Goal: Communication & Community: Ask a question

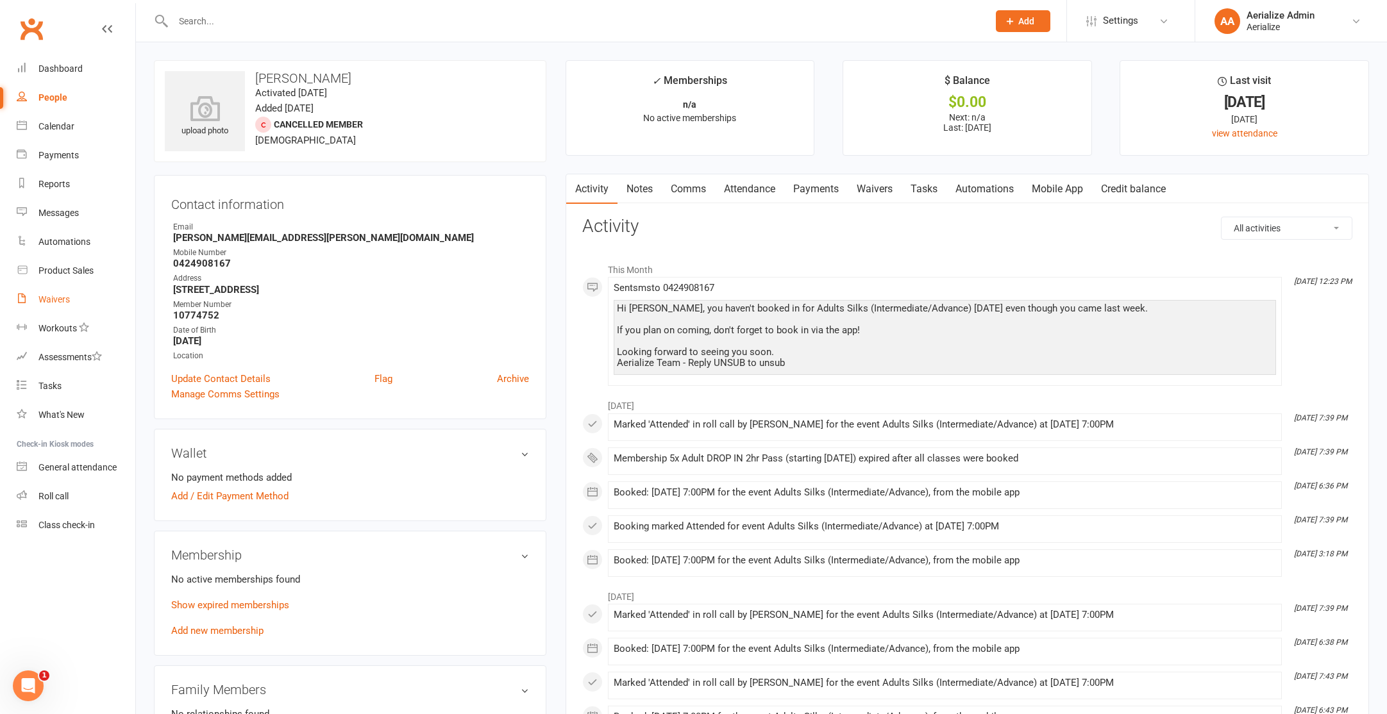
click at [56, 285] on link "Waivers" at bounding box center [76, 299] width 119 height 29
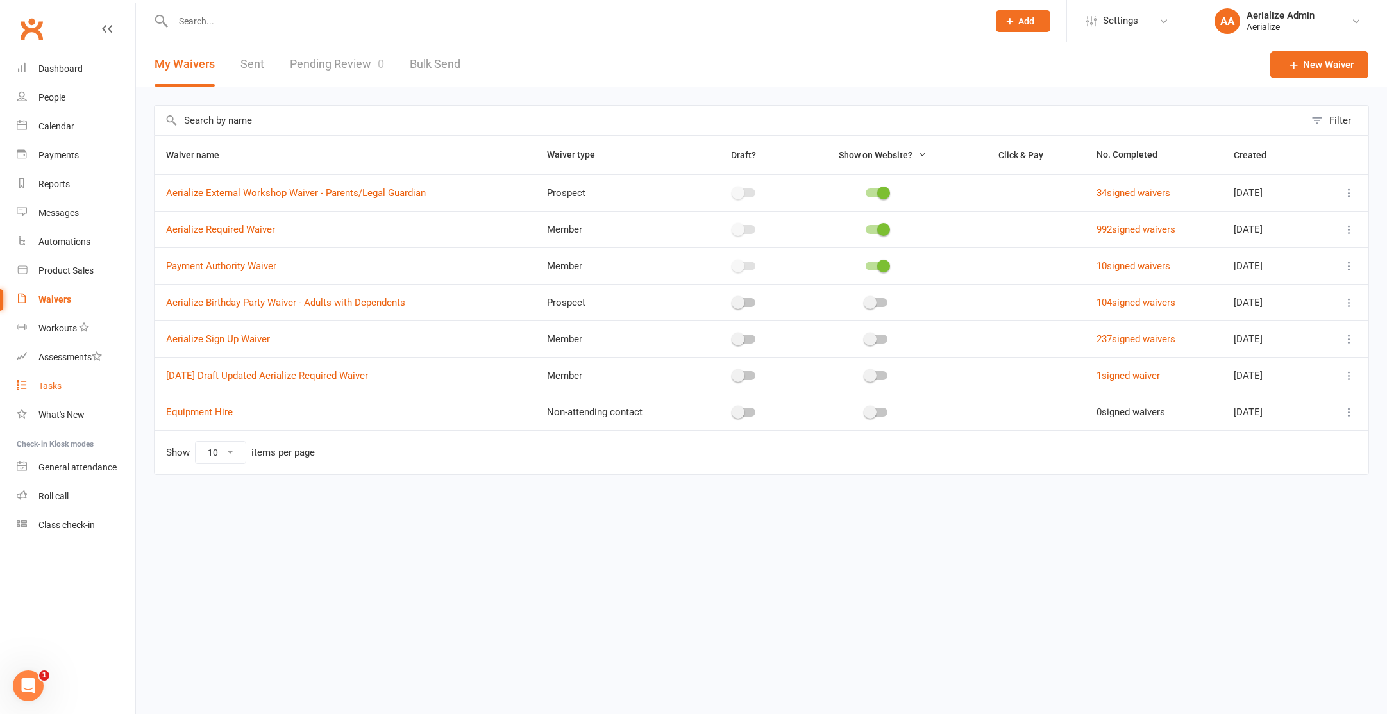
click at [58, 392] on link "Tasks" at bounding box center [76, 386] width 119 height 29
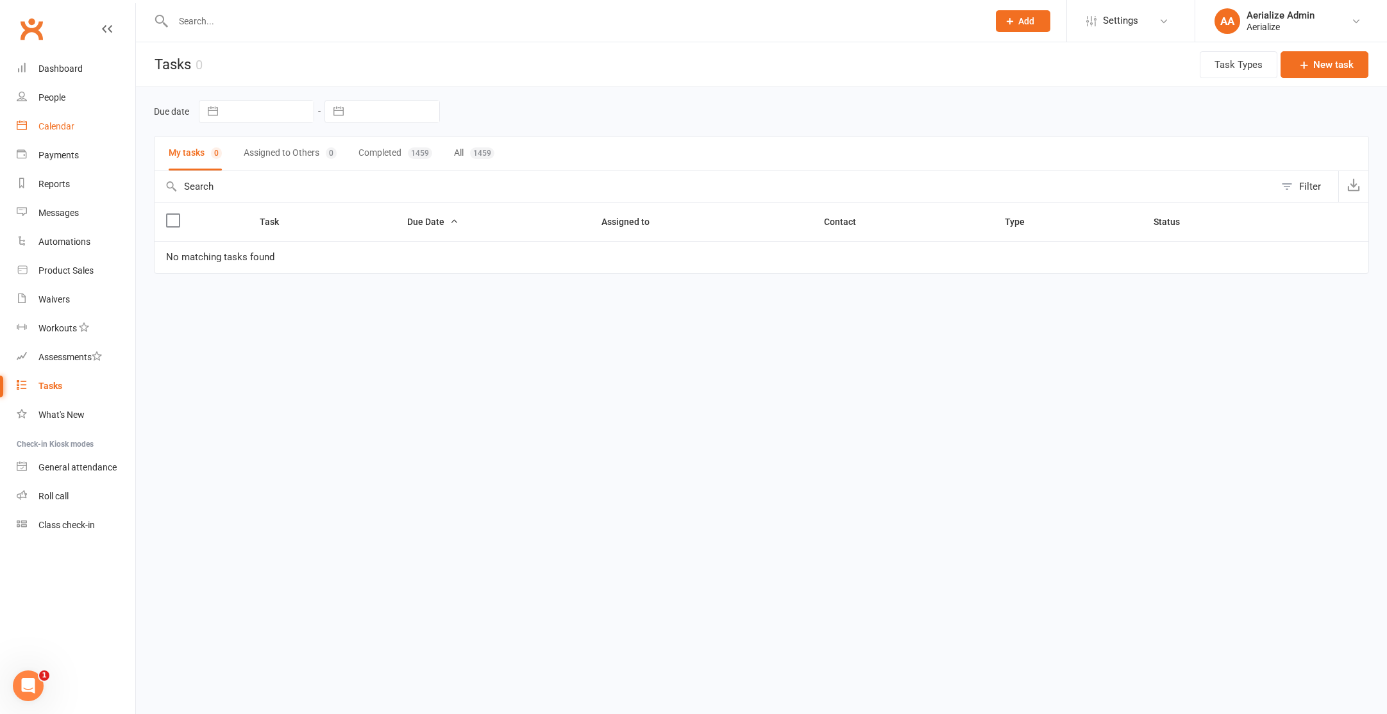
click at [51, 127] on div "Calendar" at bounding box center [56, 126] width 36 height 10
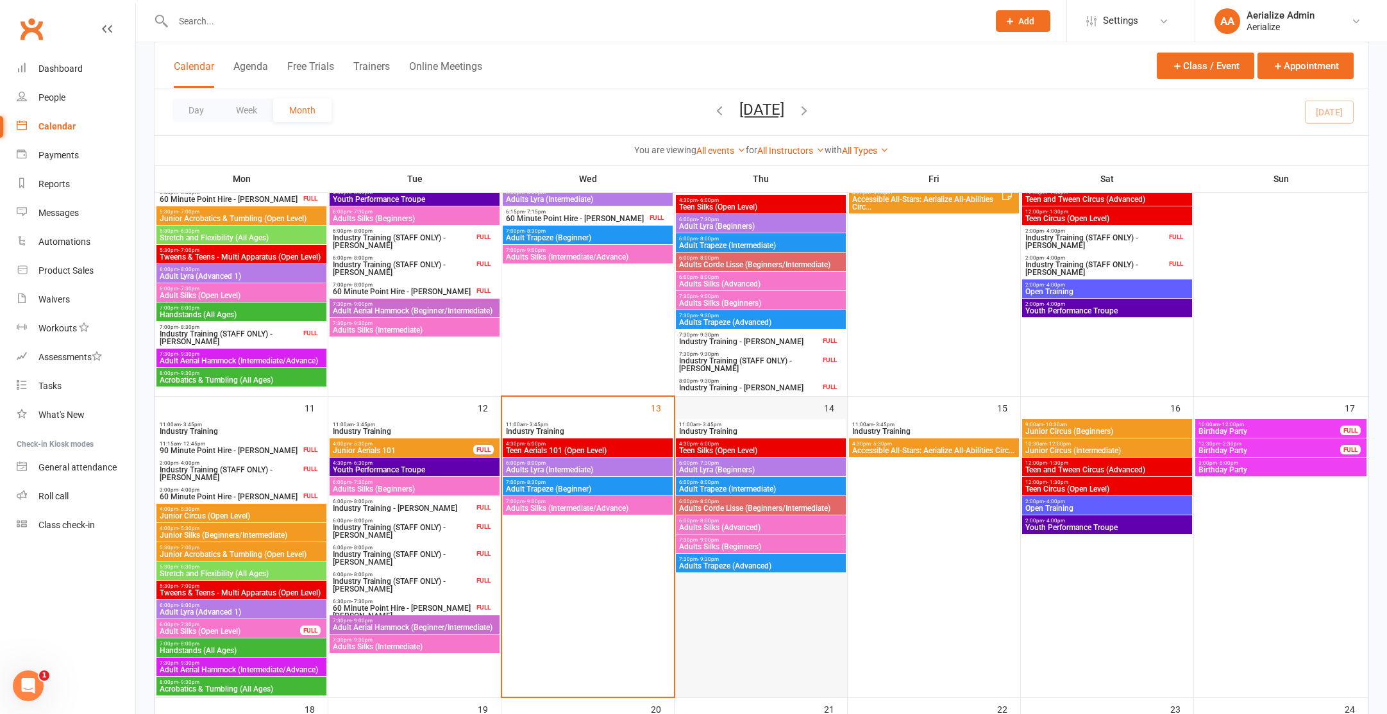
scroll to position [642, 0]
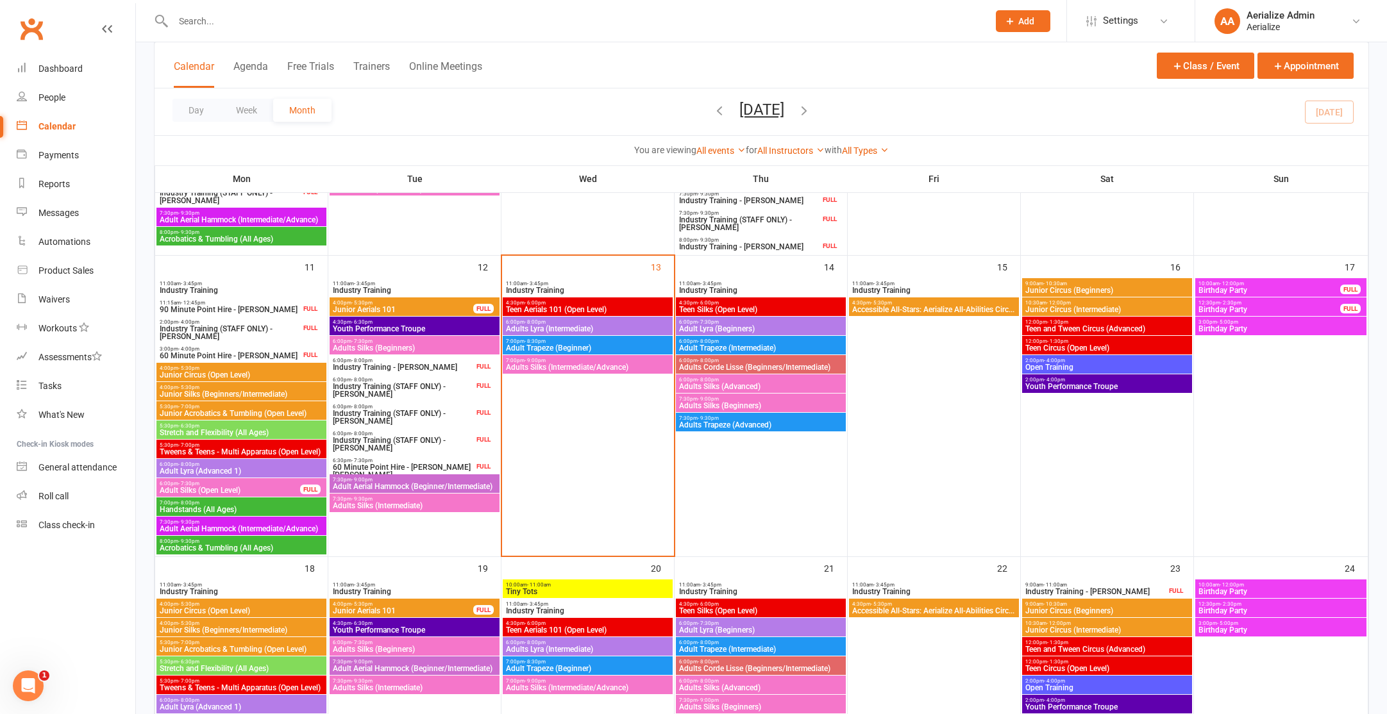
click at [594, 285] on span "11:00am - 3:45pm" at bounding box center [587, 284] width 165 height 6
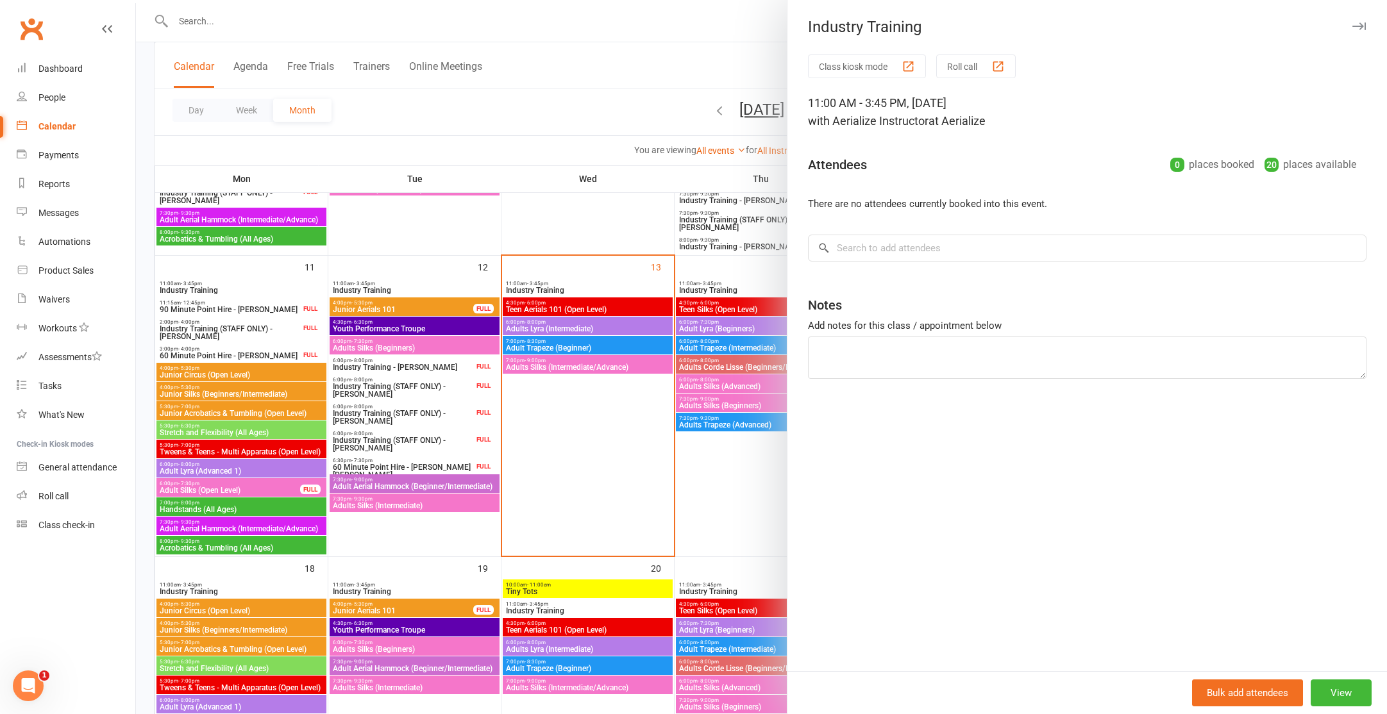
click at [575, 440] on div at bounding box center [761, 357] width 1251 height 714
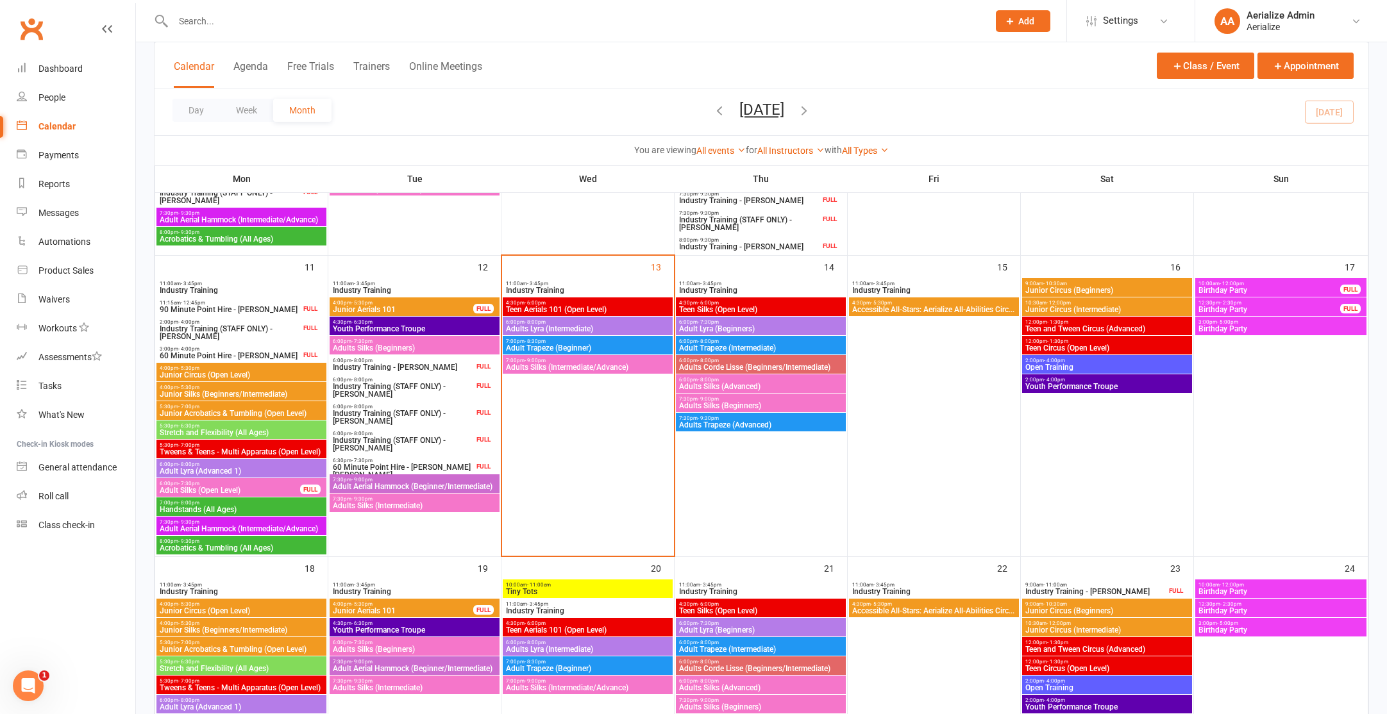
click at [729, 283] on span "11:00am - 3:45pm" at bounding box center [760, 284] width 165 height 6
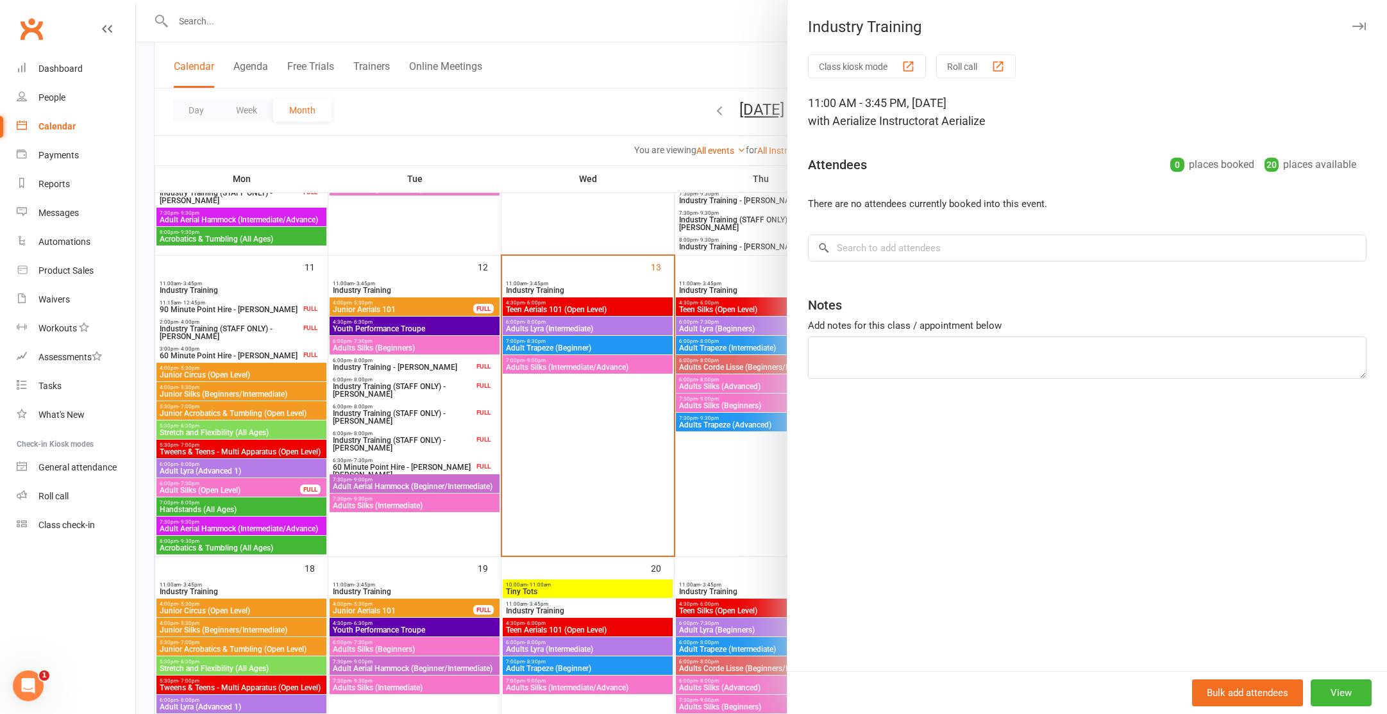
click at [567, 450] on div at bounding box center [761, 357] width 1251 height 714
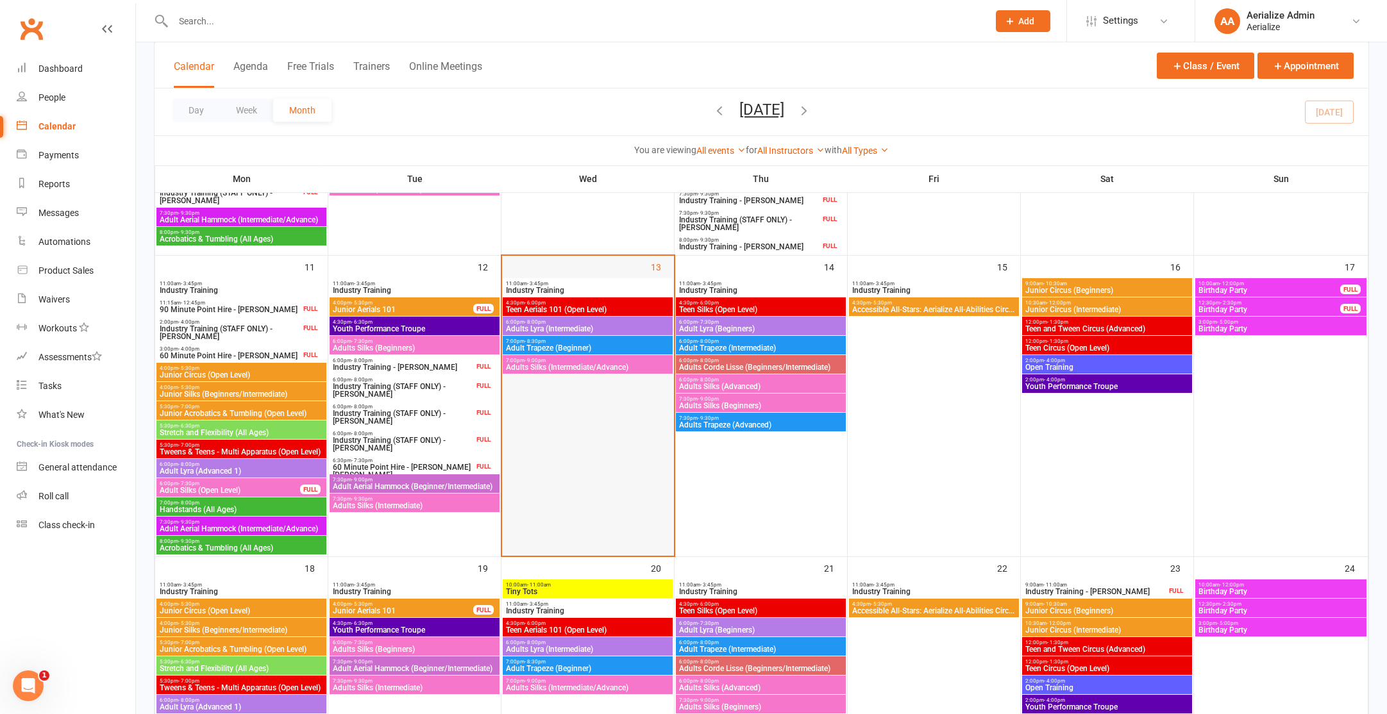
click at [588, 443] on div at bounding box center [587, 416] width 169 height 277
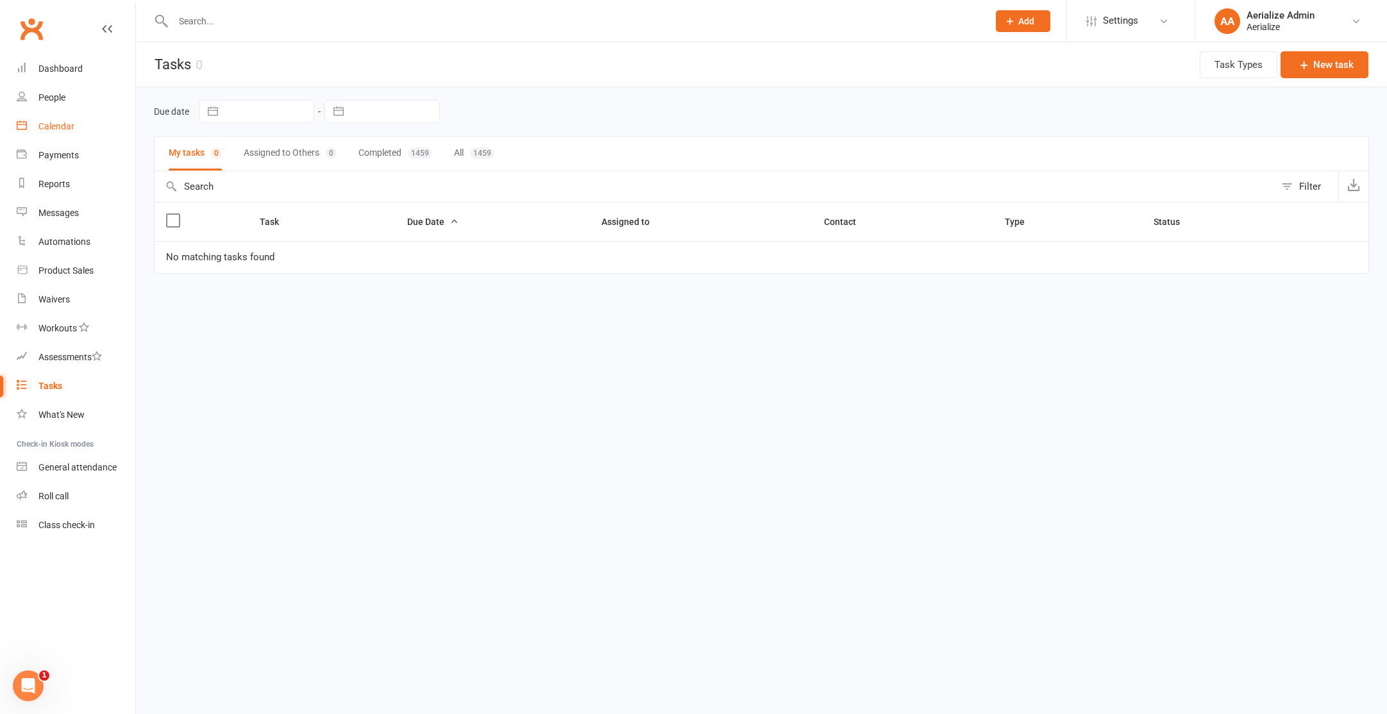
click at [46, 123] on div "Calendar" at bounding box center [56, 126] width 36 height 10
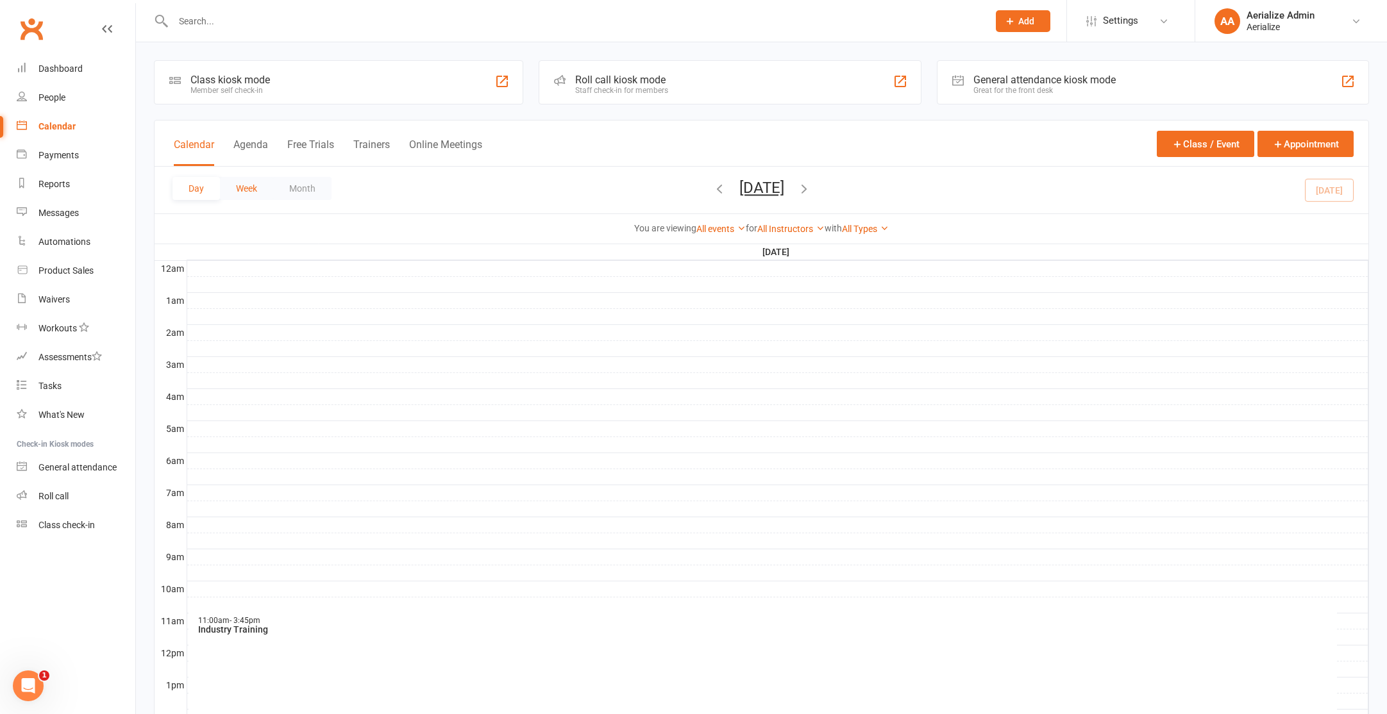
click at [248, 187] on button "Week" at bounding box center [246, 188] width 53 height 23
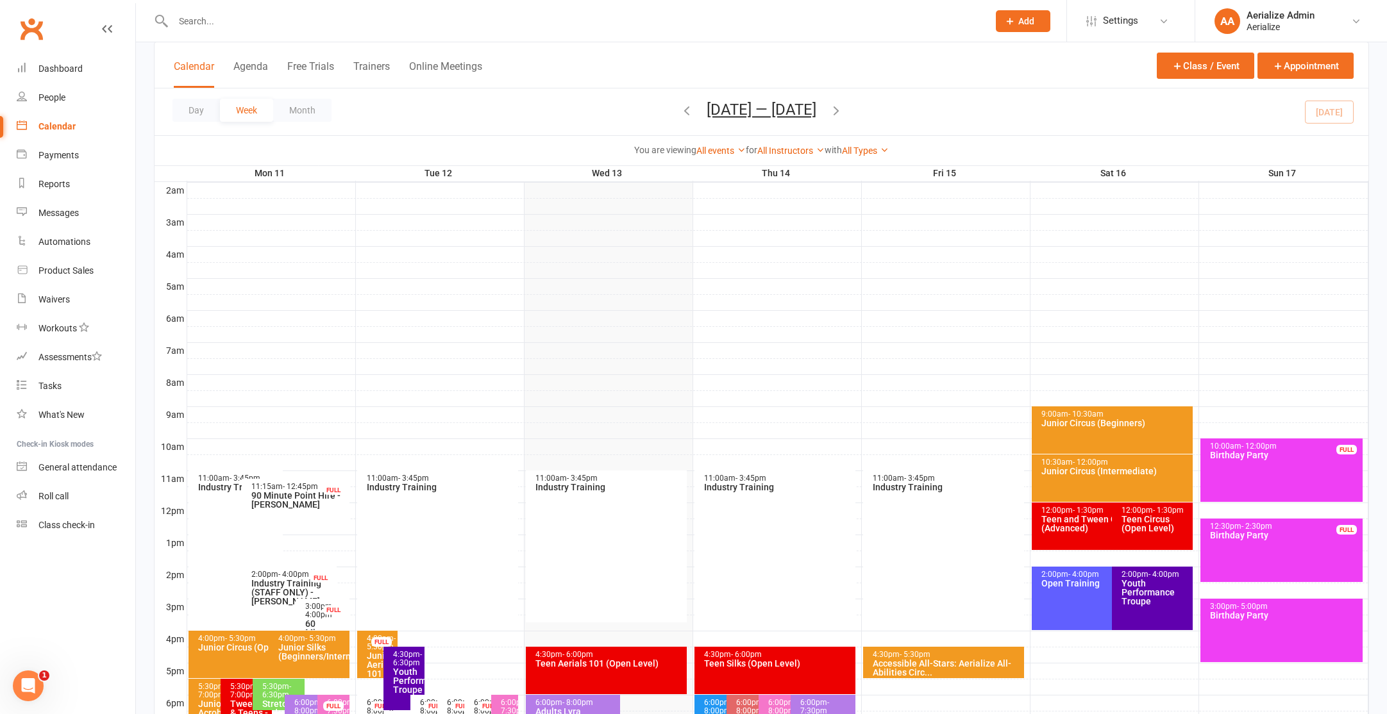
scroll to position [347, 0]
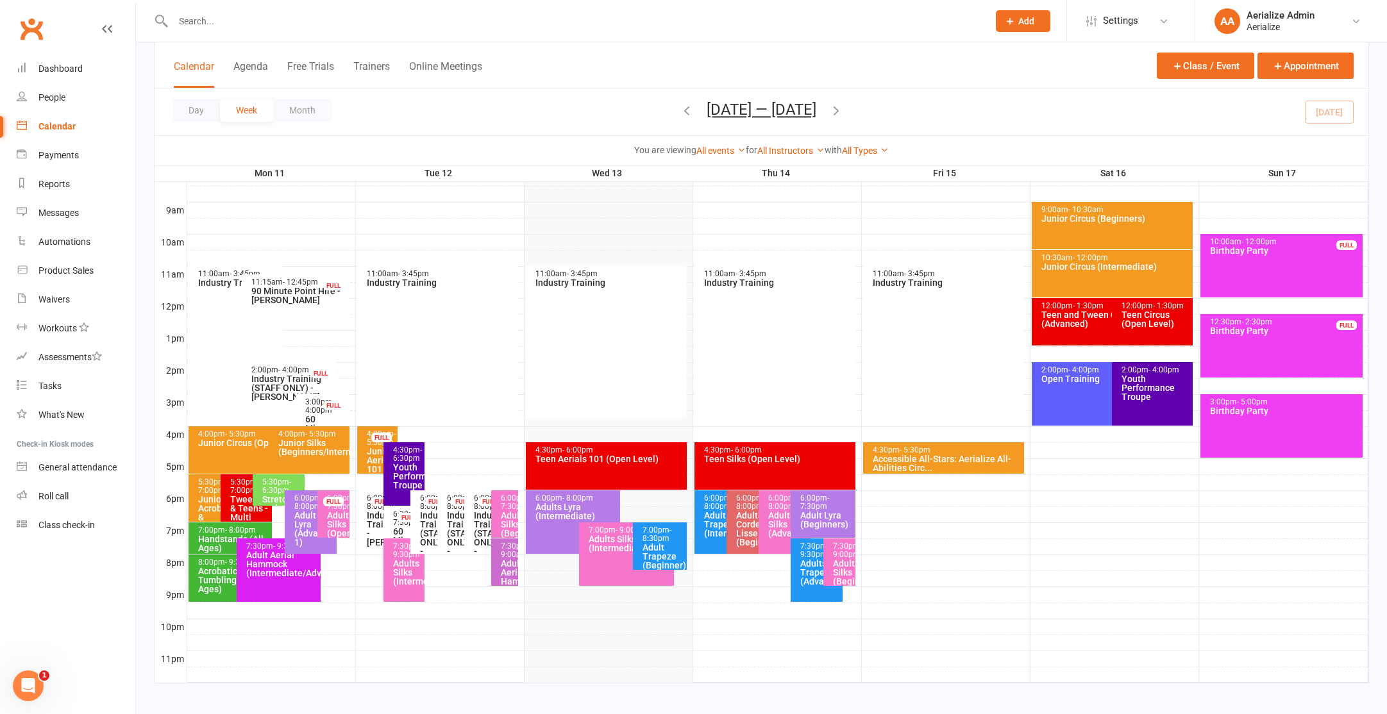
click at [1334, 106] on div "Day Week Month [DATE] — [DATE] [DATE] Sun Mon Tue Wed Thu Fri Sat 27 28 29 30 3…" at bounding box center [762, 111] width 1214 height 47
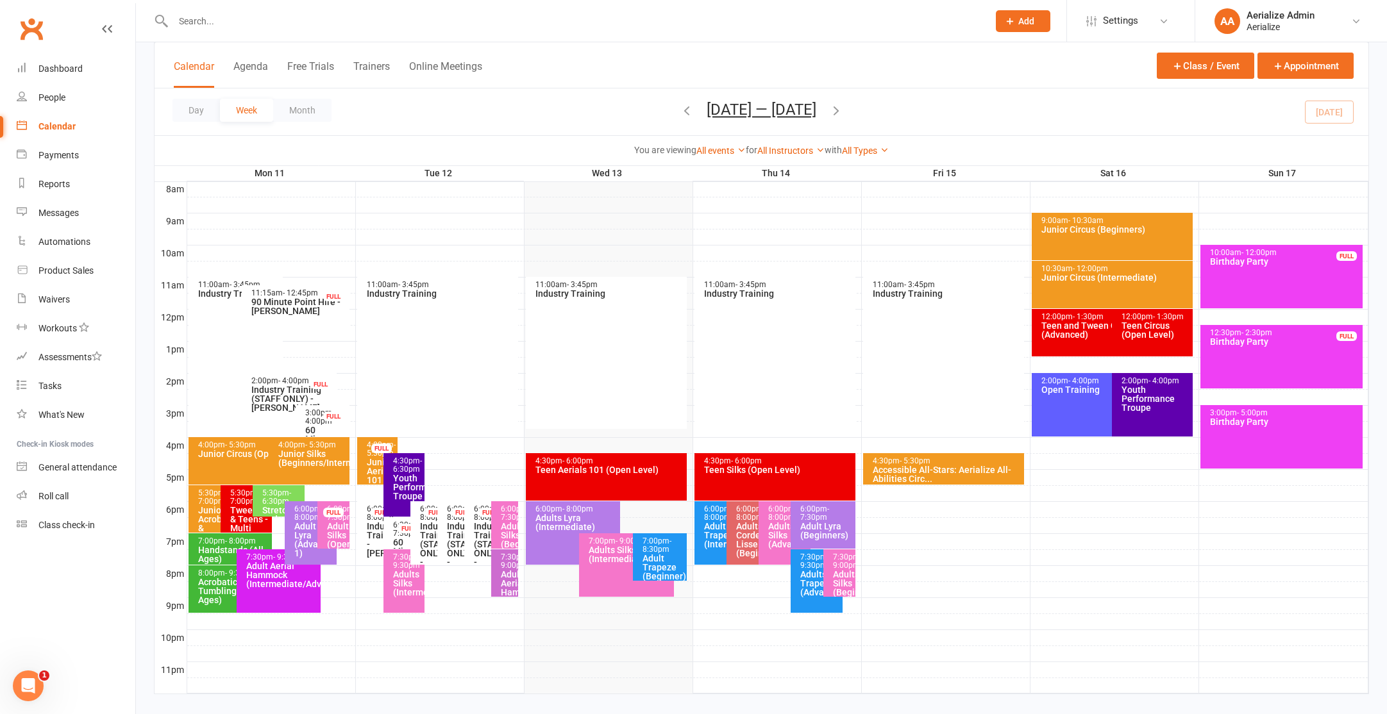
scroll to position [337, 0]
click at [611, 548] on div "Adults Silks (Intermediate/Advance)" at bounding box center [629, 554] width 83 height 18
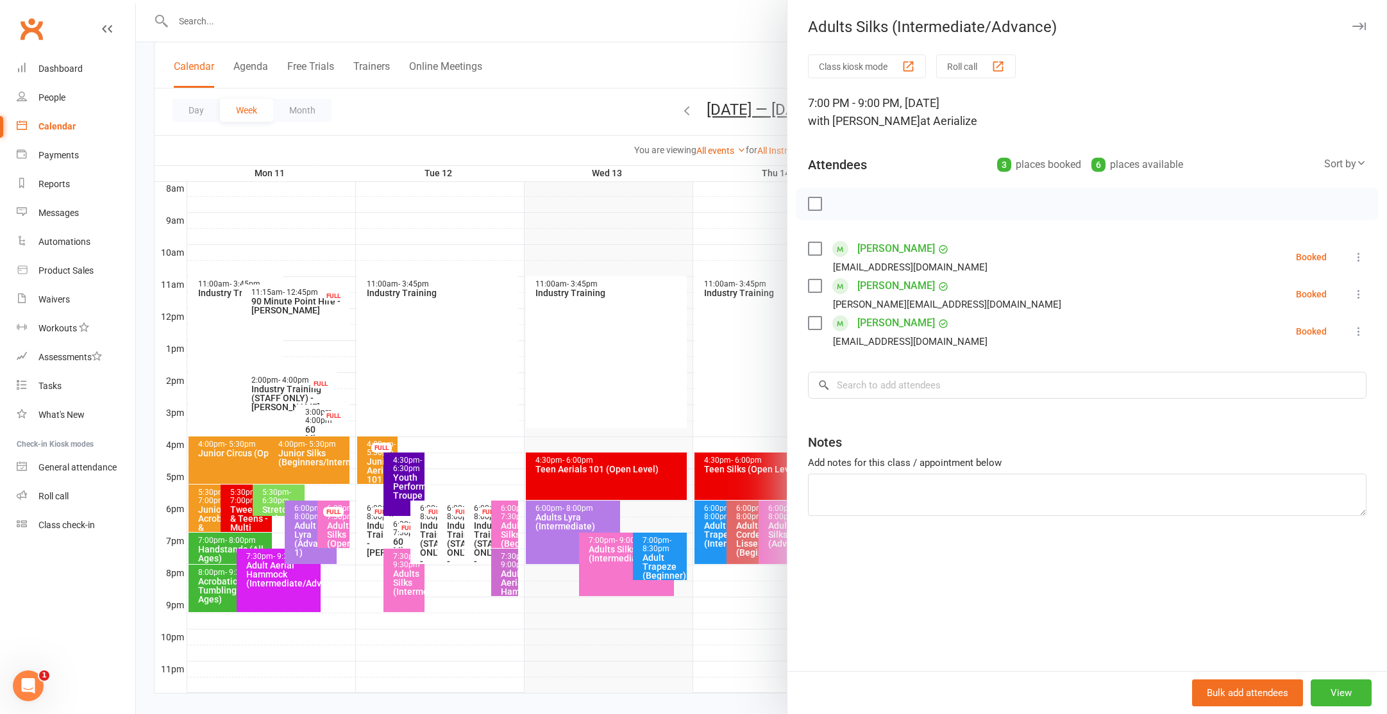
click at [614, 559] on div at bounding box center [761, 357] width 1251 height 714
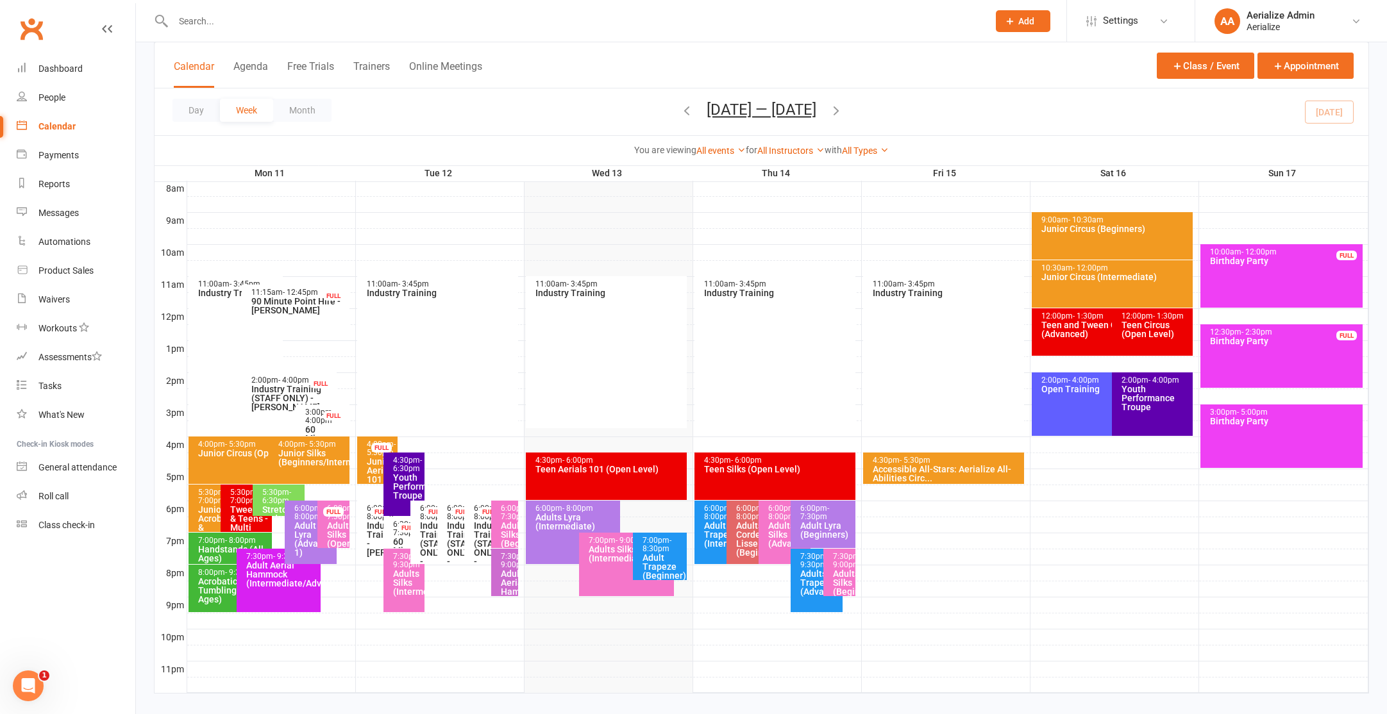
click at [662, 558] on div "Adult Trapeze (Beginner)" at bounding box center [663, 566] width 42 height 27
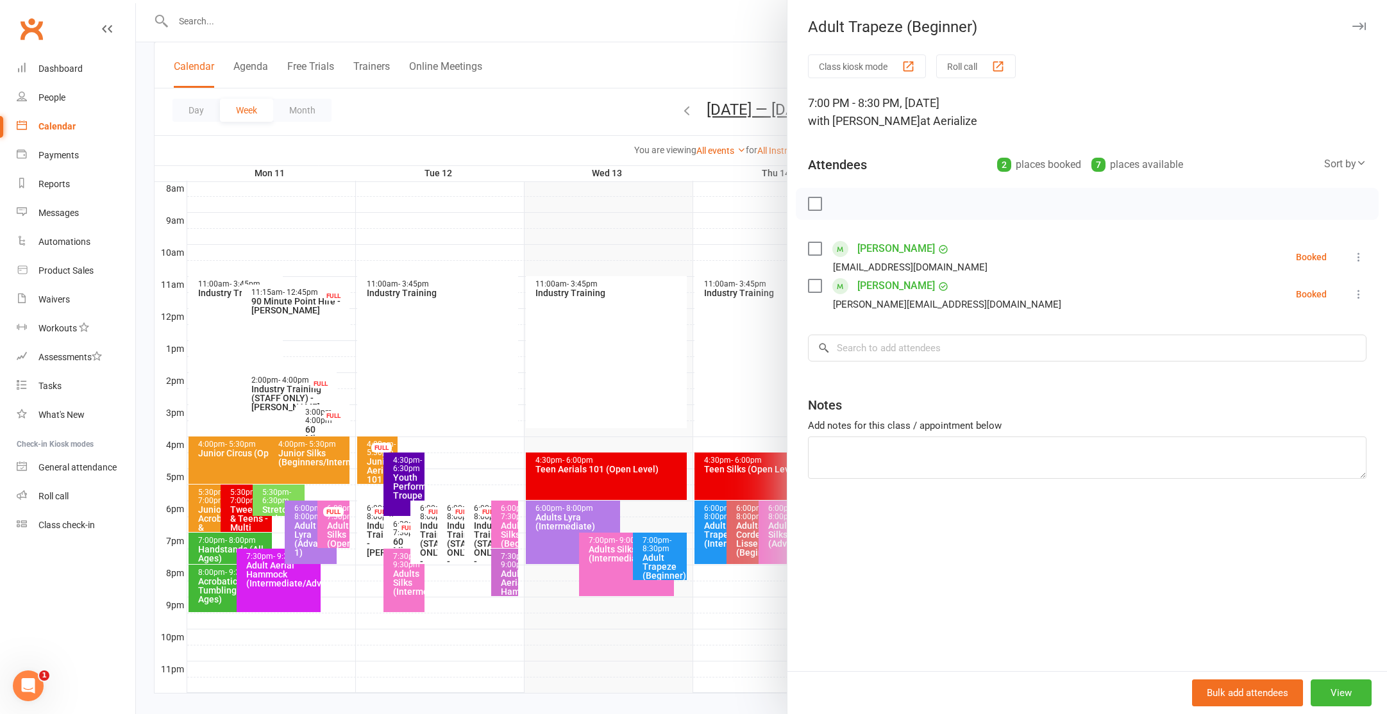
click at [621, 564] on div at bounding box center [761, 357] width 1251 height 714
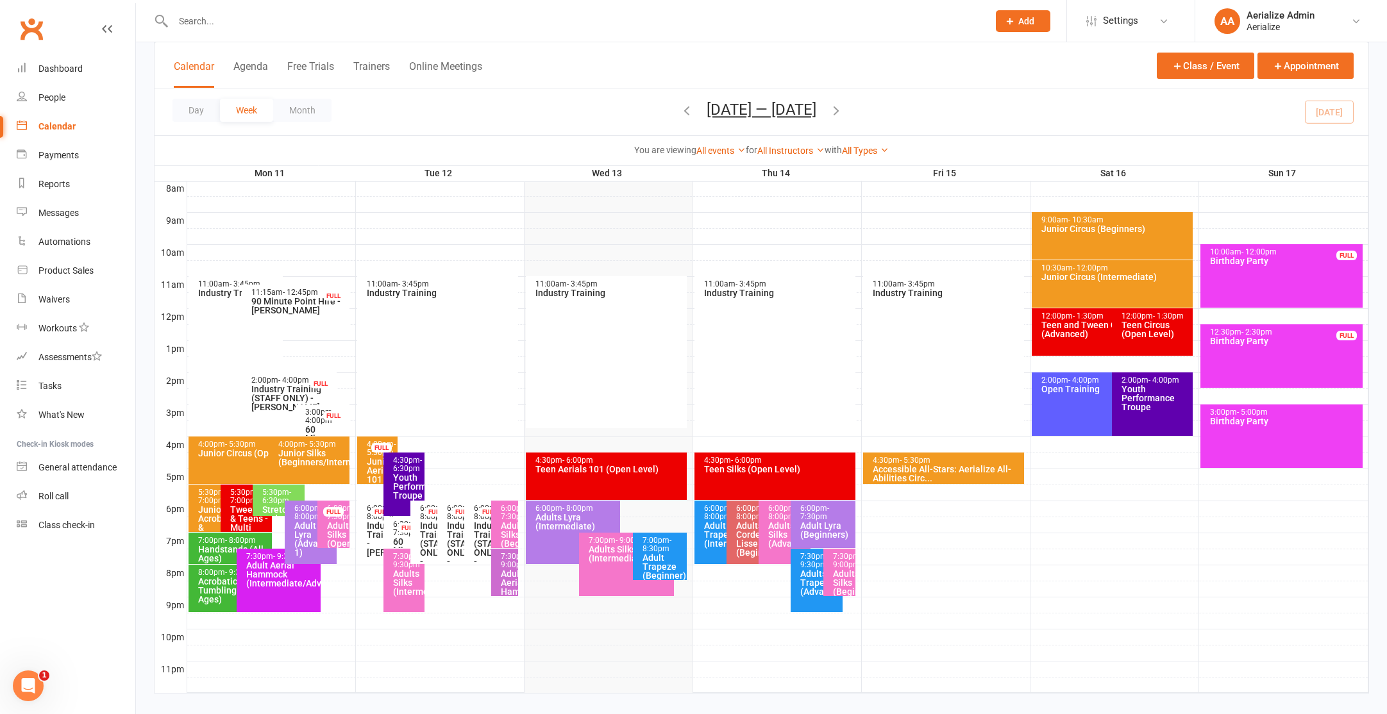
click at [619, 561] on div "Adults Silks (Intermediate/Advance)" at bounding box center [629, 554] width 83 height 18
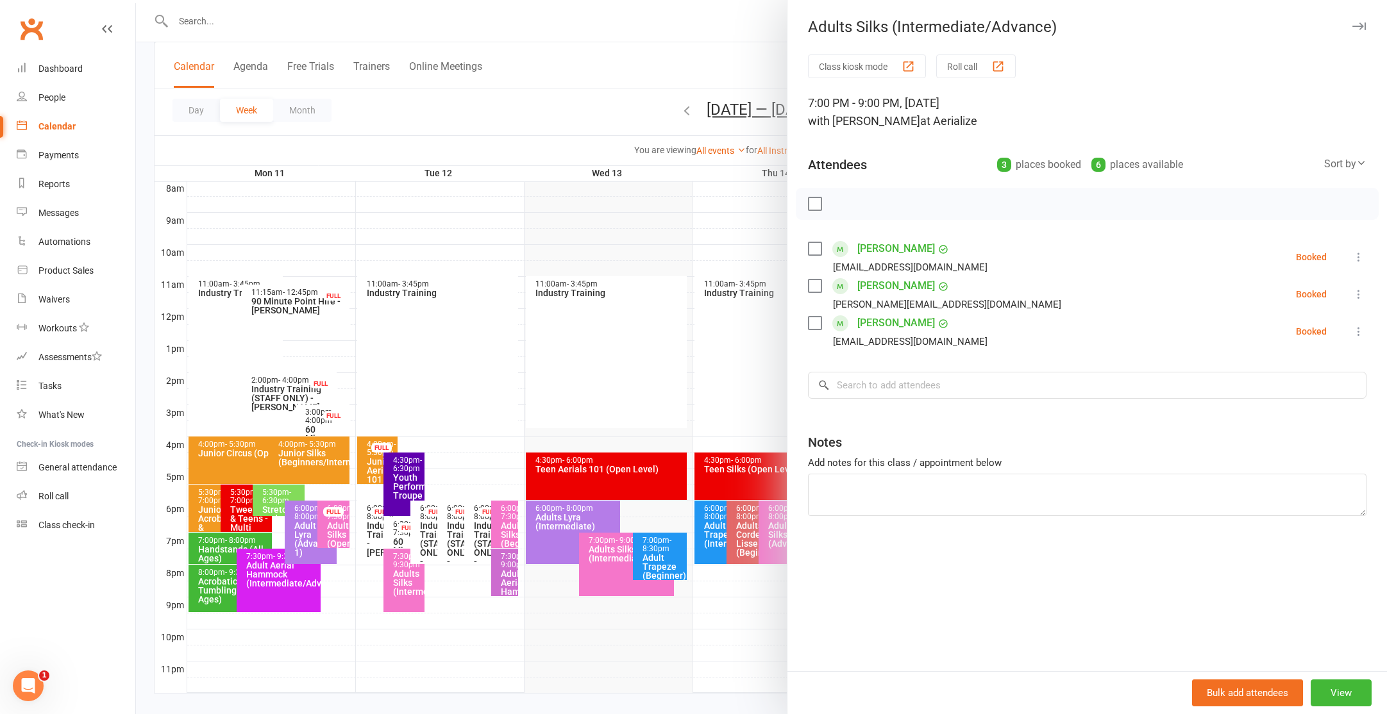
click at [545, 528] on div at bounding box center [761, 357] width 1251 height 714
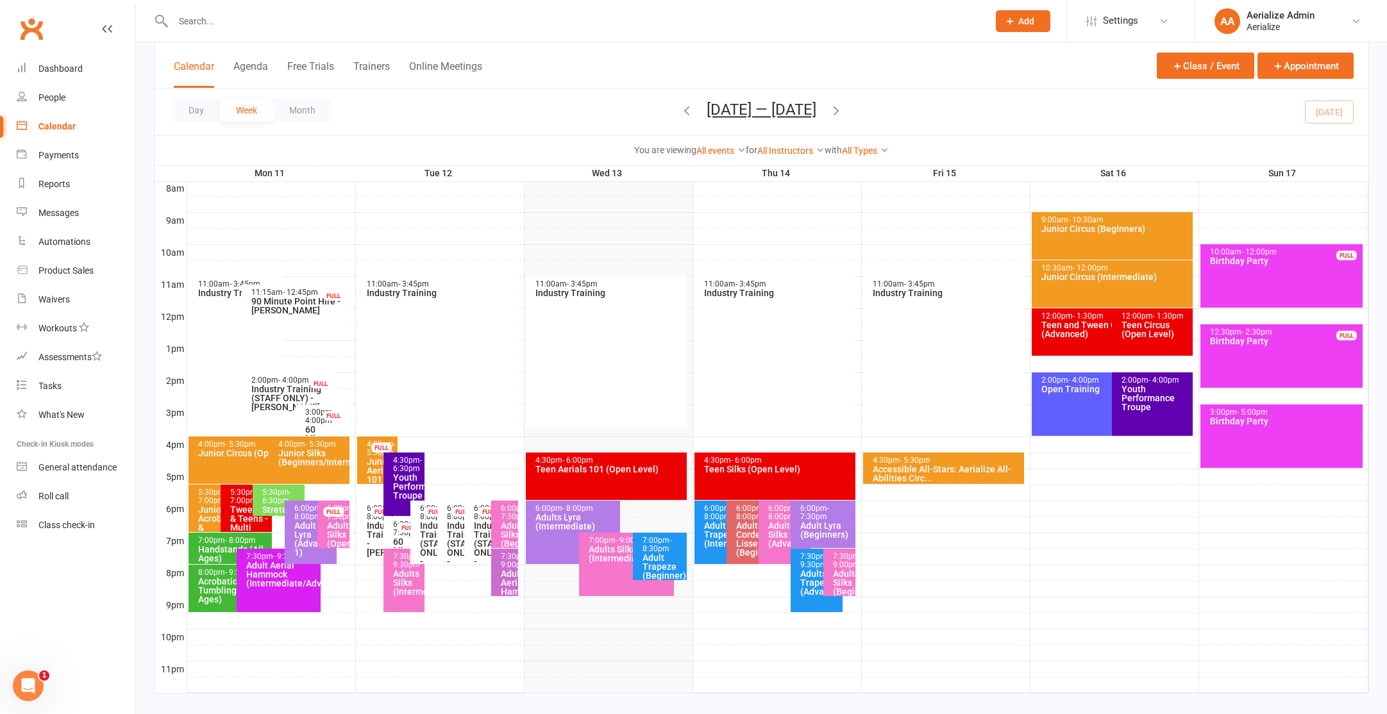
click at [548, 528] on div "Adults Lyra (Intermediate)" at bounding box center [576, 522] width 83 height 18
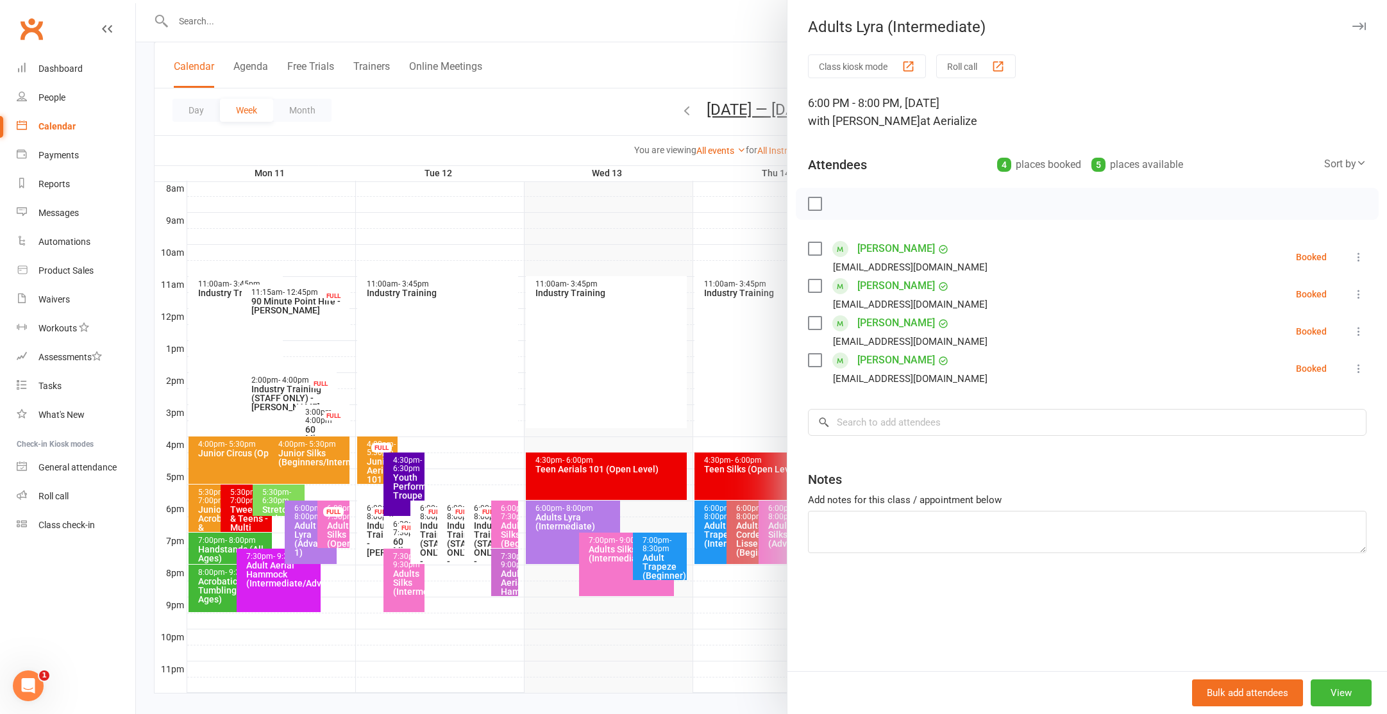
click at [611, 482] on div at bounding box center [761, 357] width 1251 height 714
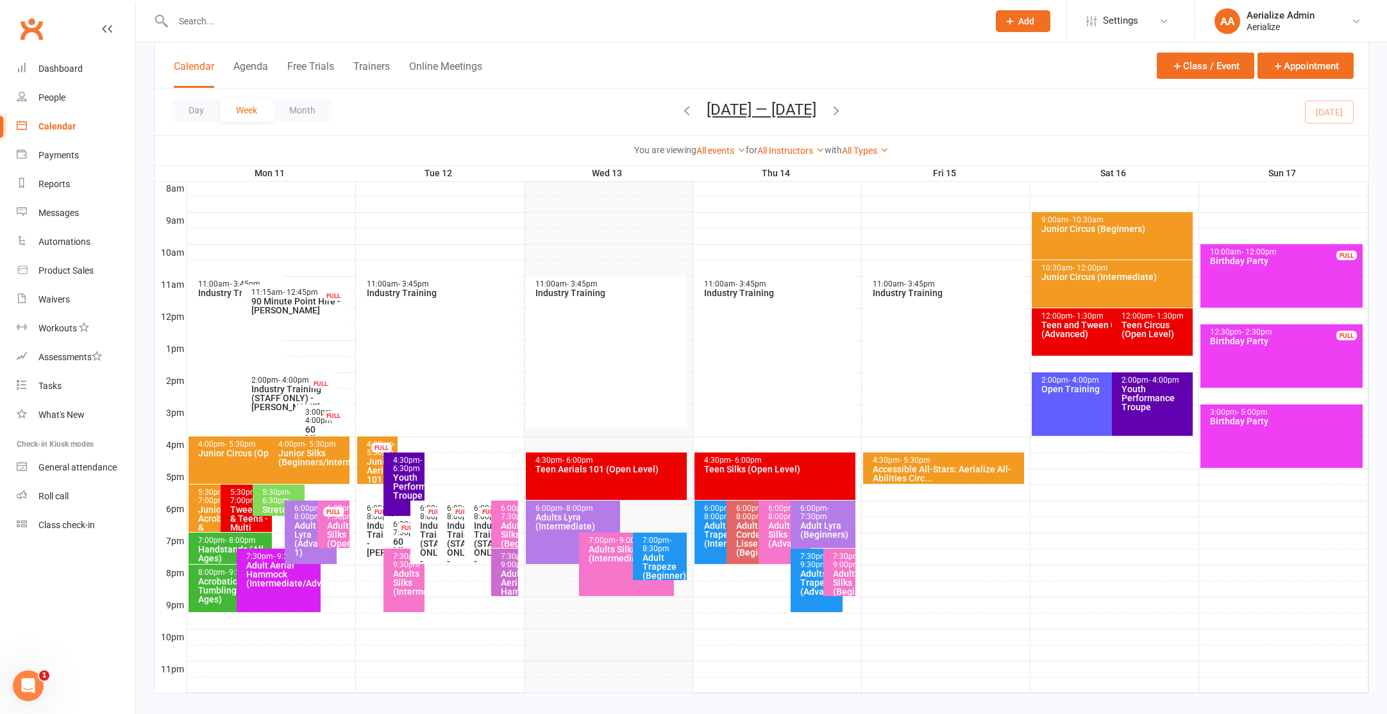
click at [612, 481] on div "4:30pm - 6:00pm Teen Aerials 101 (Open Level)" at bounding box center [607, 476] width 162 height 47
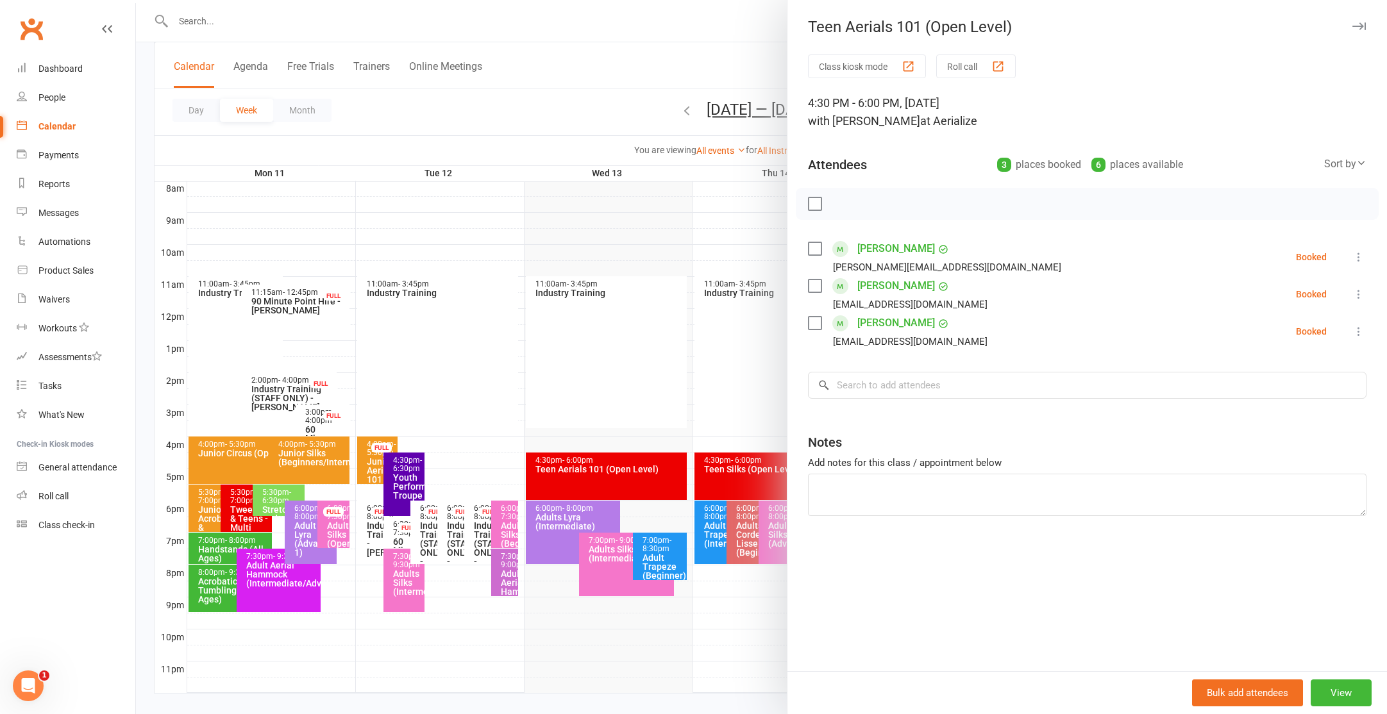
click at [575, 434] on div at bounding box center [761, 357] width 1251 height 714
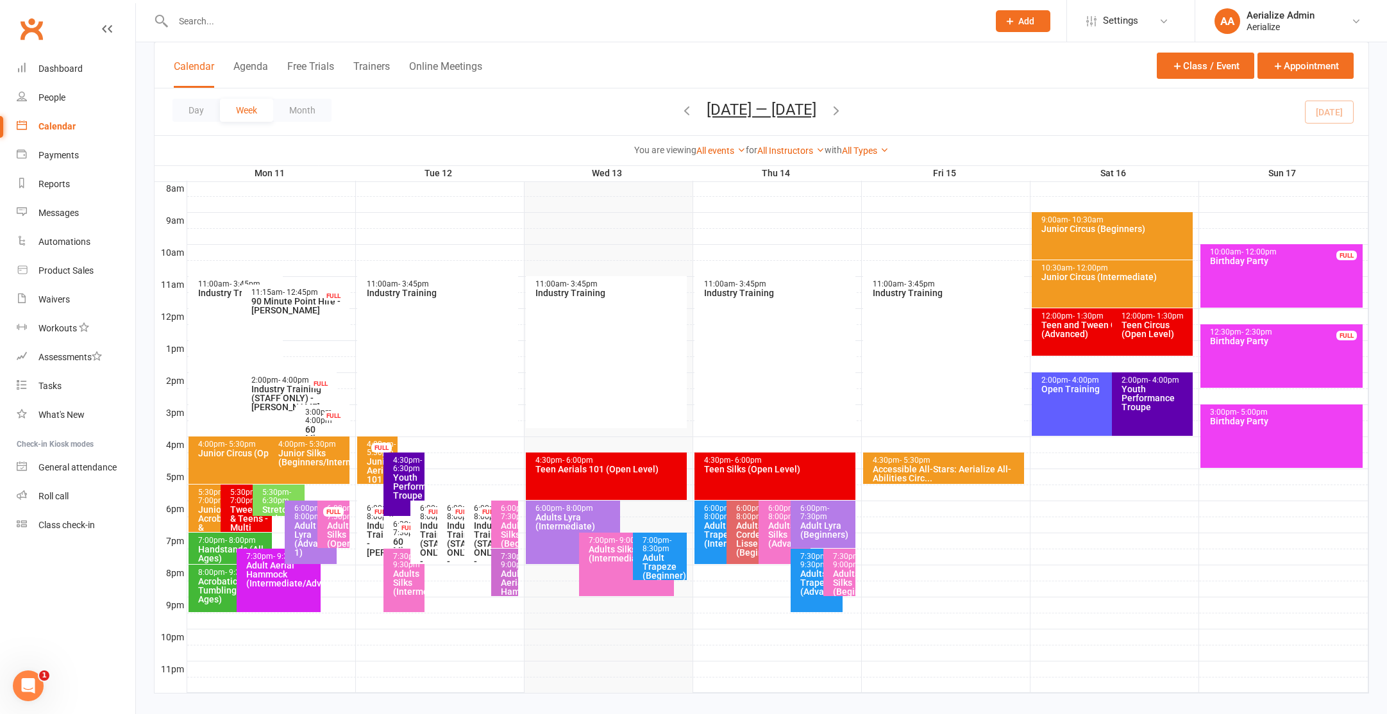
click at [736, 476] on div "4:30pm - 6:00pm Teen Silks (Open Level)" at bounding box center [776, 476] width 162 height 47
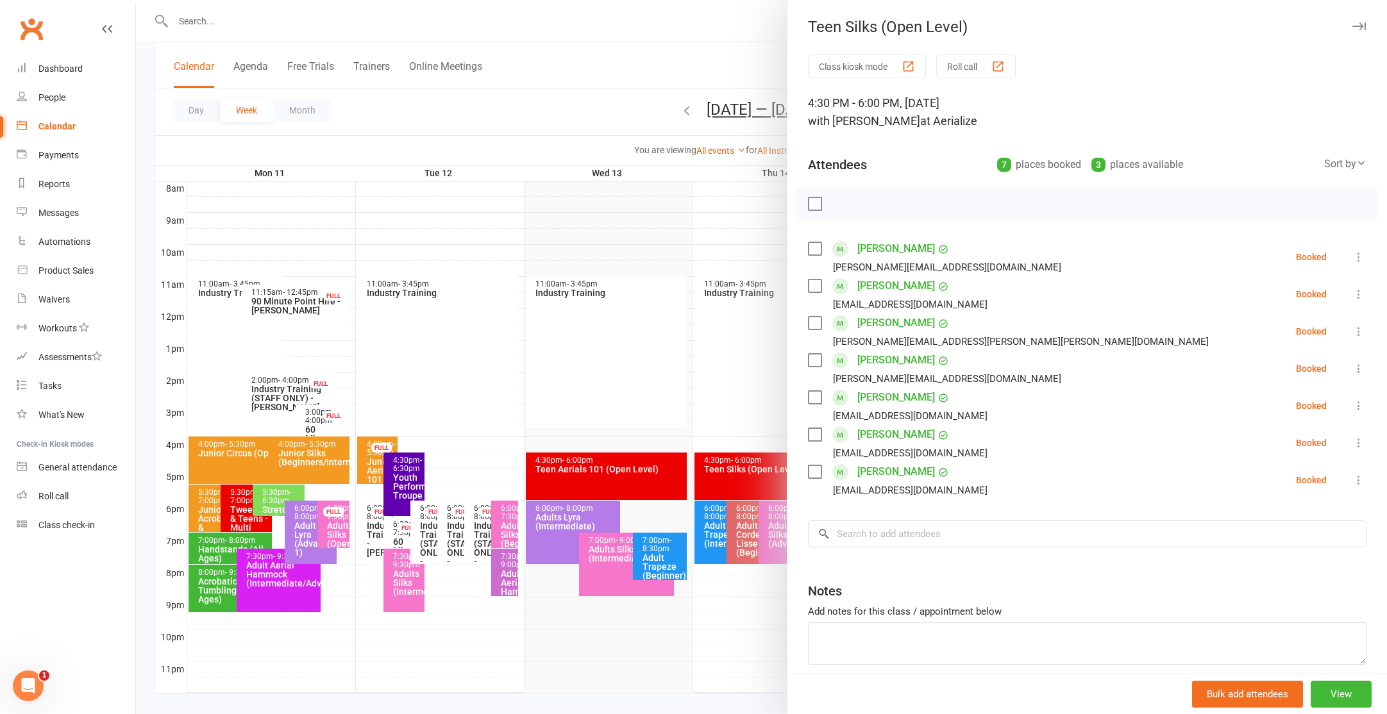
click at [646, 442] on div at bounding box center [761, 357] width 1251 height 714
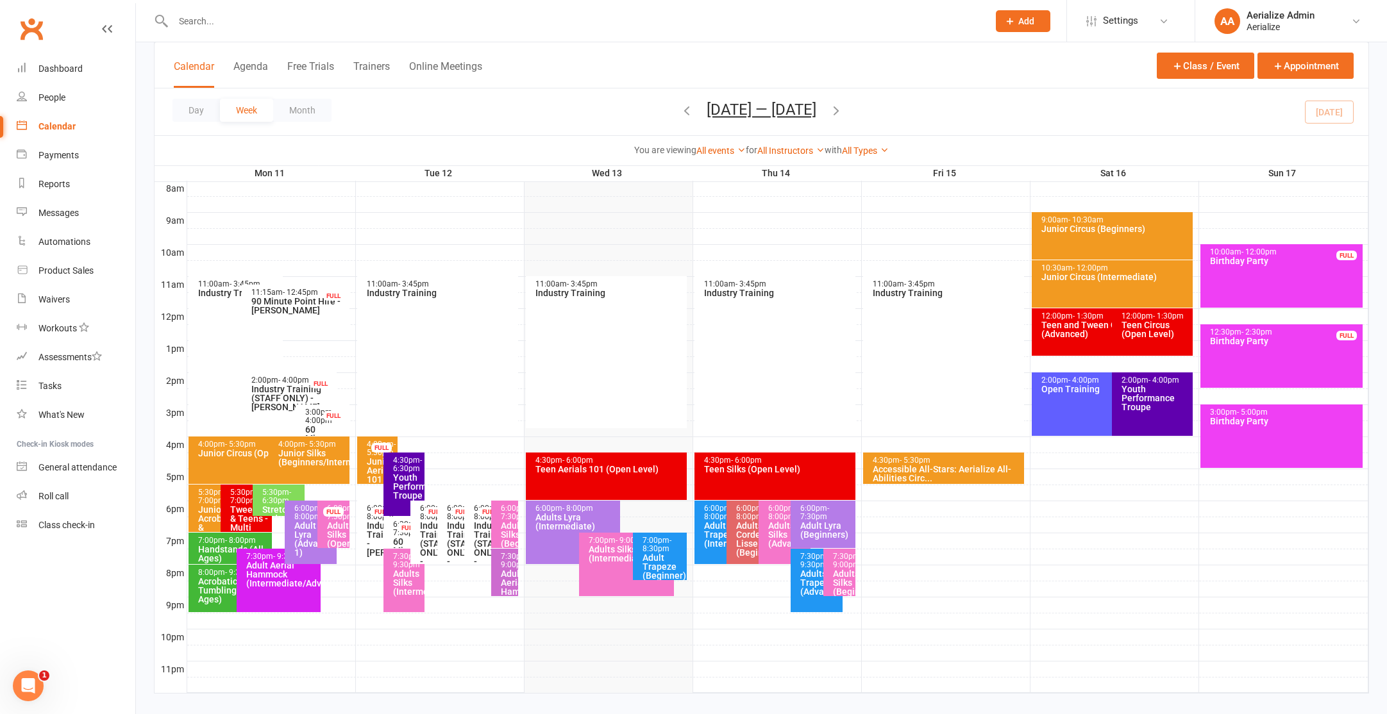
click at [716, 530] on div "Adult Trapeze (Intermediate)" at bounding box center [724, 534] width 40 height 27
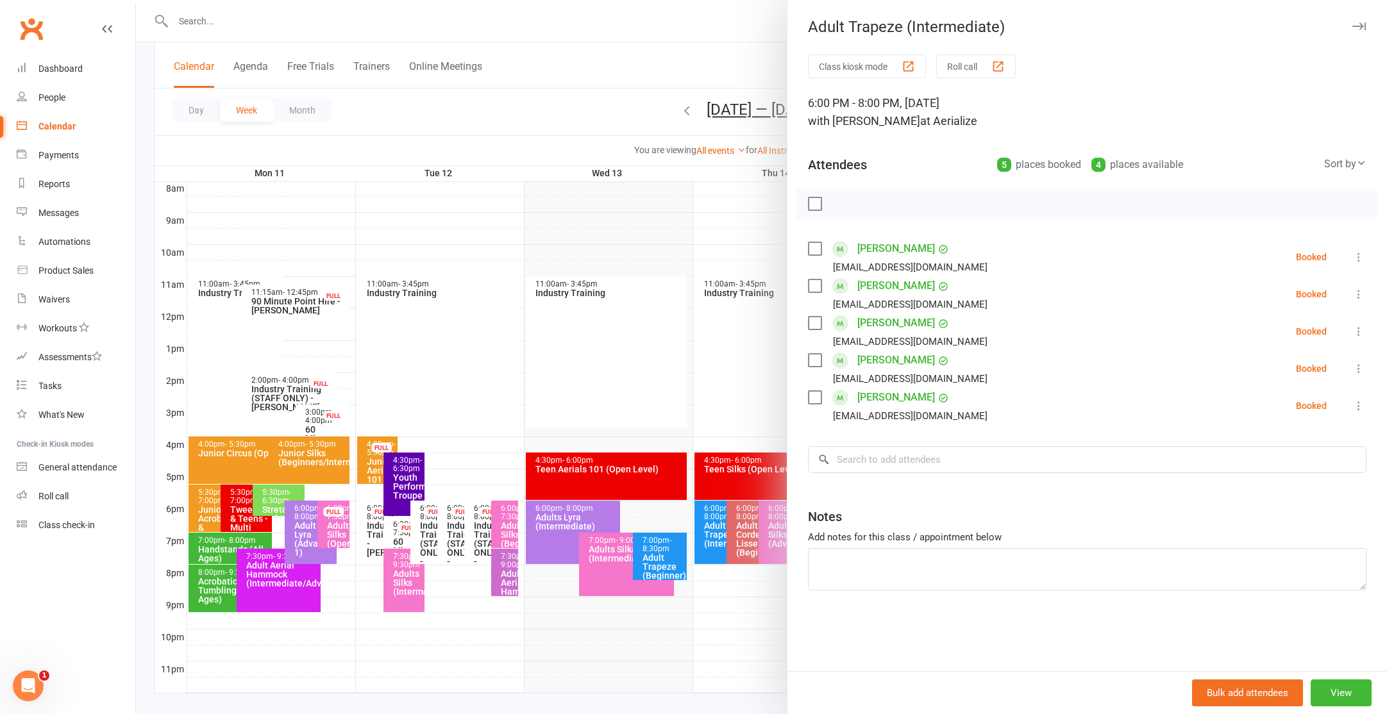
click at [619, 428] on div at bounding box center [761, 357] width 1251 height 714
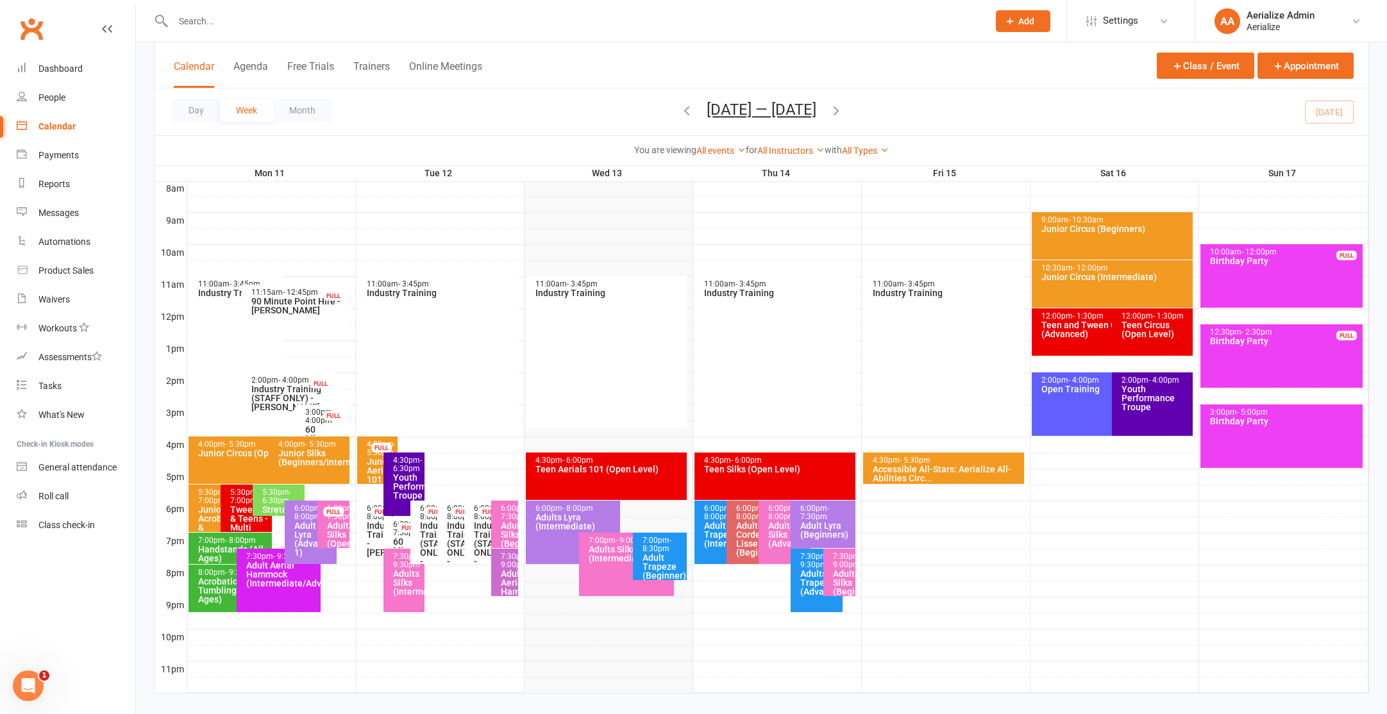
click at [753, 518] on span "- 8:00pm" at bounding box center [750, 512] width 29 height 17
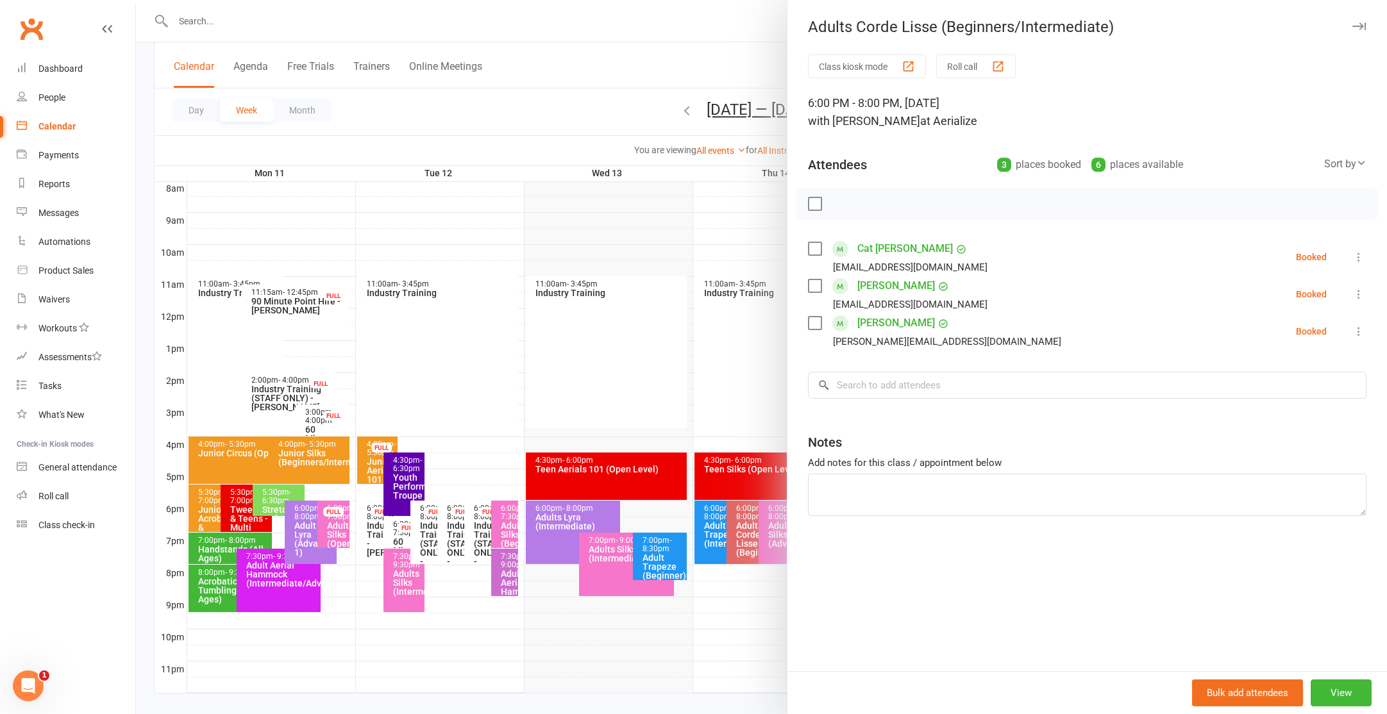
click at [658, 450] on div at bounding box center [761, 357] width 1251 height 714
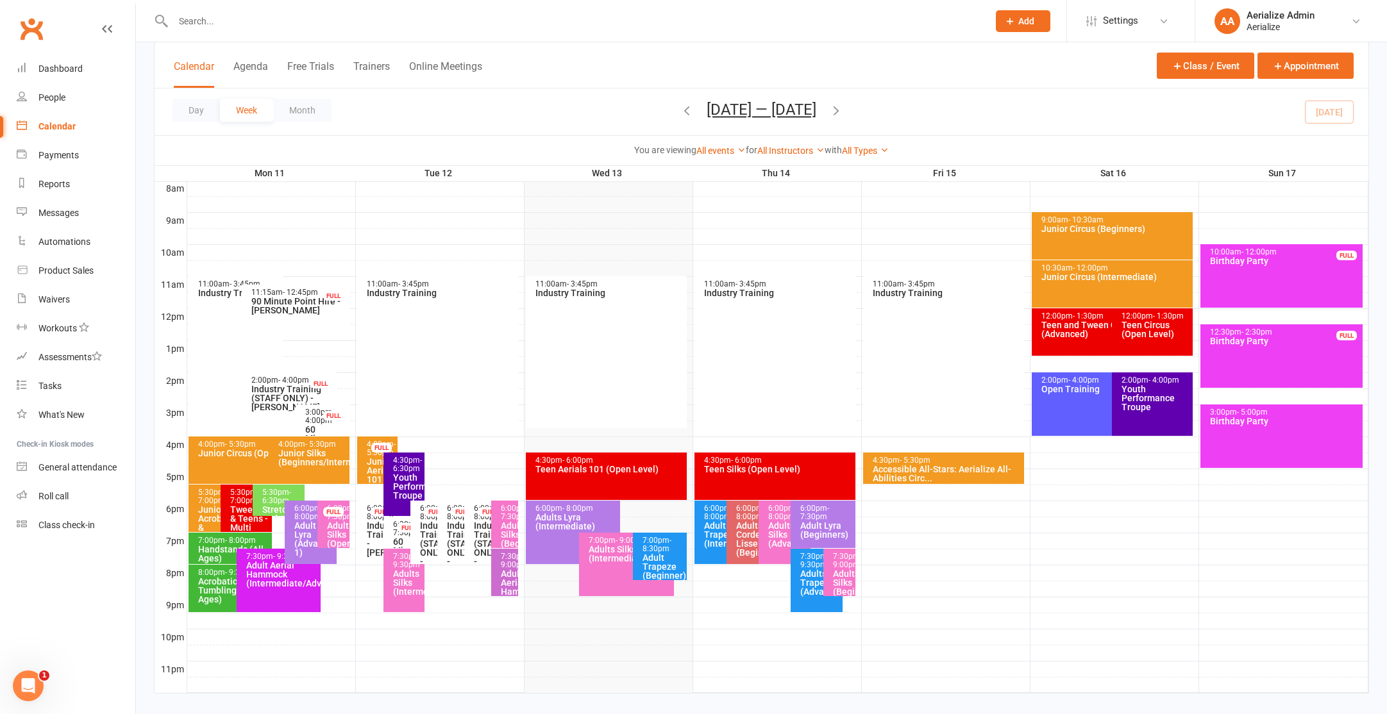
click at [777, 543] on div "Adults Silks (Advanced)" at bounding box center [788, 534] width 40 height 27
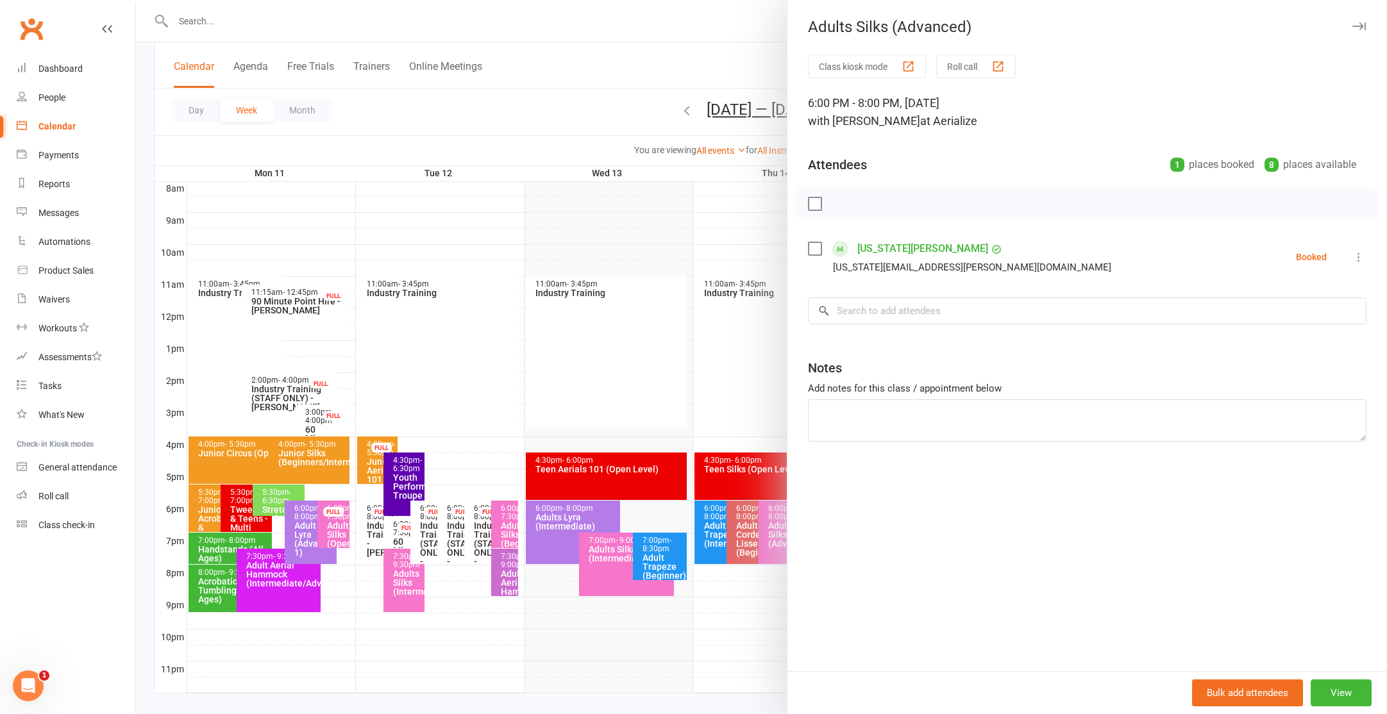
click at [651, 434] on div at bounding box center [761, 357] width 1251 height 714
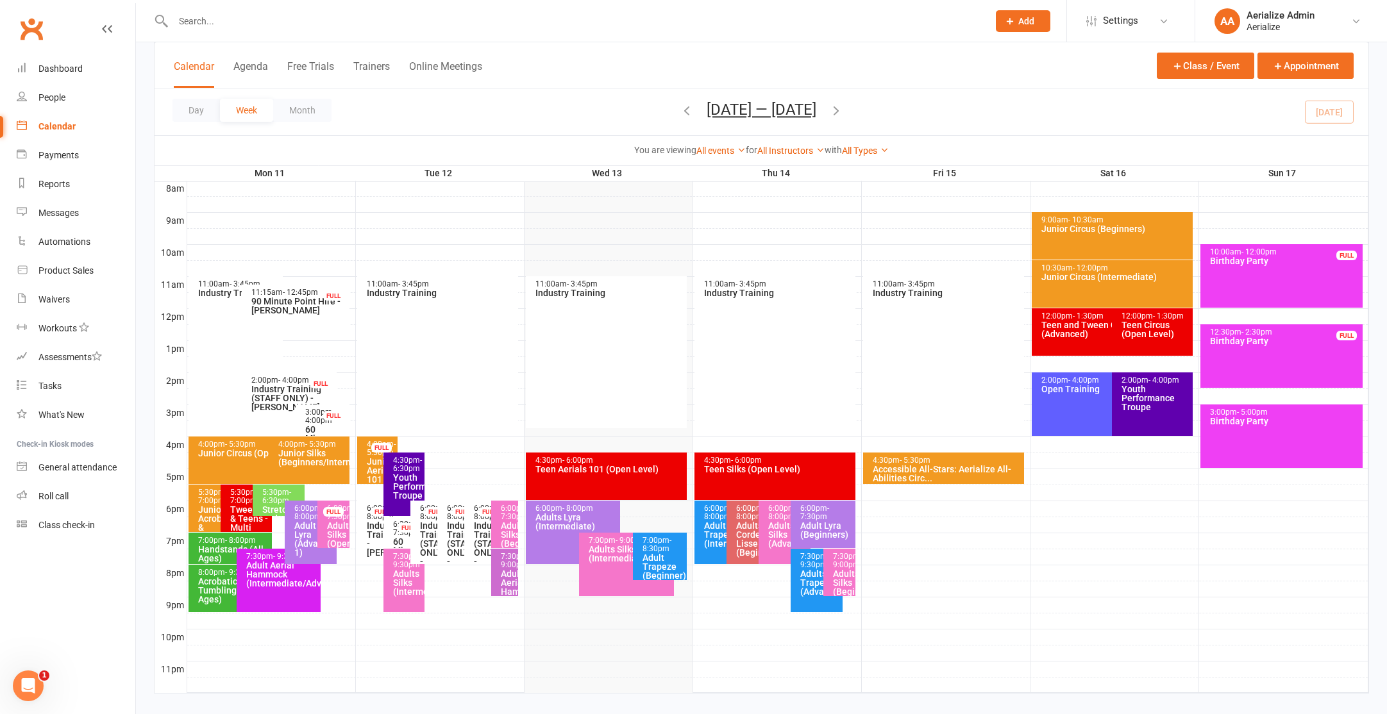
click at [822, 516] on span "- 7:30pm" at bounding box center [814, 512] width 29 height 17
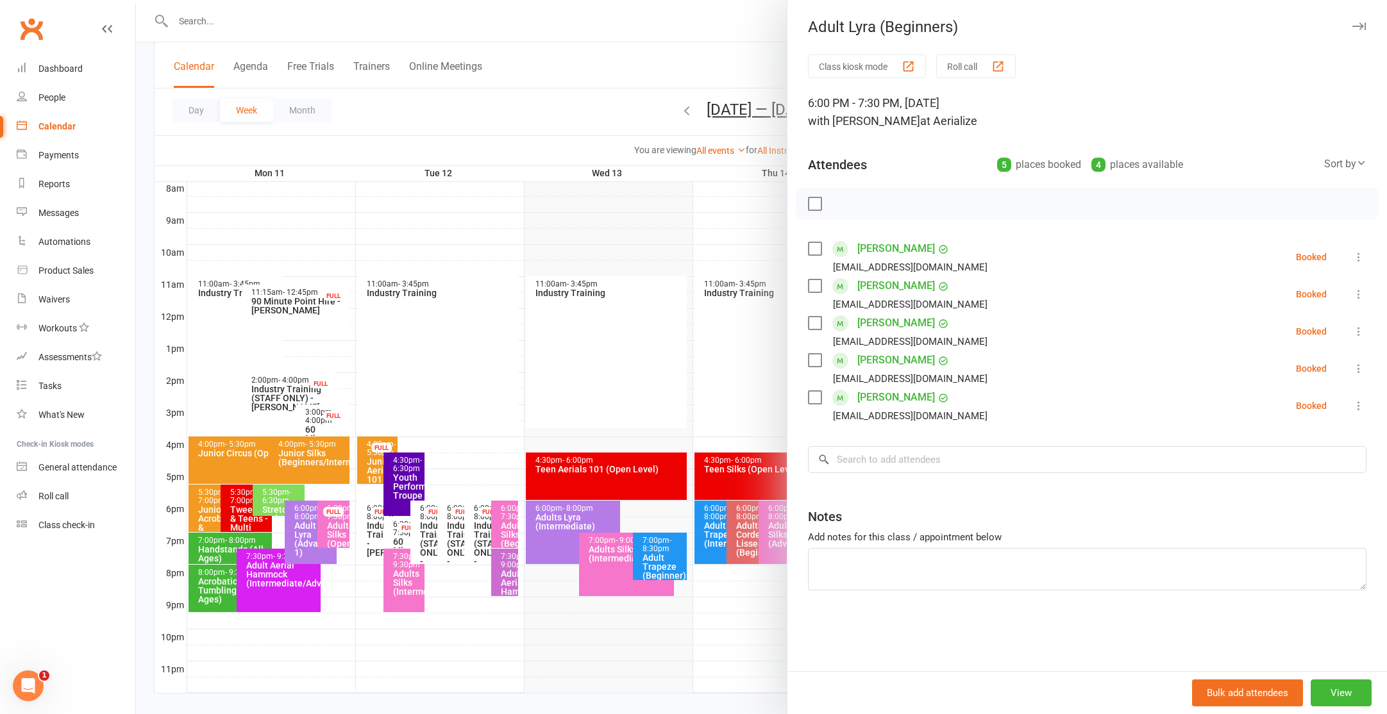
click at [612, 391] on div at bounding box center [761, 357] width 1251 height 714
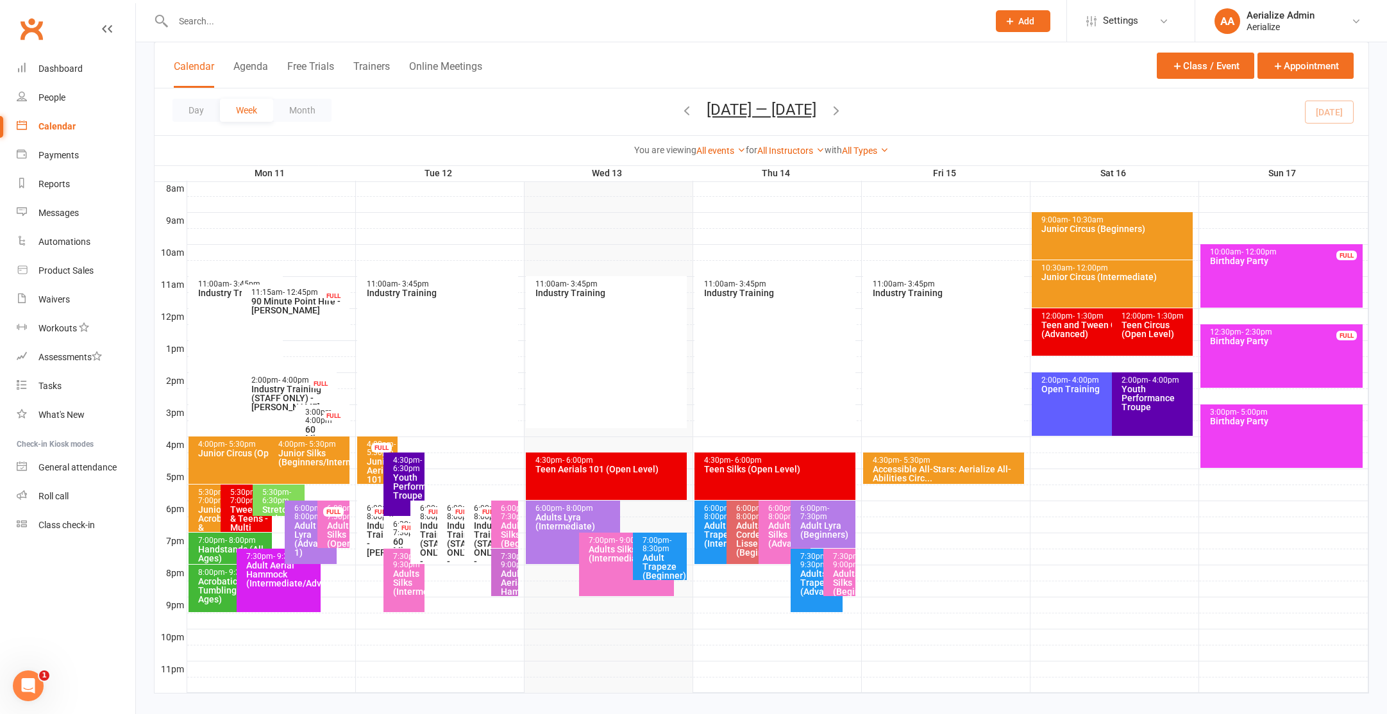
click at [807, 580] on div "Adults Trapeze (Advanced)" at bounding box center [820, 582] width 40 height 27
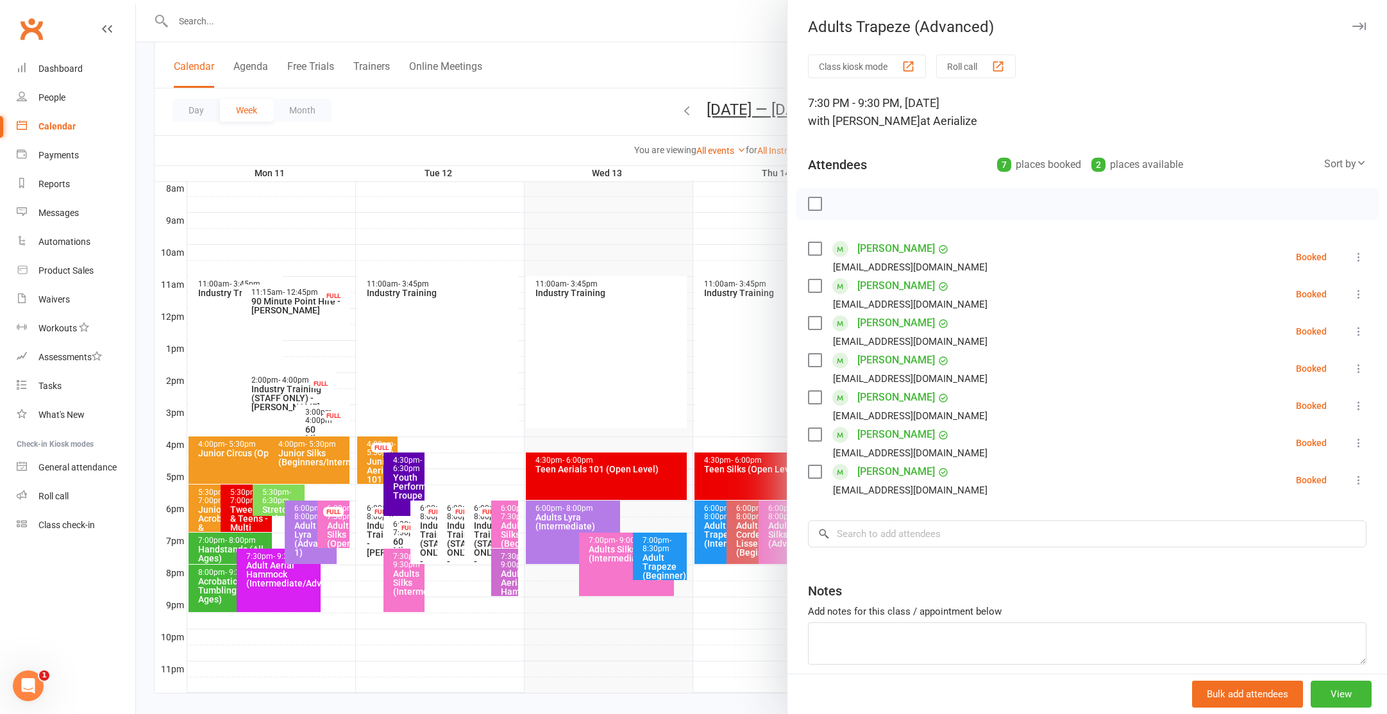
click at [611, 386] on div at bounding box center [761, 357] width 1251 height 714
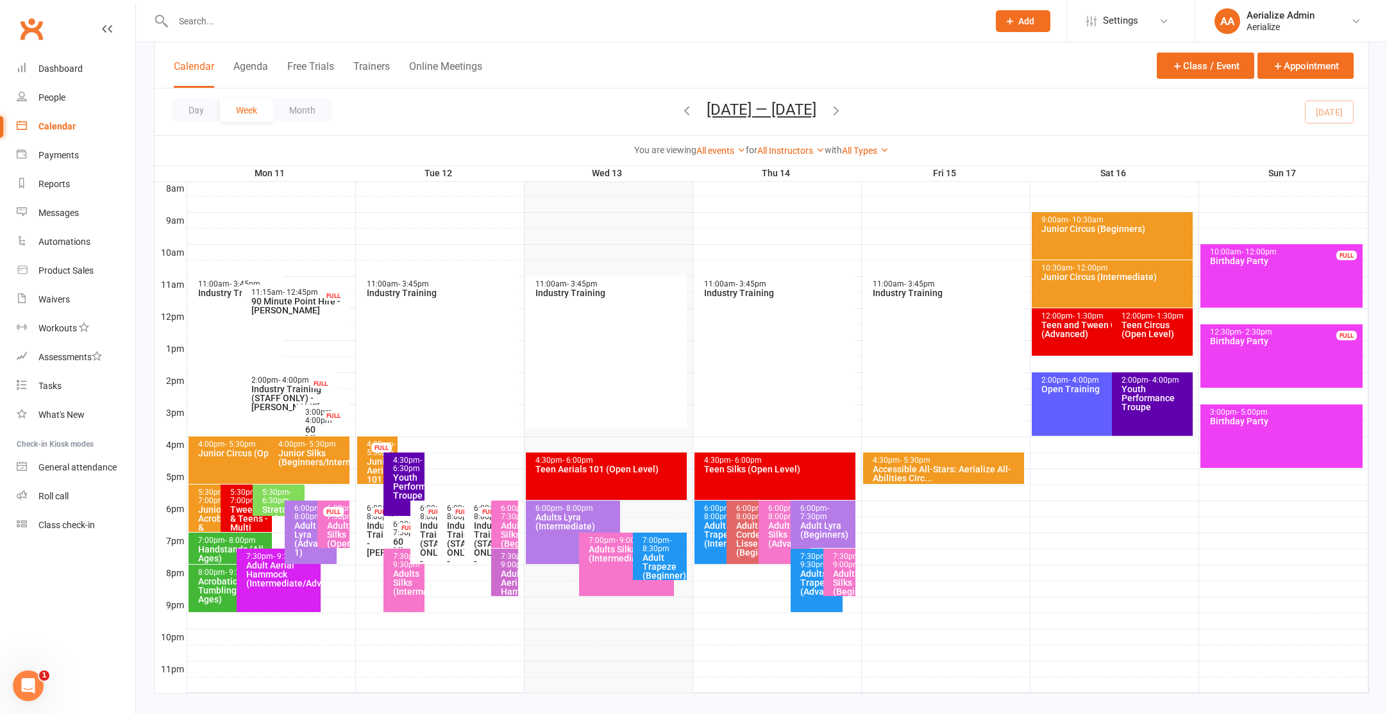
click at [839, 569] on span "- 9:00pm" at bounding box center [847, 560] width 29 height 17
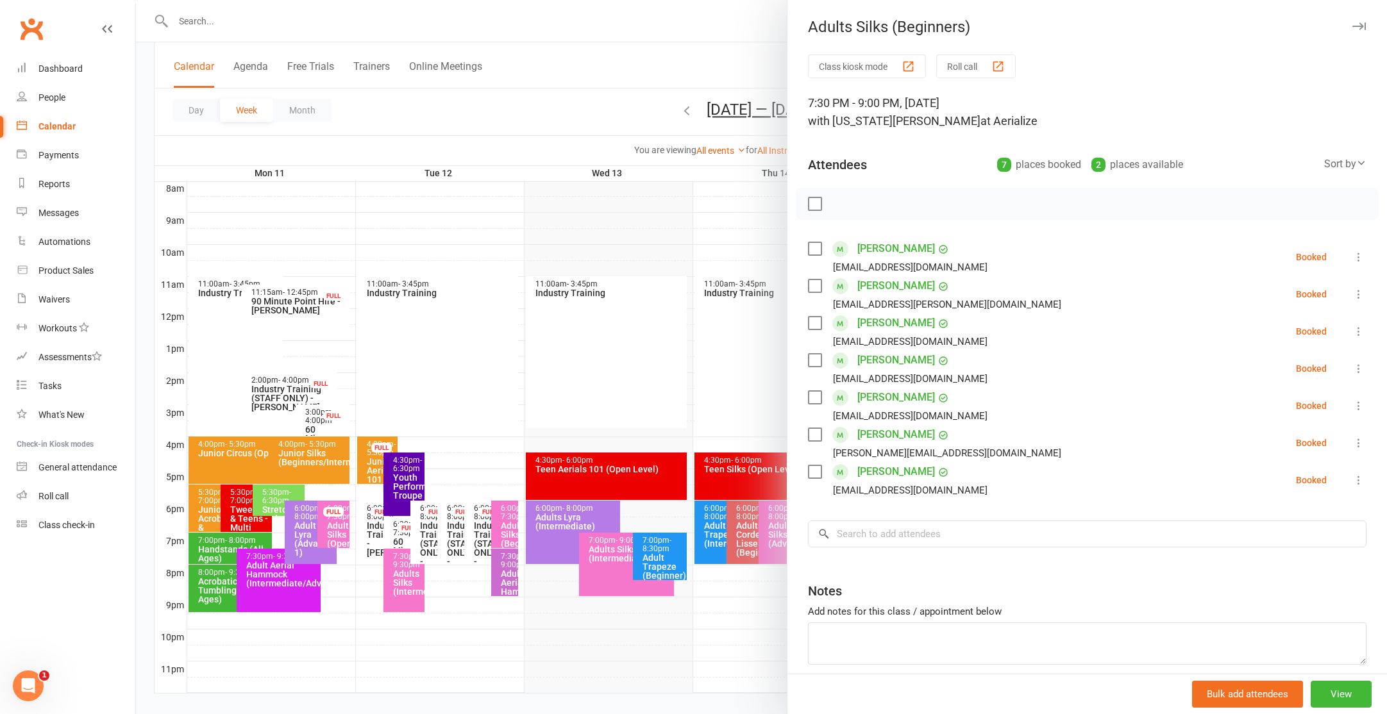
click at [569, 344] on div at bounding box center [761, 357] width 1251 height 714
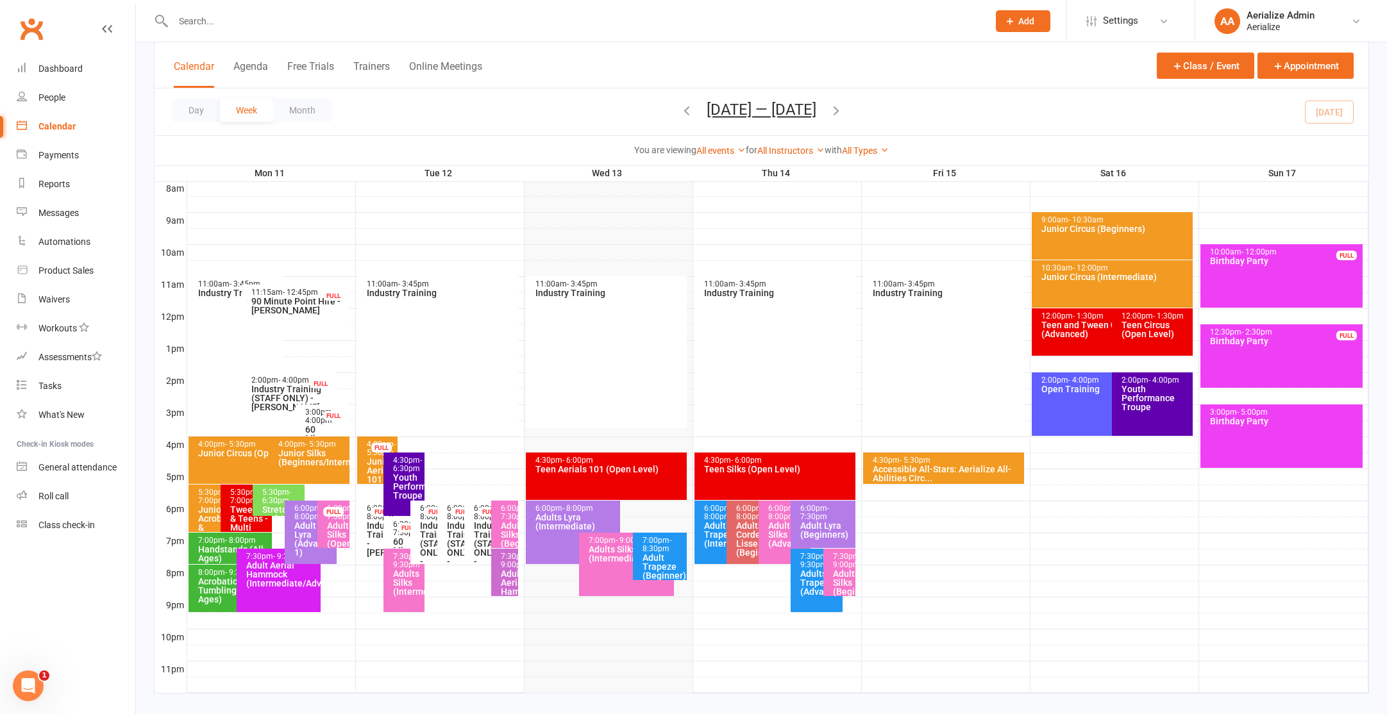
click at [779, 537] on div "Adults Silks (Advanced)" at bounding box center [788, 534] width 40 height 27
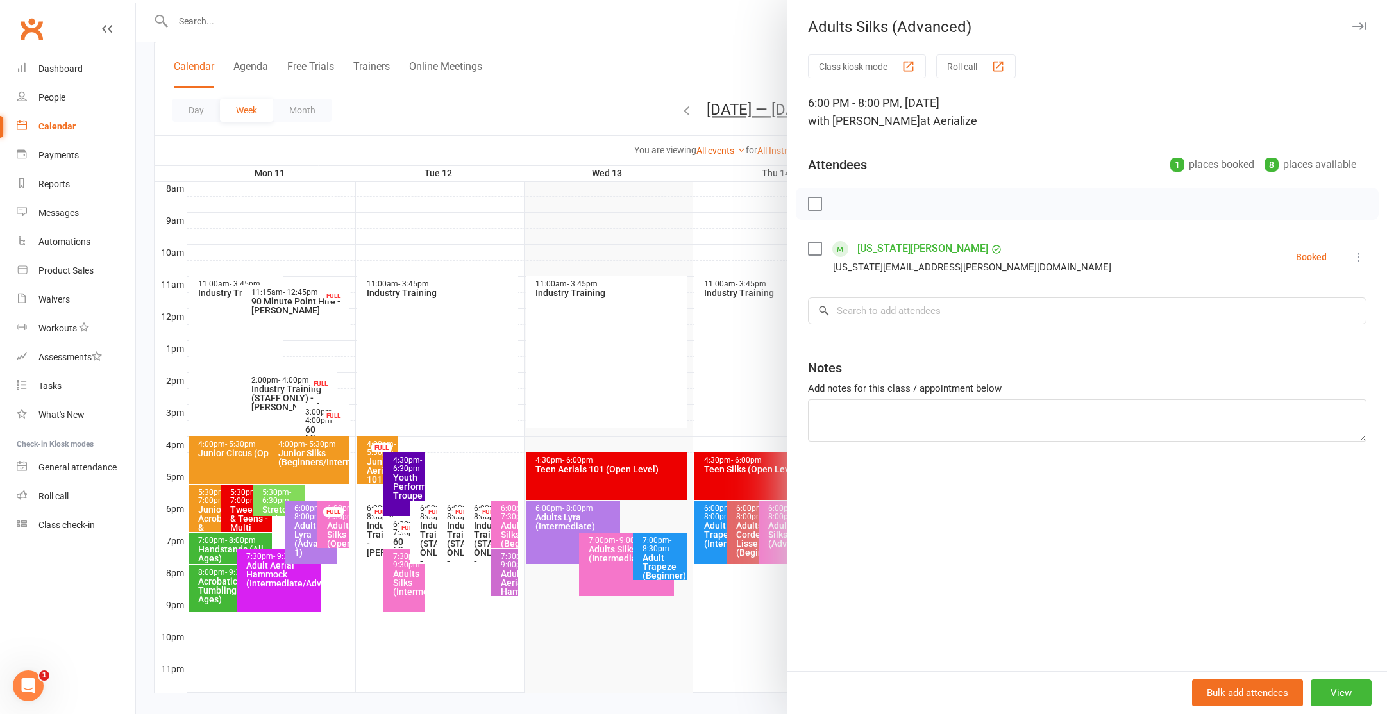
click at [544, 410] on div at bounding box center [761, 357] width 1251 height 714
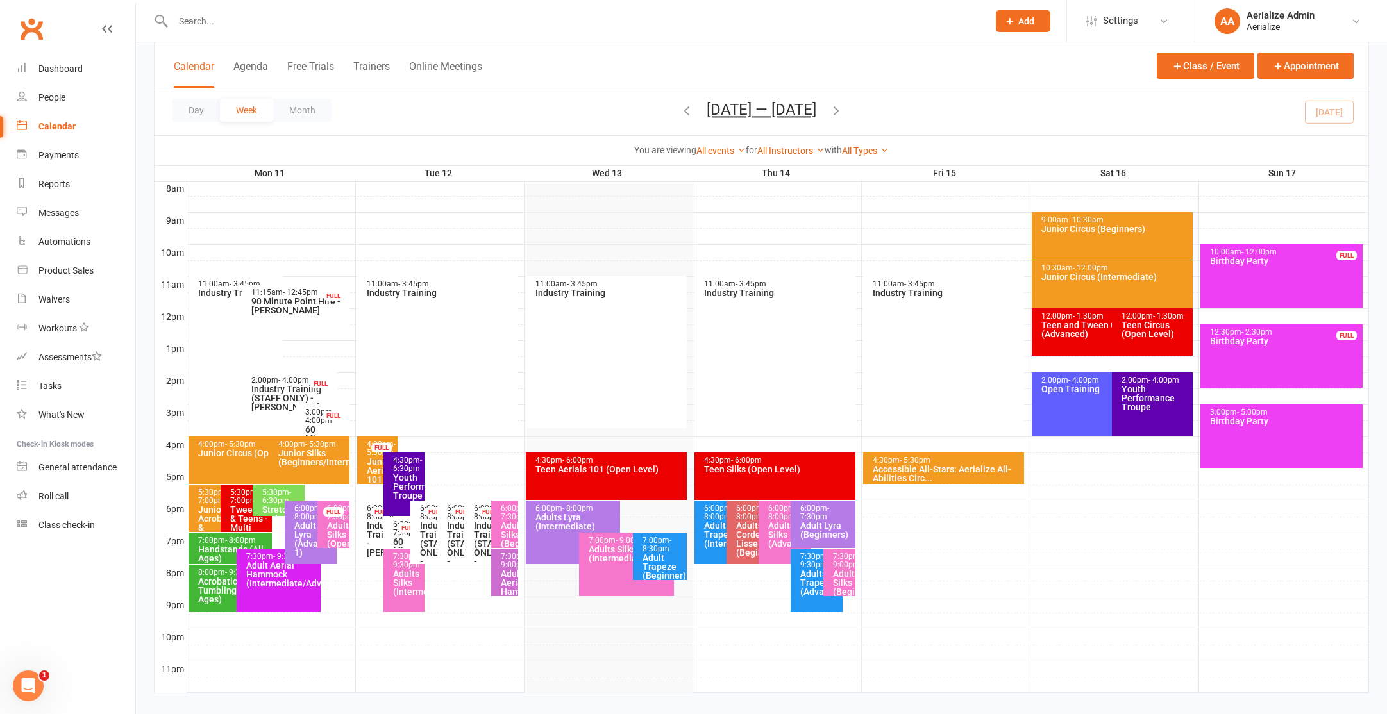
click at [680, 110] on icon "button" at bounding box center [687, 110] width 14 height 14
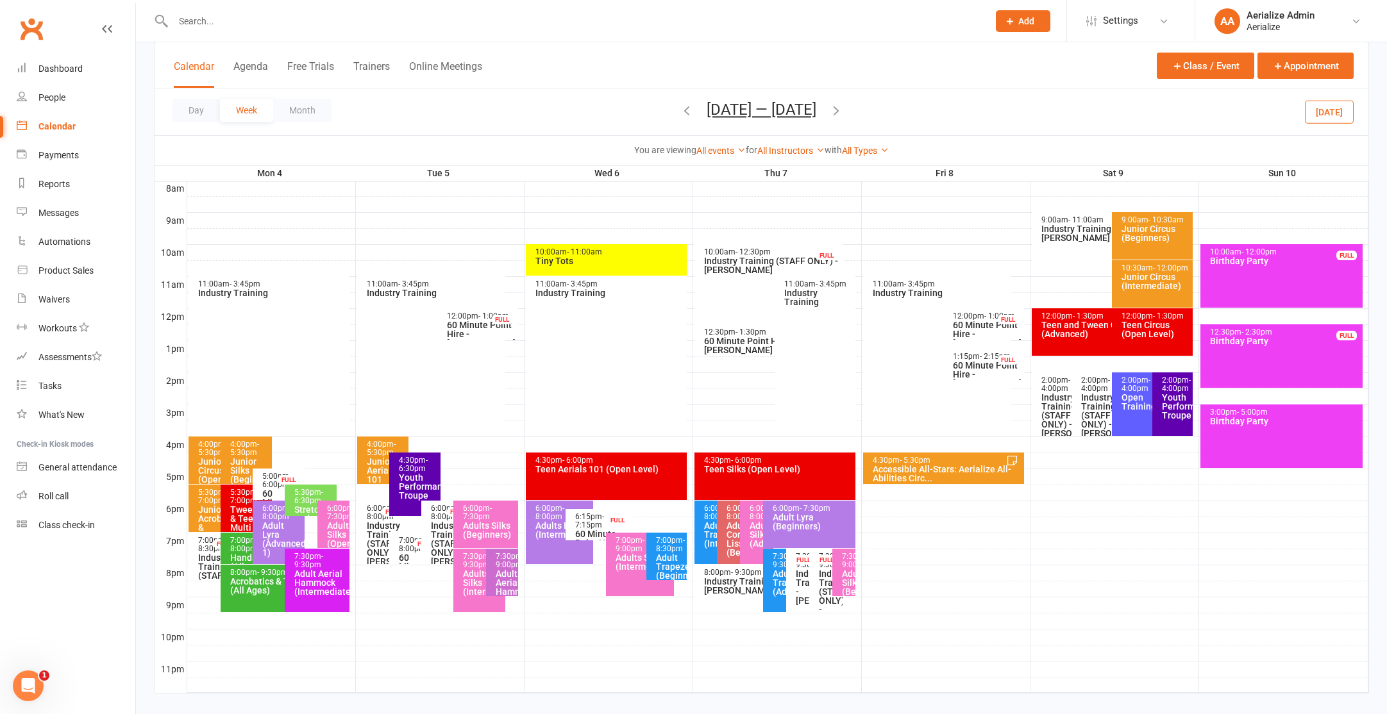
click at [757, 531] on div "Adults Silks (Advanced)" at bounding box center [760, 534] width 22 height 27
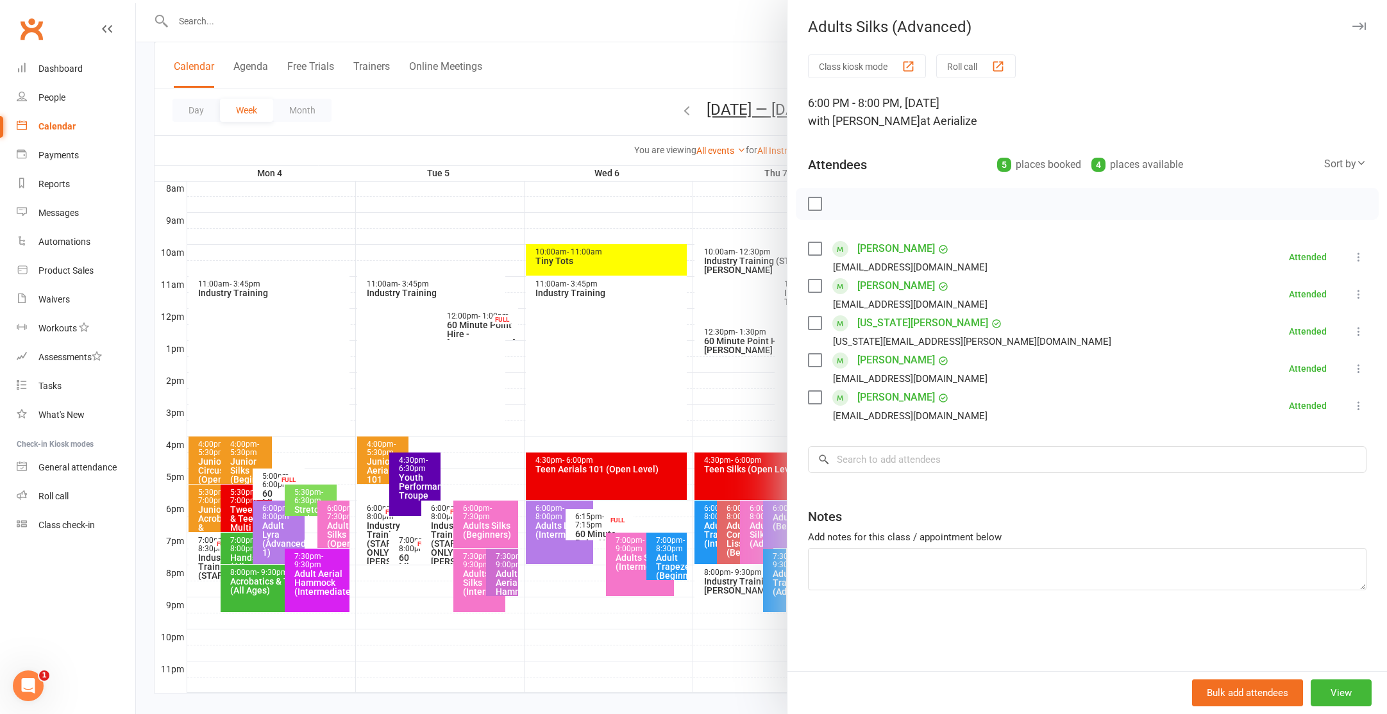
click at [816, 204] on label at bounding box center [814, 204] width 13 height 13
drag, startPoint x: 817, startPoint y: 320, endPoint x: 838, endPoint y: 296, distance: 31.4
click at [817, 320] on label at bounding box center [814, 323] width 13 height 13
click at [898, 202] on icon "button" at bounding box center [897, 204] width 14 height 14
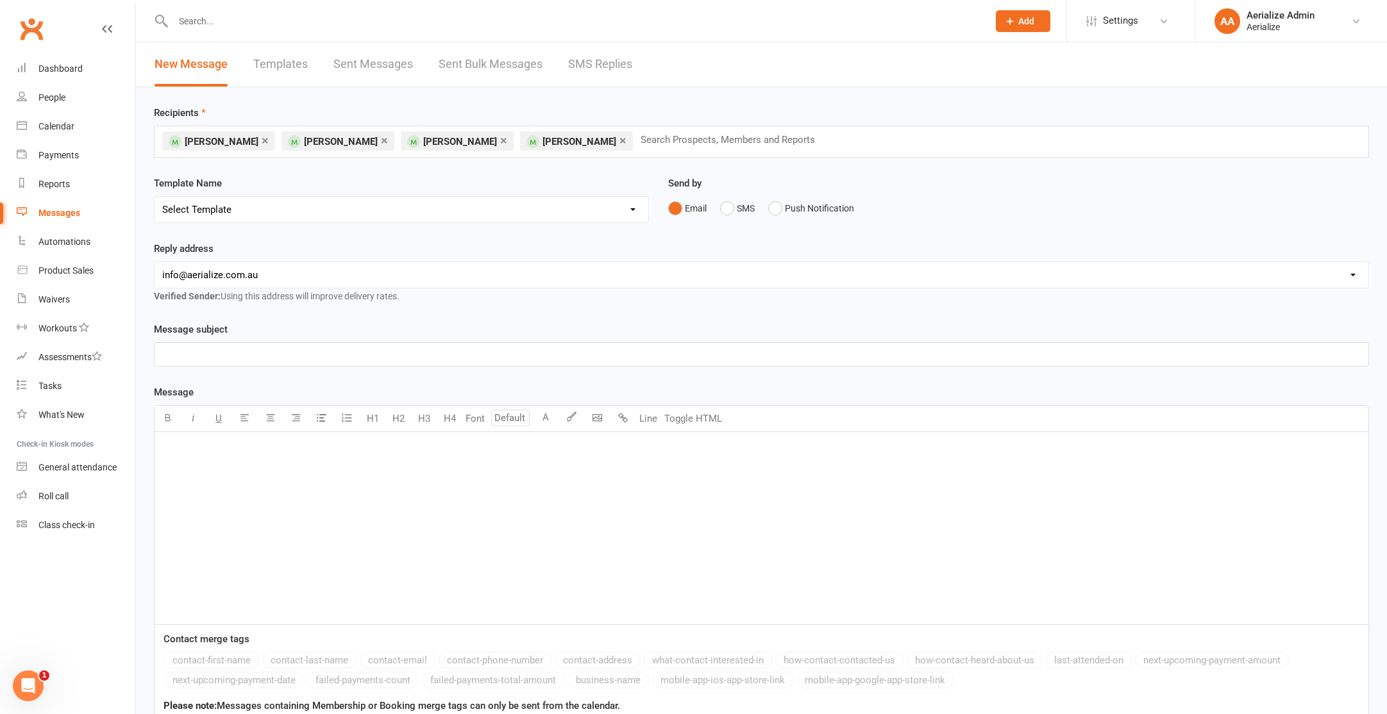
click at [243, 207] on select "Select Template [Email] Aerialize Waiver Request_ADULT [SMS] Aerialize Waiver R…" at bounding box center [402, 210] width 494 height 26
select select "8"
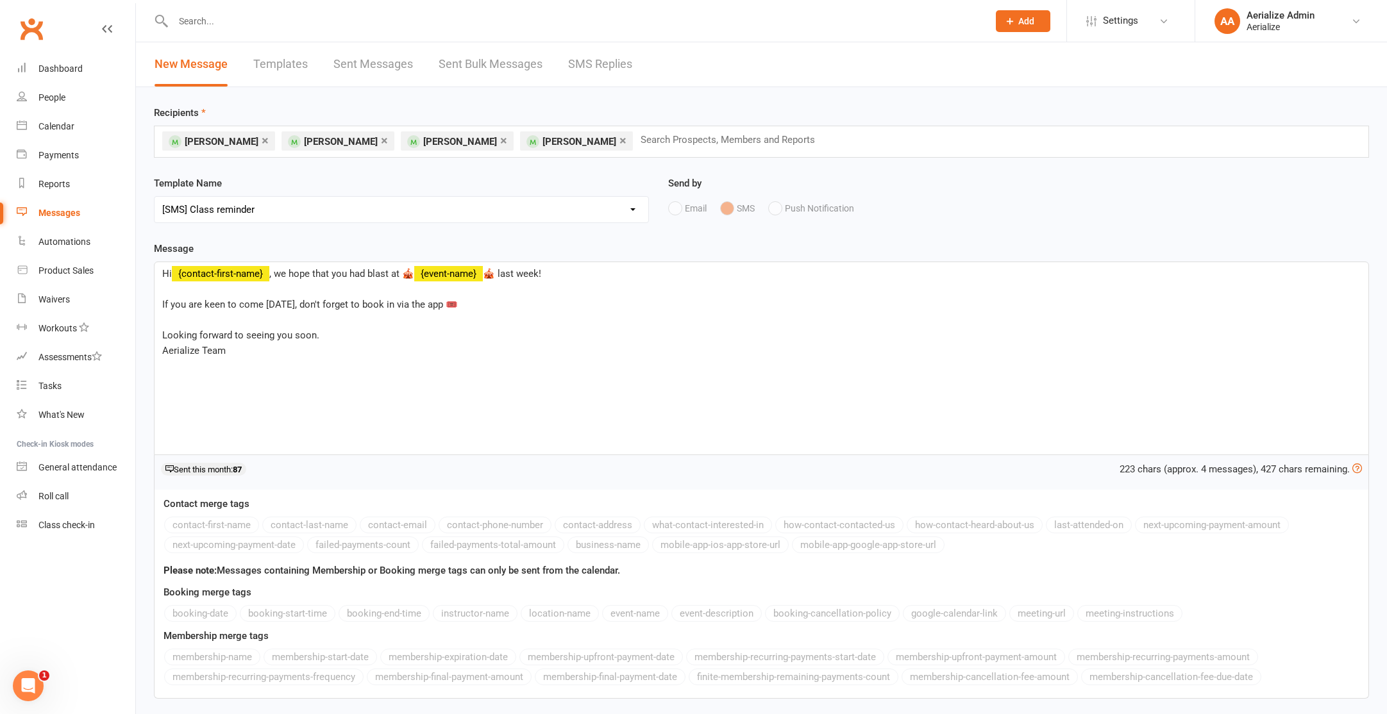
scroll to position [99, 0]
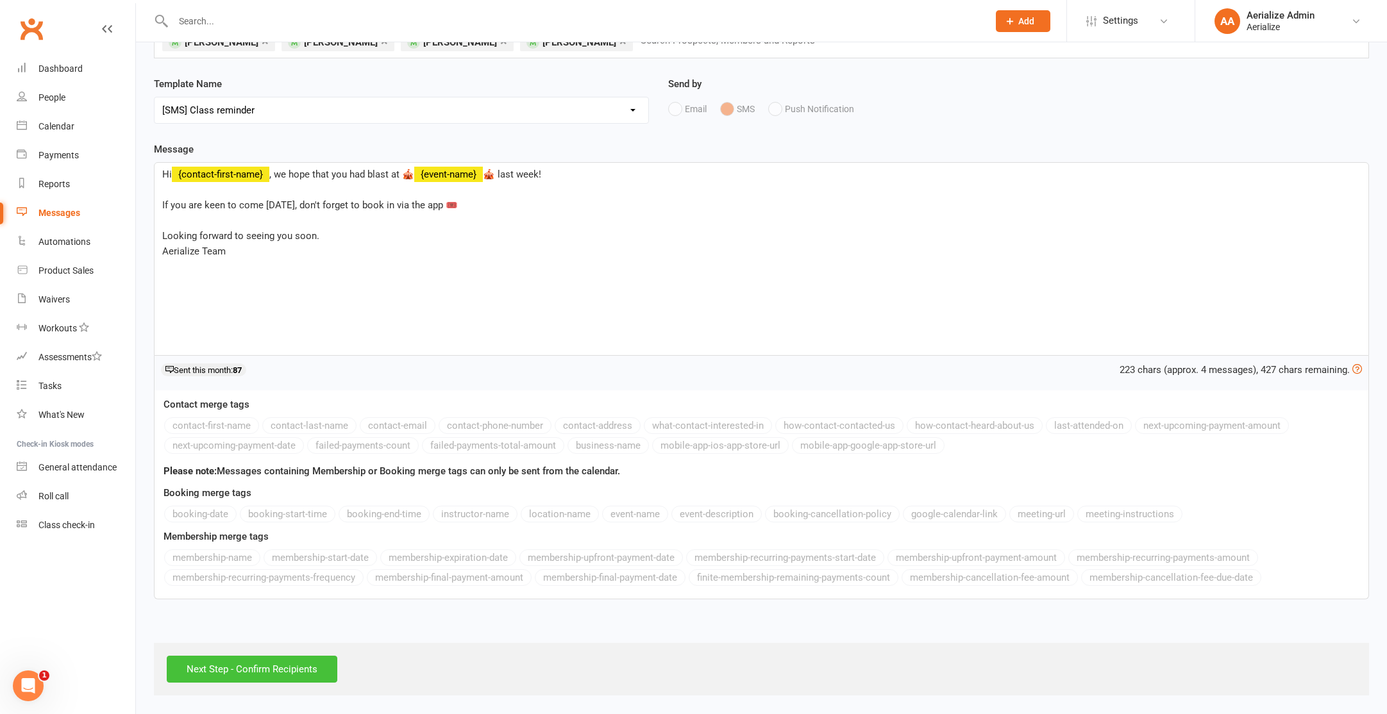
click at [287, 670] on input "Next Step - Confirm Recipients" at bounding box center [252, 669] width 171 height 27
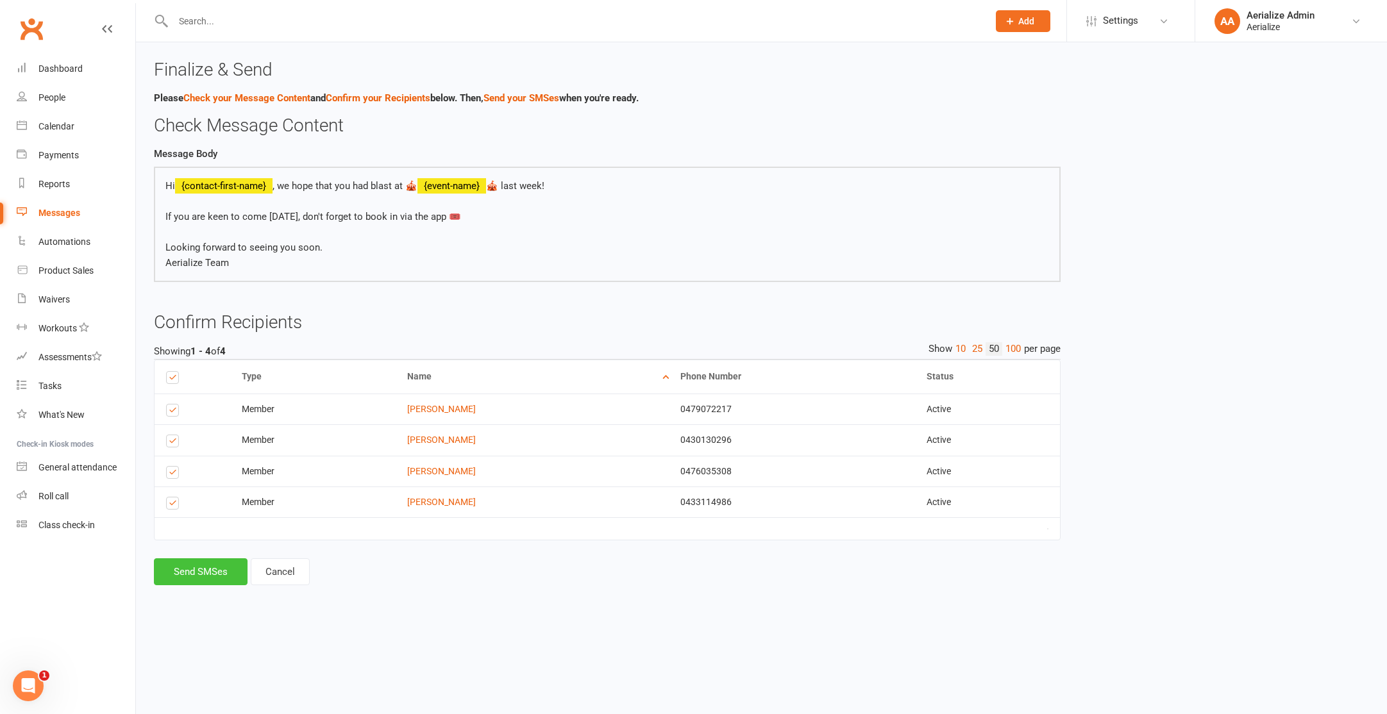
click at [172, 573] on button "Send SMSes" at bounding box center [201, 572] width 94 height 27
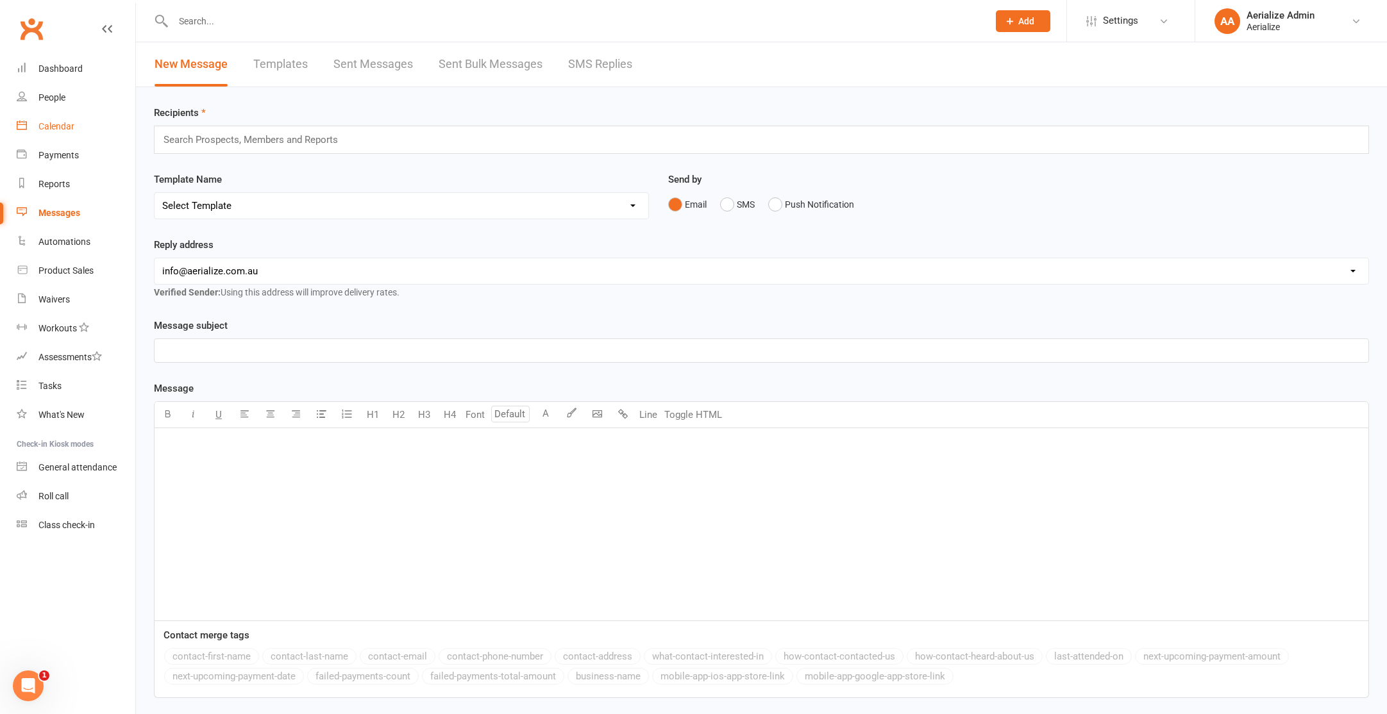
click at [54, 133] on link "Calendar" at bounding box center [76, 126] width 119 height 29
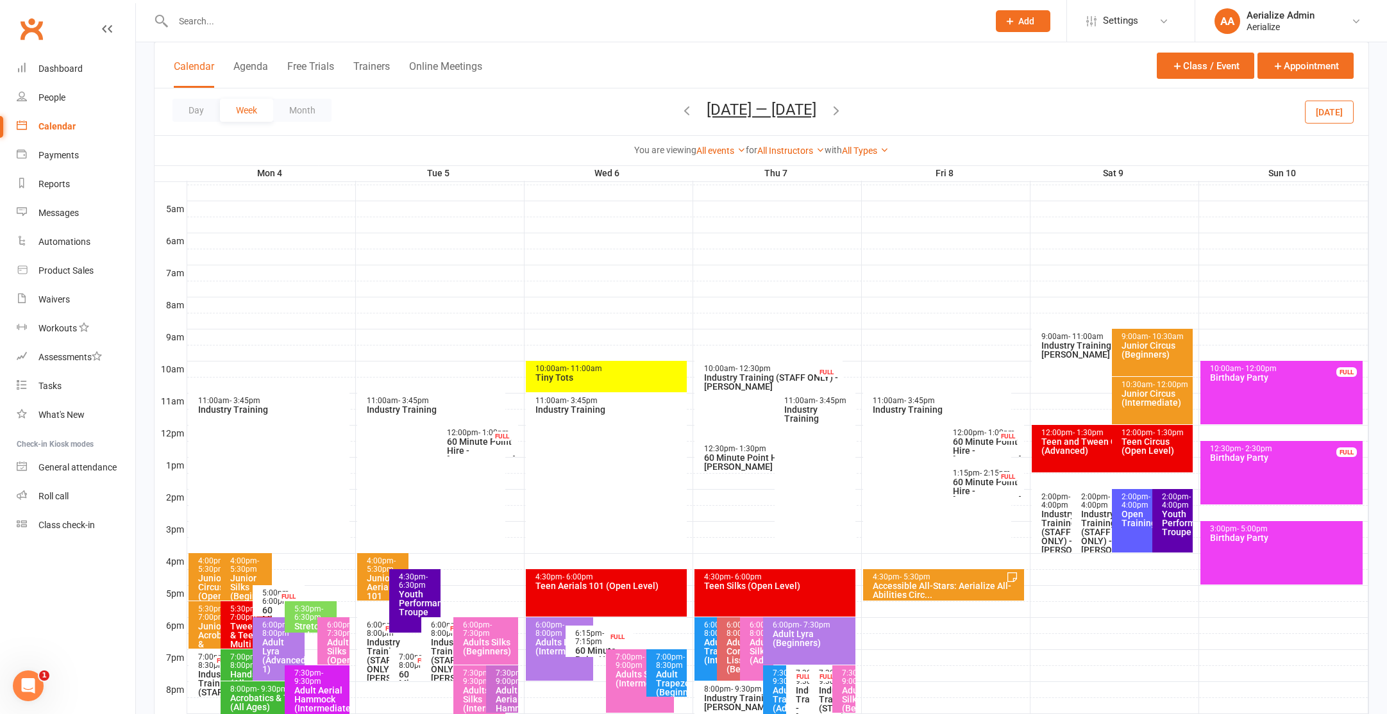
scroll to position [353, 0]
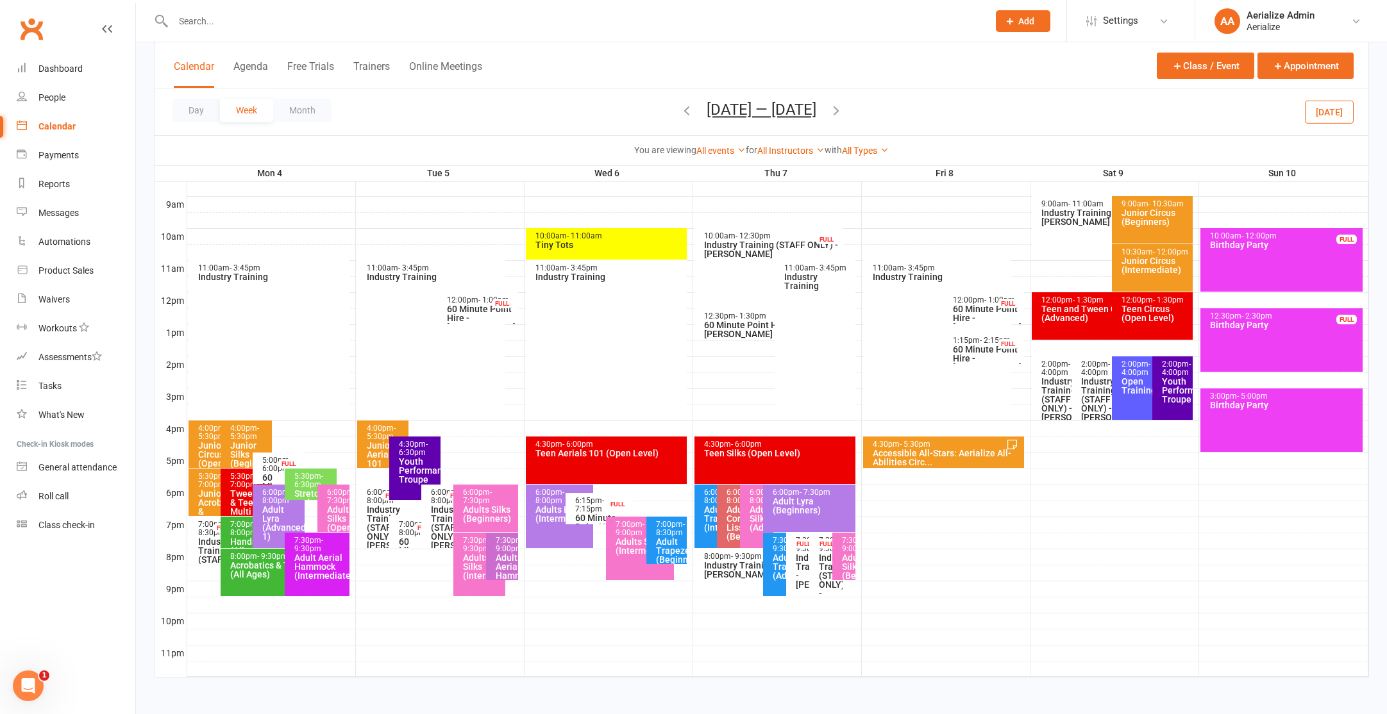
click at [680, 104] on icon "button" at bounding box center [687, 110] width 14 height 14
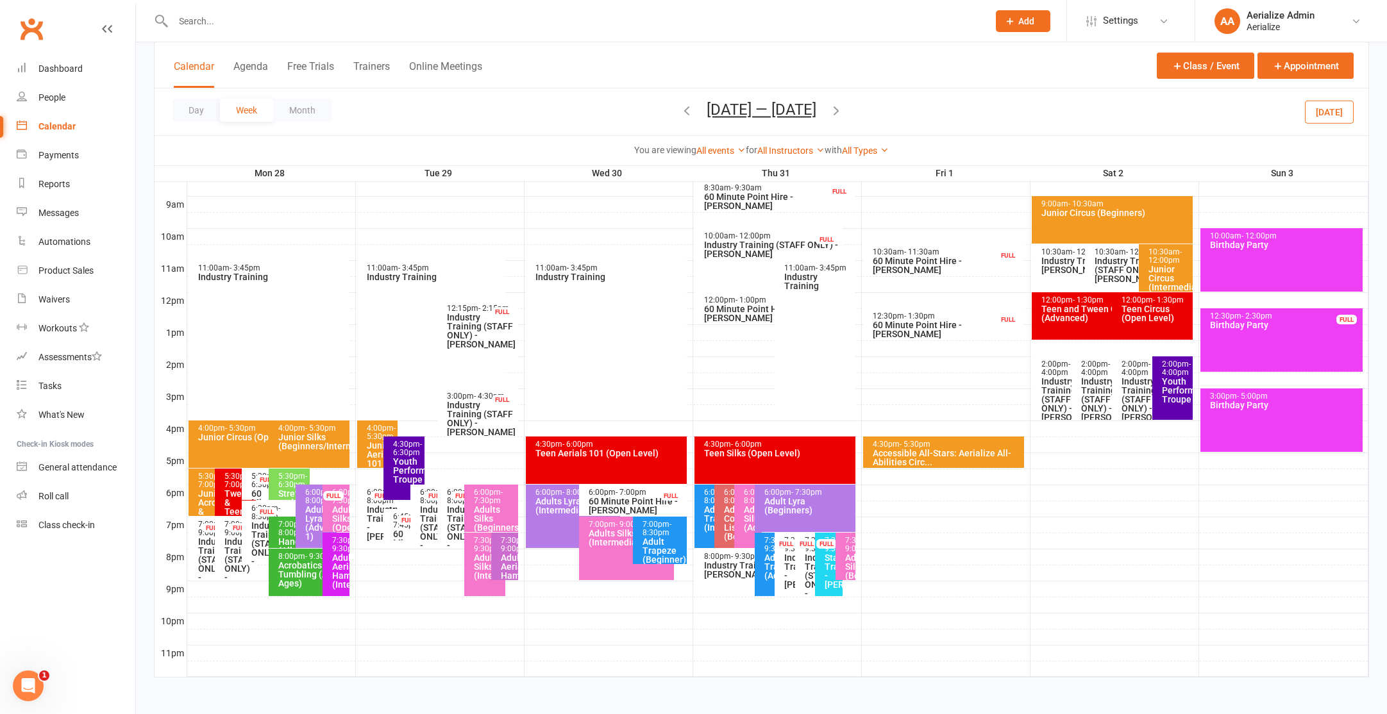
click at [748, 505] on span "- 8:00pm" at bounding box center [758, 496] width 29 height 17
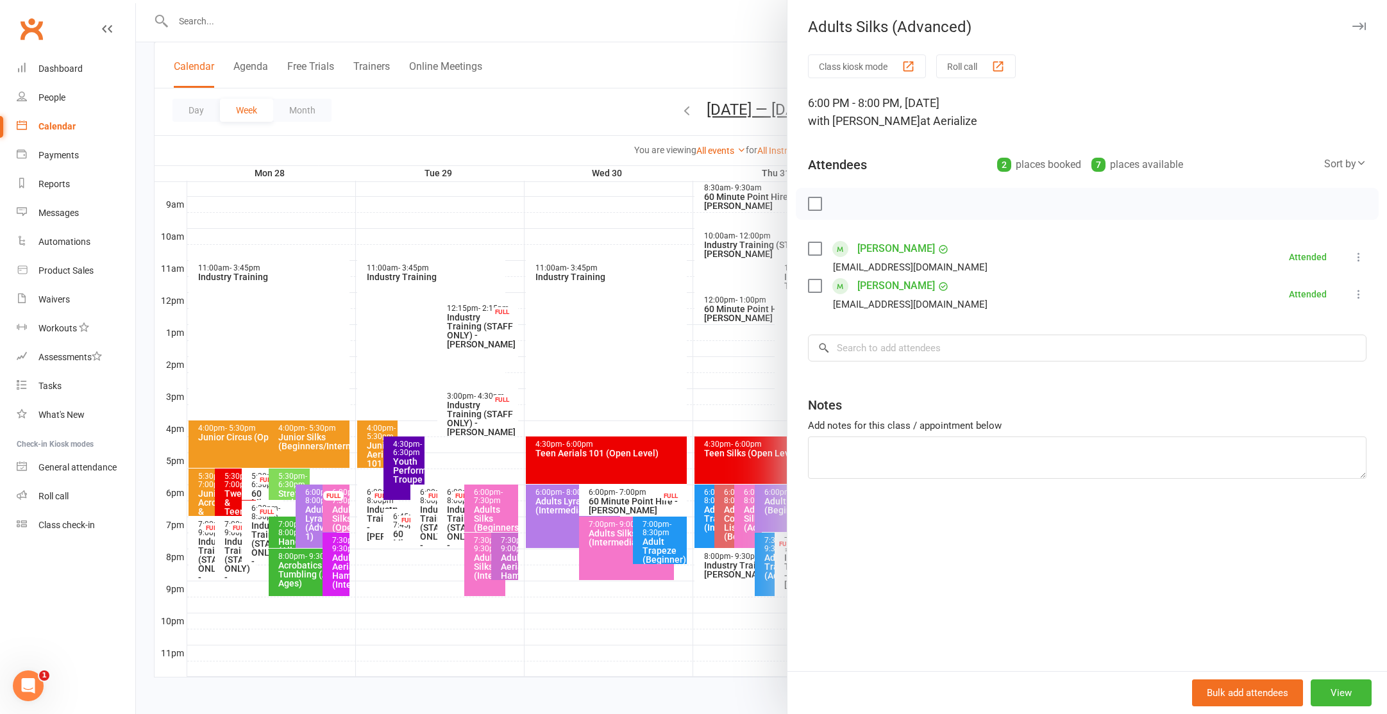
click at [645, 397] on div at bounding box center [761, 357] width 1251 height 714
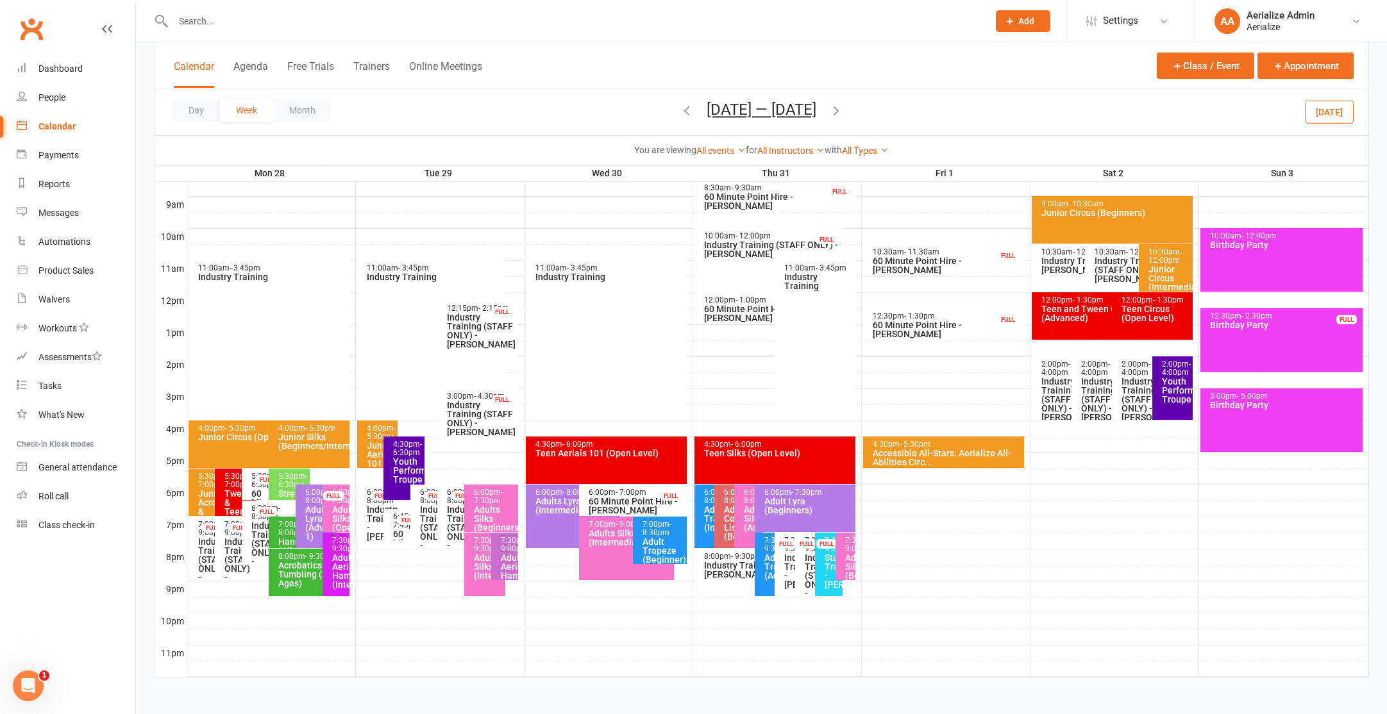
drag, startPoint x: 843, startPoint y: 111, endPoint x: 849, endPoint y: 110, distance: 6.5
click at [829, 111] on span "[DATE] — [DATE] [DATE] Sun Mon Tue Wed Thu Fri Sat 27 28 29 30 31 01 02 03 04 0…" at bounding box center [761, 112] width 135 height 22
click at [843, 109] on icon "button" at bounding box center [836, 110] width 14 height 14
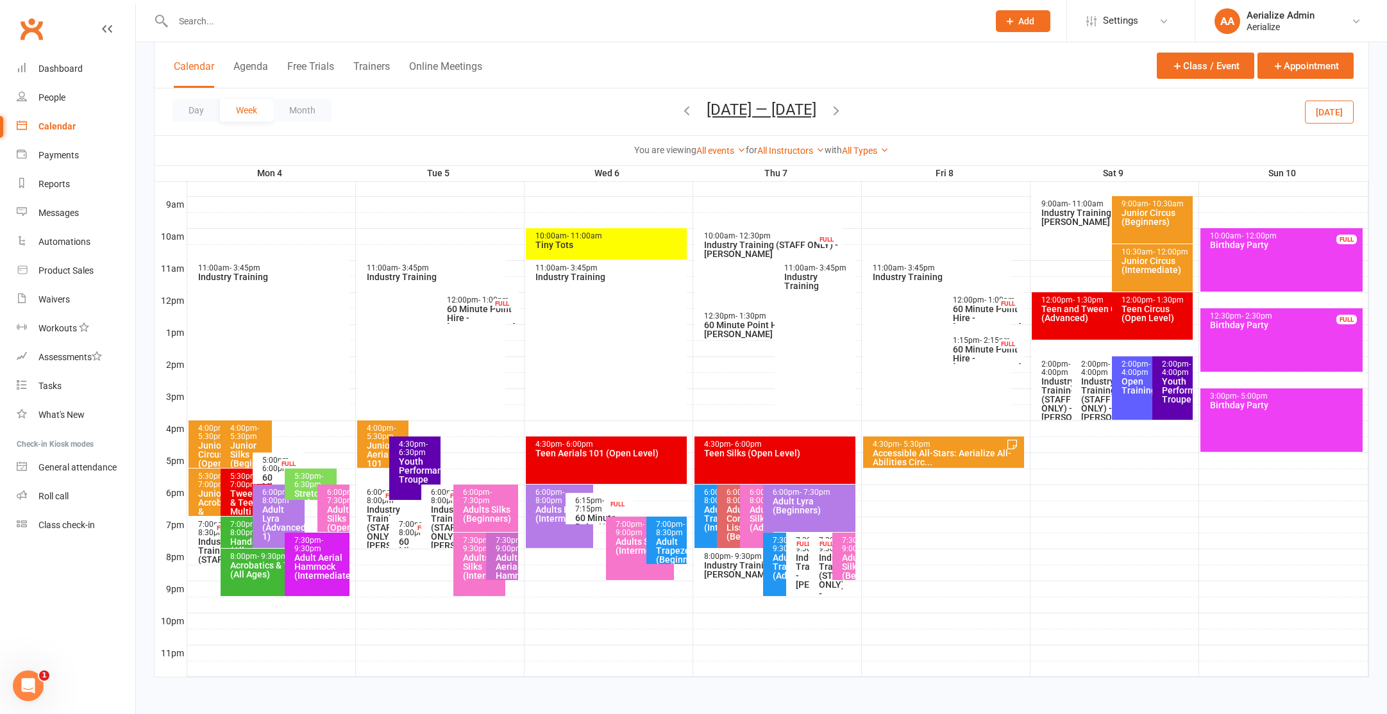
click at [837, 110] on icon "button" at bounding box center [836, 110] width 14 height 14
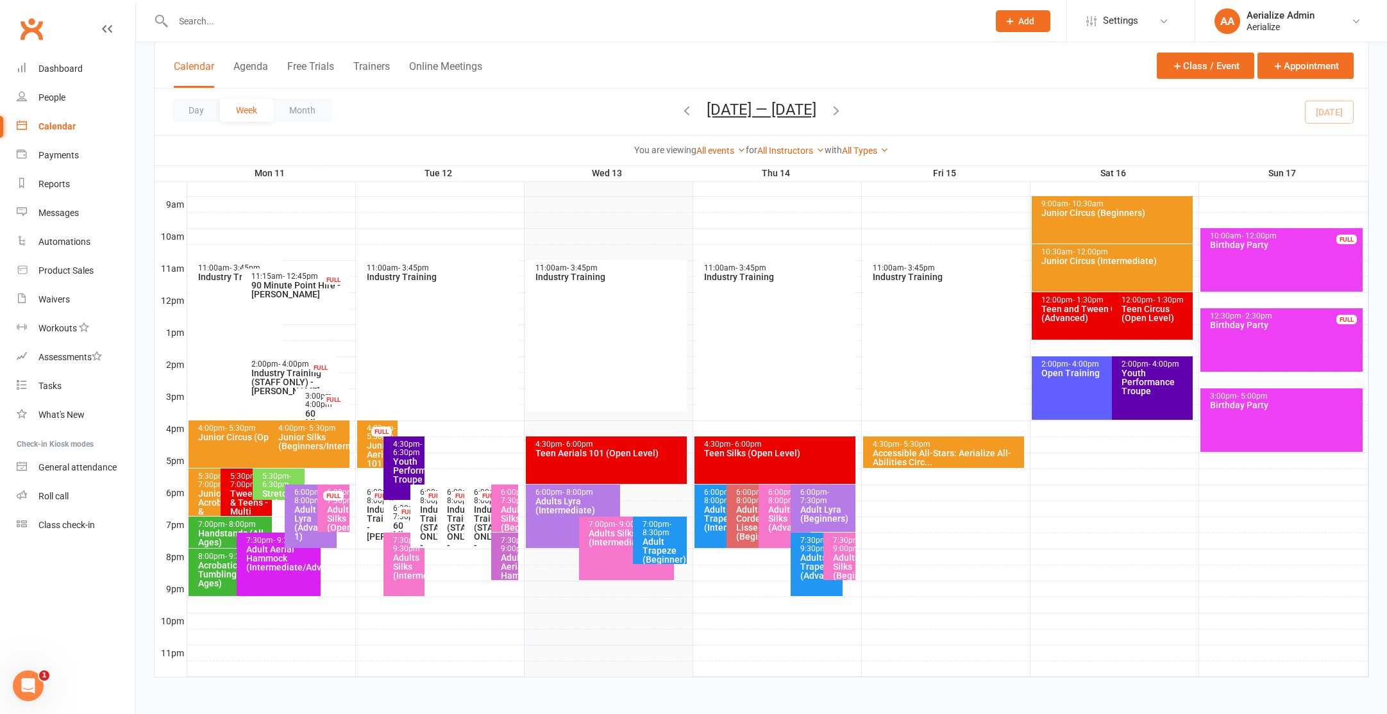
click at [773, 510] on div "Adults Silks (Advanced)" at bounding box center [788, 518] width 40 height 27
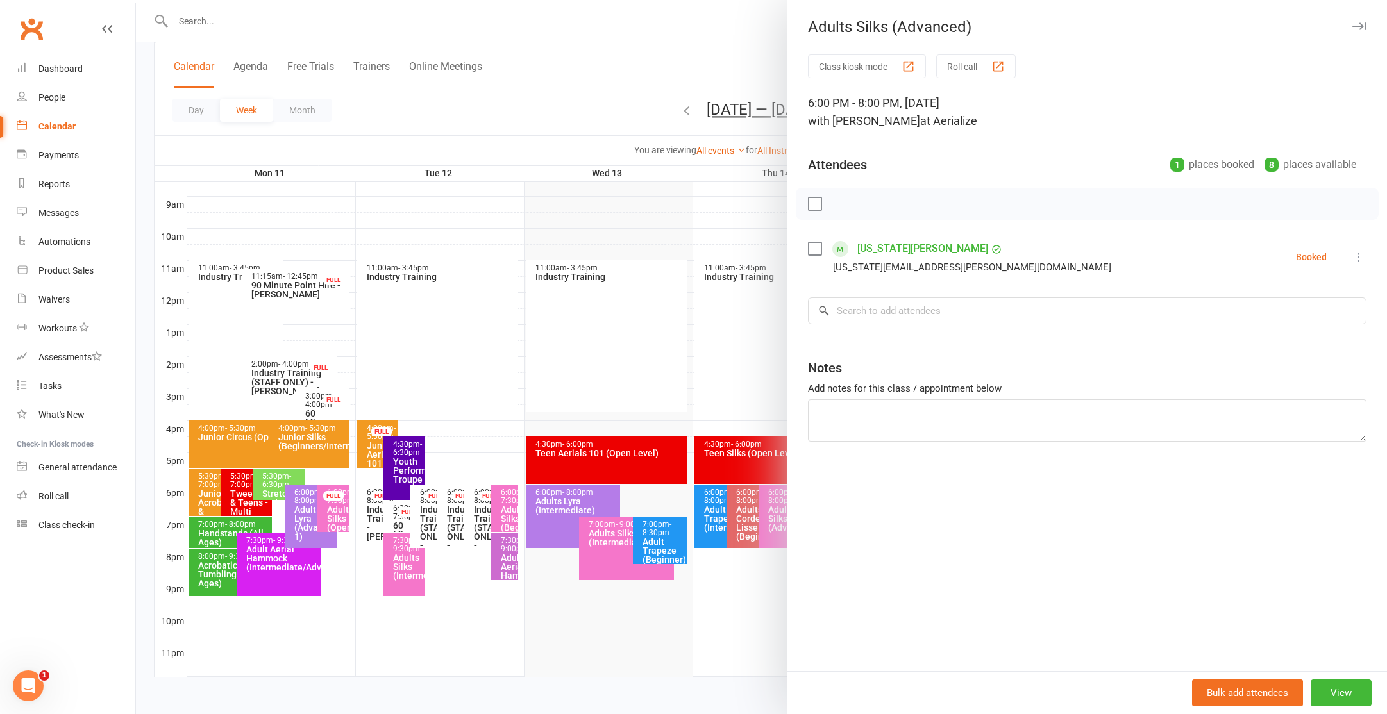
click at [632, 368] on div at bounding box center [761, 357] width 1251 height 714
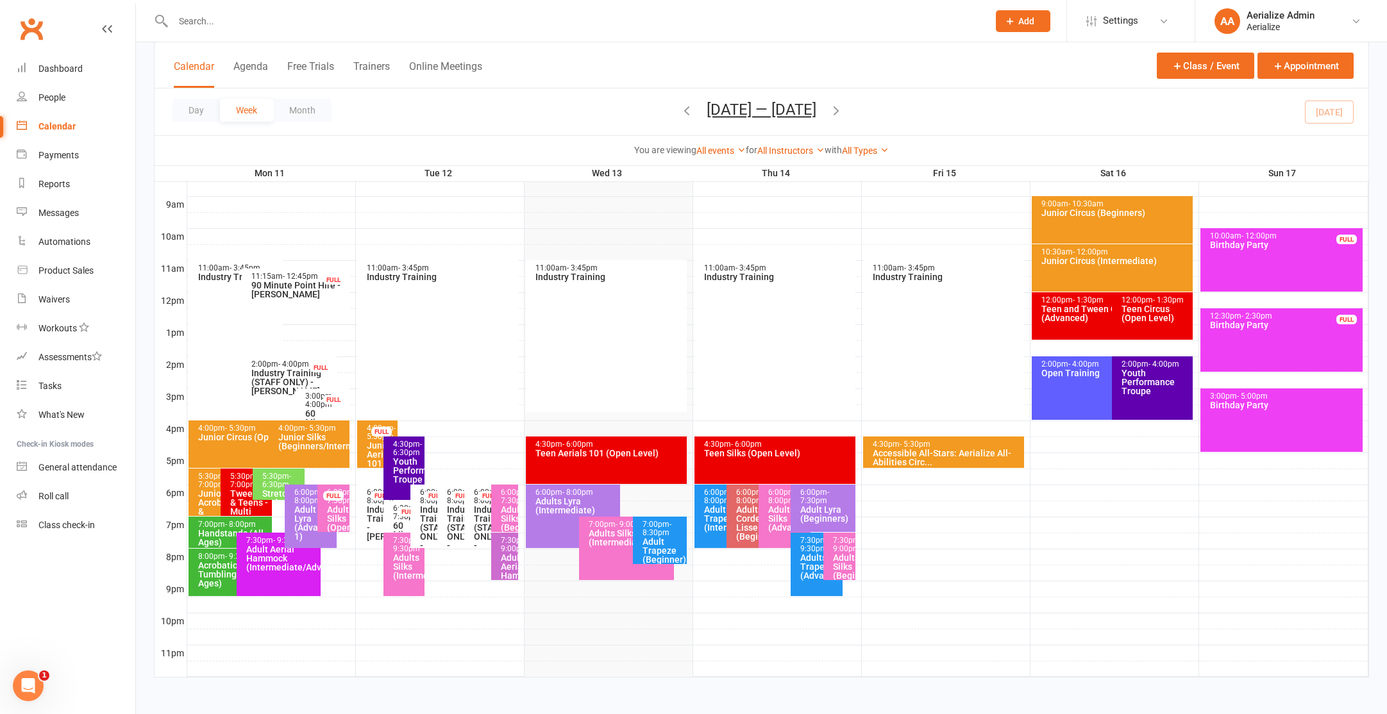
click at [229, 17] on input "text" at bounding box center [574, 21] width 810 height 18
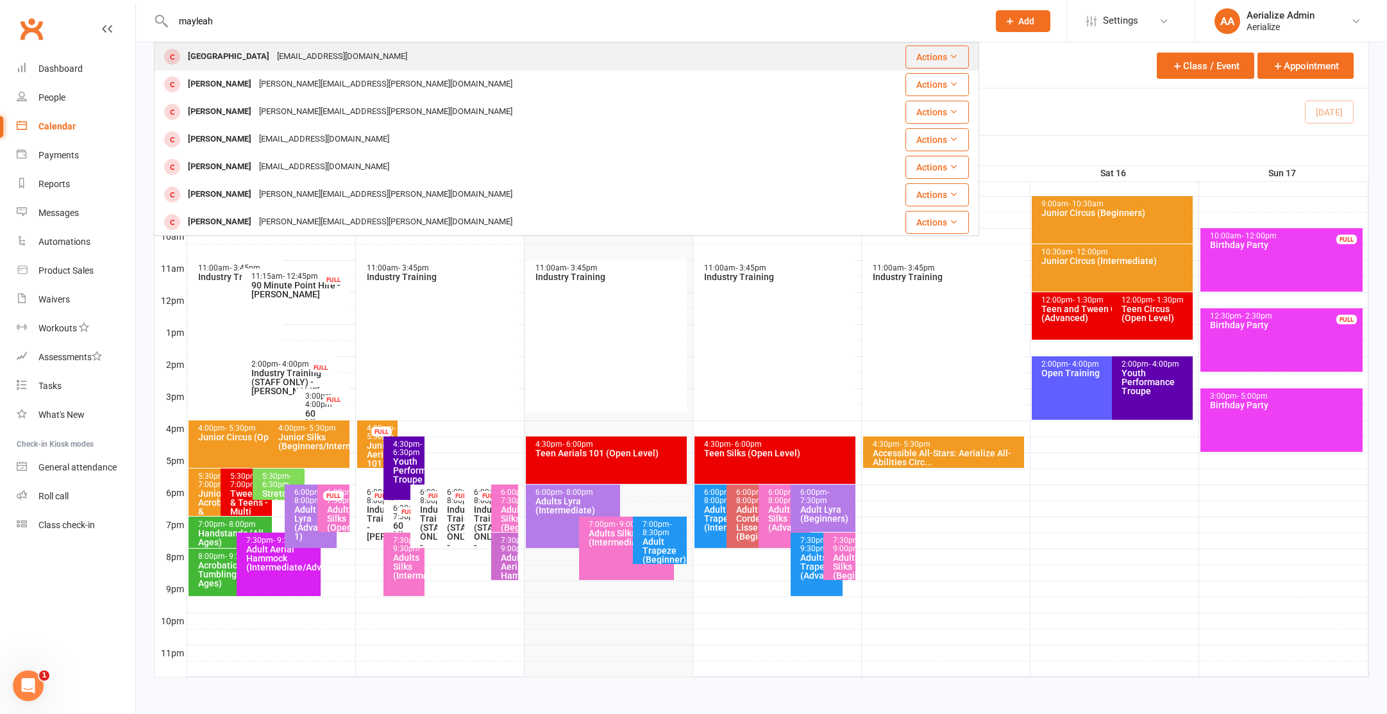
type input "mayleah"
click at [239, 60] on div "[GEOGRAPHIC_DATA]" at bounding box center [228, 56] width 89 height 19
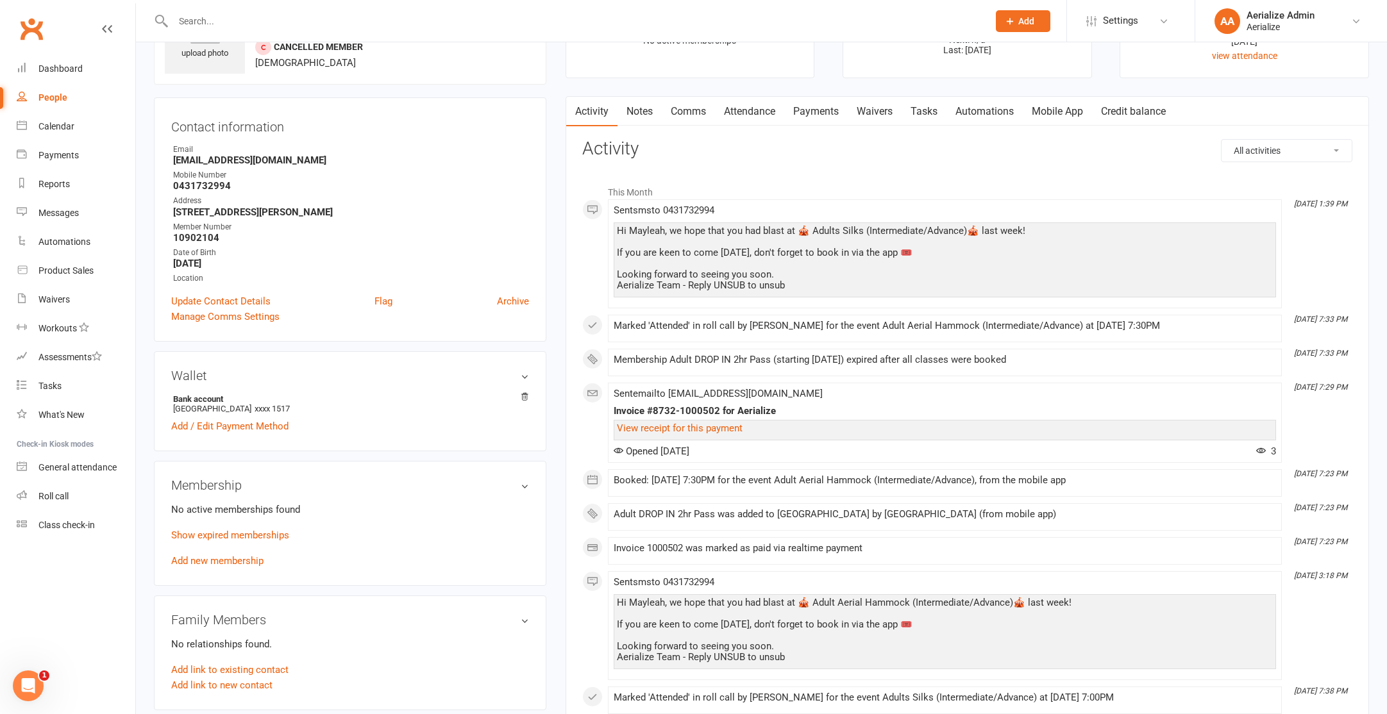
scroll to position [79, 0]
click at [242, 557] on link "Add new membership" at bounding box center [217, 560] width 92 height 12
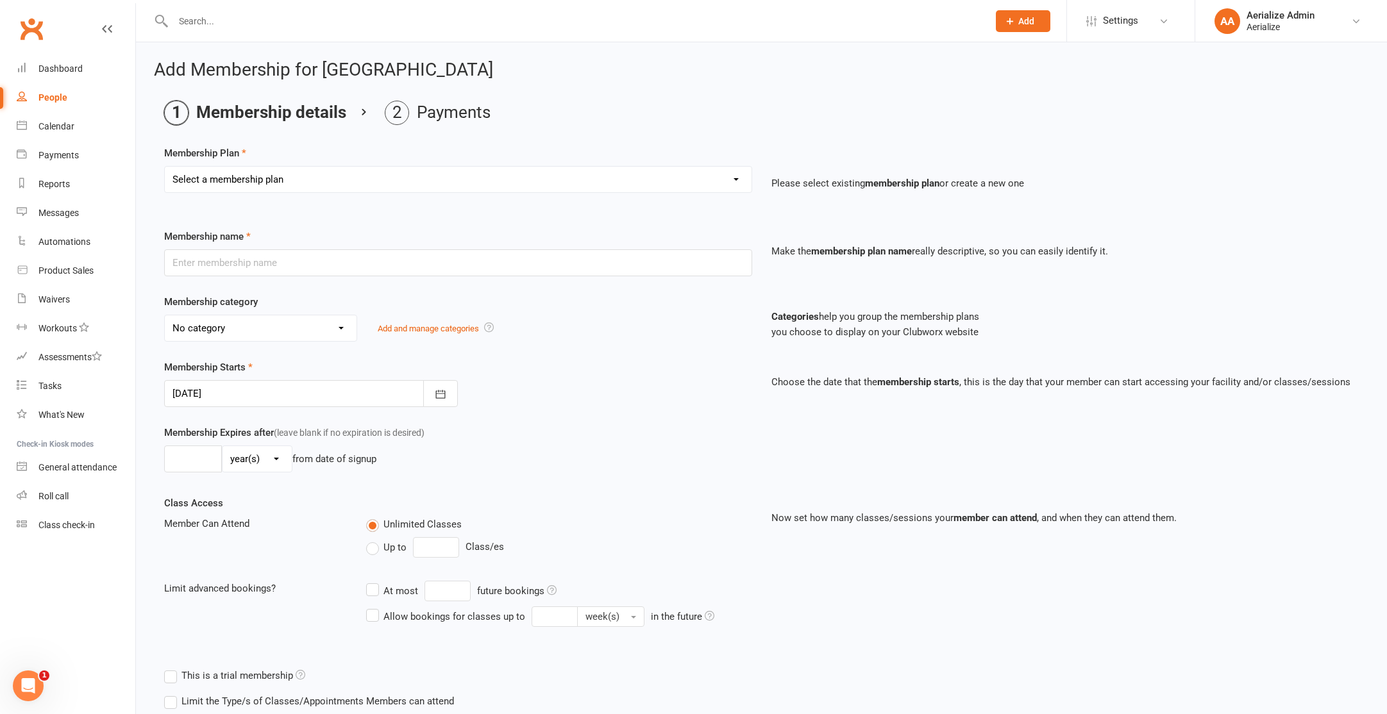
click at [339, 175] on select "Select a membership plan Create new Membership Plan Tiny Tots DROP IN Tiny Tots…" at bounding box center [458, 180] width 587 height 26
select select "11"
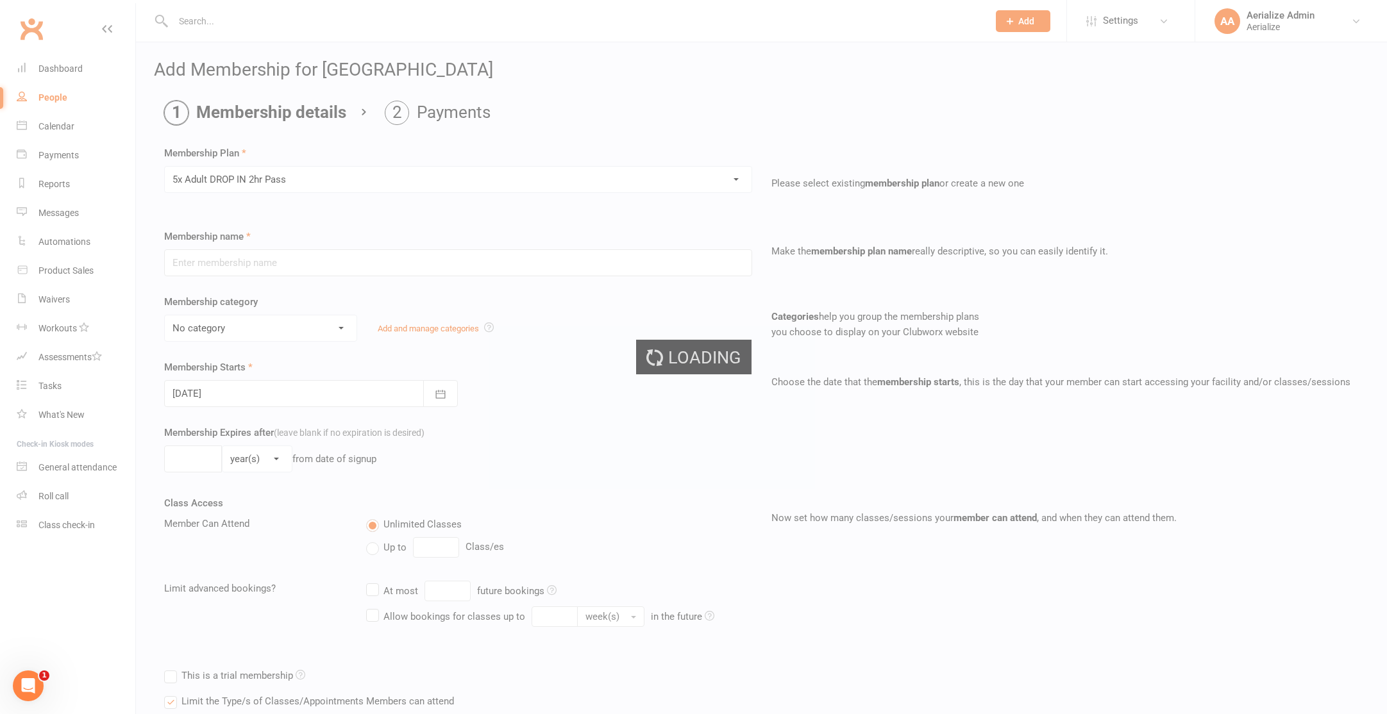
type input "5x Adult DROP IN 2hr Pass"
select select "4"
type input "3"
select select "2"
type input "5"
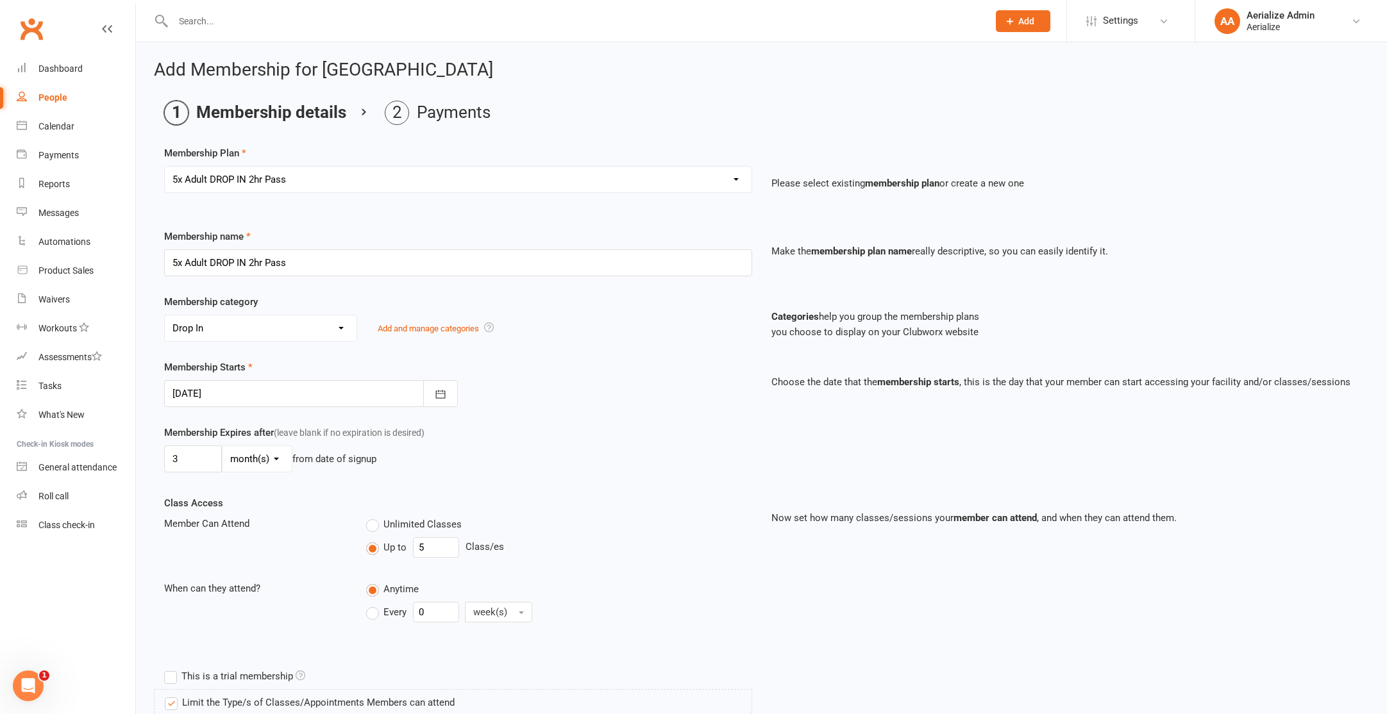
type input "[DATE]"
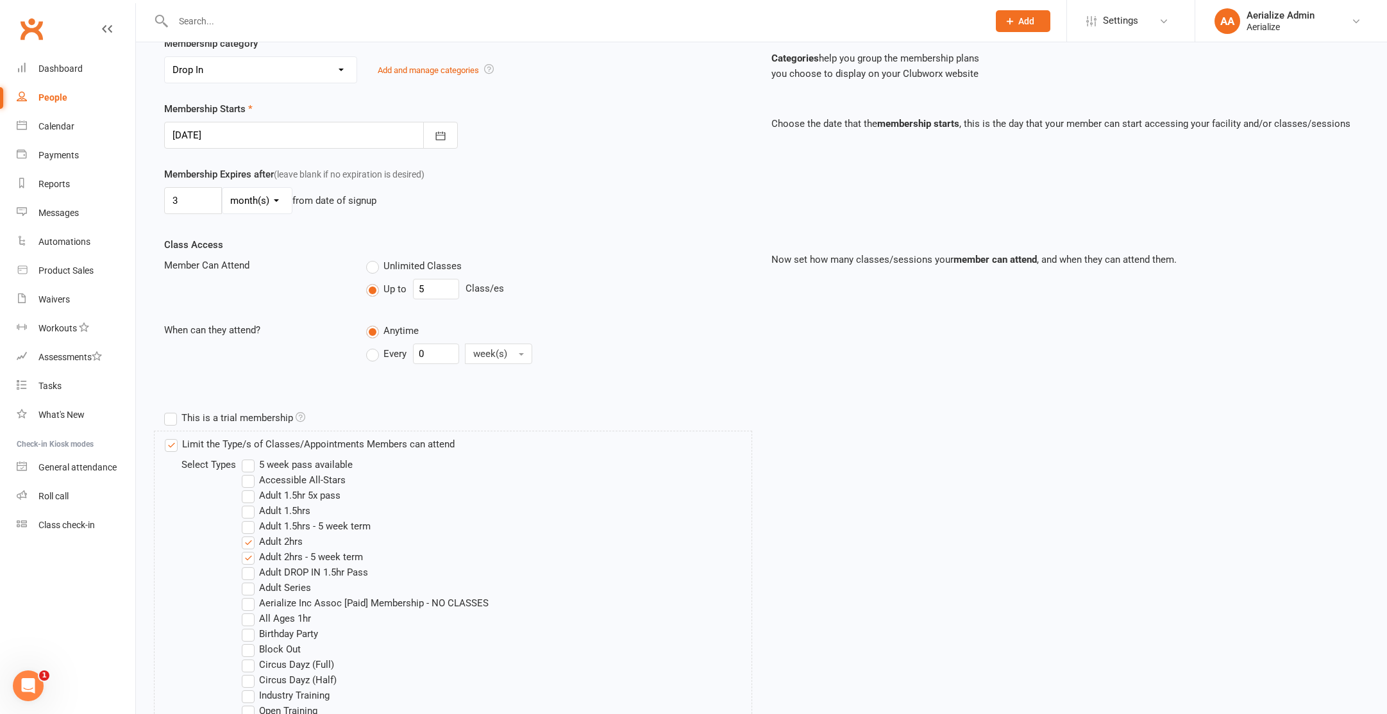
scroll to position [623, 0]
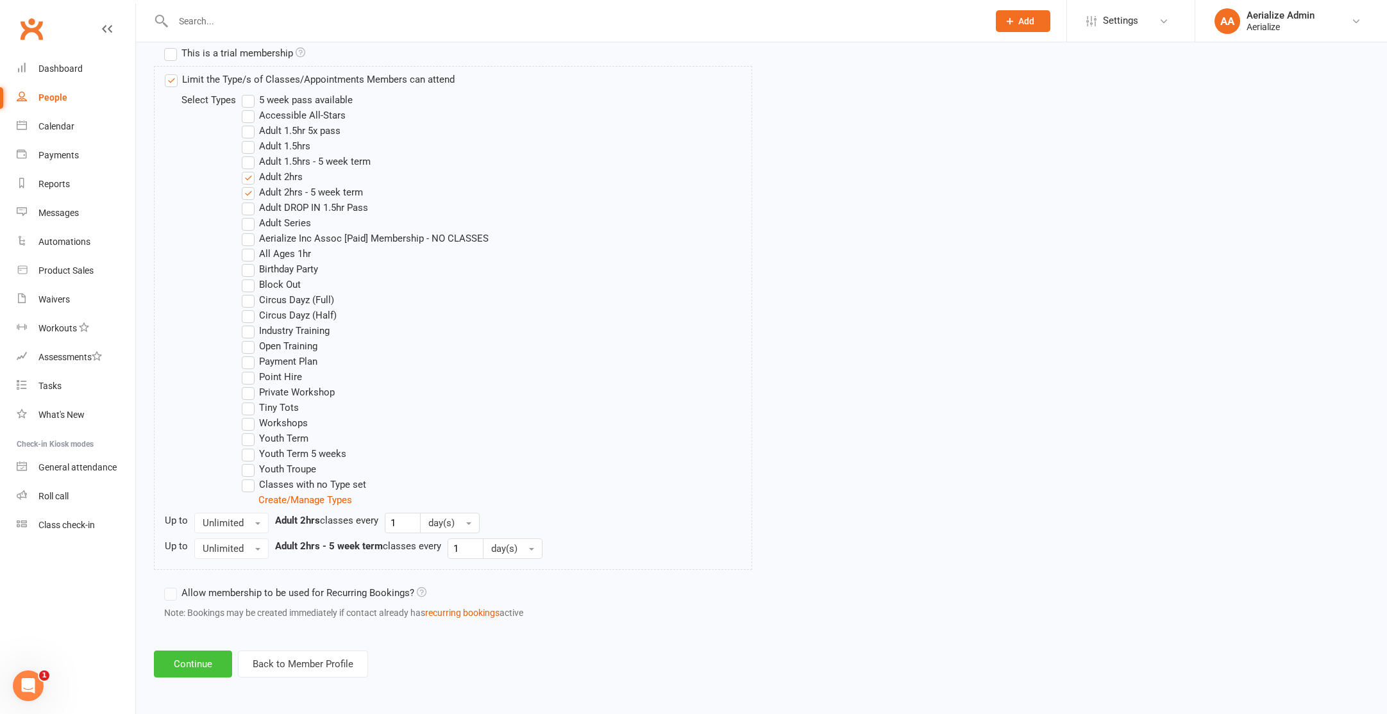
click at [206, 664] on button "Continue" at bounding box center [193, 664] width 78 height 27
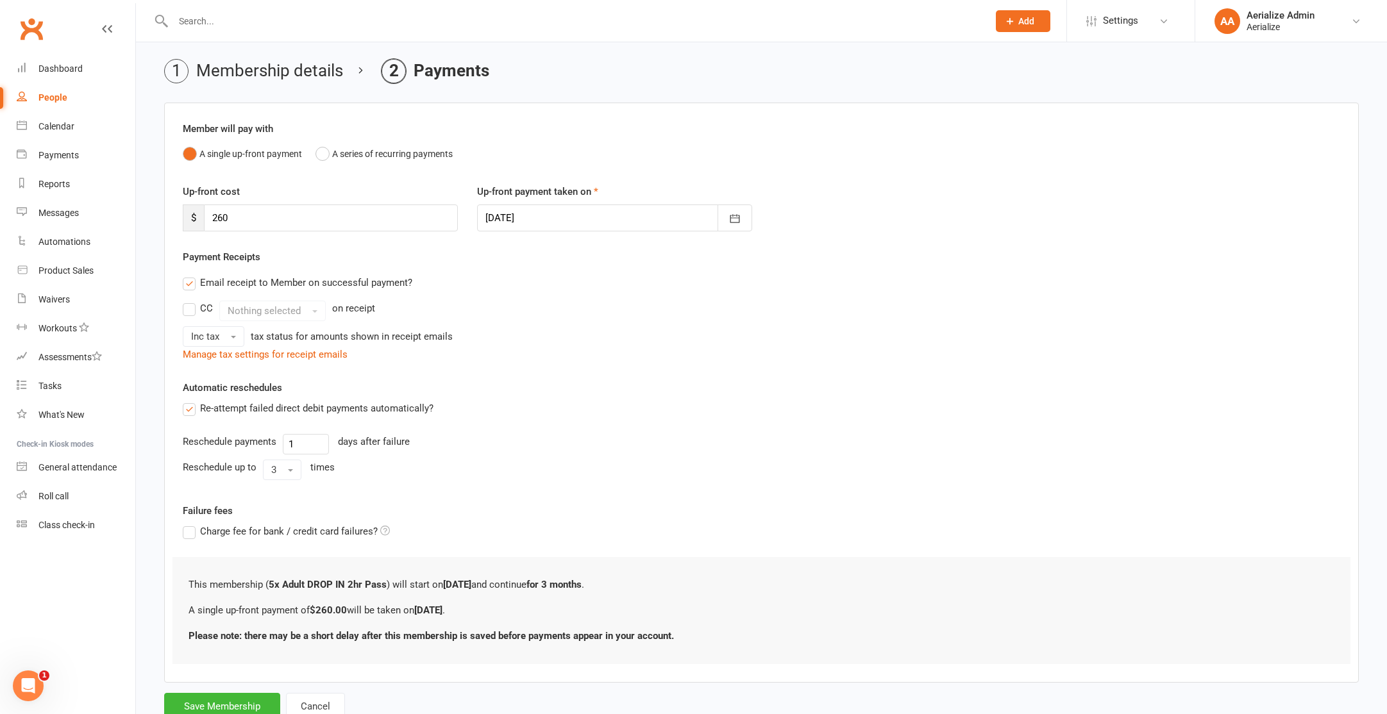
scroll to position [87, 0]
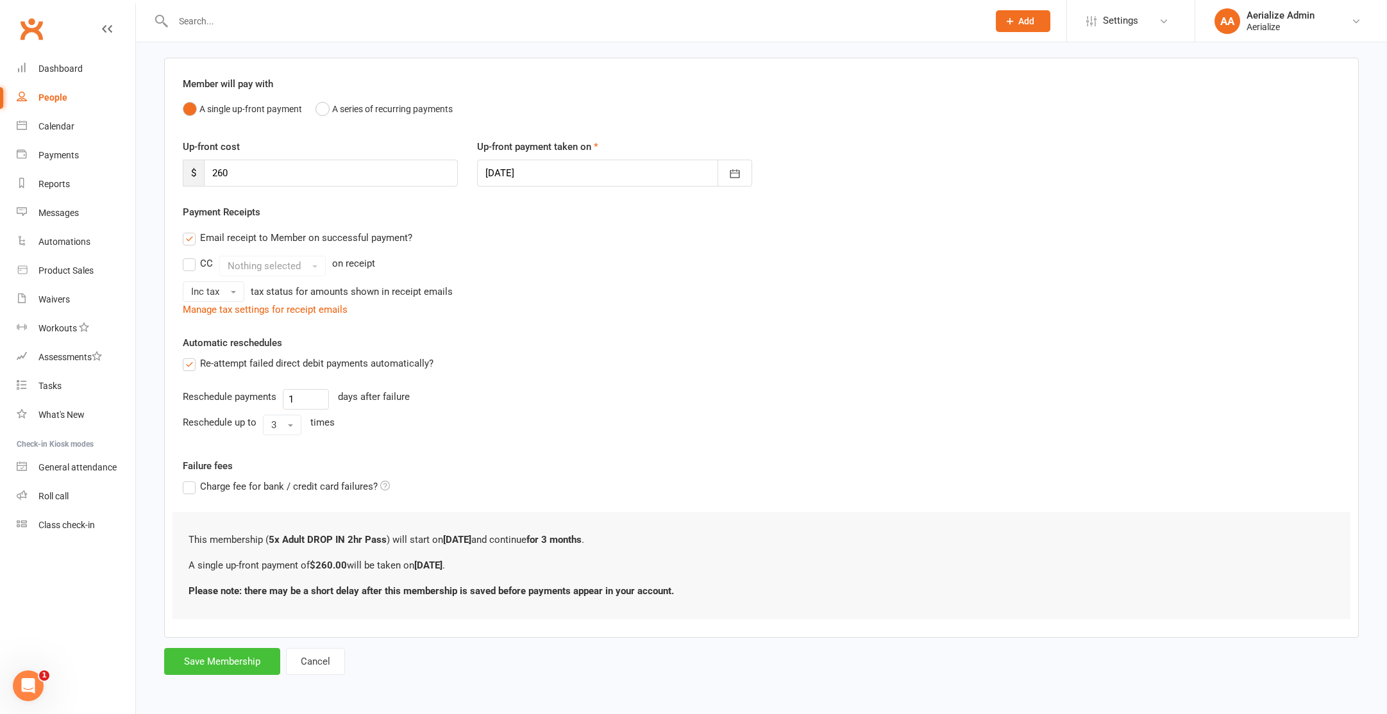
click at [220, 665] on button "Save Membership" at bounding box center [222, 661] width 116 height 27
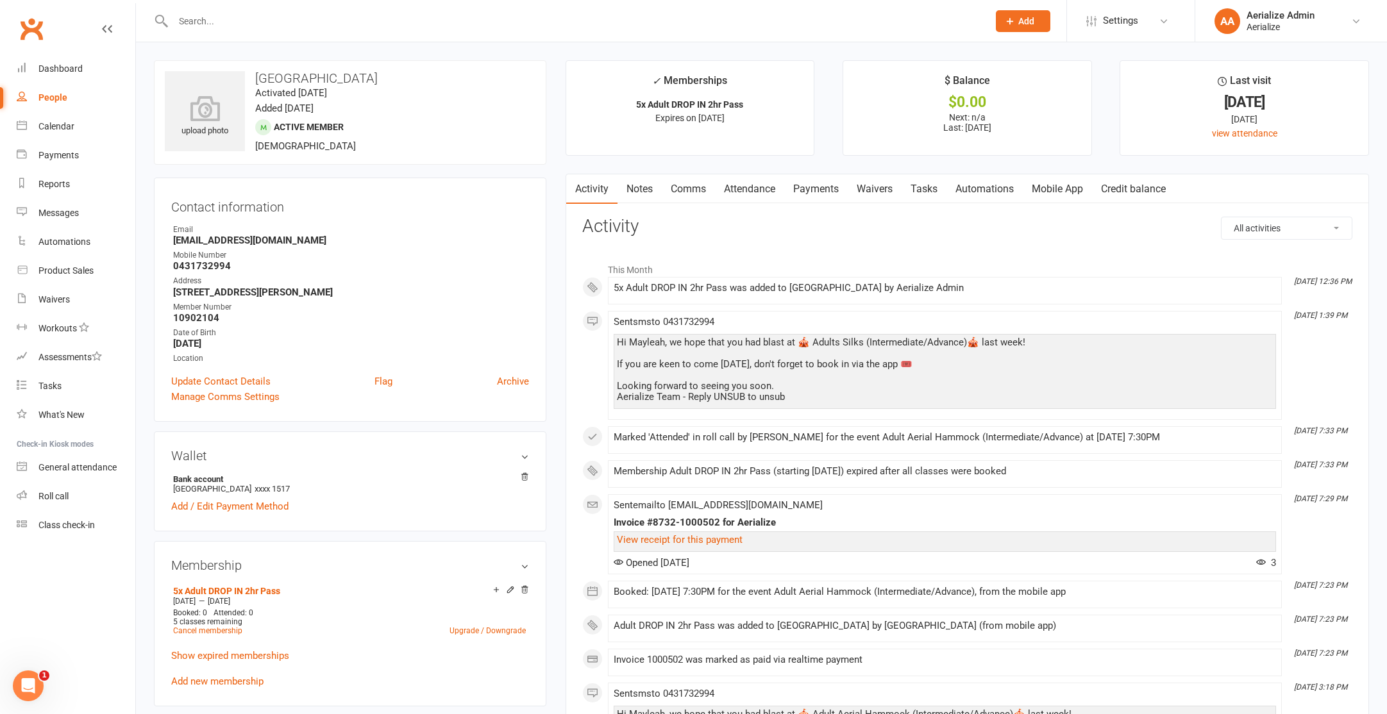
click at [746, 192] on link "Attendance" at bounding box center [749, 188] width 69 height 29
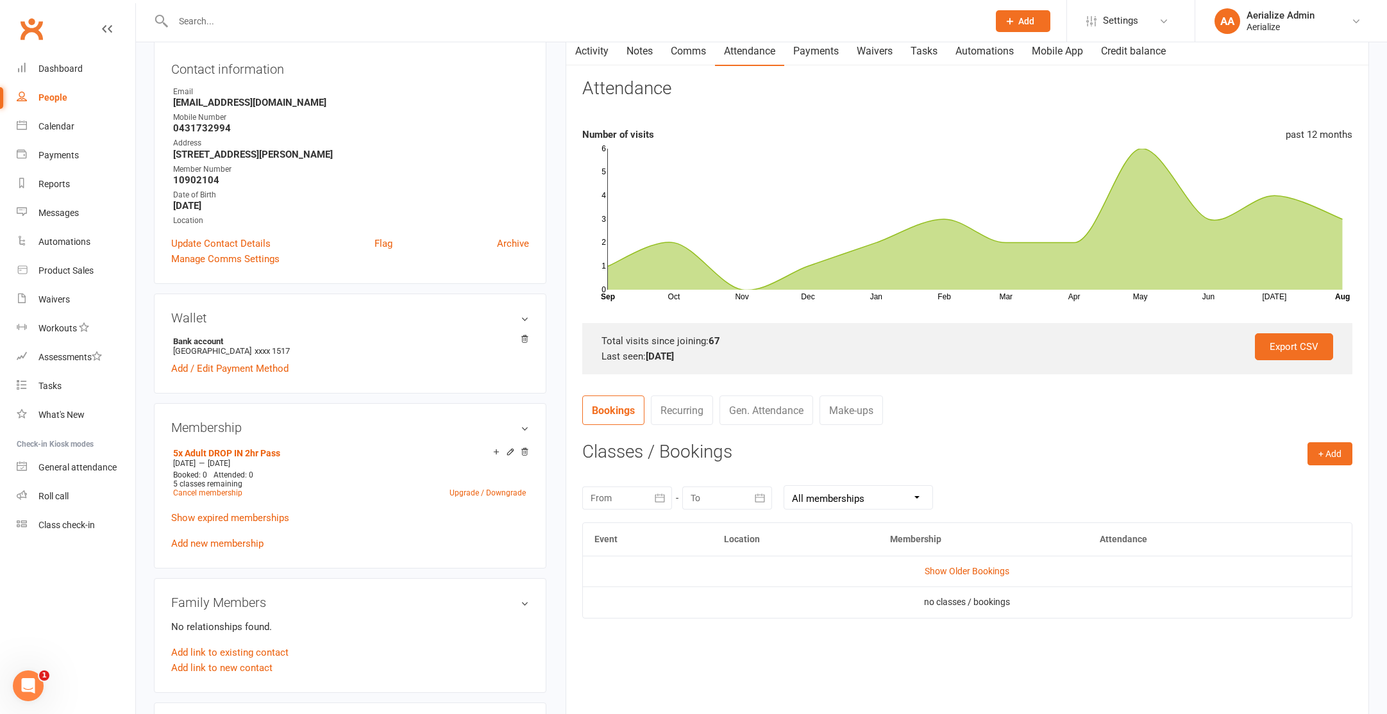
scroll to position [141, 0]
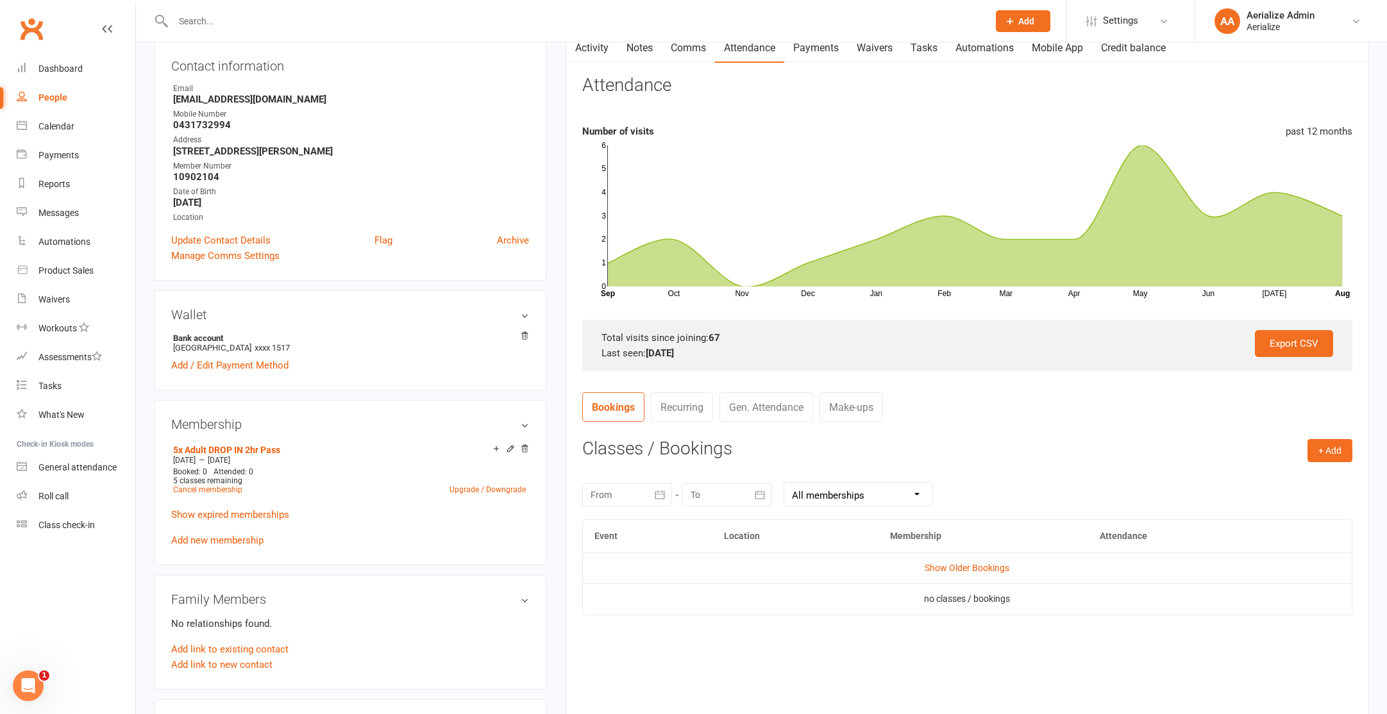
click at [814, 52] on link "Payments" at bounding box center [815, 47] width 63 height 29
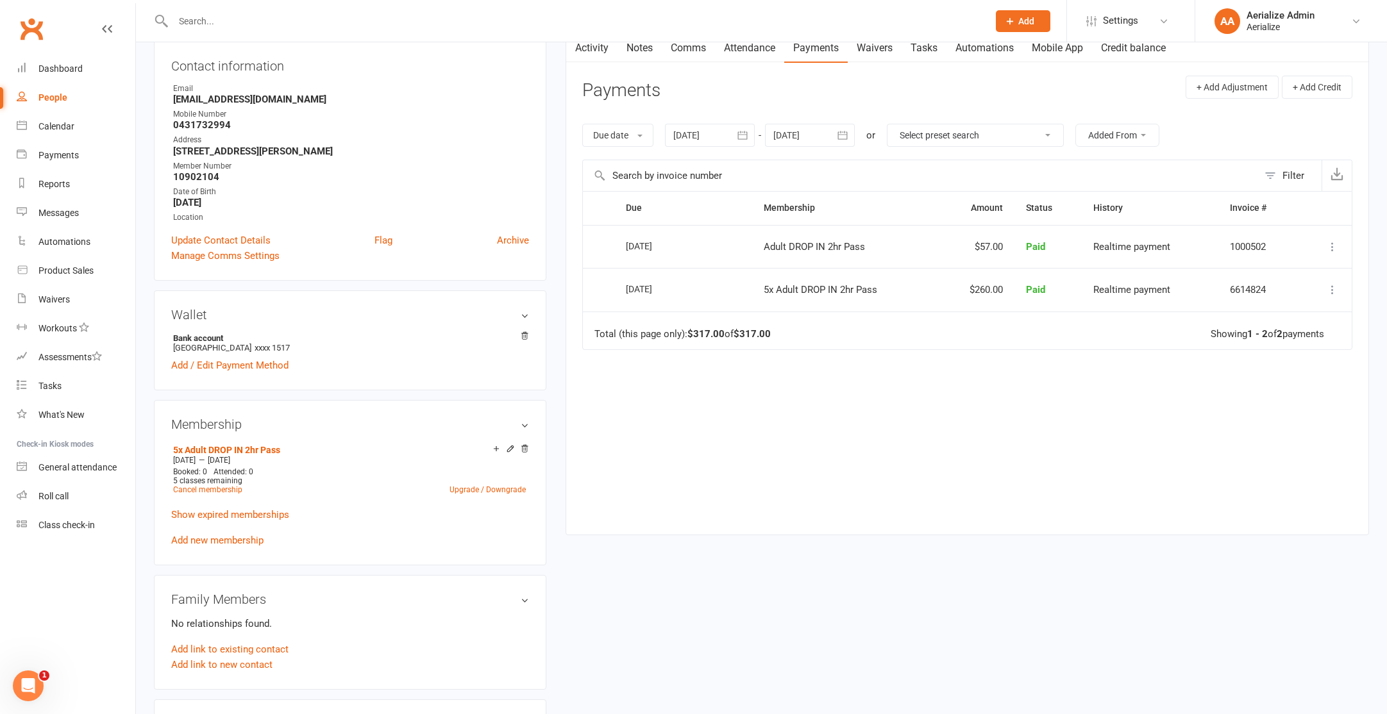
click at [771, 56] on link "Attendance" at bounding box center [749, 47] width 69 height 29
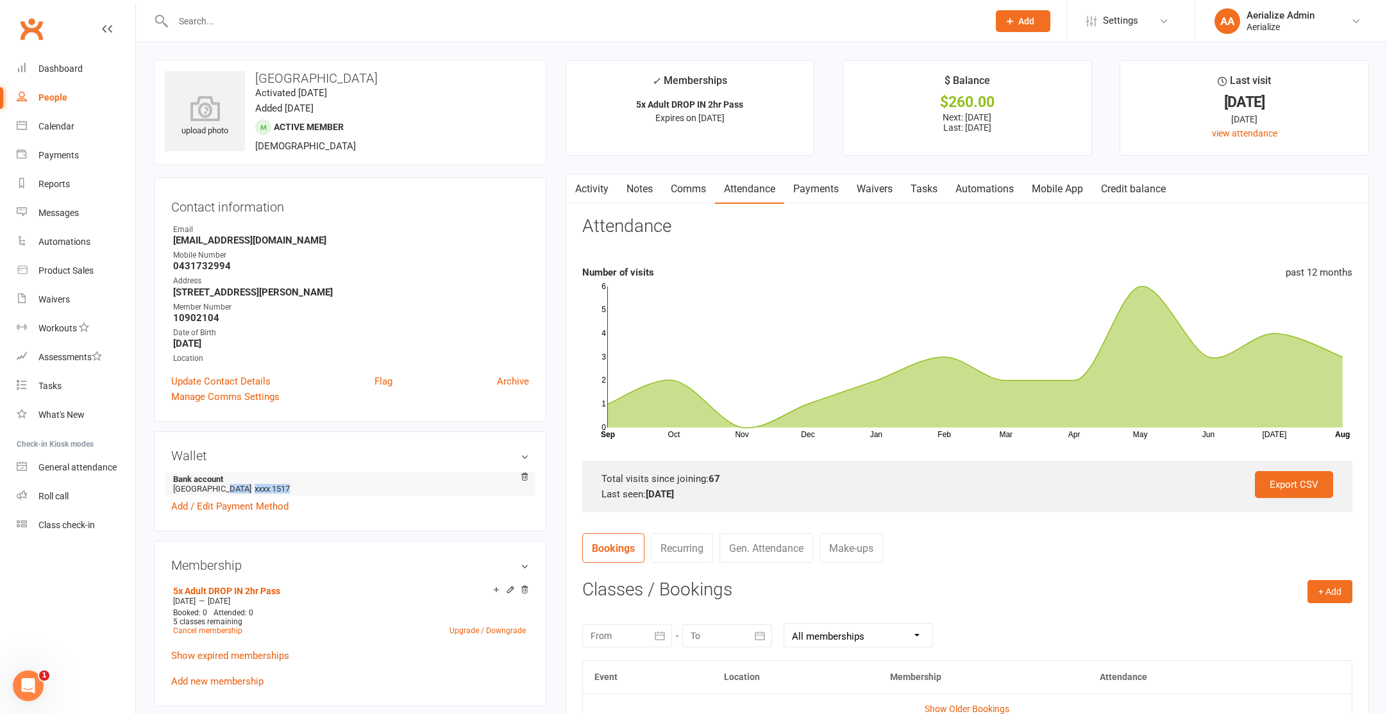
drag, startPoint x: 224, startPoint y: 489, endPoint x: 292, endPoint y: 483, distance: 67.6
click at [292, 483] on li "Bank account Mayleah House xxxx 1517" at bounding box center [350, 484] width 358 height 23
click at [299, 423] on aside "upload photo Mayleah House Activated [DATE] Added [DATE] Active member [DEMOGRA…" at bounding box center [350, 661] width 392 height 1202
click at [28, 698] on div "Open Intercom Messenger" at bounding box center [28, 686] width 42 height 42
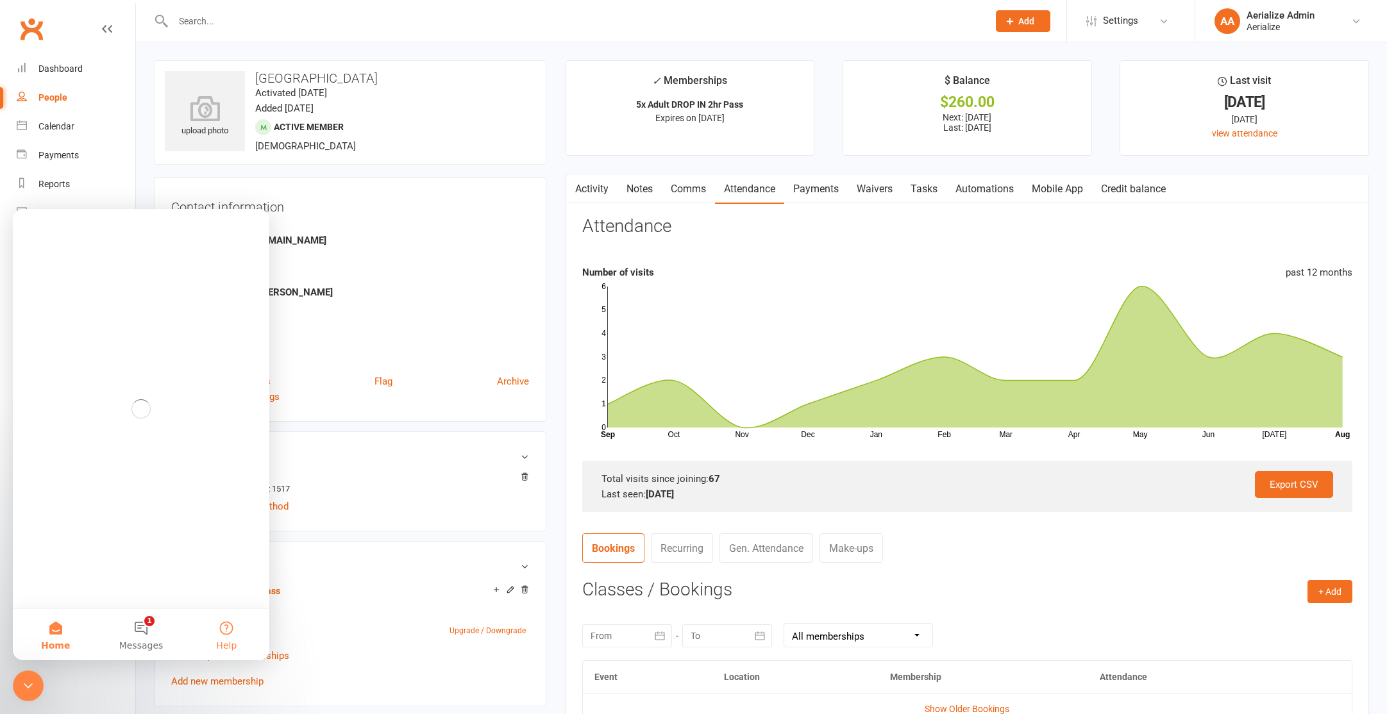
click at [216, 630] on button "Help" at bounding box center [226, 634] width 85 height 51
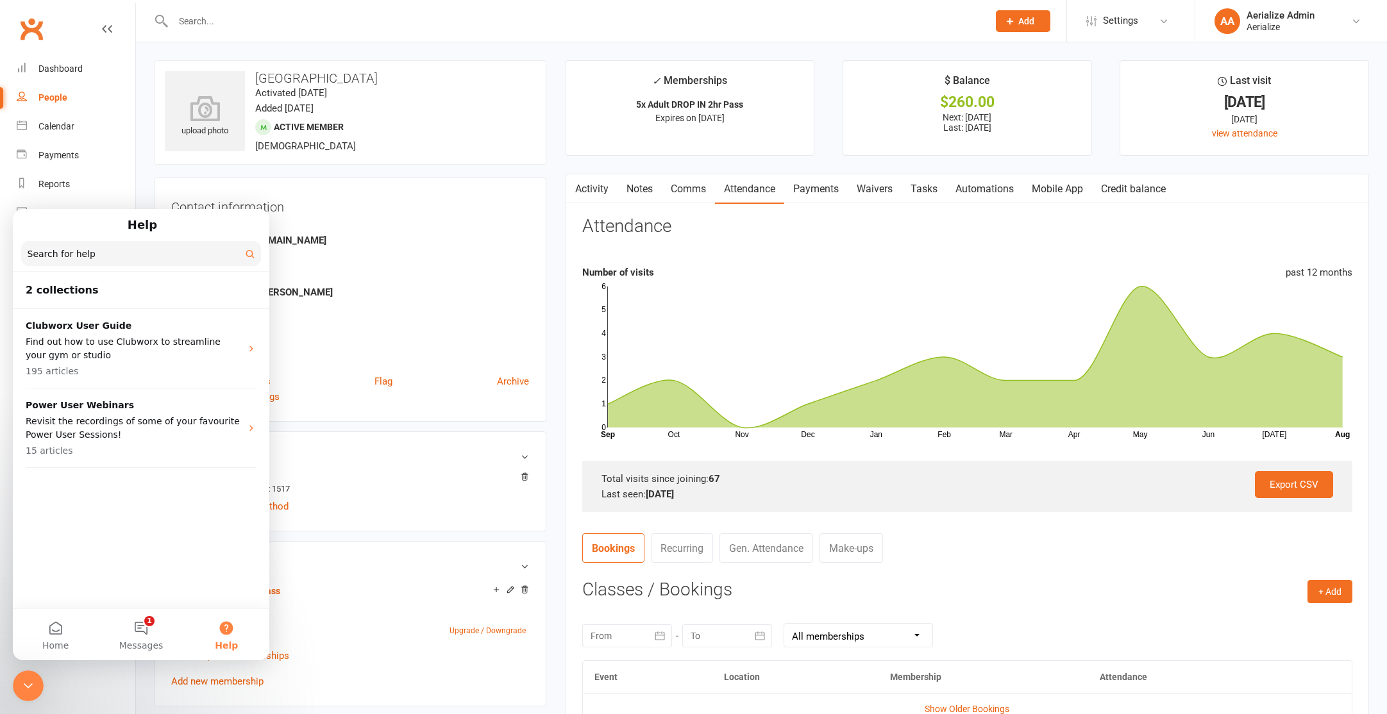
click at [494, 51] on div "upload photo Mayleah House Activated [DATE] Added [DATE] Active member [DEMOGRA…" at bounding box center [761, 652] width 1251 height 1220
click at [278, 48] on div "upload photo Mayleah House Activated [DATE] Added [DATE] Active member [DEMOGRA…" at bounding box center [761, 652] width 1251 height 1220
click at [26, 682] on icon "Close Intercom Messenger" at bounding box center [28, 685] width 15 height 15
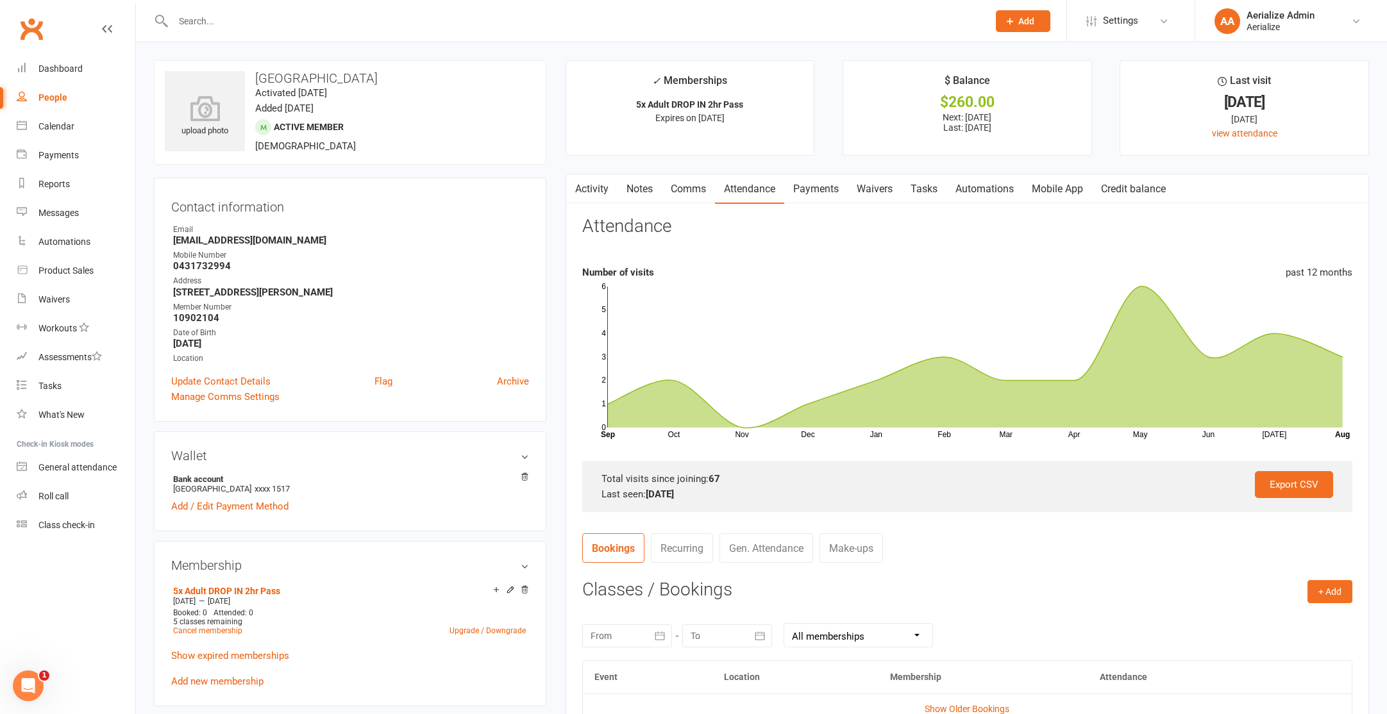
click at [292, 28] on input "text" at bounding box center [574, 21] width 810 height 18
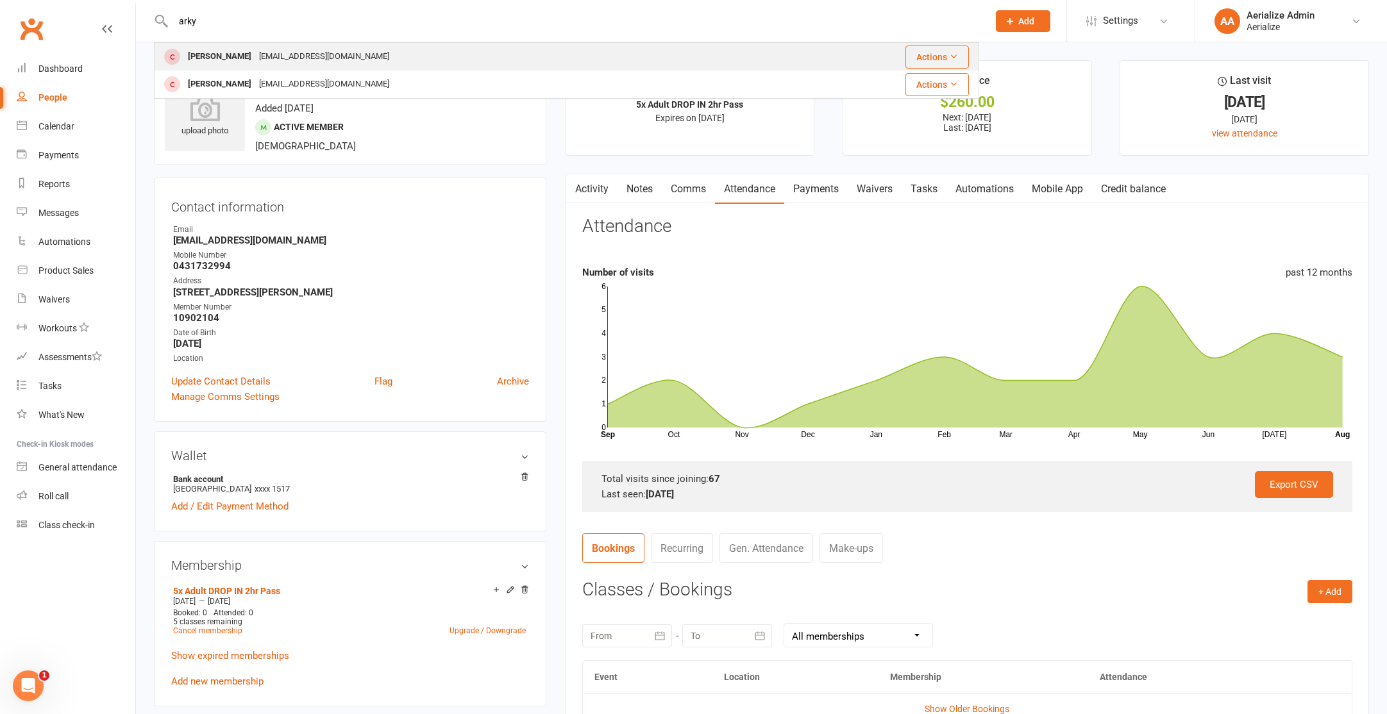
type input "arky"
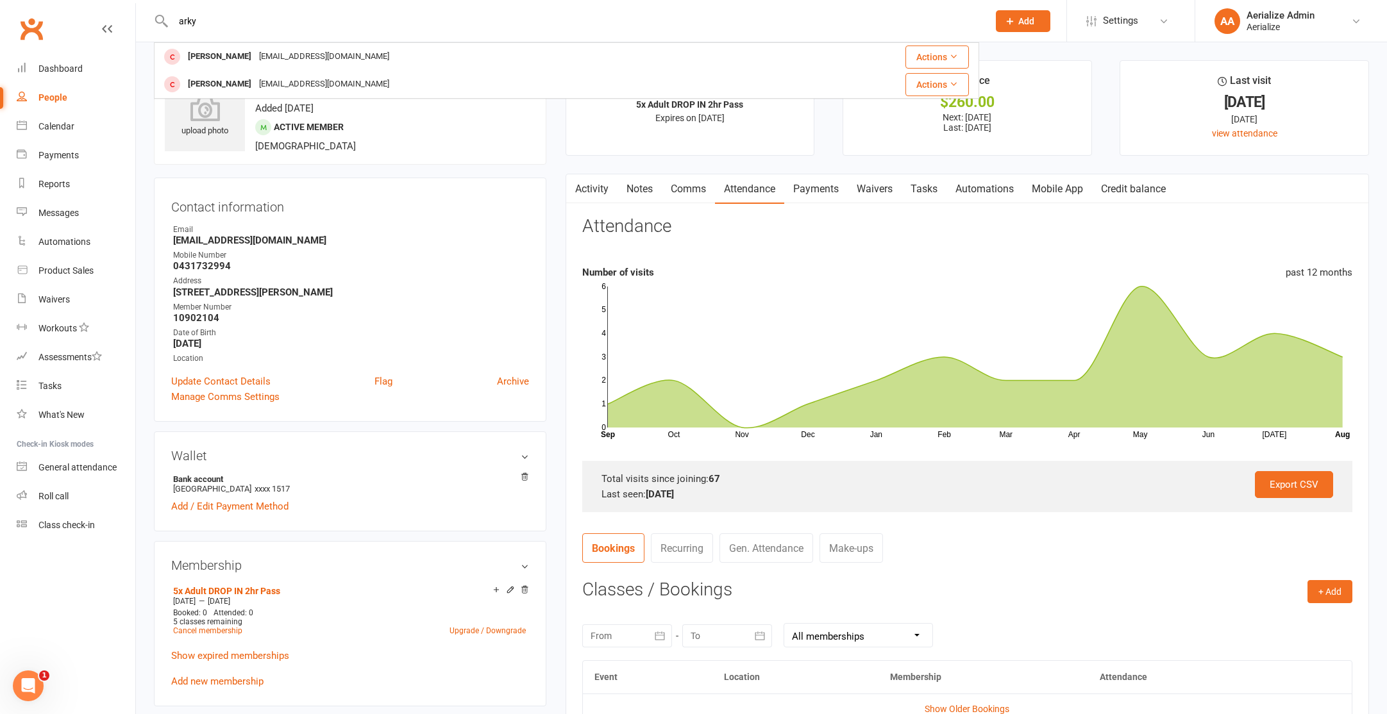
click at [308, 51] on div "[EMAIL_ADDRESS][DOMAIN_NAME]" at bounding box center [324, 56] width 138 height 19
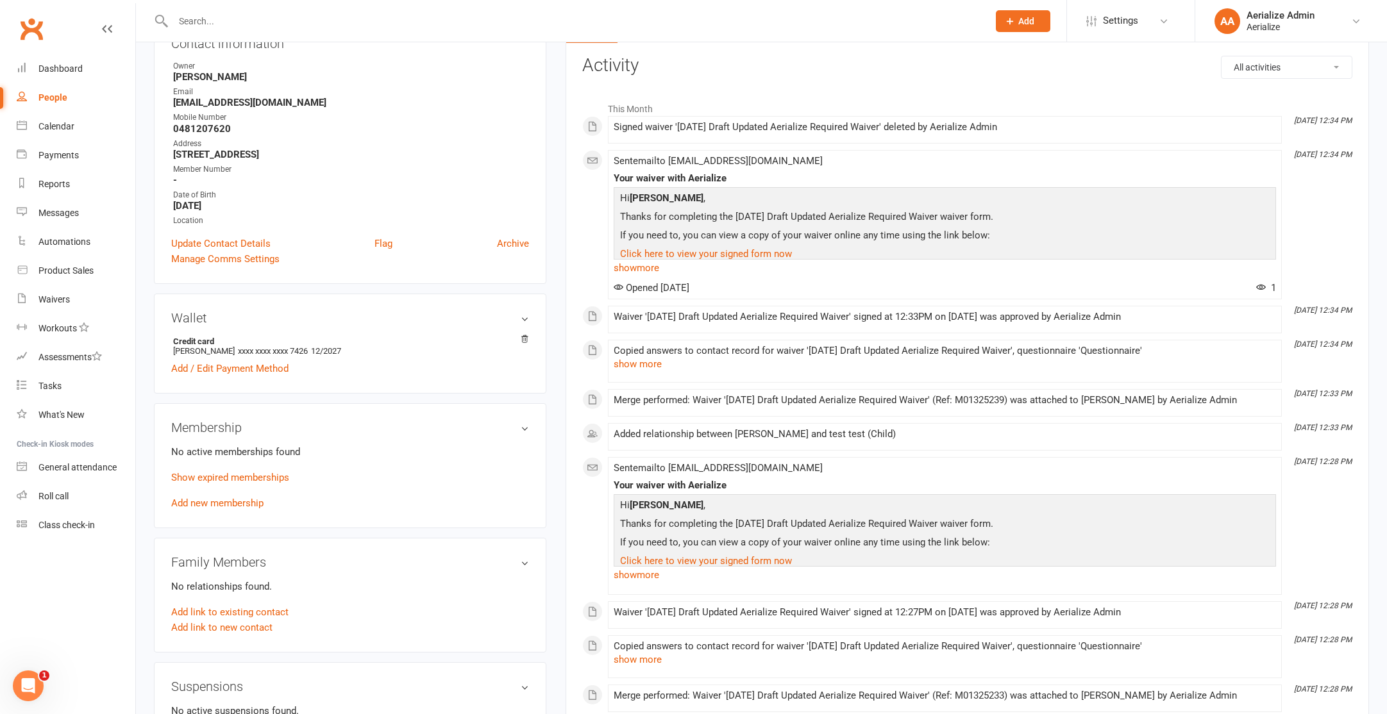
scroll to position [163, 0]
click at [251, 366] on link "Add / Edit Payment Method" at bounding box center [229, 366] width 117 height 15
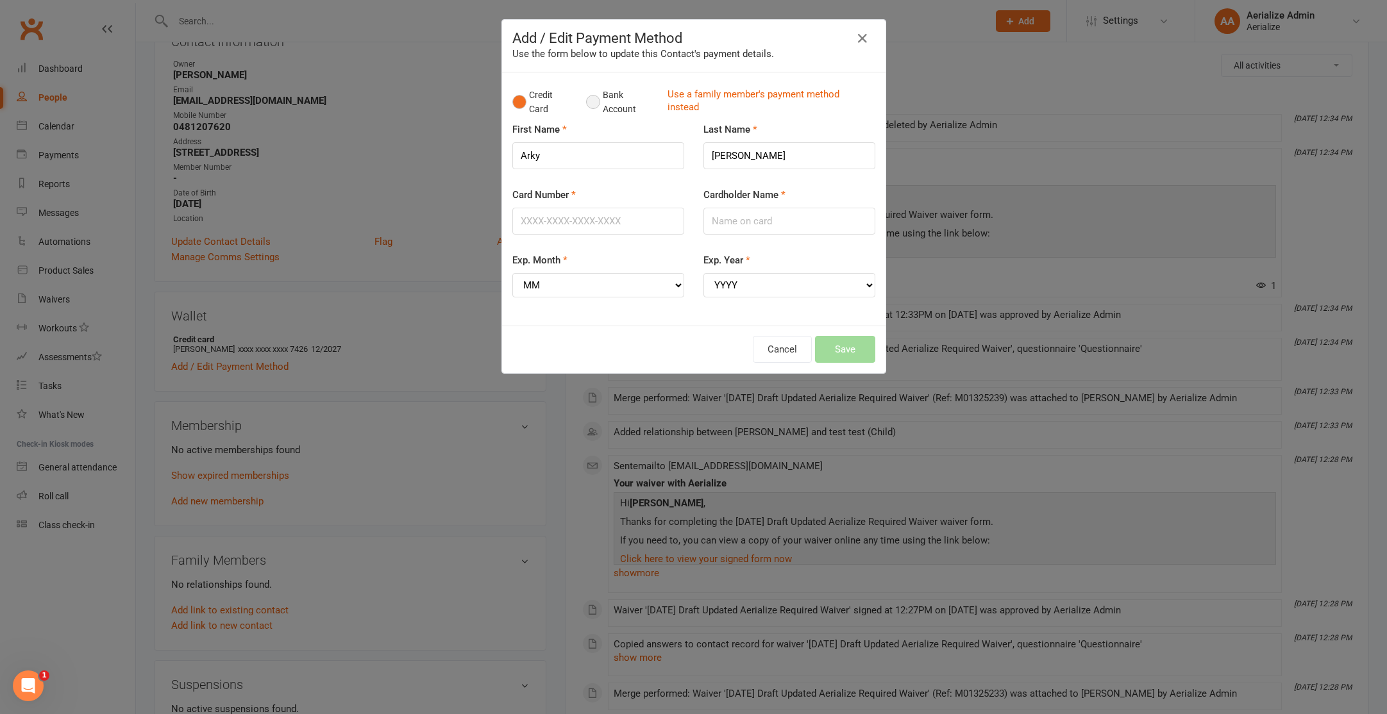
click at [609, 105] on button "Bank Account" at bounding box center [621, 102] width 71 height 39
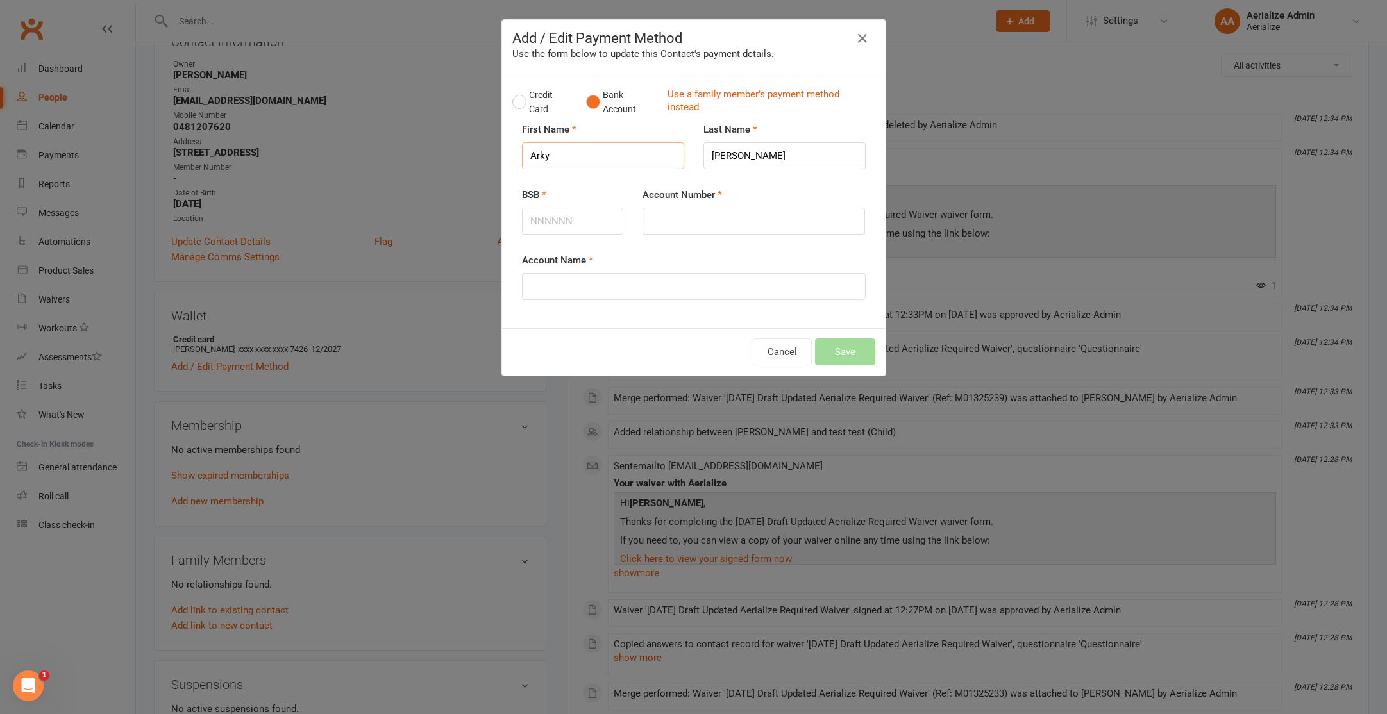
click at [596, 152] on input "Arky" at bounding box center [603, 155] width 162 height 27
click at [550, 222] on input "BSB" at bounding box center [573, 221] width 102 height 27
type input "313140"
click at [740, 224] on input "Account Number" at bounding box center [754, 221] width 223 height 27
type input "12298169"
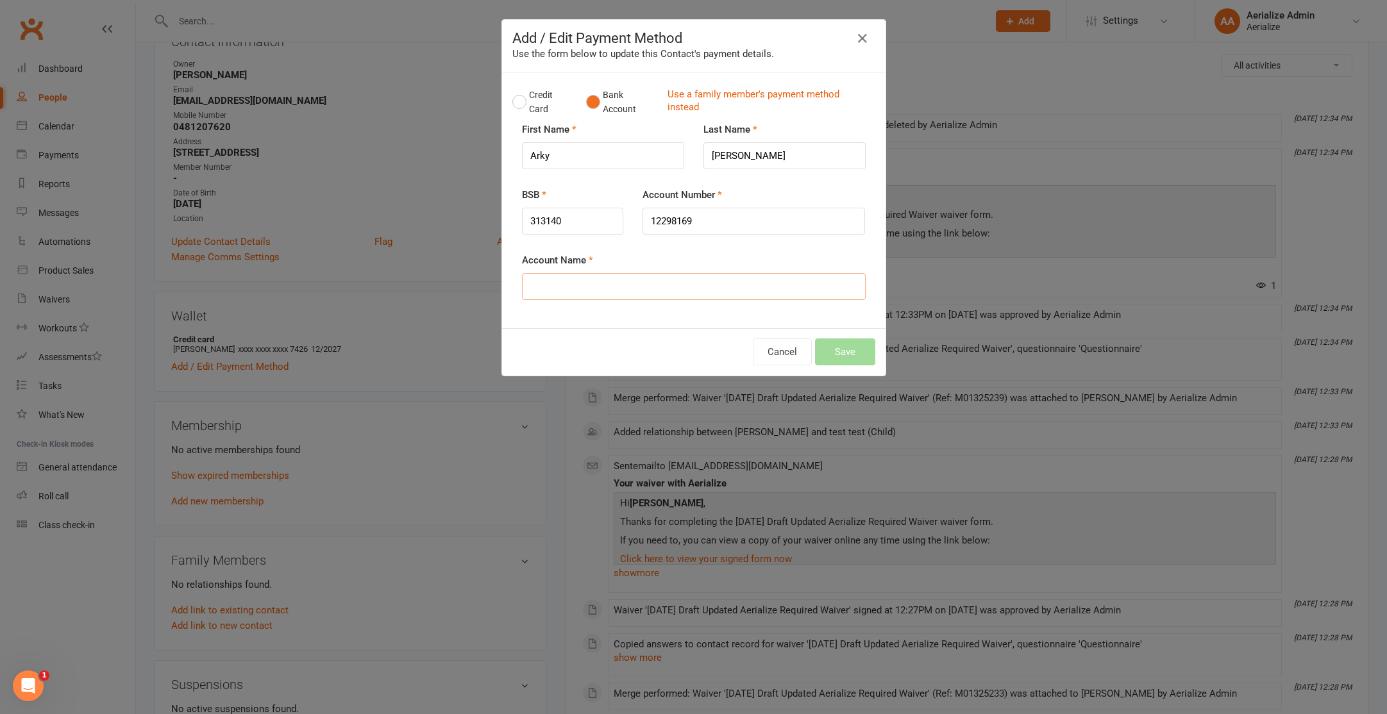
click at [691, 295] on input "Account Name" at bounding box center [694, 286] width 344 height 27
type input "[PERSON_NAME]"
click at [855, 362] on button "Save" at bounding box center [845, 352] width 60 height 27
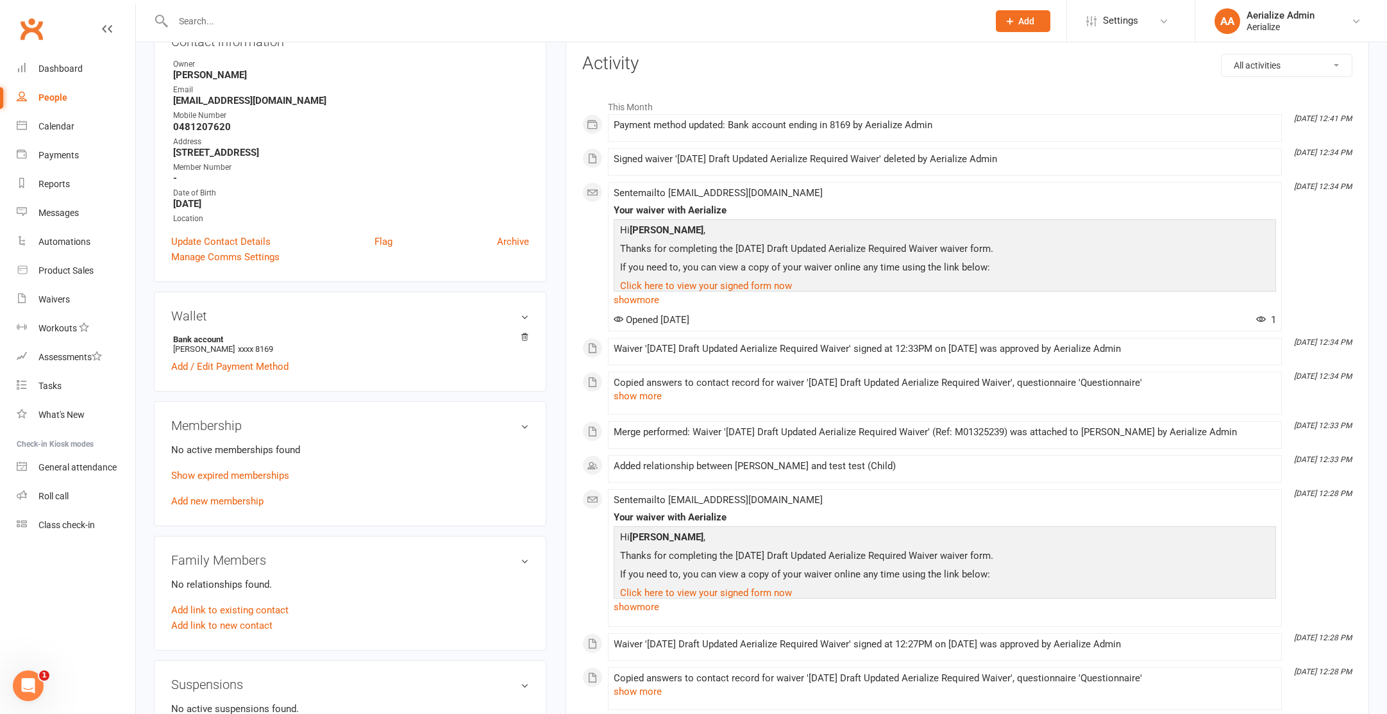
click at [31, 678] on div "Open Intercom Messenger" at bounding box center [28, 686] width 42 height 42
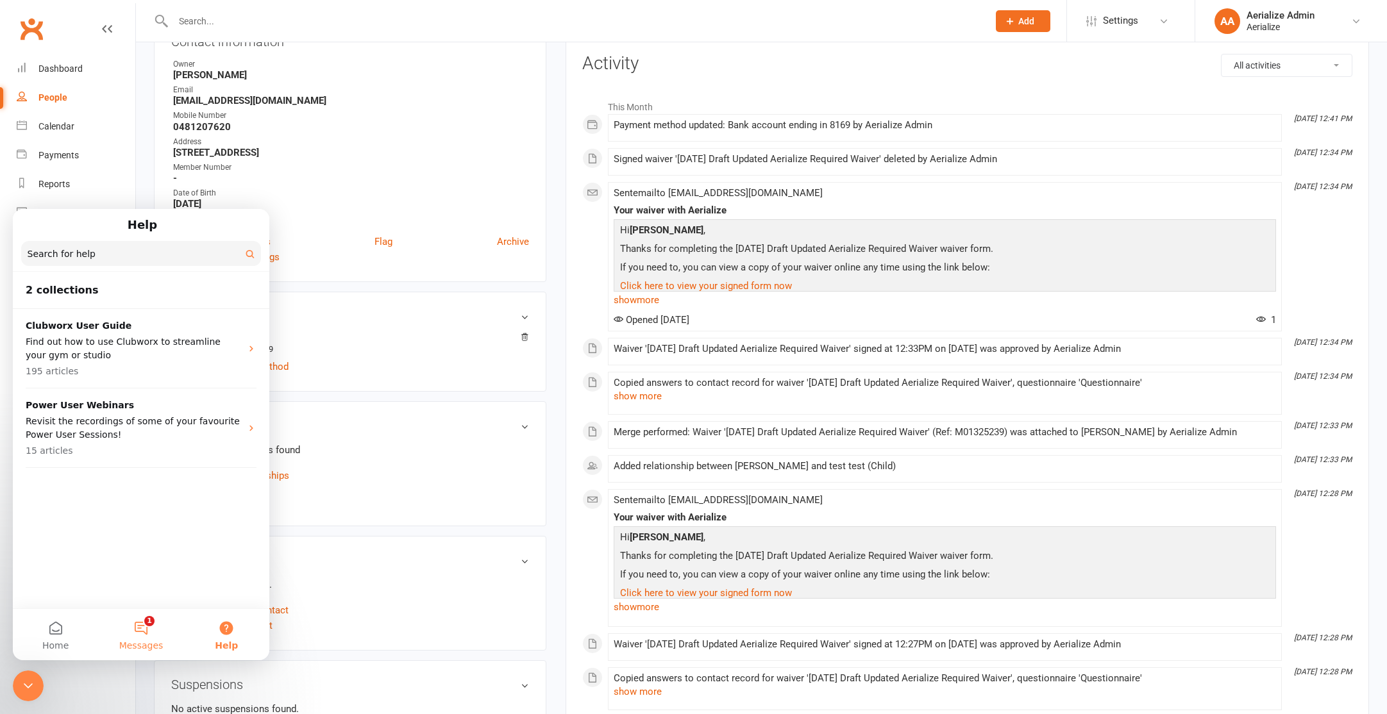
click at [133, 634] on button "1 Messages" at bounding box center [140, 634] width 85 height 51
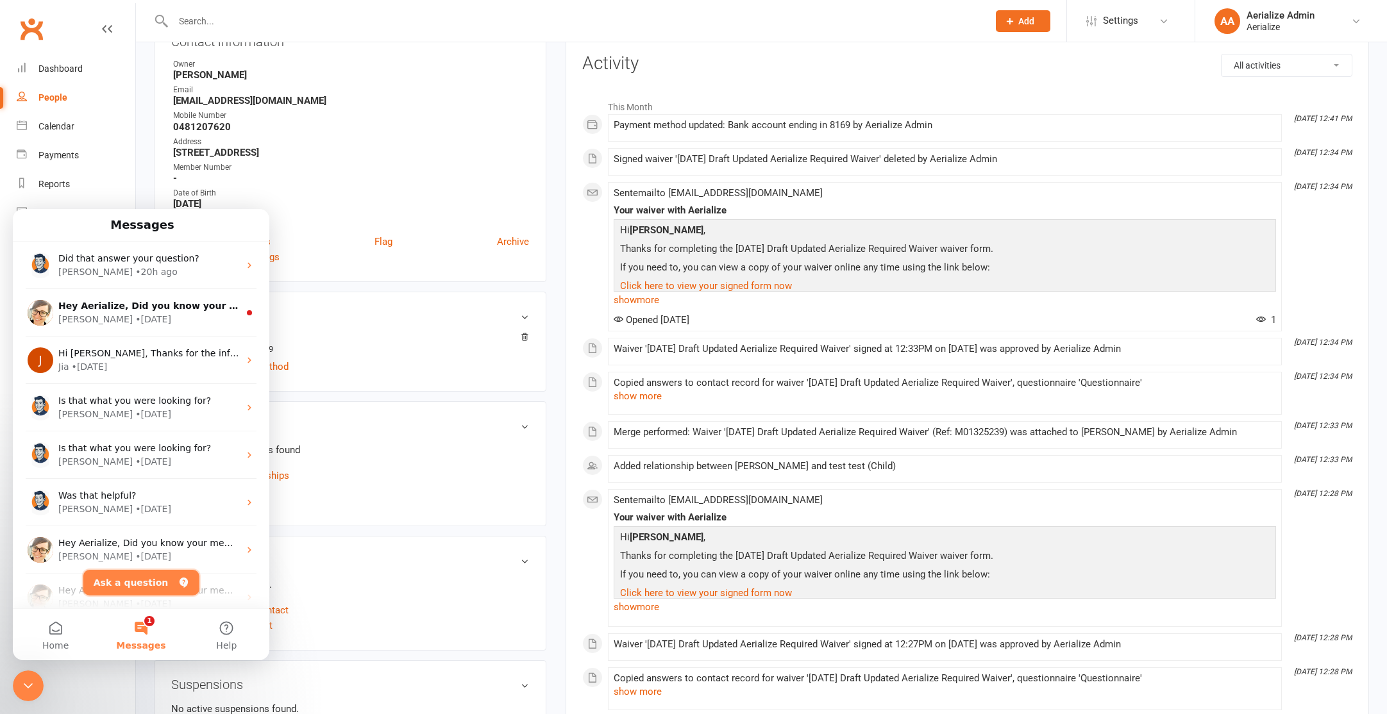
click at [139, 585] on button "Ask a question" at bounding box center [141, 583] width 116 height 26
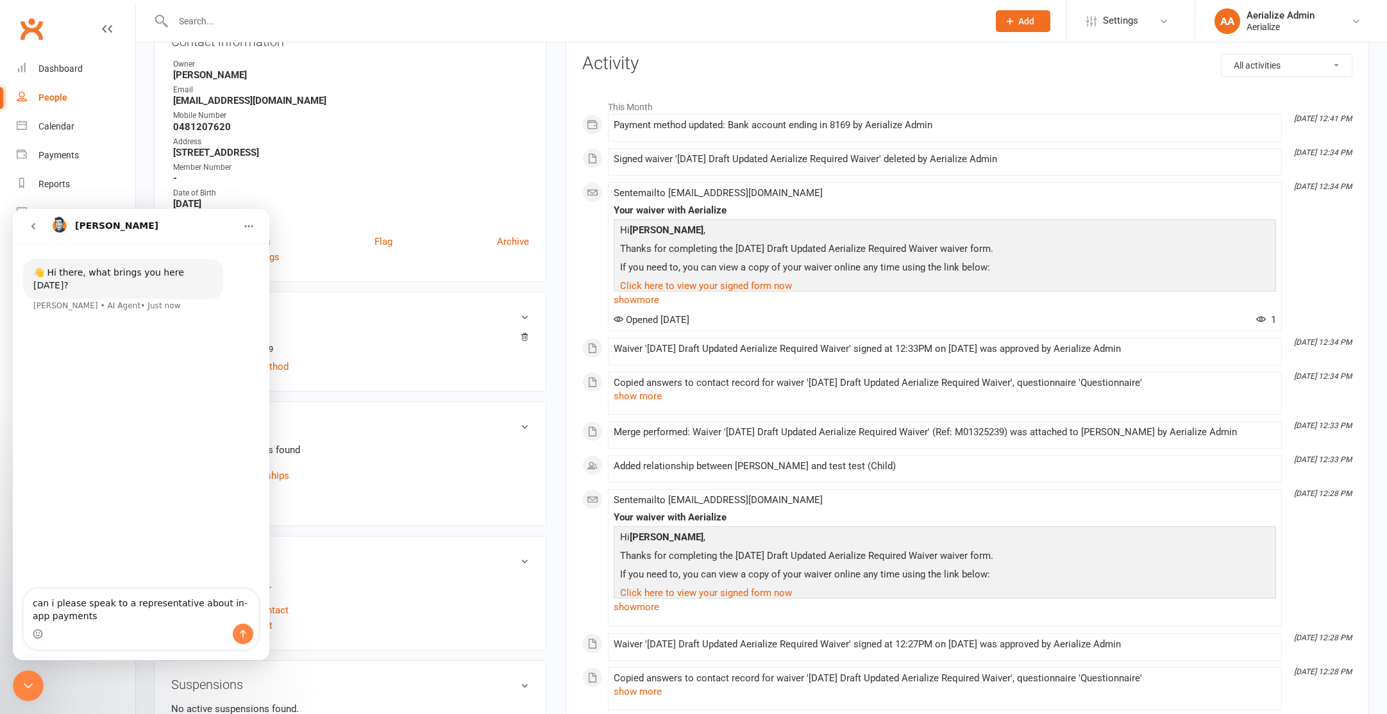
type textarea "can i please speak to a representative about in-app payments?"
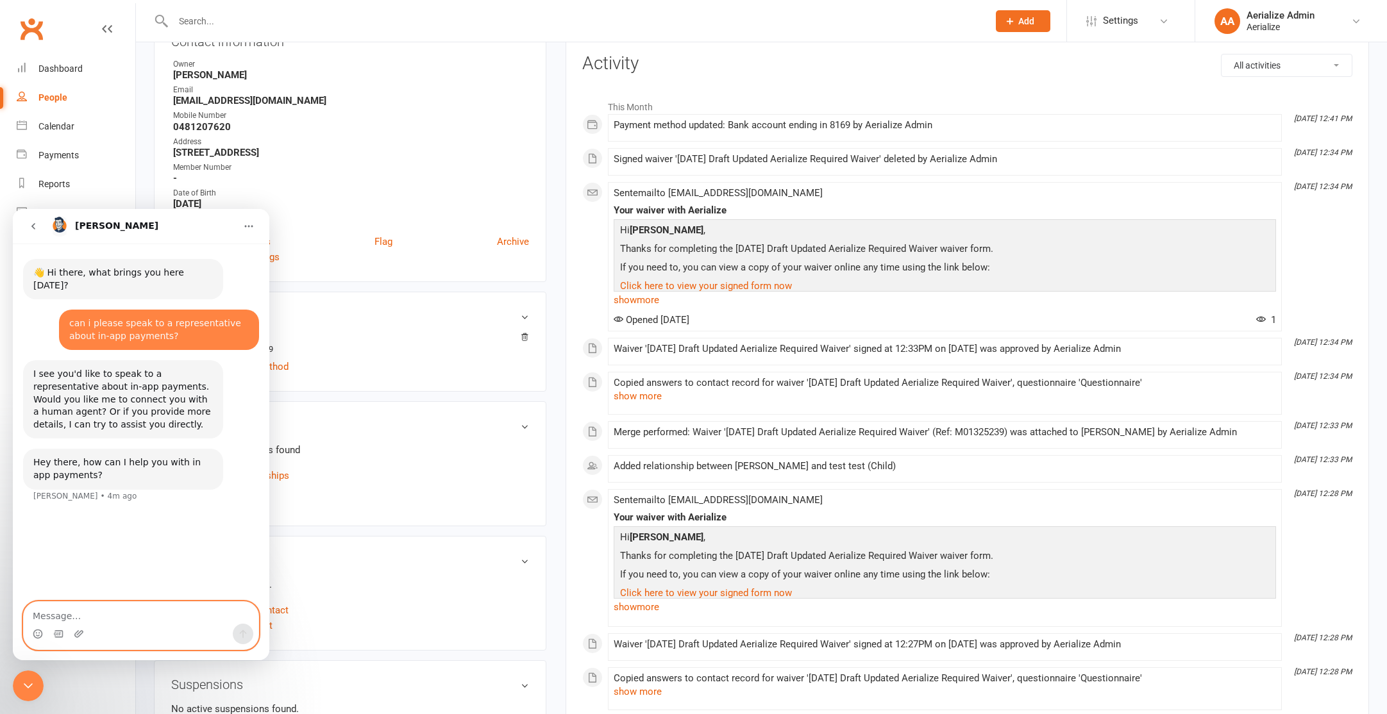
click at [124, 611] on textarea "Message…" at bounding box center [141, 613] width 235 height 22
click at [140, 616] on textarea "Hi [PERSON_NAME], thanks for jumoing on here" at bounding box center [141, 613] width 235 height 22
type textarea "Hi [PERSON_NAME], thanks for jumping on here"
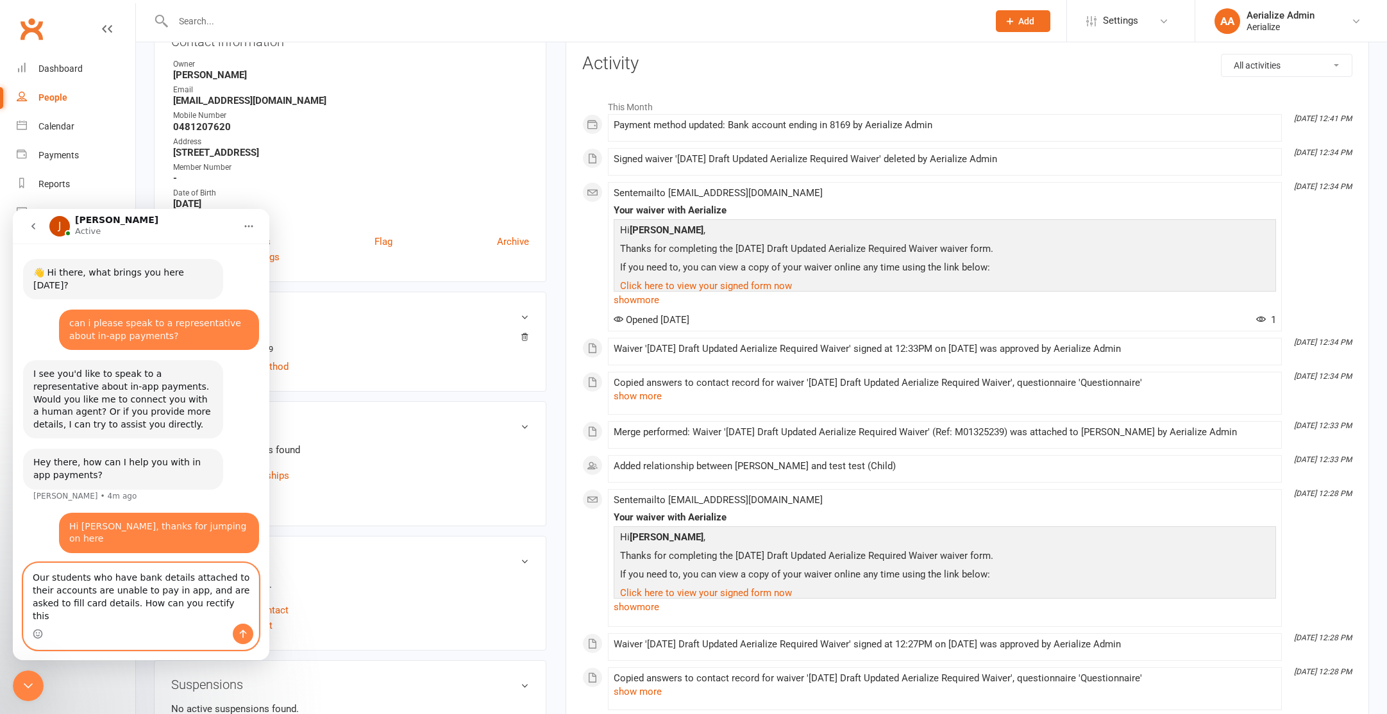
type textarea "Our students who have bank details attached to their accounts are unable to pay…"
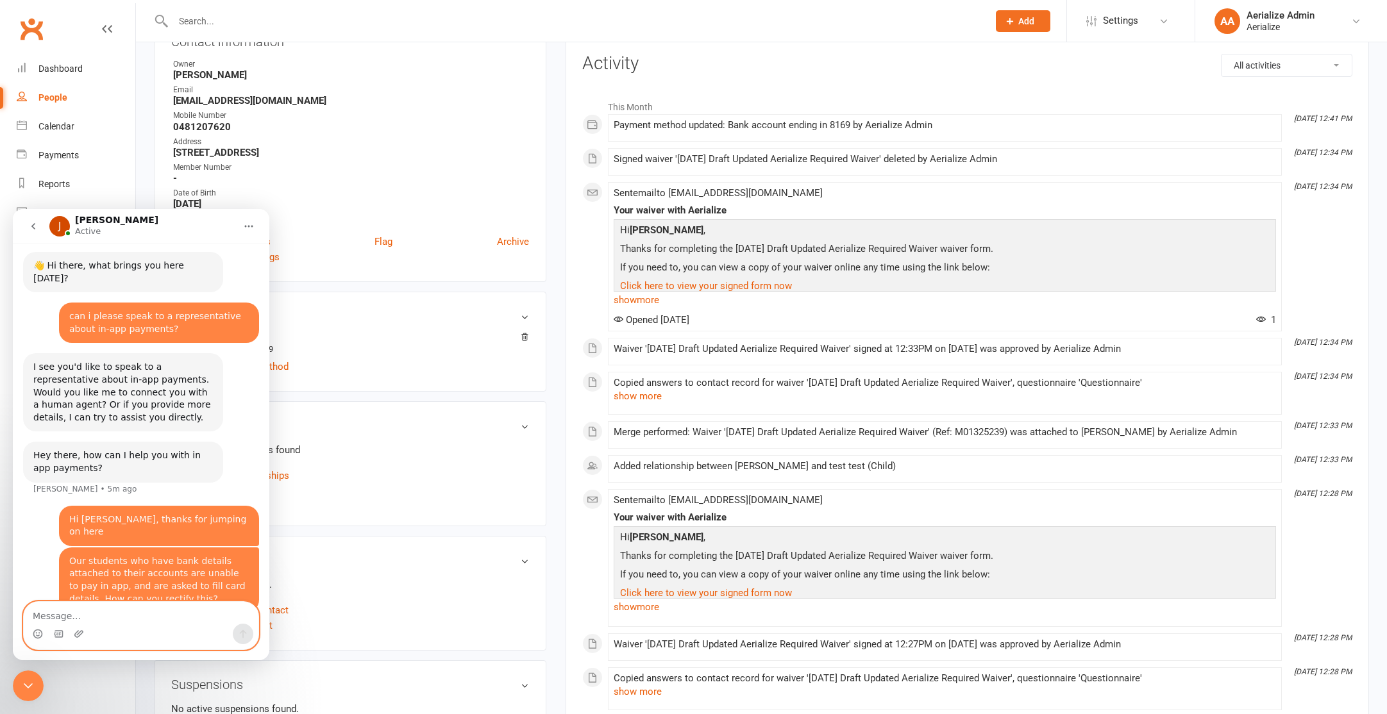
scroll to position [0, 0]
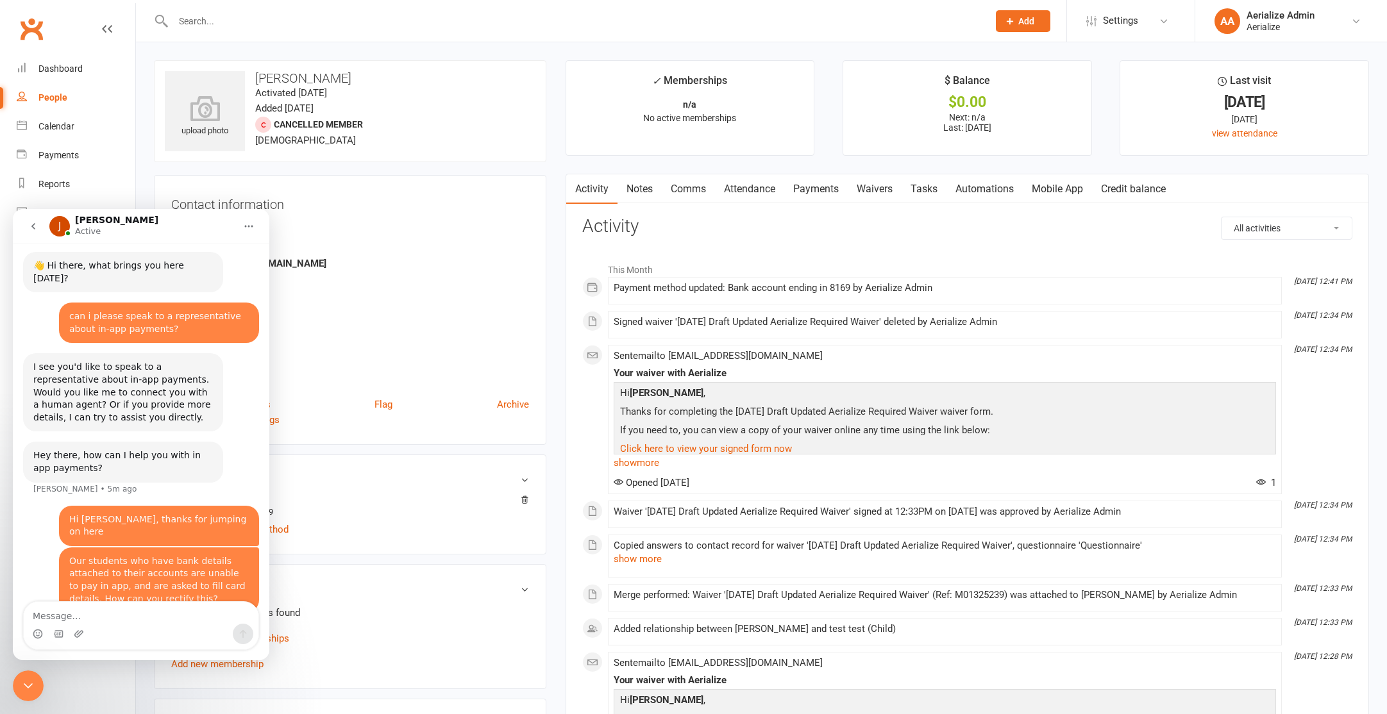
drag, startPoint x: 328, startPoint y: 125, endPoint x: 312, endPoint y: 127, distance: 16.1
click at [328, 125] on span "Cancelled member" at bounding box center [318, 124] width 89 height 10
click at [52, 131] on link "Calendar" at bounding box center [76, 126] width 119 height 29
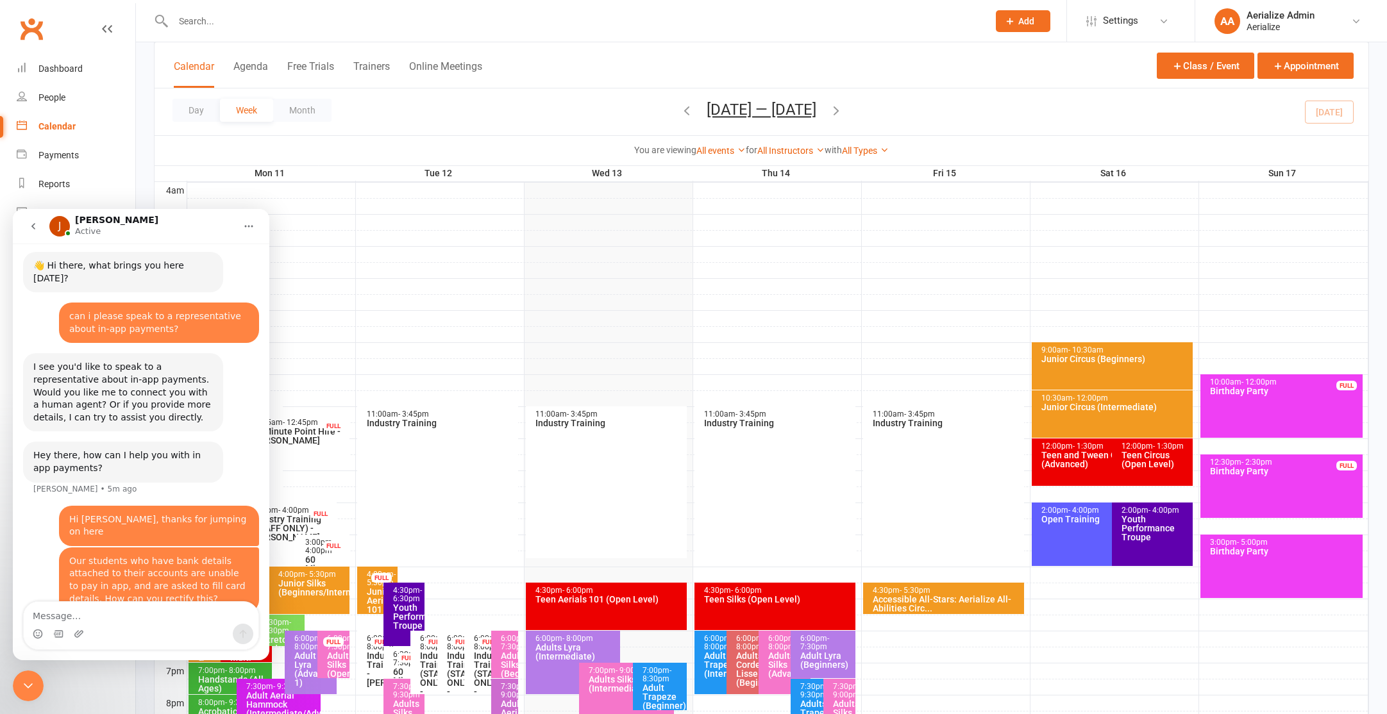
scroll to position [353, 0]
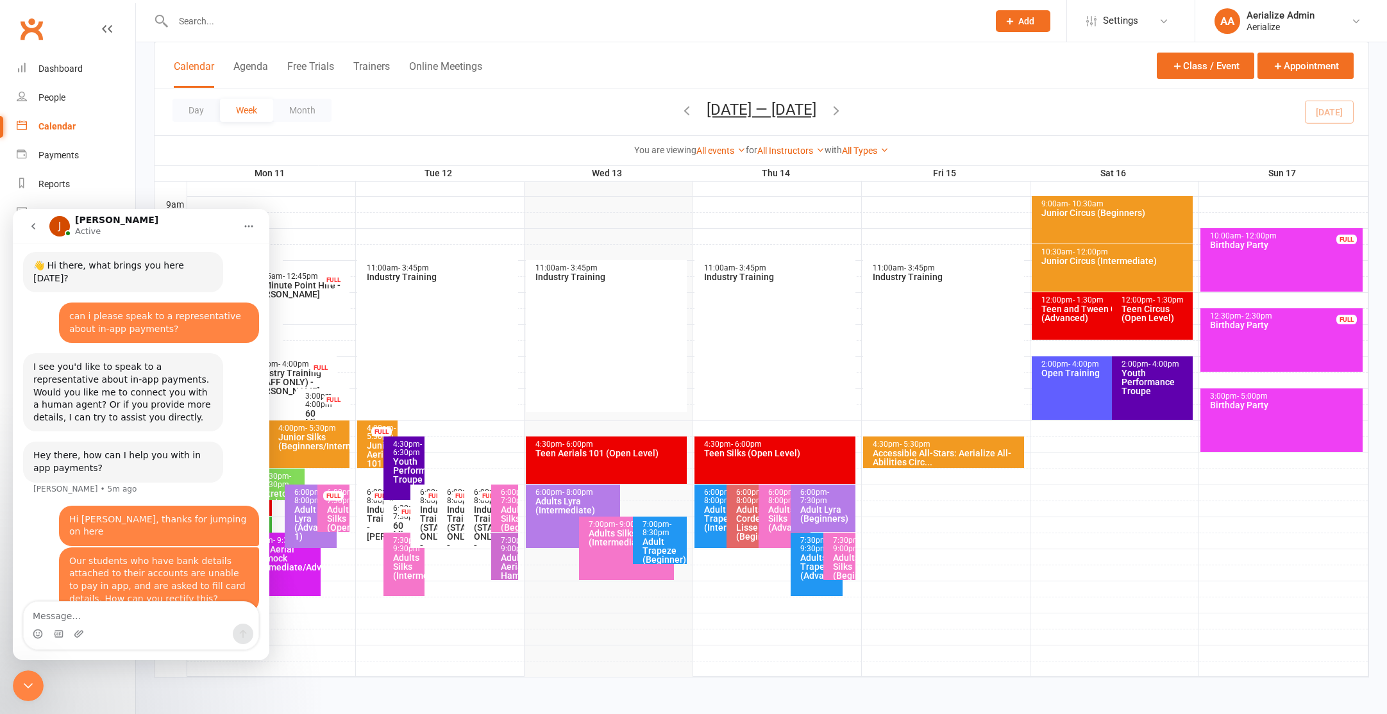
click at [709, 495] on div "6:00pm - 8:00pm" at bounding box center [724, 497] width 40 height 17
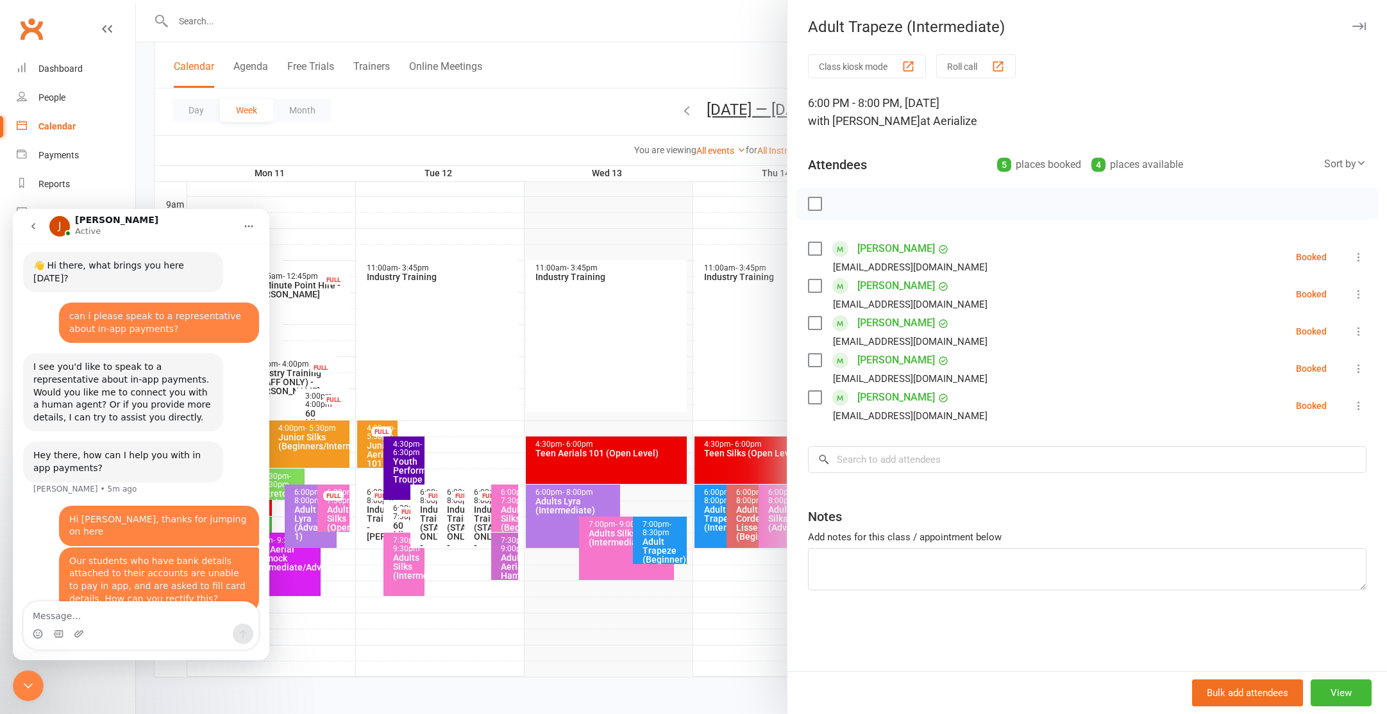
click at [739, 504] on div at bounding box center [761, 357] width 1251 height 714
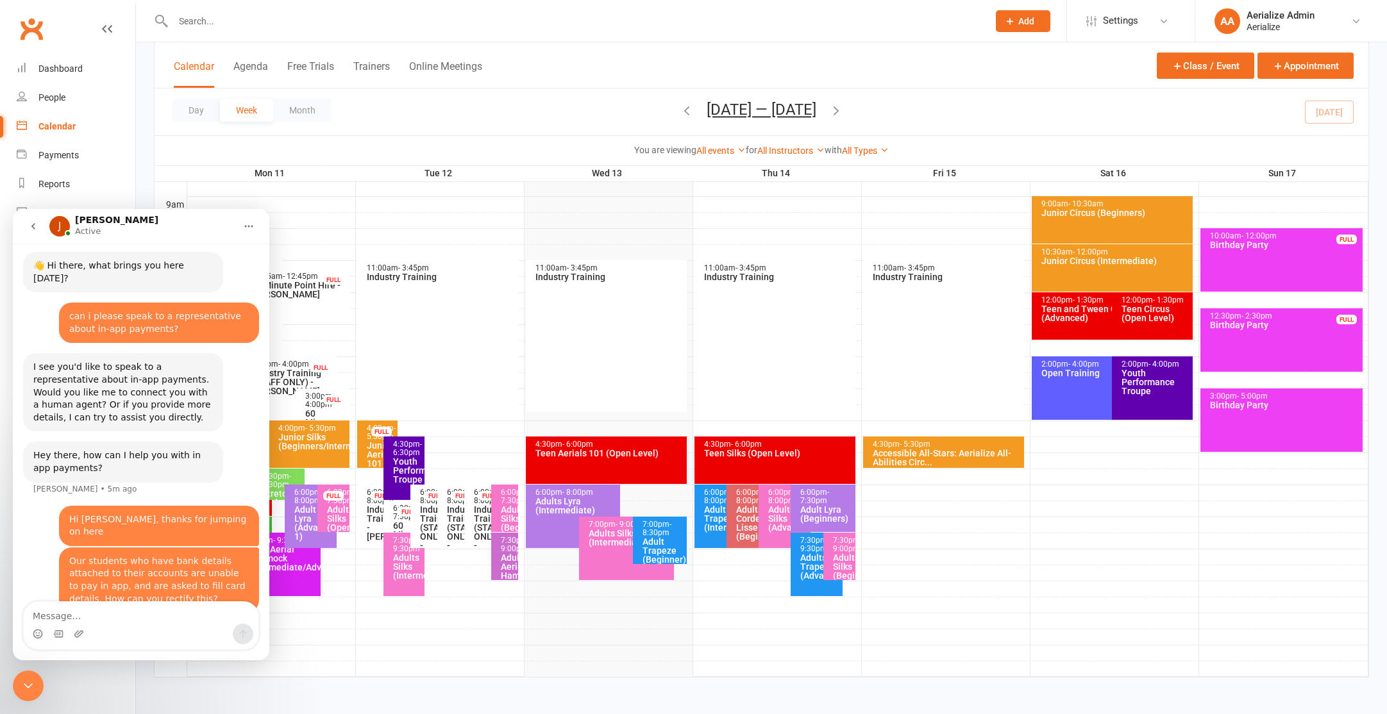
click at [739, 505] on div "Adults Corde Lisse (Beginners/Intermediate)" at bounding box center [756, 523] width 40 height 36
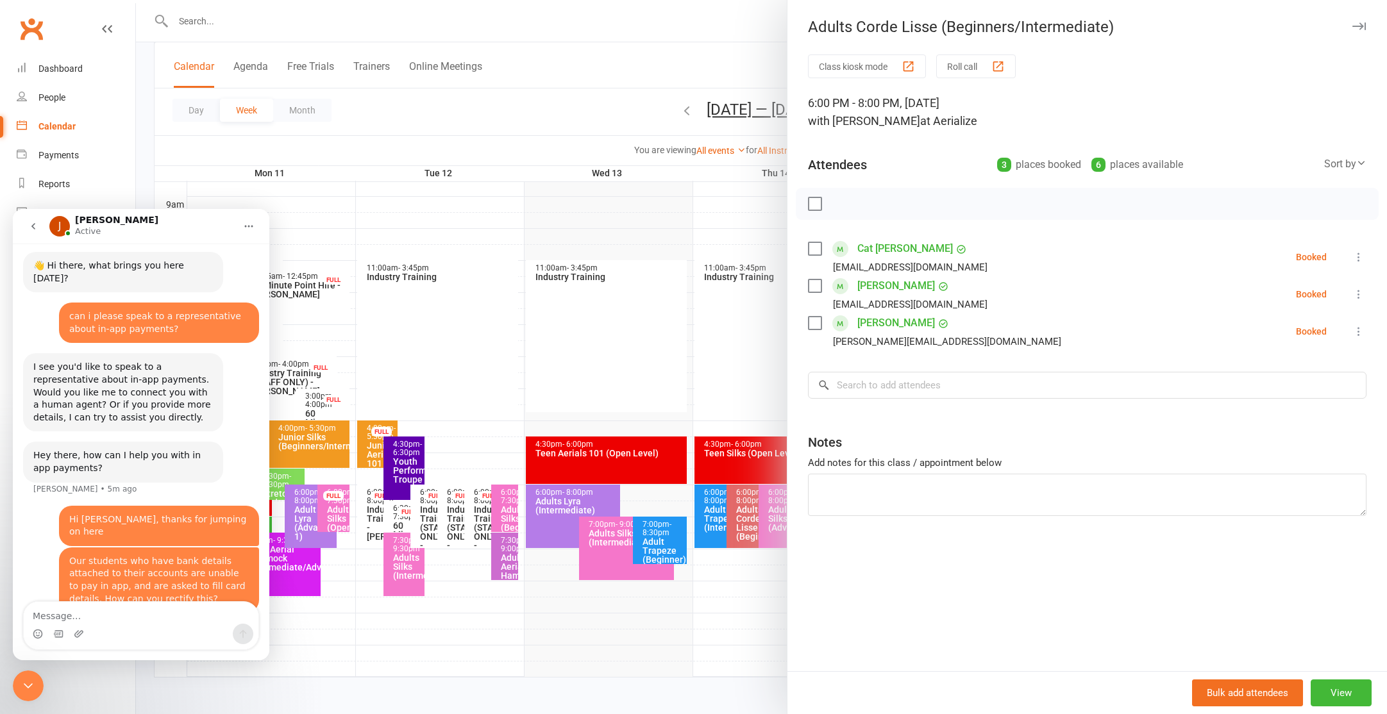
click at [777, 505] on div at bounding box center [761, 357] width 1251 height 714
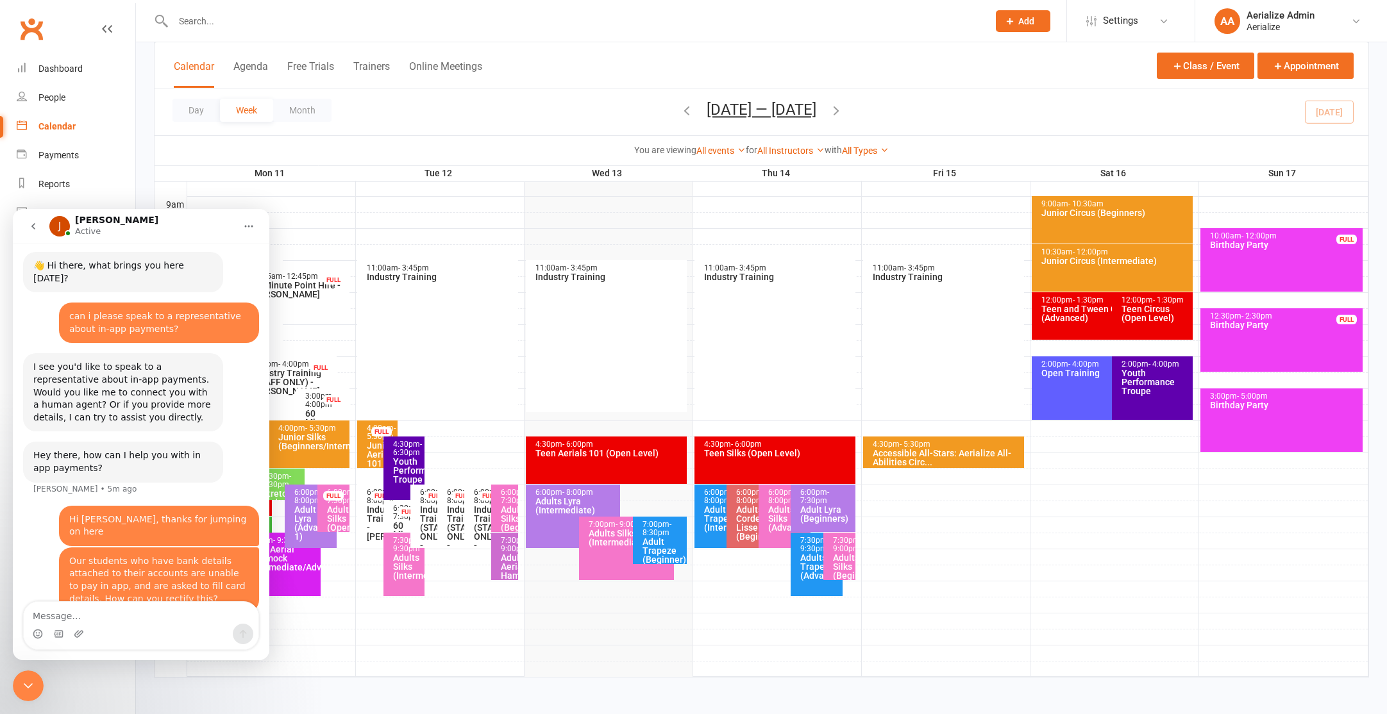
click at [777, 505] on div "Adults Silks (Advanced)" at bounding box center [788, 518] width 40 height 27
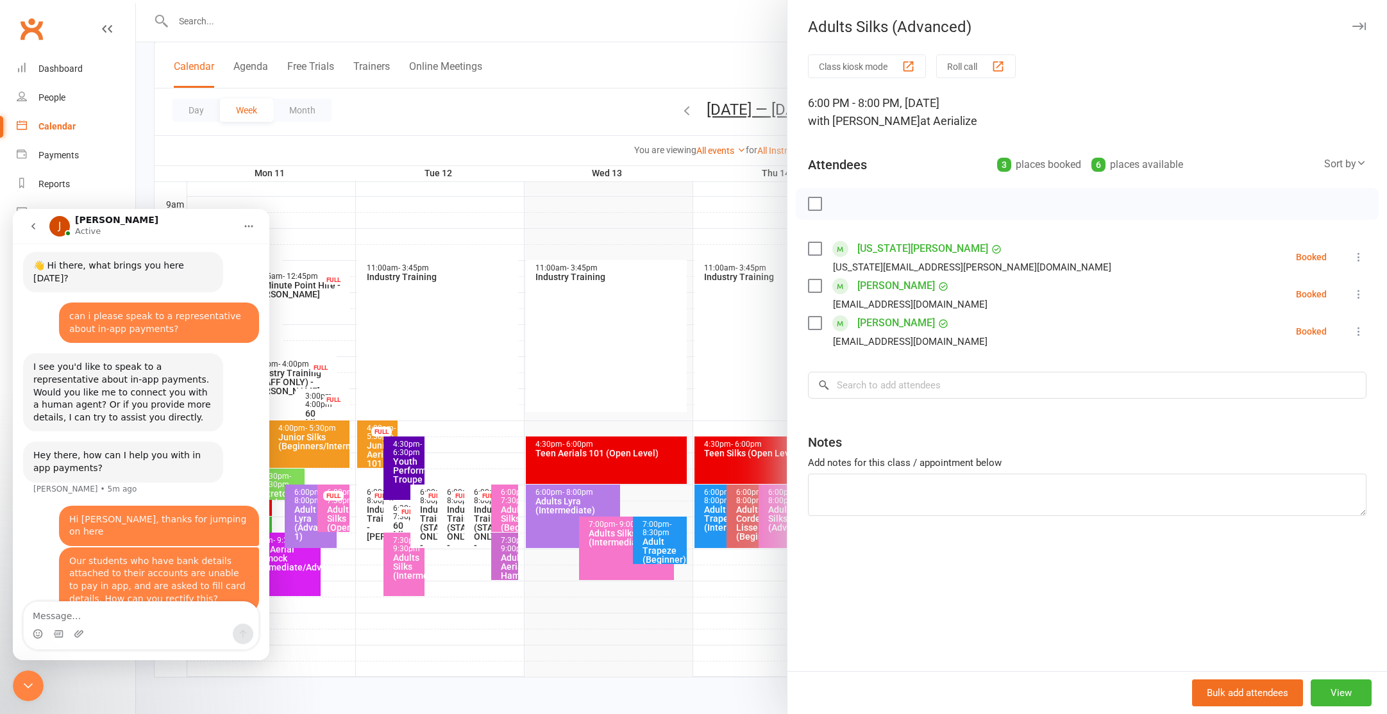
click at [746, 407] on div at bounding box center [761, 357] width 1251 height 714
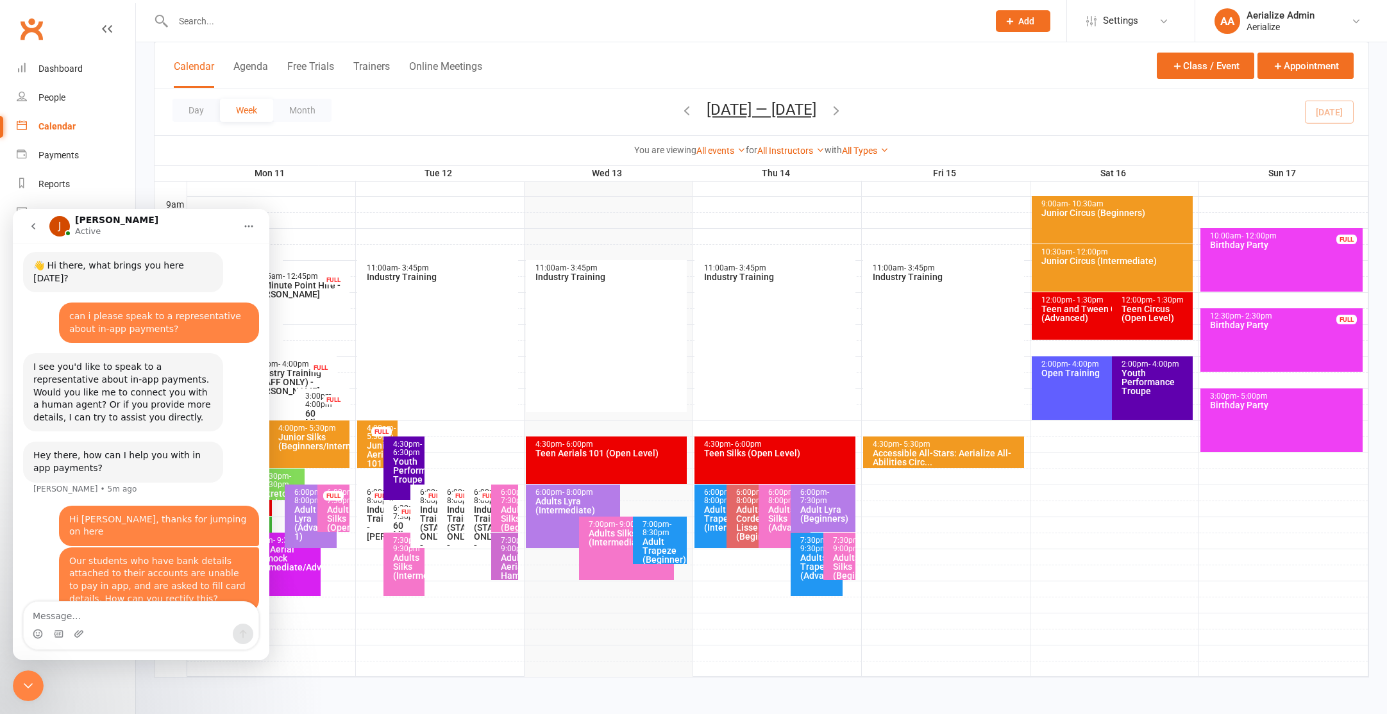
click at [820, 524] on div "6:00pm - 7:30pm Adult Lyra (Beginners)" at bounding box center [823, 508] width 65 height 47
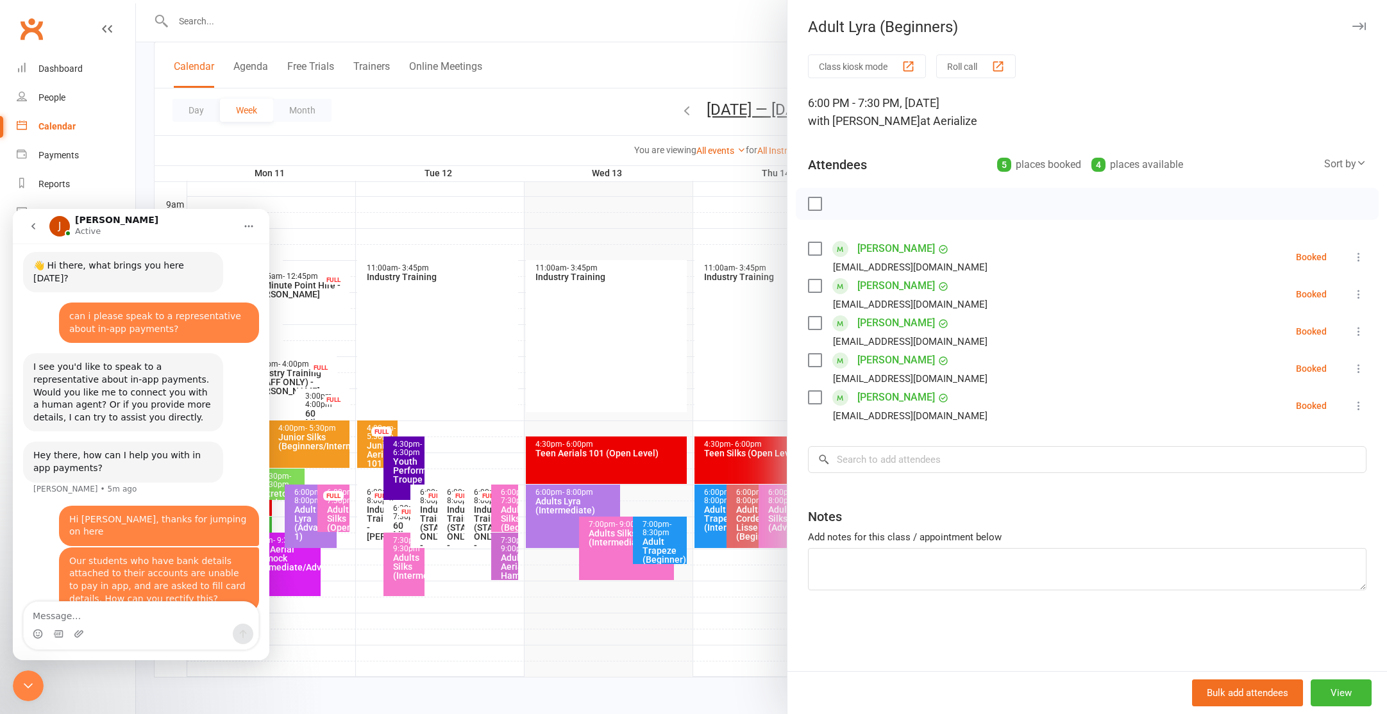
click at [734, 378] on div at bounding box center [761, 357] width 1251 height 714
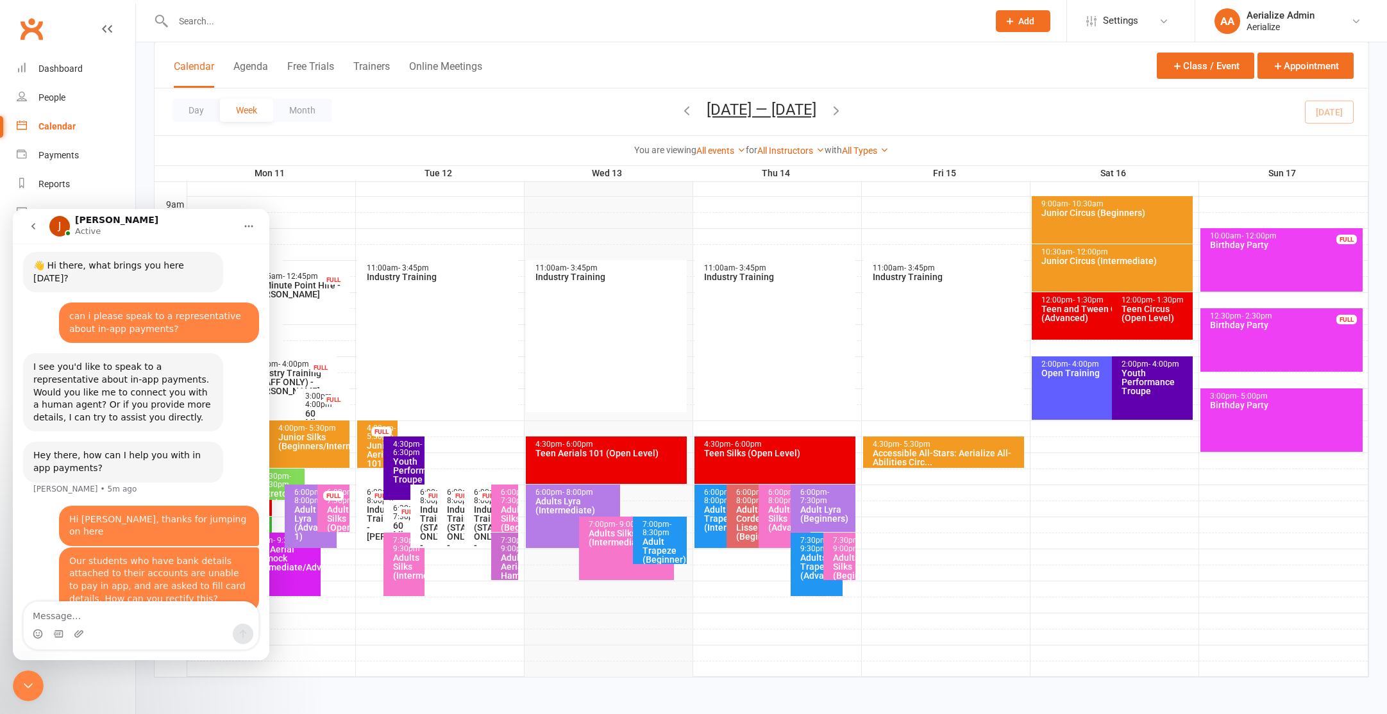
click at [814, 564] on div "Adults Trapeze (Advanced)" at bounding box center [820, 566] width 40 height 27
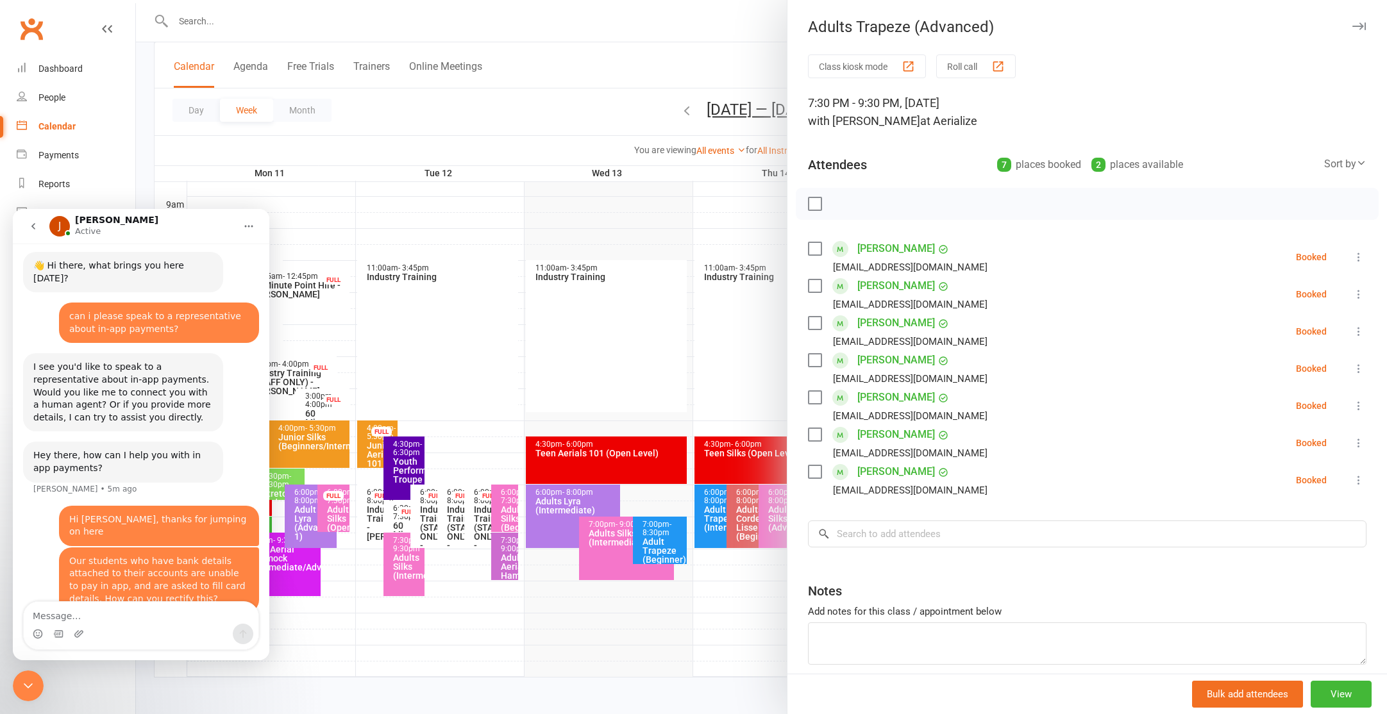
click at [735, 359] on div at bounding box center [761, 357] width 1251 height 714
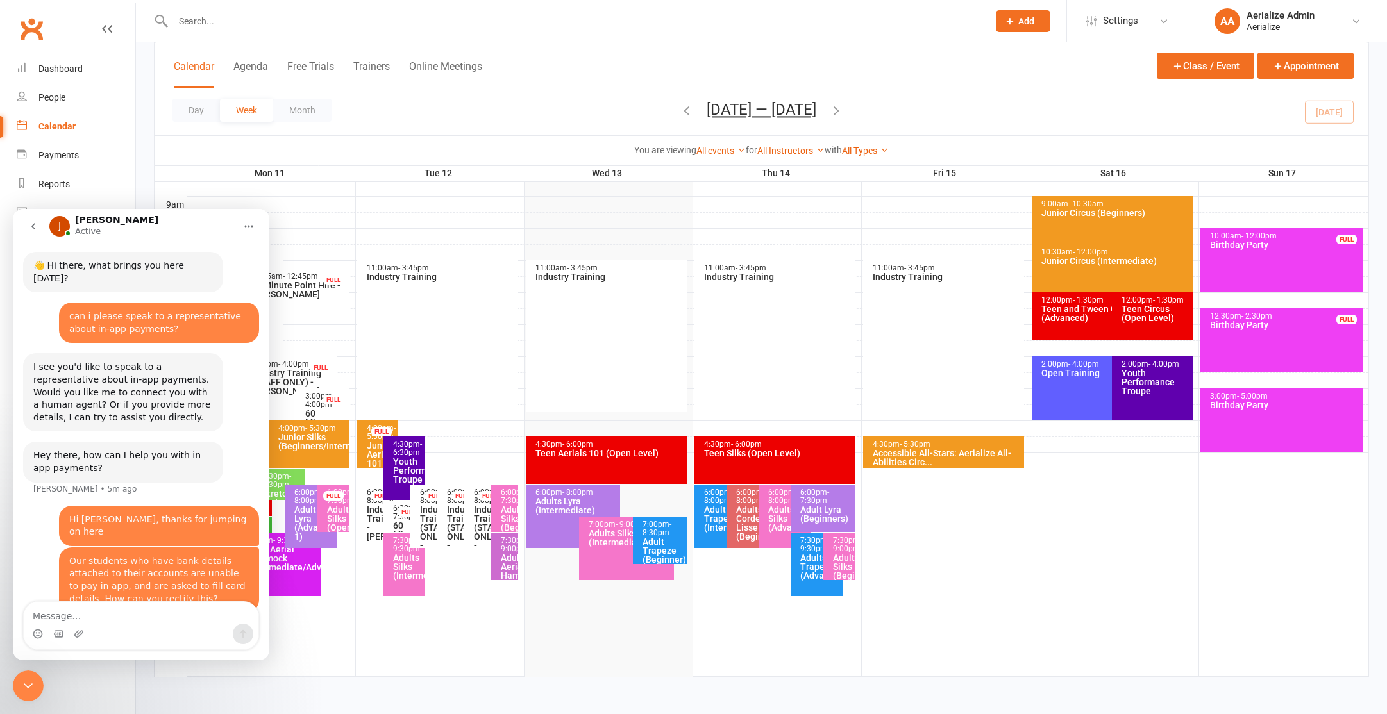
click at [841, 543] on div "7:30pm - 9:00pm" at bounding box center [842, 545] width 21 height 17
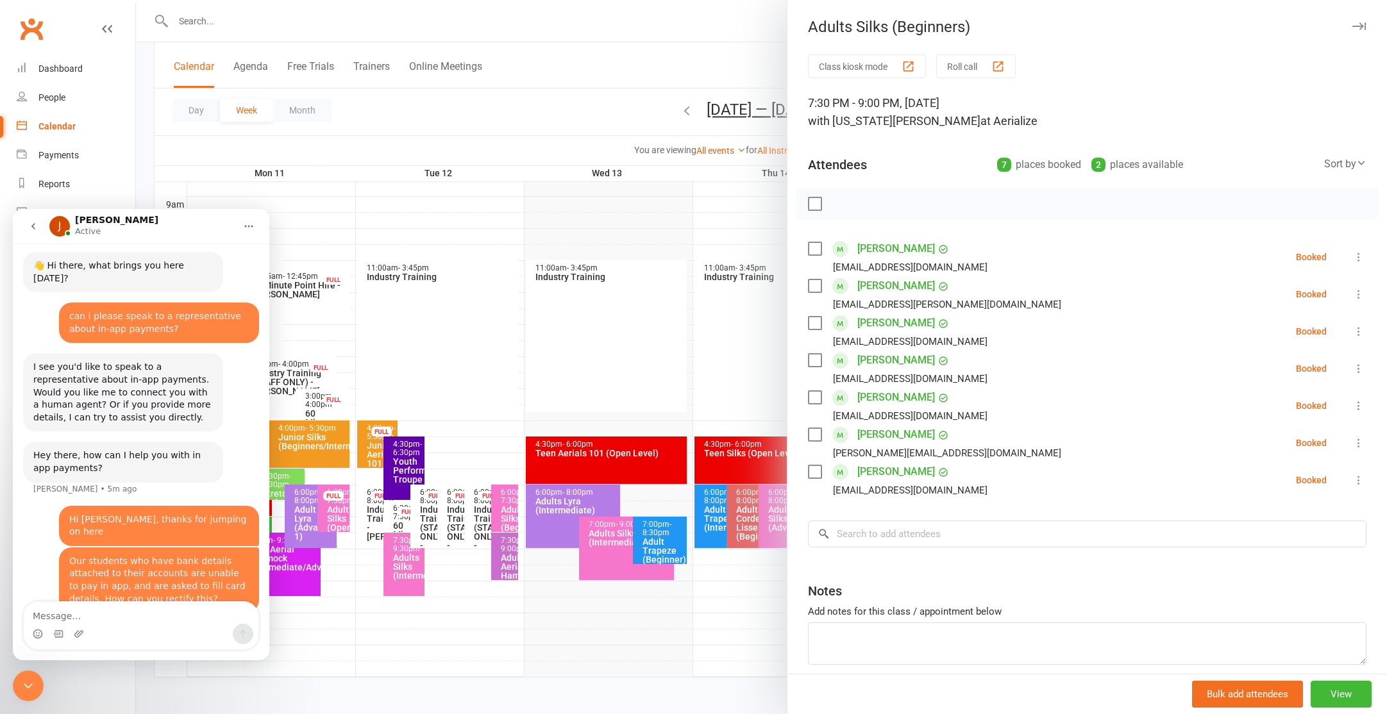
click at [742, 348] on div at bounding box center [761, 357] width 1251 height 714
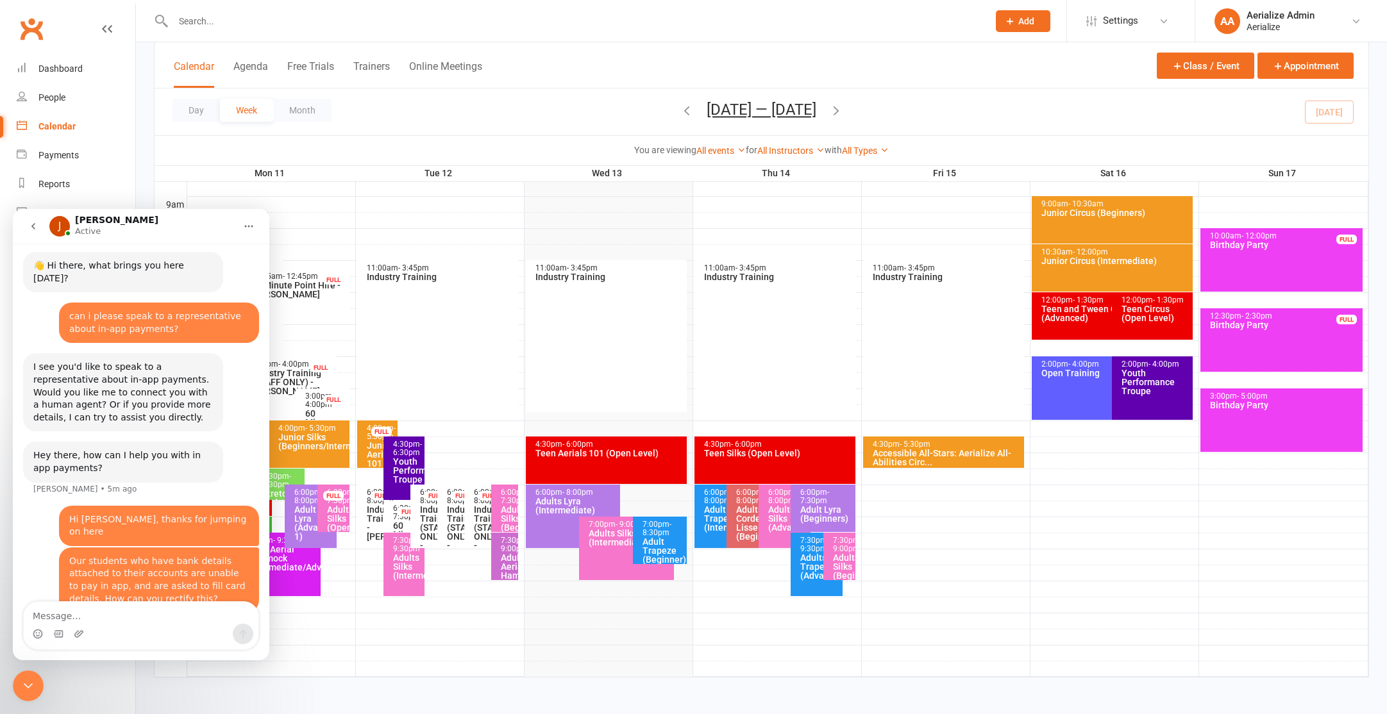
click at [923, 443] on span "- 5:30pm" at bounding box center [915, 444] width 31 height 9
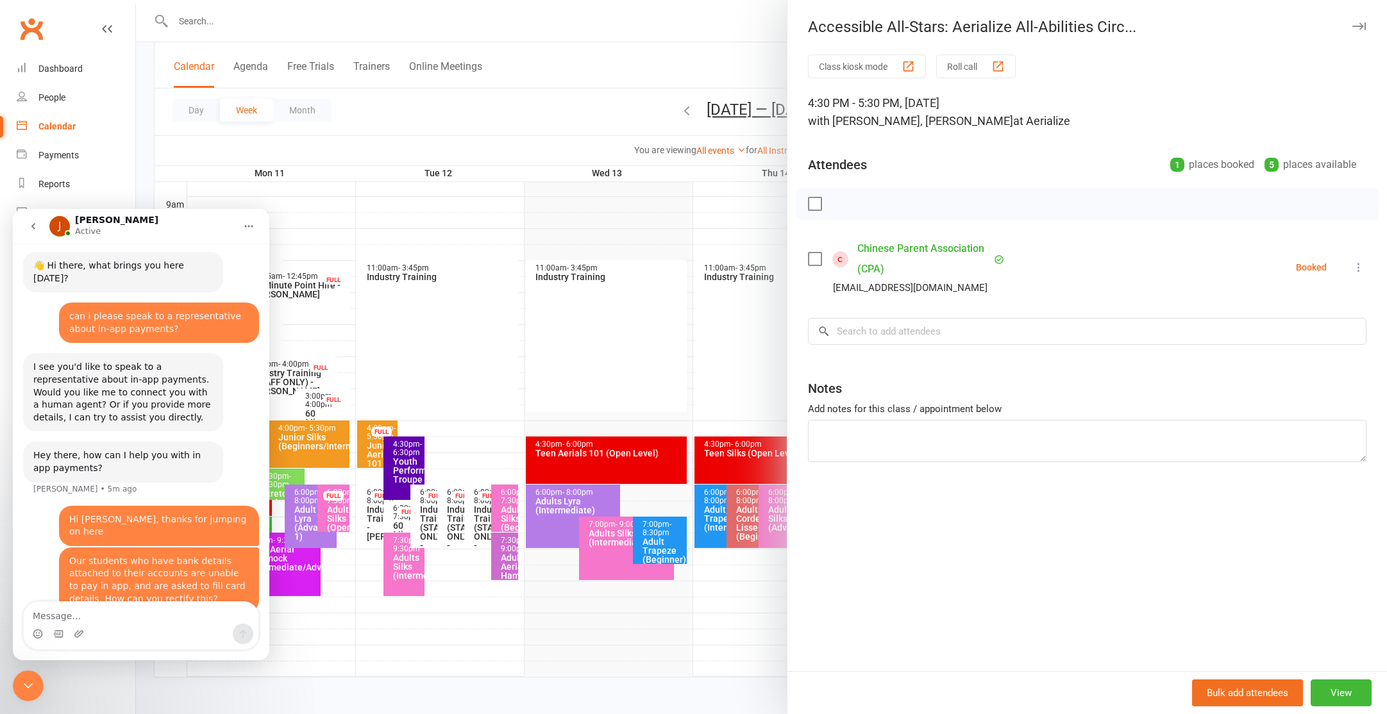
click at [725, 364] on div at bounding box center [761, 357] width 1251 height 714
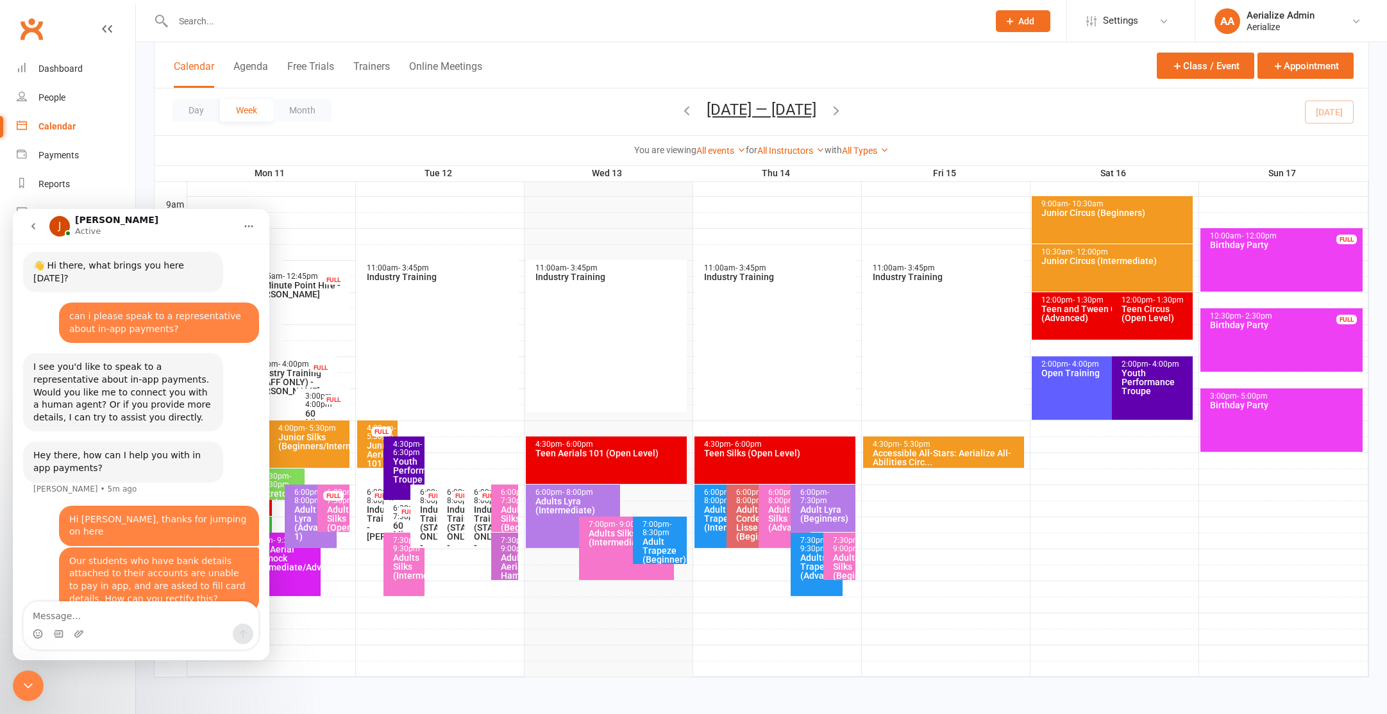
click at [1088, 221] on div "9:00am - 10:30am Junior Circus (Beginners)" at bounding box center [1113, 219] width 162 height 47
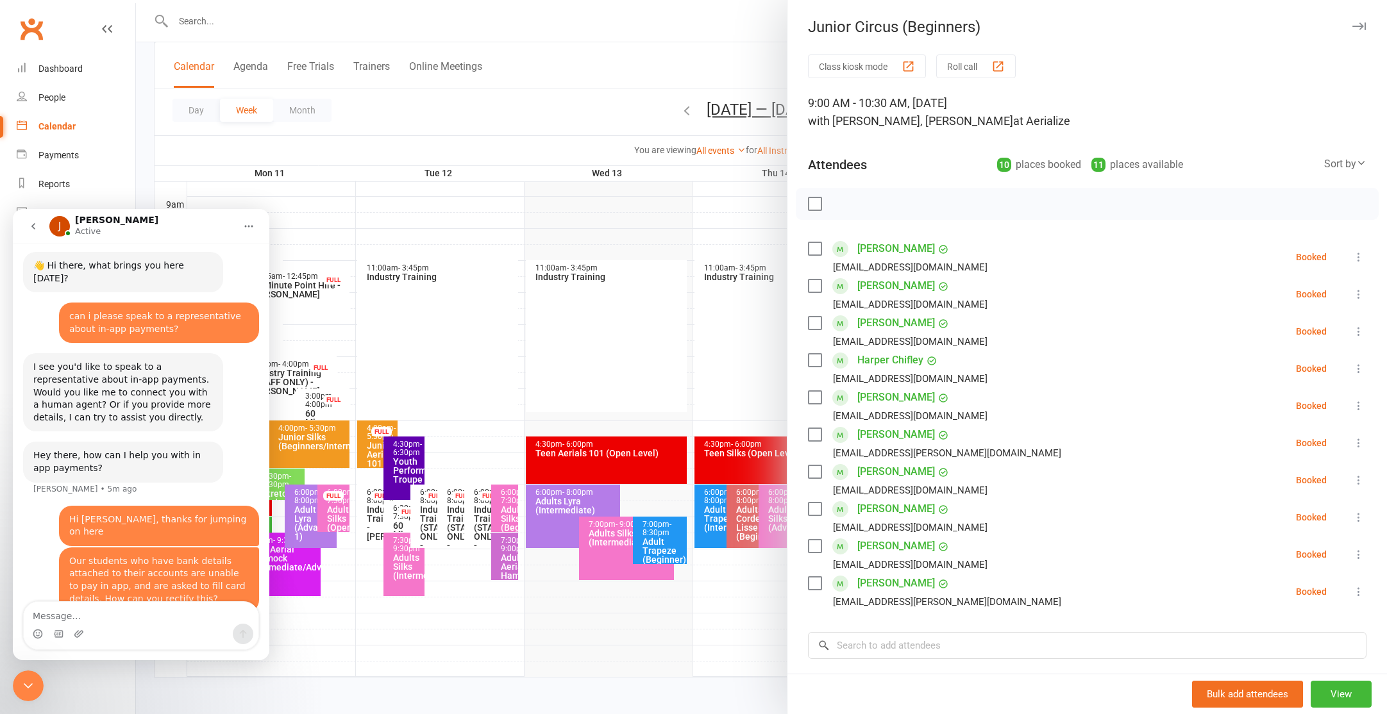
click at [598, 232] on div at bounding box center [761, 357] width 1251 height 714
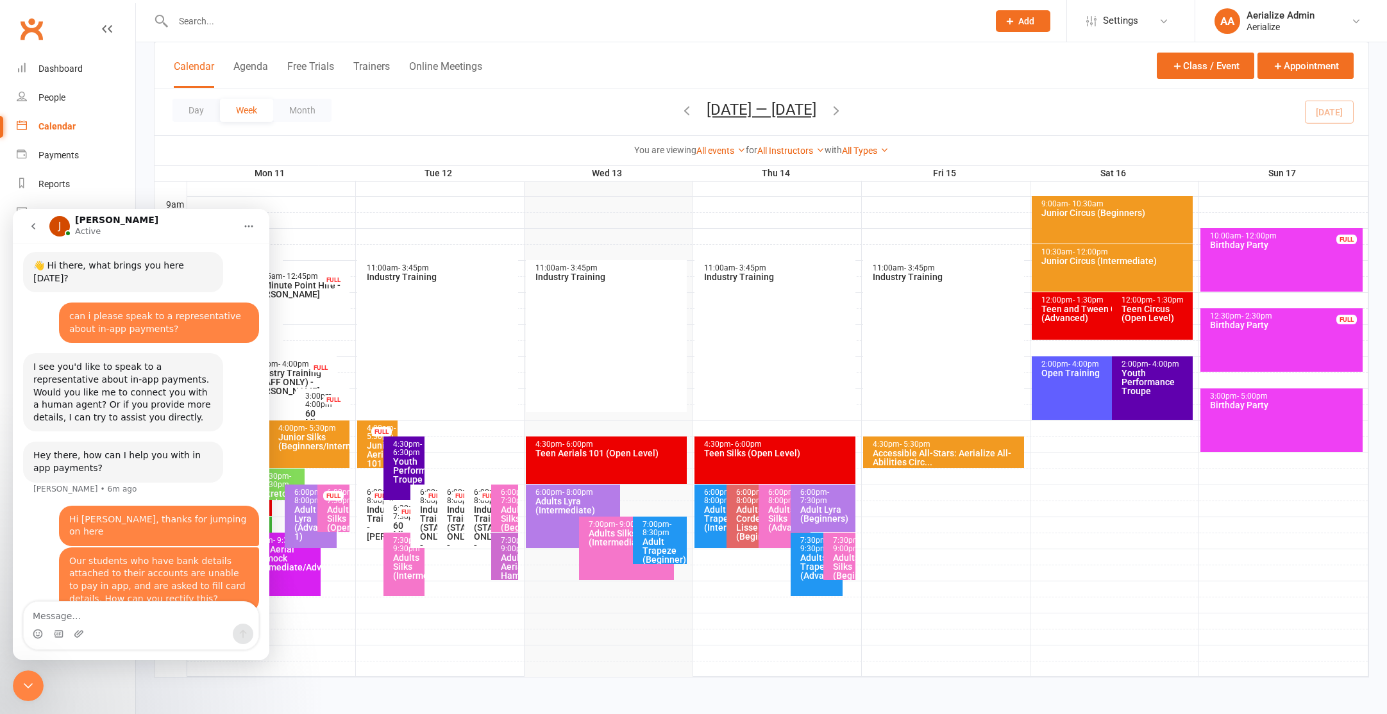
click at [1076, 258] on div "Junior Circus (Intermediate)" at bounding box center [1116, 261] width 150 height 9
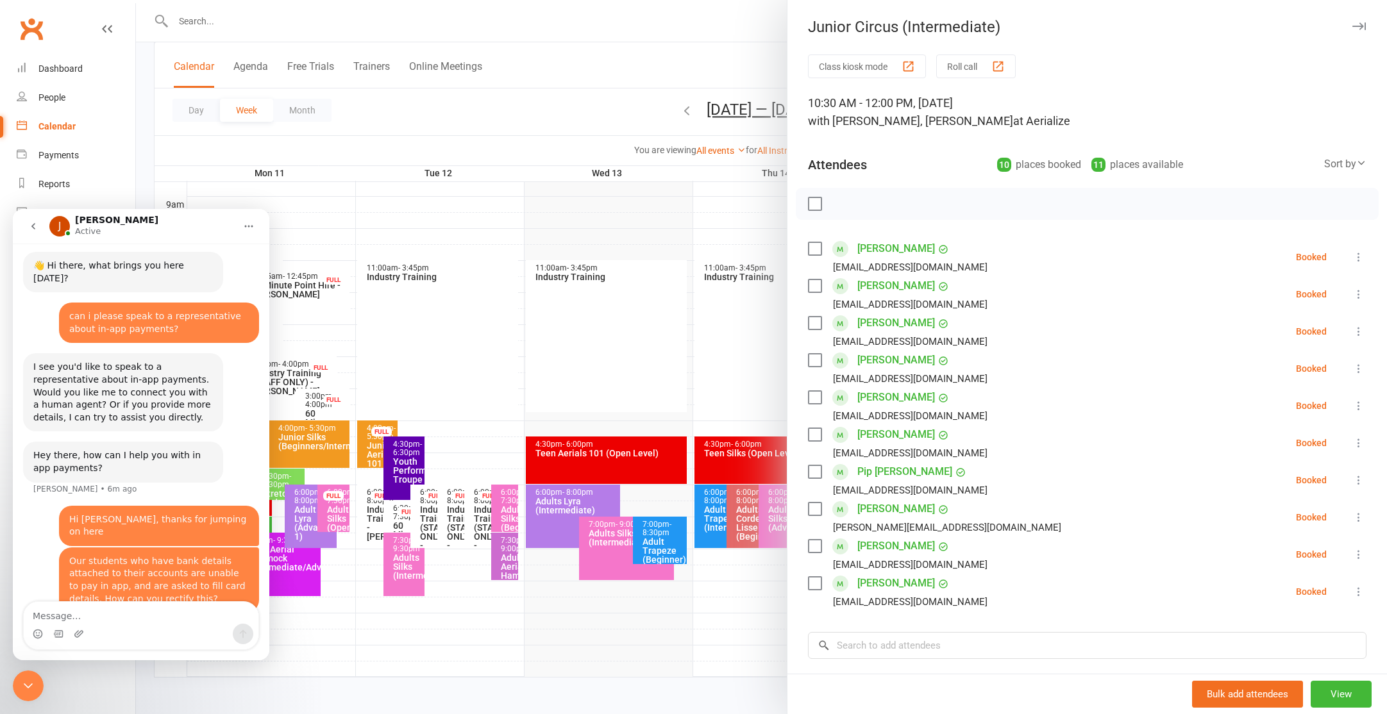
drag, startPoint x: 662, startPoint y: 204, endPoint x: 678, endPoint y: 223, distance: 25.5
click at [661, 204] on div at bounding box center [761, 357] width 1251 height 714
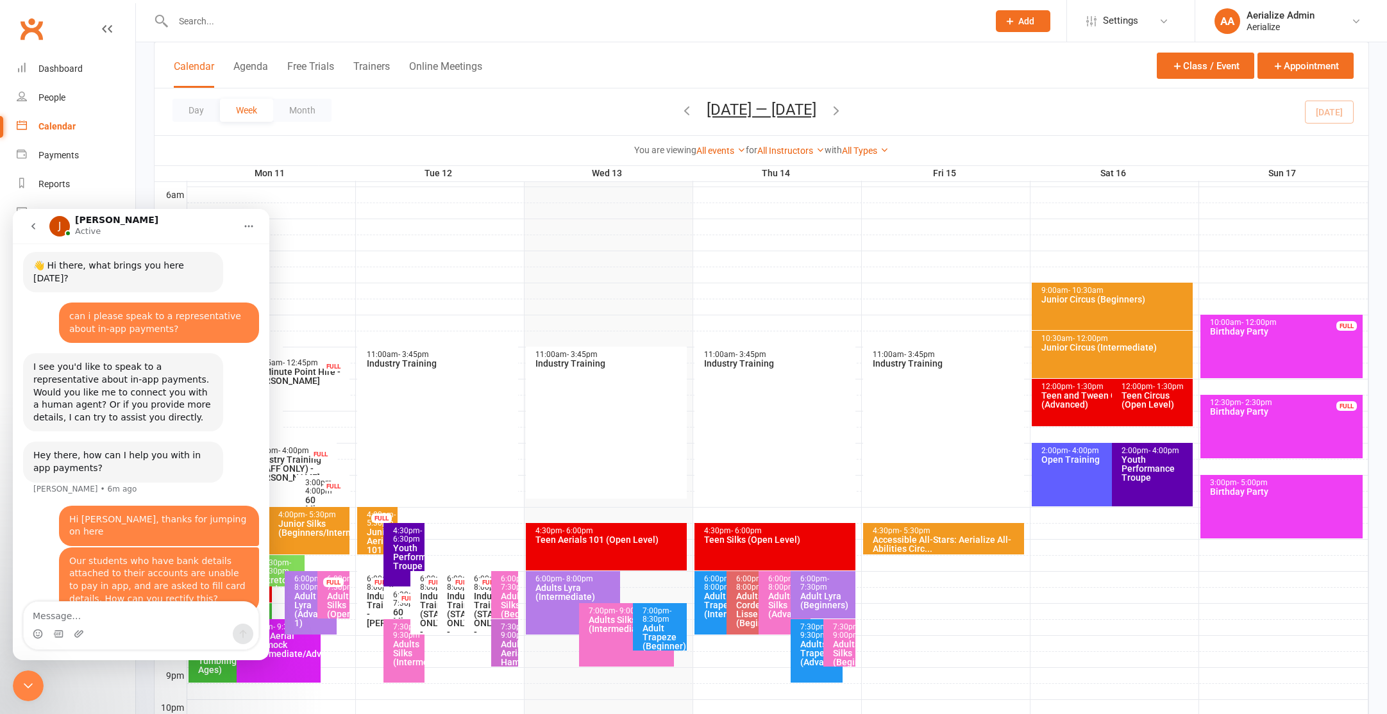
scroll to position [267, 0]
click at [1072, 393] on div "Teen and Tween Circus (Advanced)" at bounding box center [1109, 400] width 137 height 18
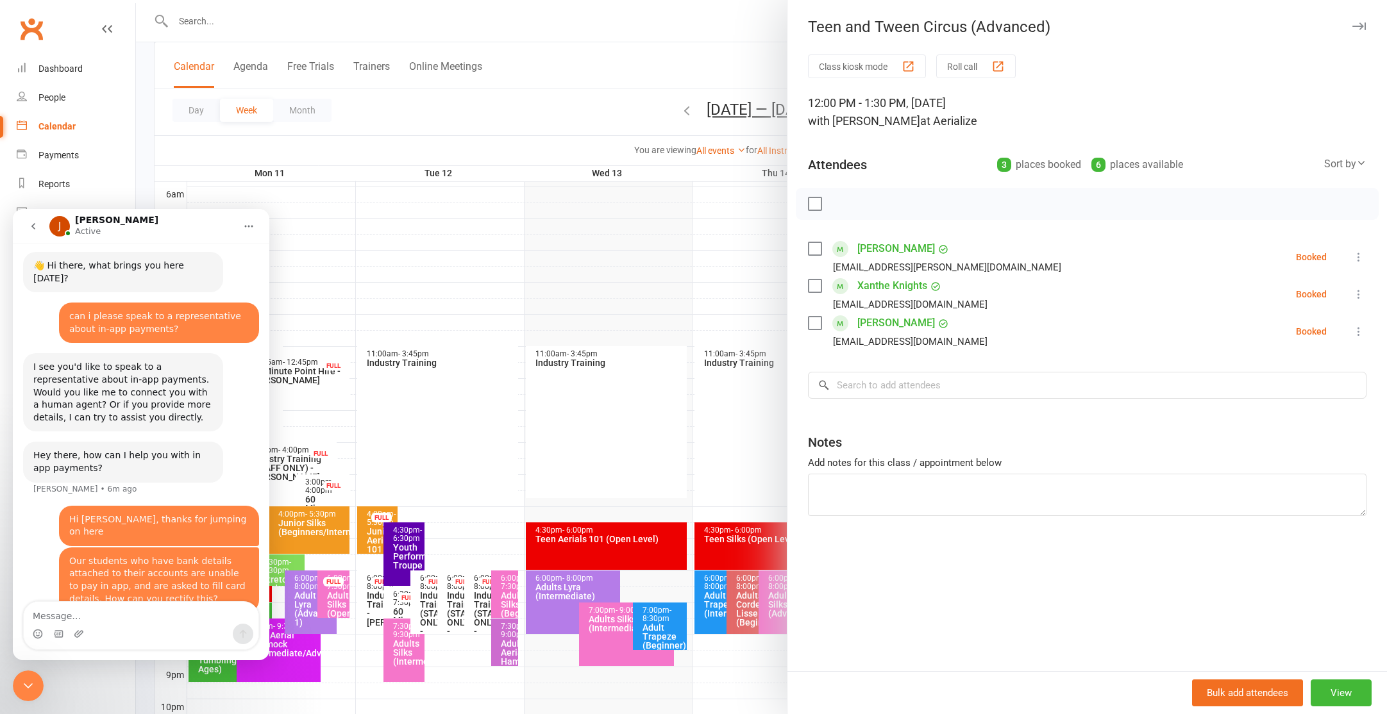
click at [632, 266] on div at bounding box center [761, 357] width 1251 height 714
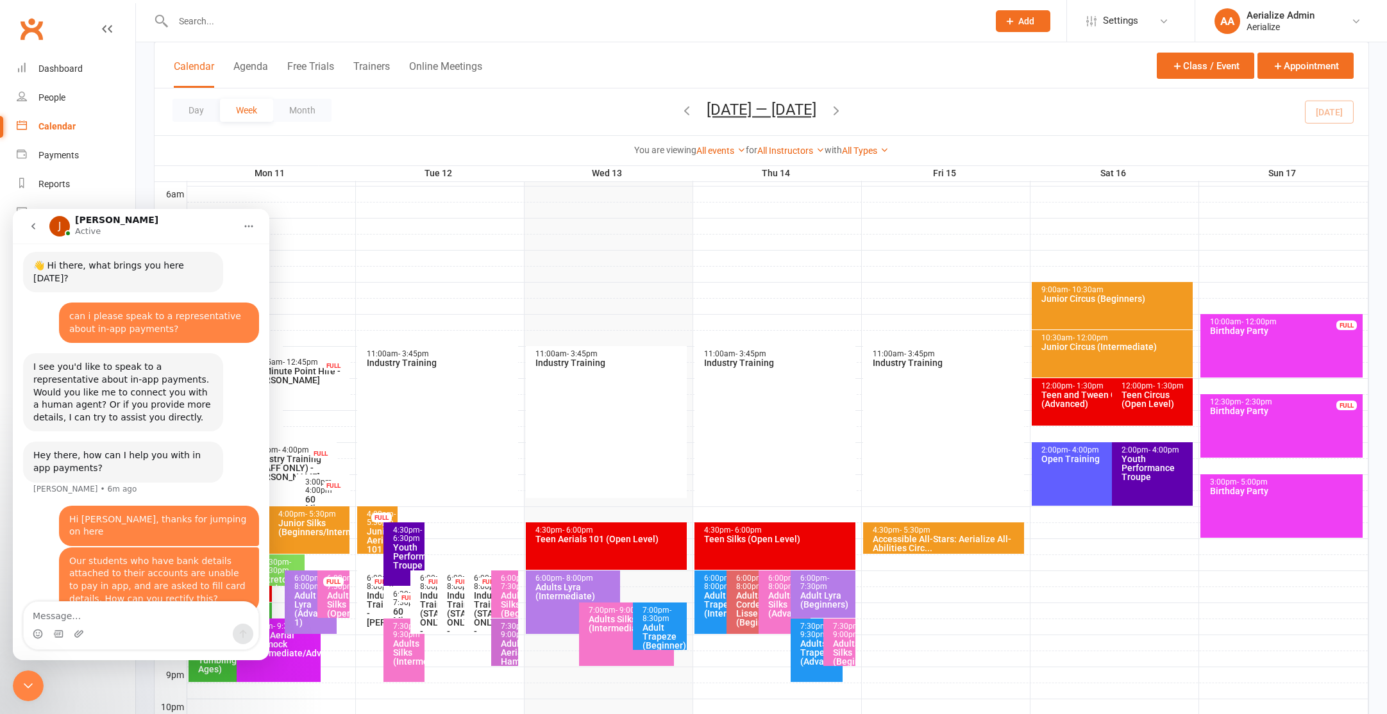
click at [1163, 403] on div "Teen Circus (Open Level)" at bounding box center [1155, 400] width 69 height 18
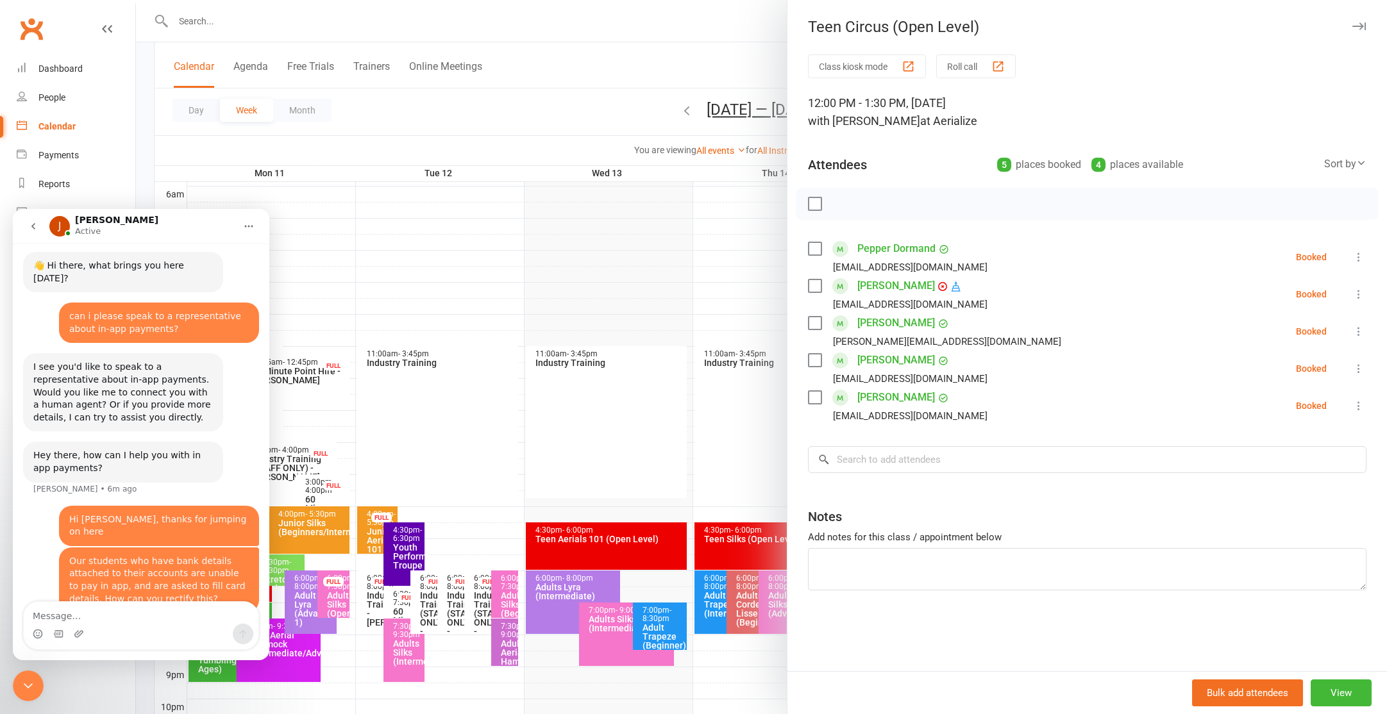
click at [668, 268] on div at bounding box center [761, 357] width 1251 height 714
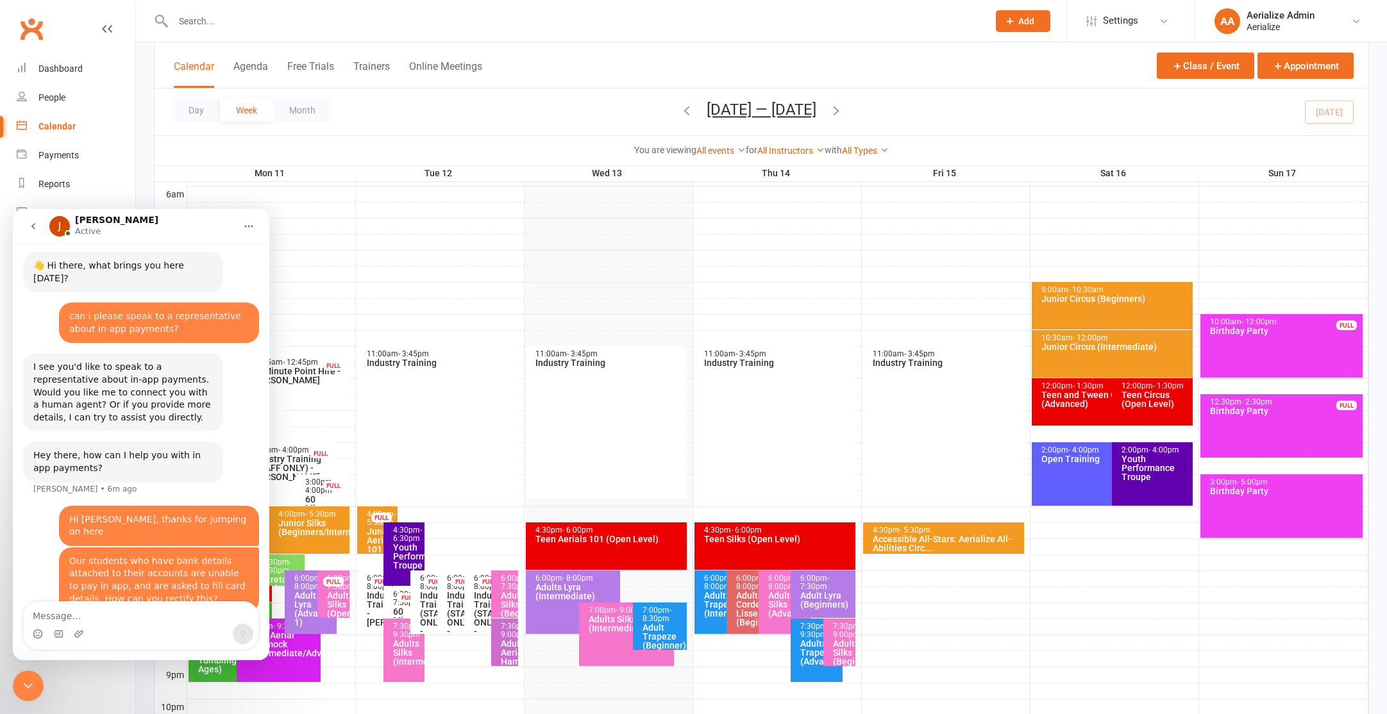
click at [1049, 470] on div "2:00pm - 4:00pm Open Training" at bounding box center [1106, 473] width 149 height 63
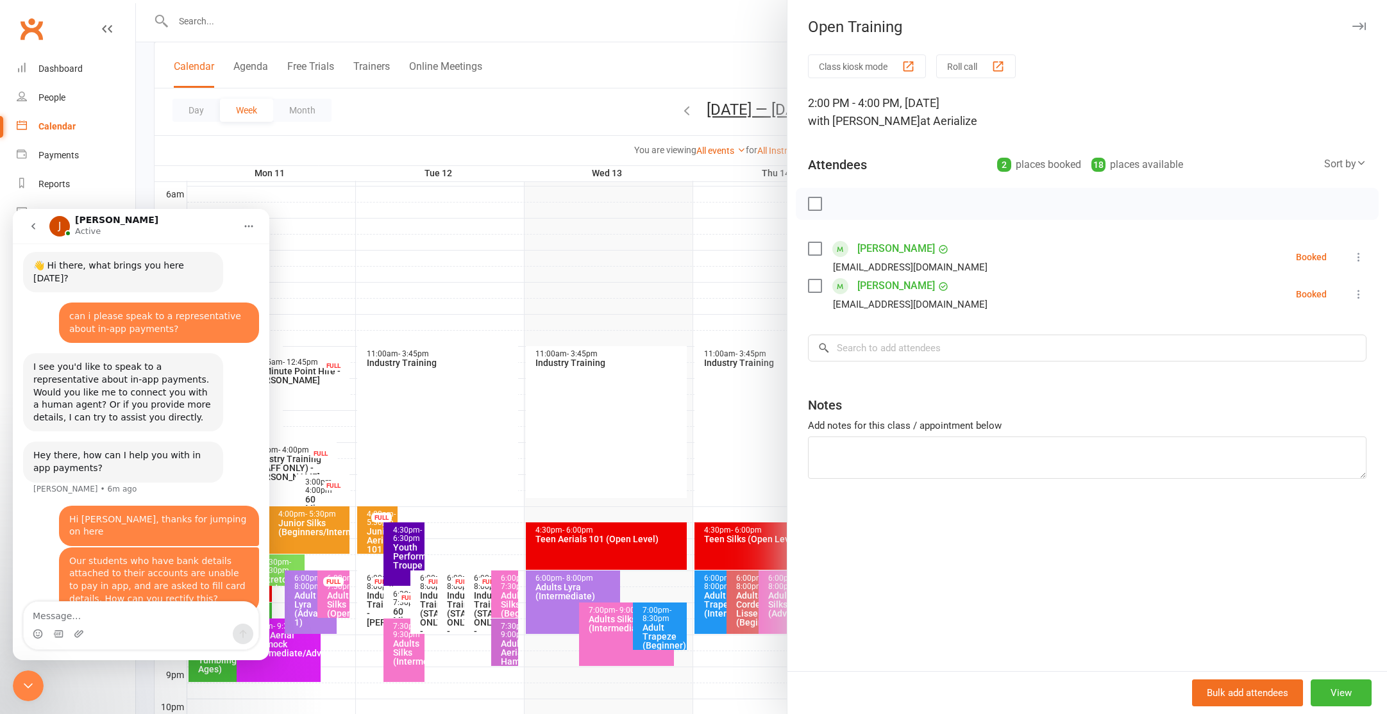
click at [636, 262] on div at bounding box center [761, 357] width 1251 height 714
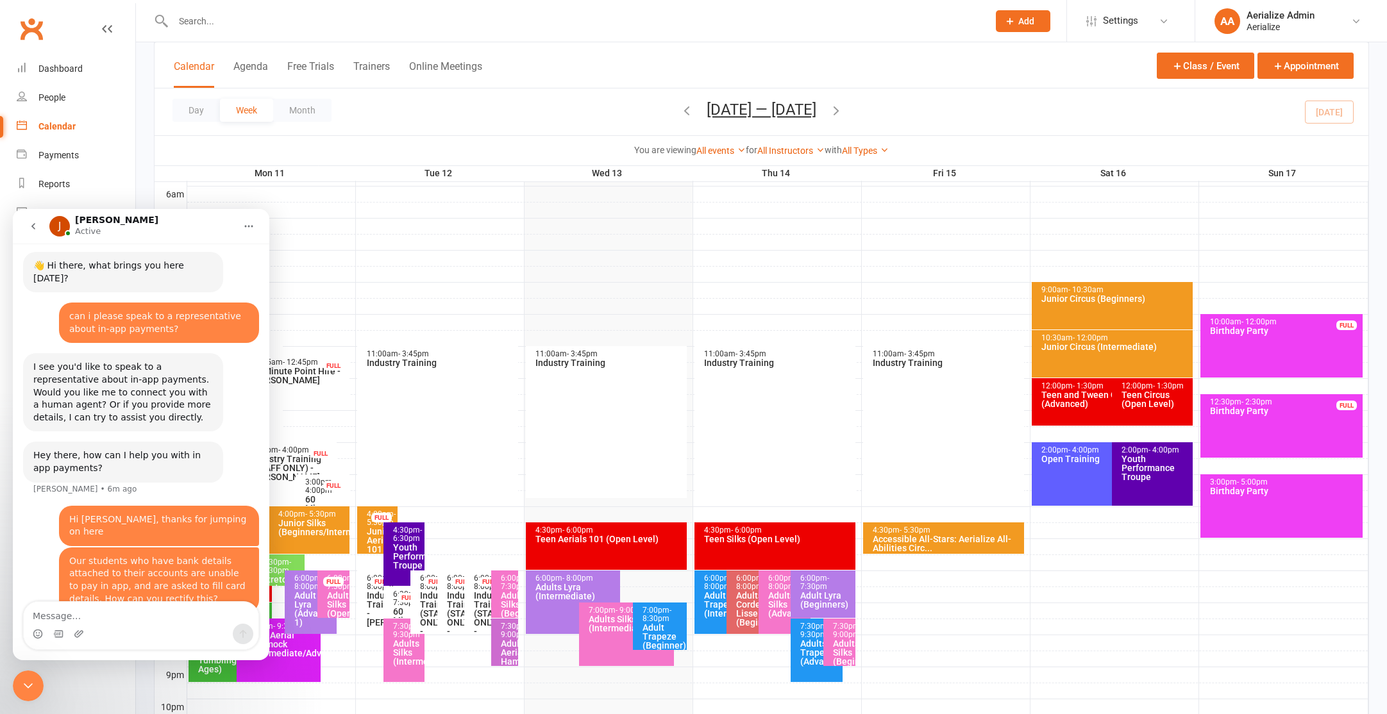
click at [1156, 477] on div "Youth Performance Troupe" at bounding box center [1155, 468] width 69 height 27
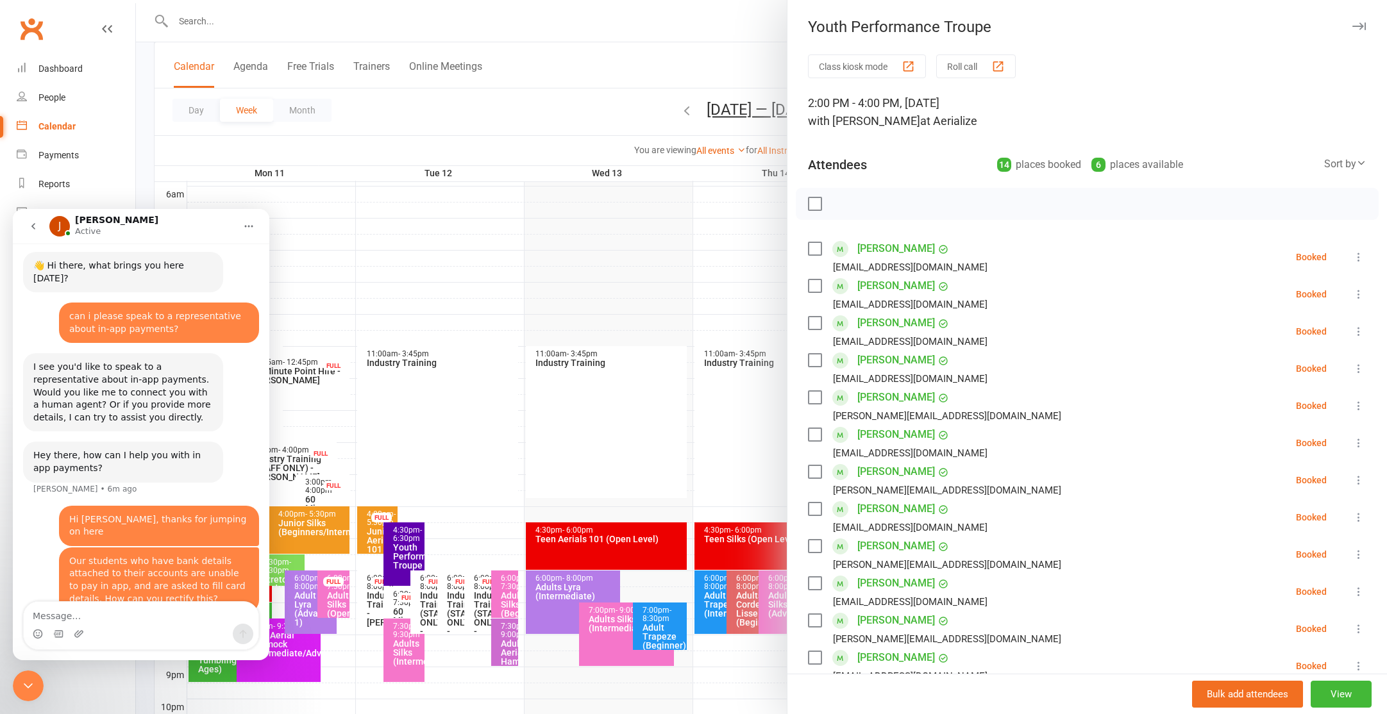
drag, startPoint x: 712, startPoint y: 310, endPoint x: 721, endPoint y: 310, distance: 9.6
click at [712, 310] on div at bounding box center [761, 357] width 1251 height 714
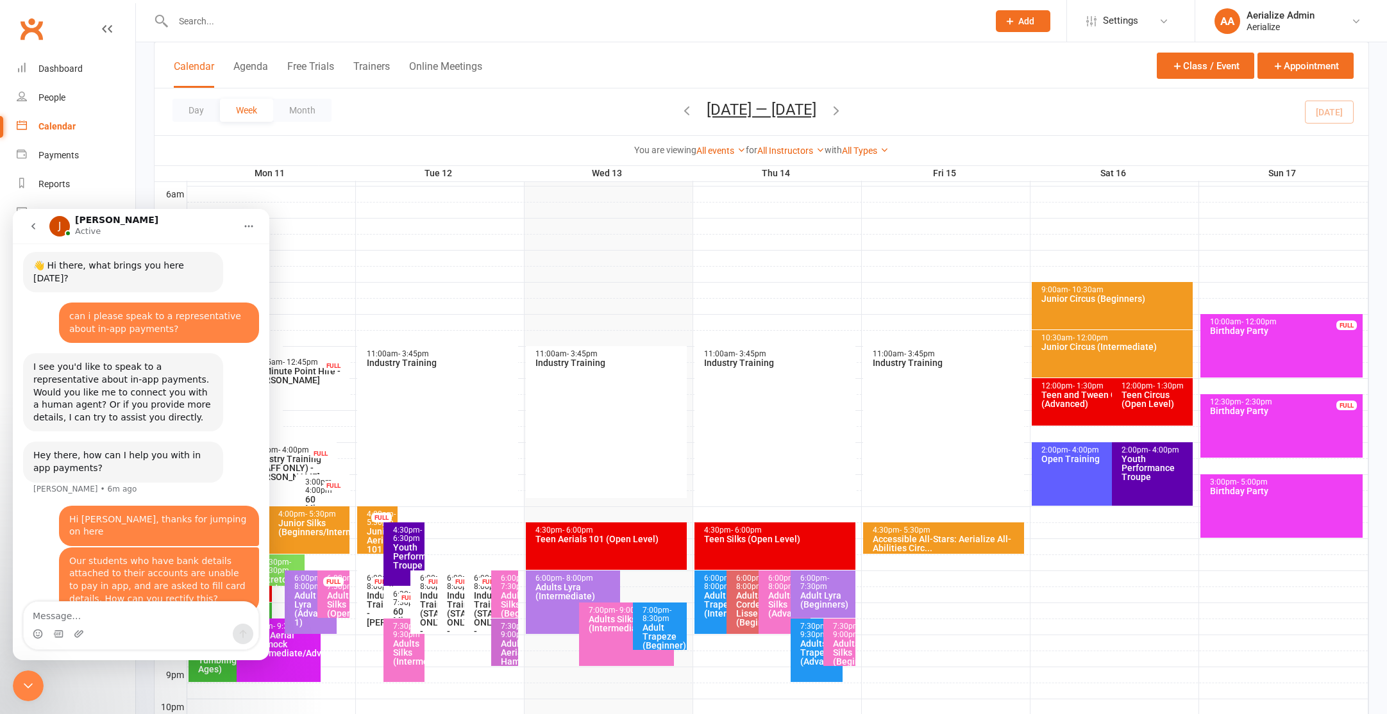
click at [1054, 468] on div "2:00pm - 4:00pm Open Training" at bounding box center [1106, 473] width 149 height 63
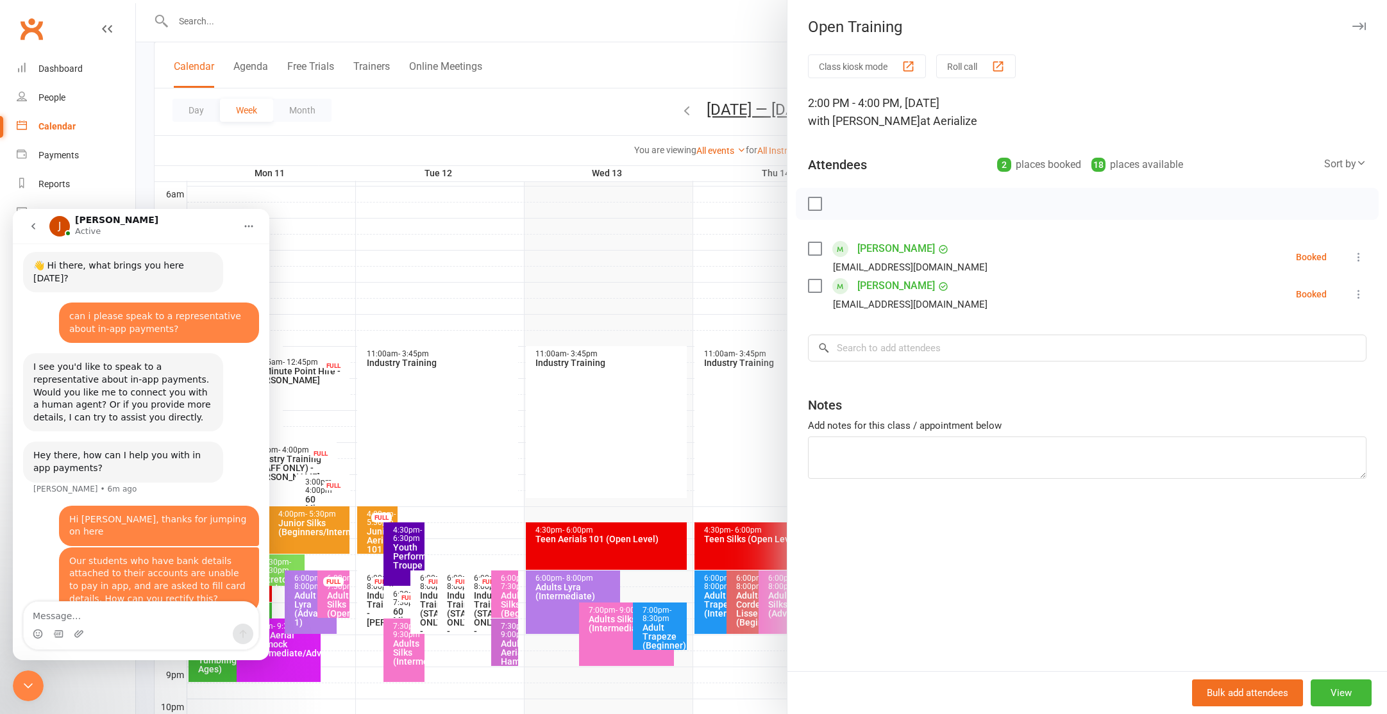
click at [700, 269] on div at bounding box center [761, 357] width 1251 height 714
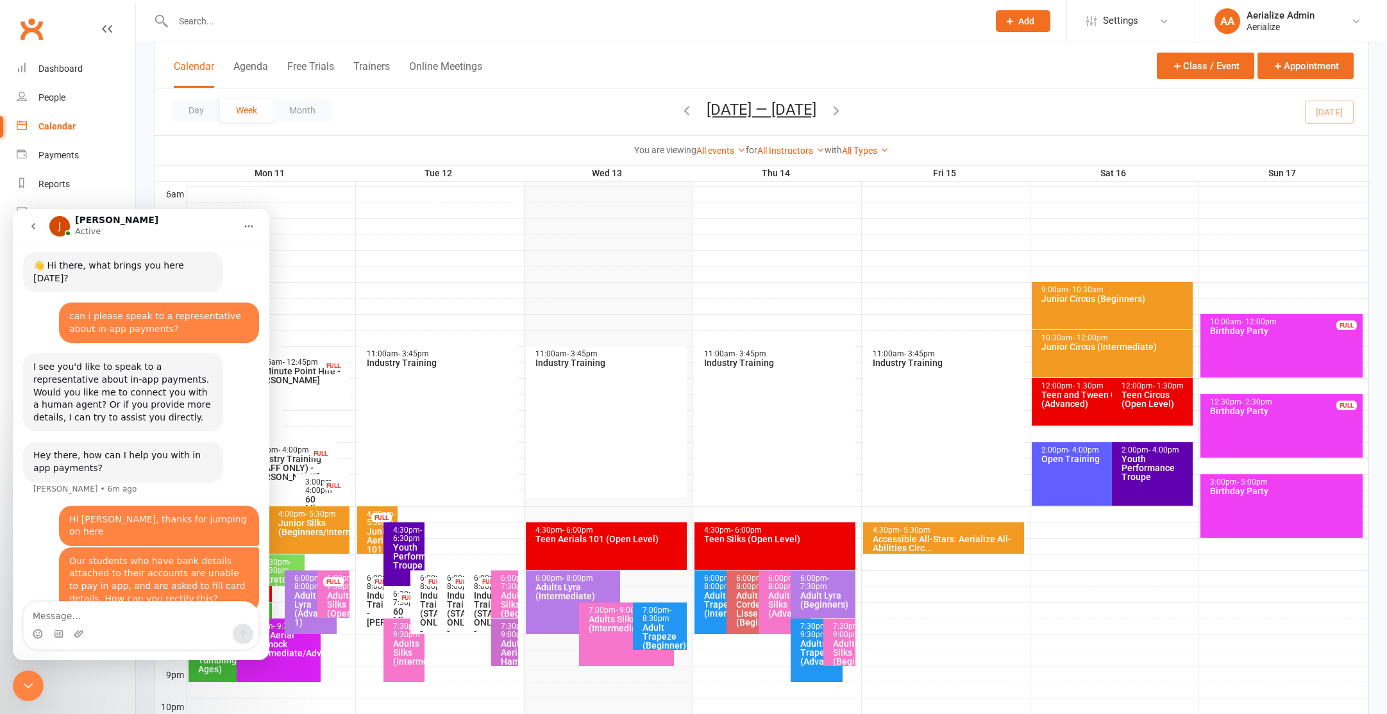
click at [839, 106] on icon "button" at bounding box center [836, 110] width 14 height 14
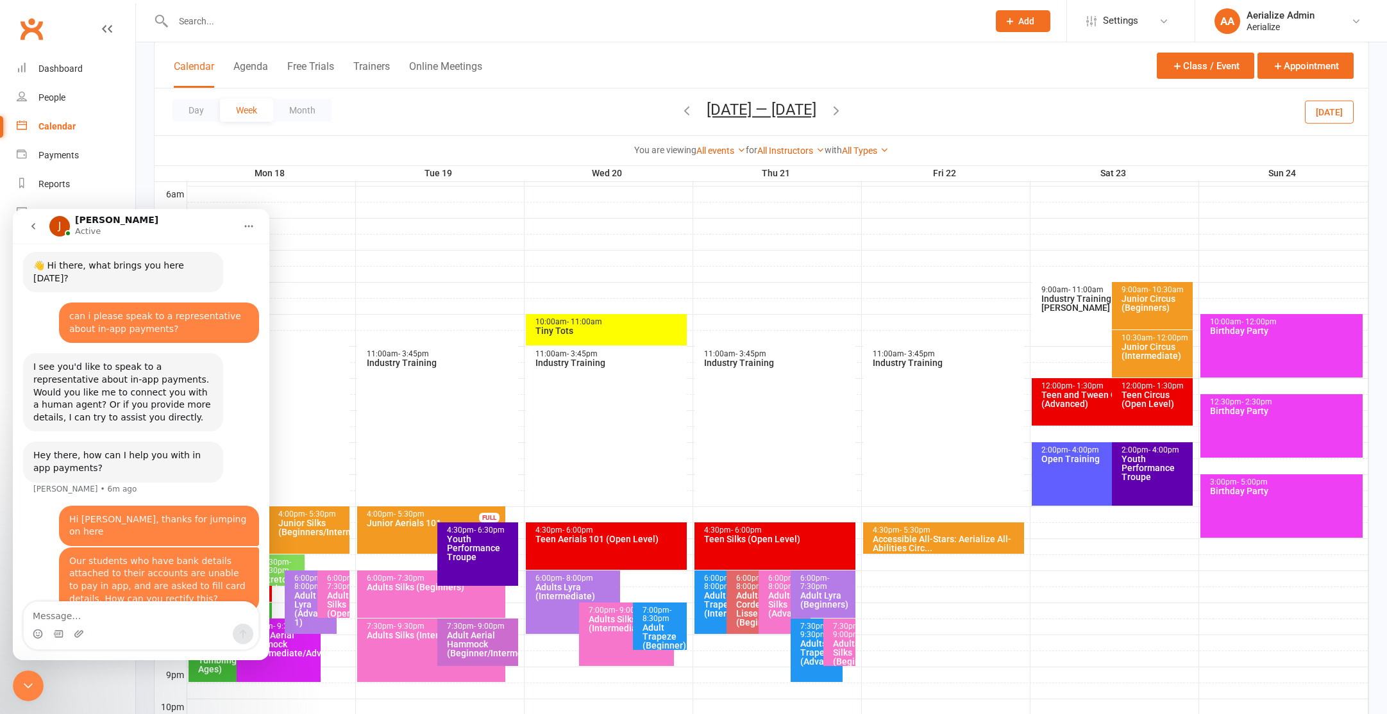
click at [680, 111] on icon "button" at bounding box center [687, 110] width 14 height 14
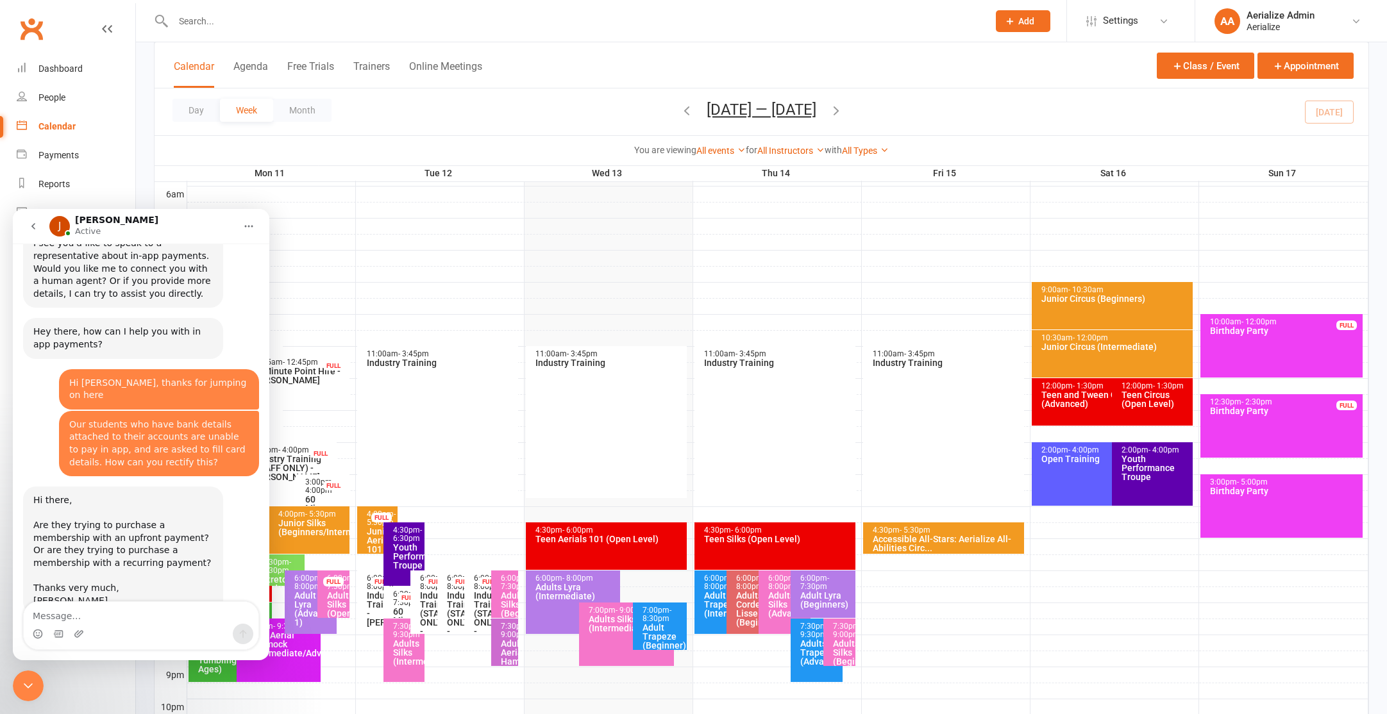
scroll to position [146, 0]
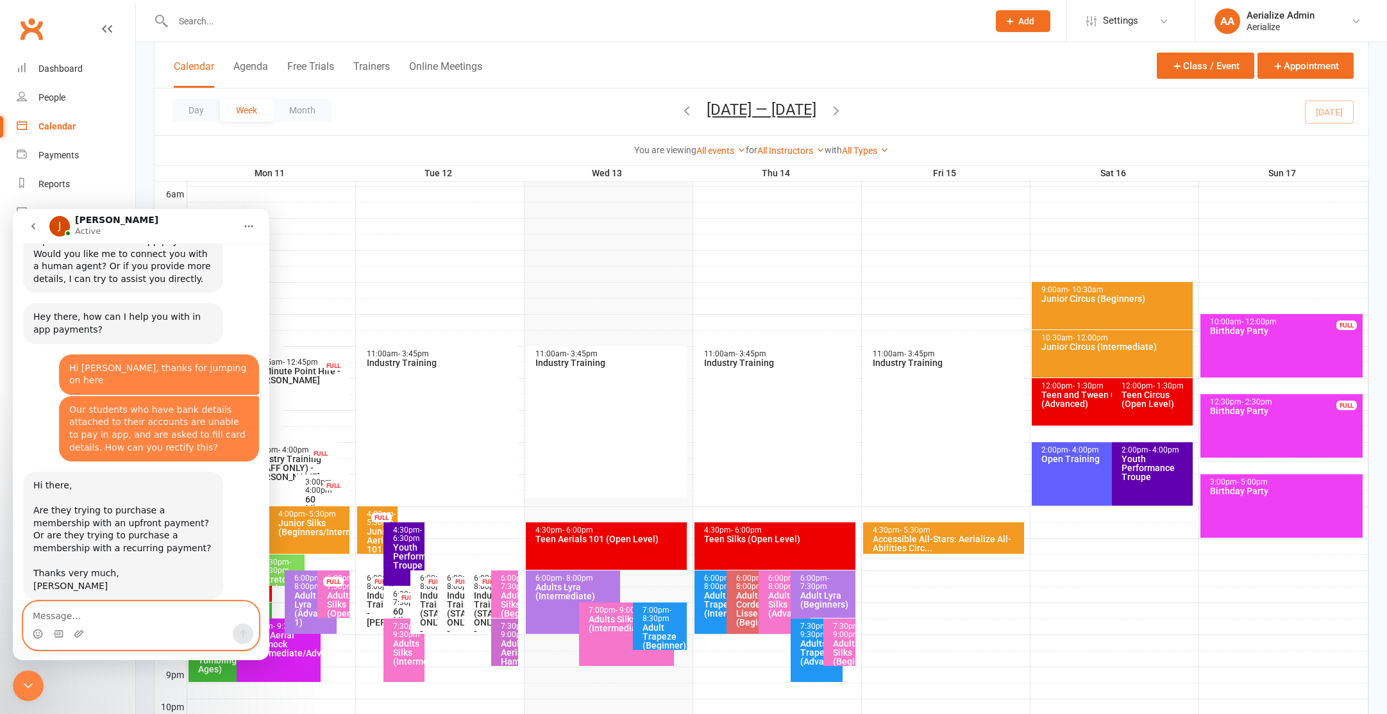
click at [110, 619] on textarea "Message…" at bounding box center [141, 613] width 235 height 22
type textarea "Upfront payment"
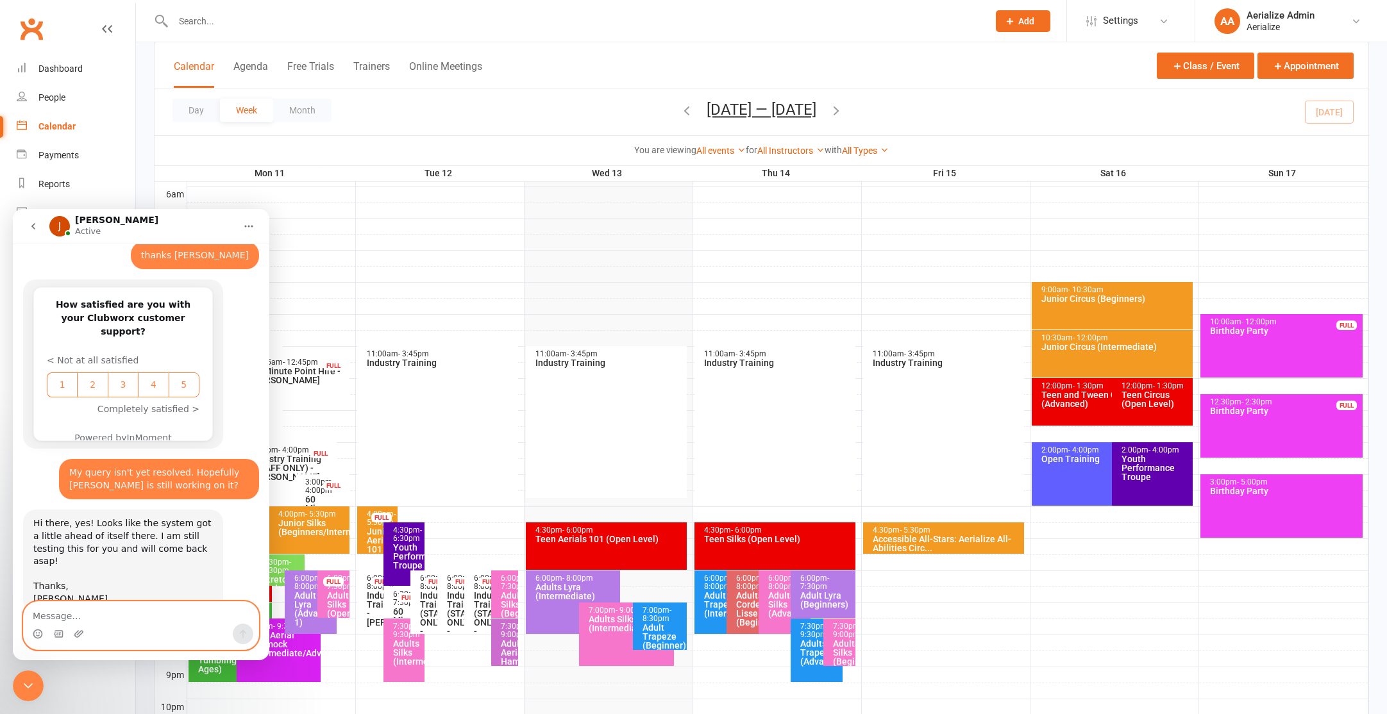
scroll to position [655, 0]
click at [864, 445] on div "11:00am - 3:45pm Industry Training" at bounding box center [944, 422] width 162 height 152
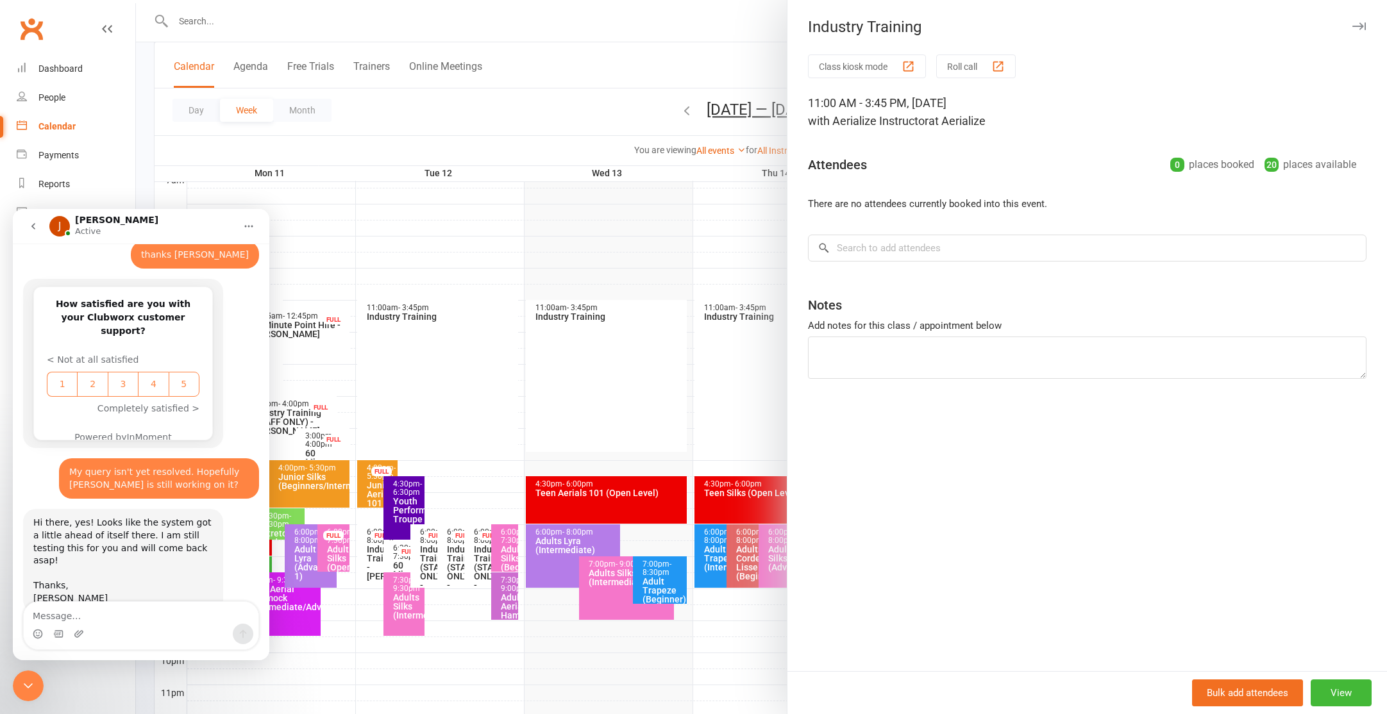
scroll to position [314, 0]
click at [587, 205] on div at bounding box center [761, 357] width 1251 height 714
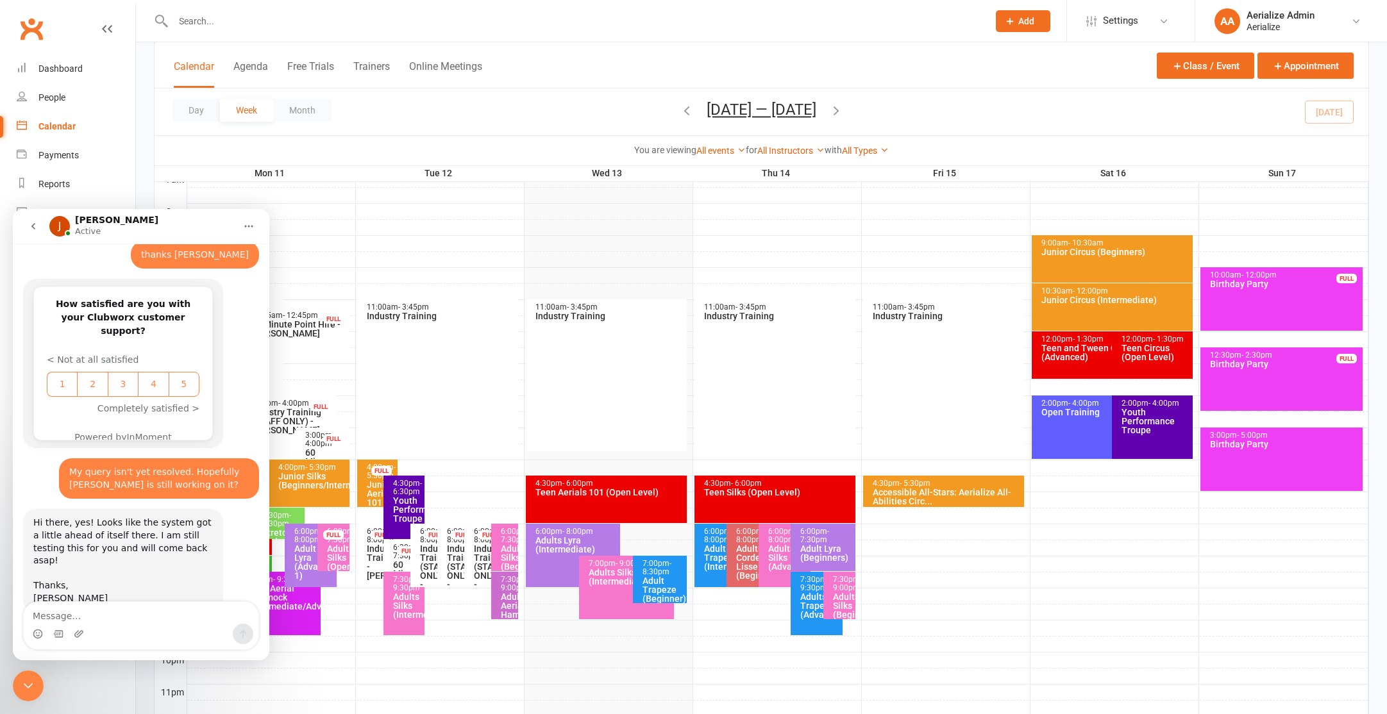
click at [946, 477] on div "4:30pm - 5:30pm Accessible All-Stars: Aerialize All-Abilities Circ..." at bounding box center [944, 491] width 162 height 31
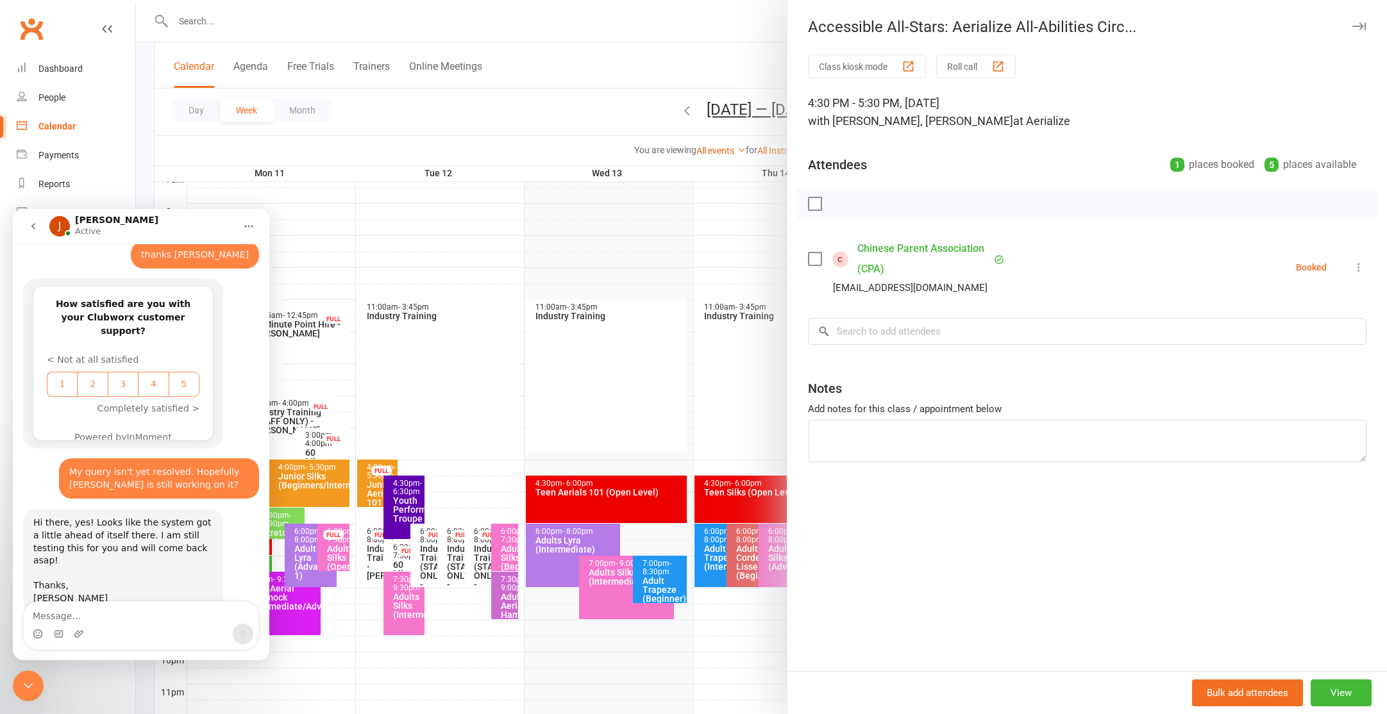
click at [643, 393] on div at bounding box center [761, 357] width 1251 height 714
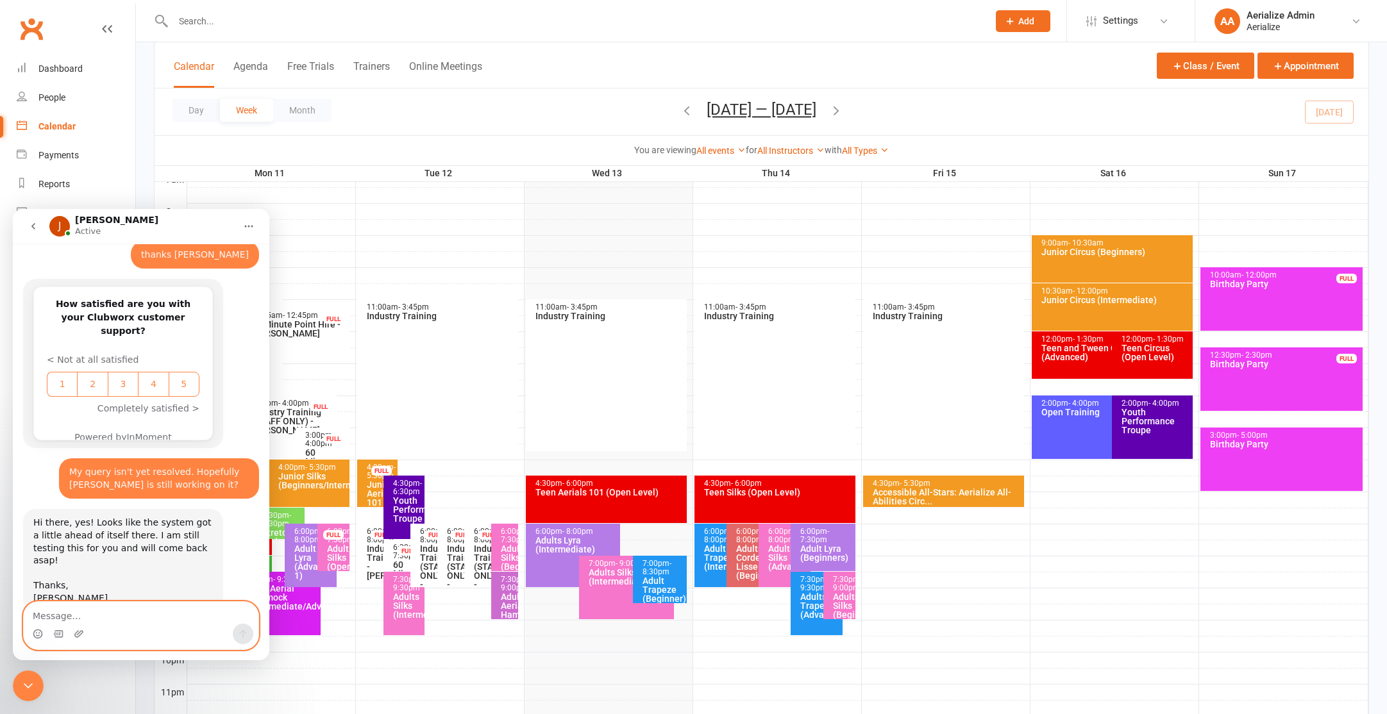
click at [131, 616] on textarea "Message…" at bounding box center [141, 613] width 235 height 22
type textarea "thanks [PERSON_NAME]. I thought as much!"
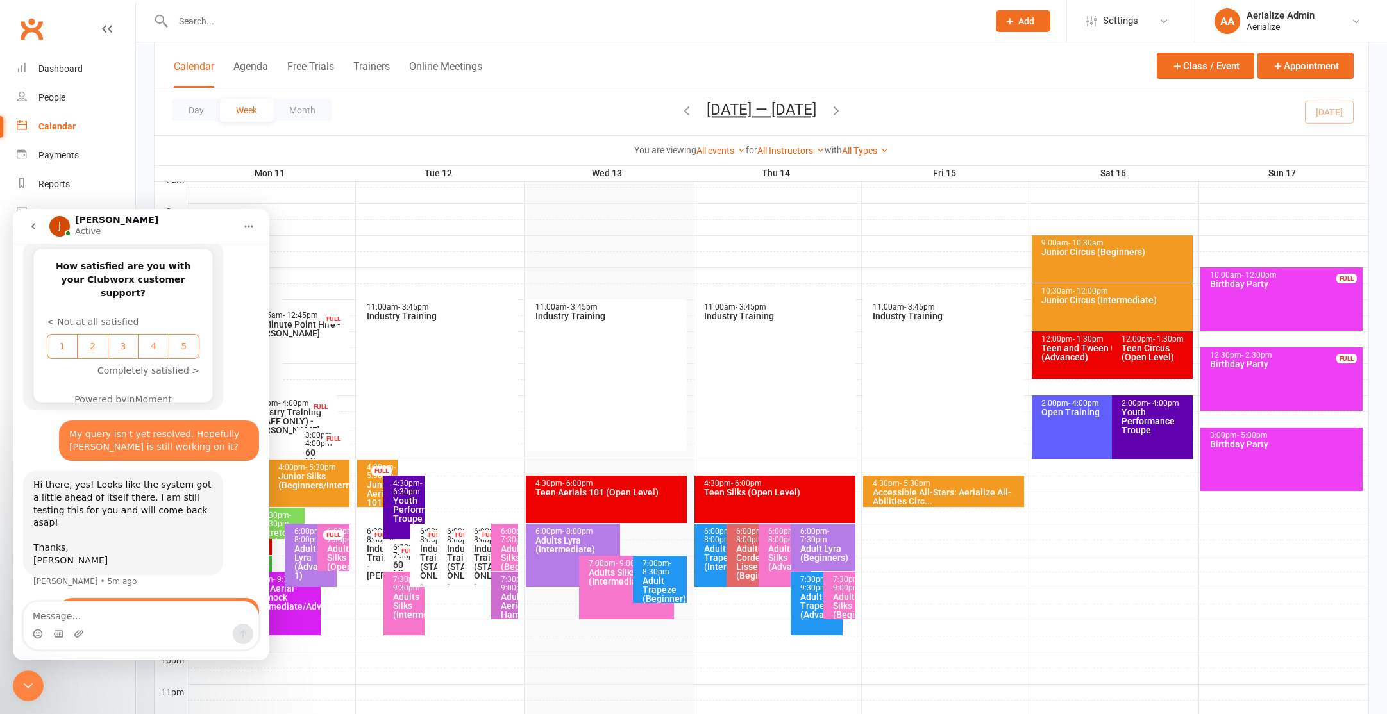
click at [941, 478] on div "4:30pm - 5:30pm Accessible All-Stars: Aerialize All-Abilities Circ..." at bounding box center [944, 491] width 162 height 31
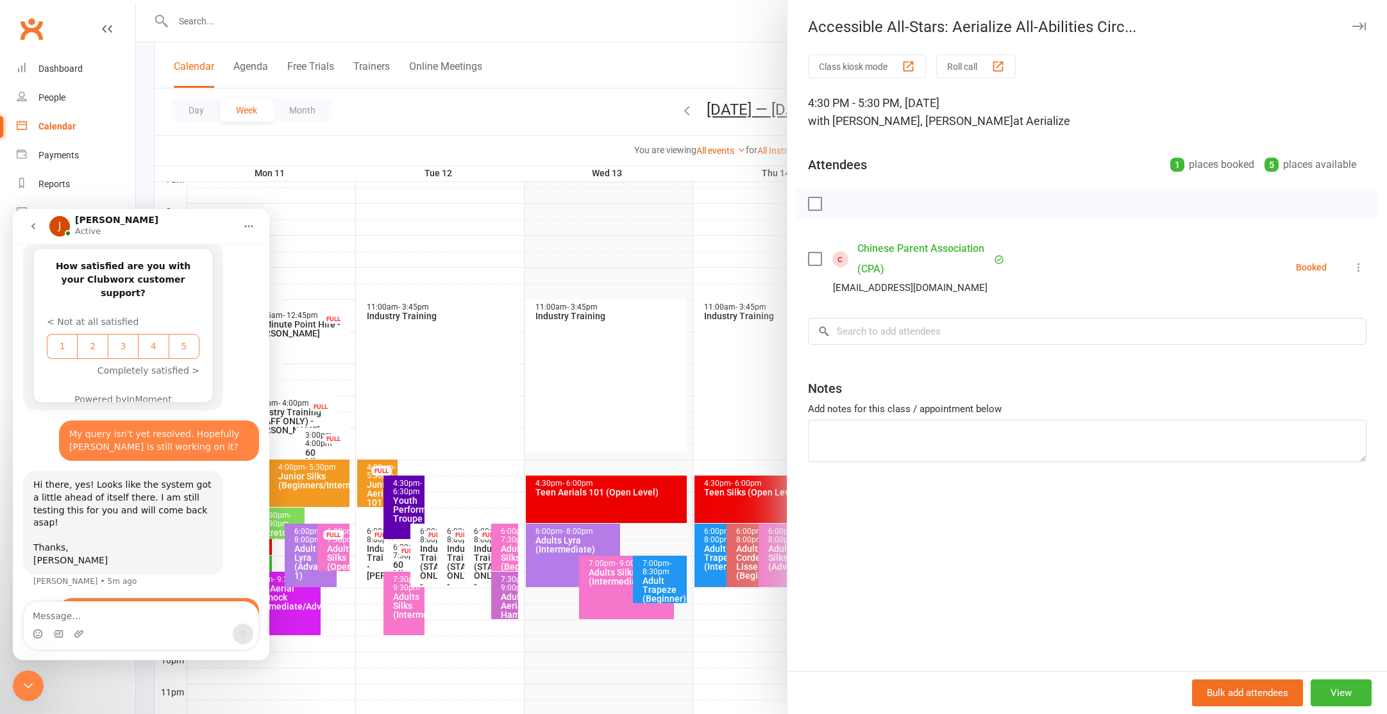
click at [652, 52] on div at bounding box center [761, 357] width 1251 height 714
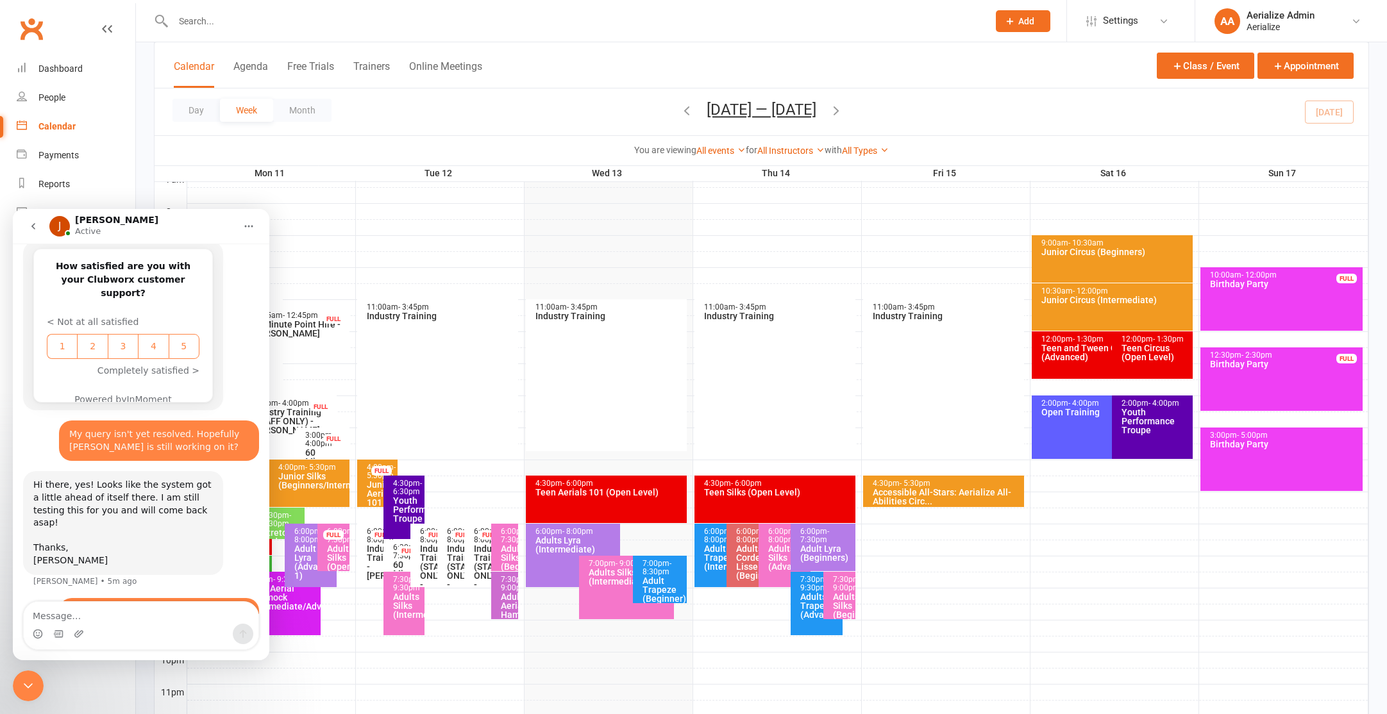
click at [681, 118] on button "button" at bounding box center [687, 112] width 14 height 22
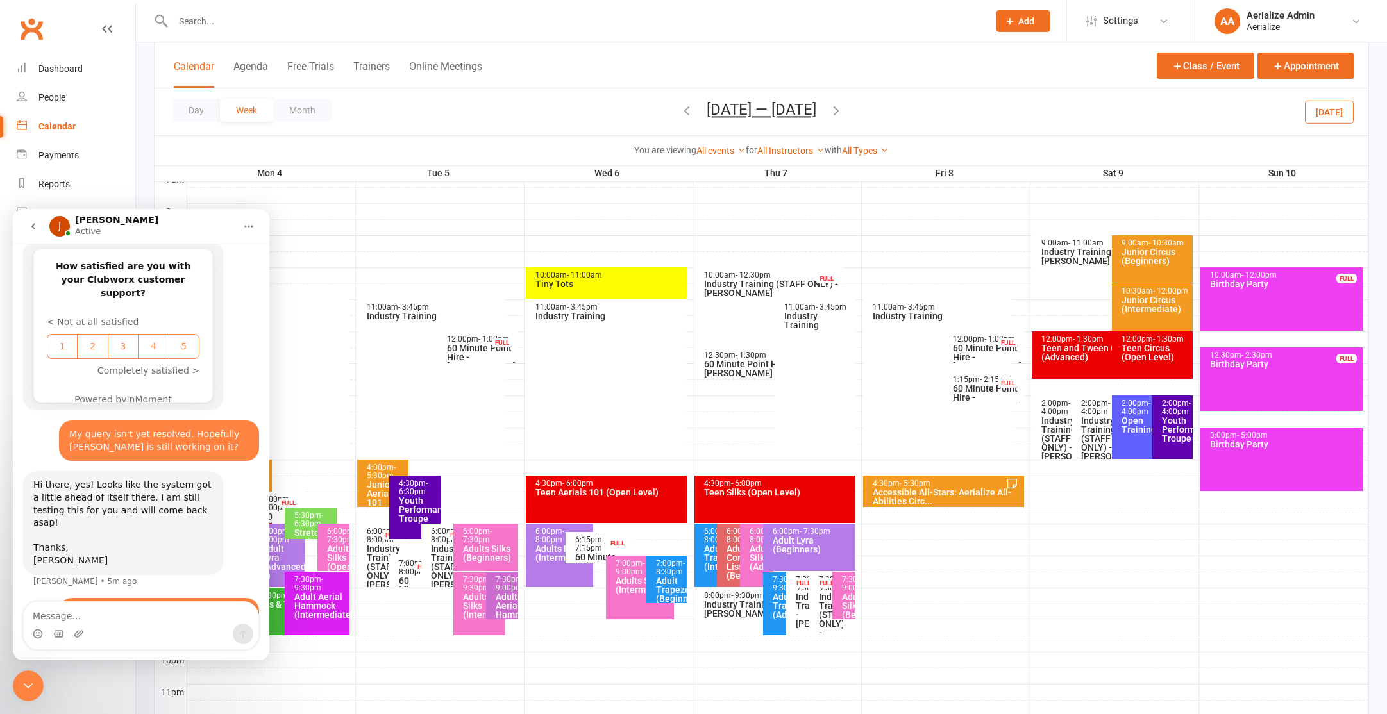
click at [966, 485] on div "4:30pm - 5:30pm" at bounding box center [947, 484] width 150 height 8
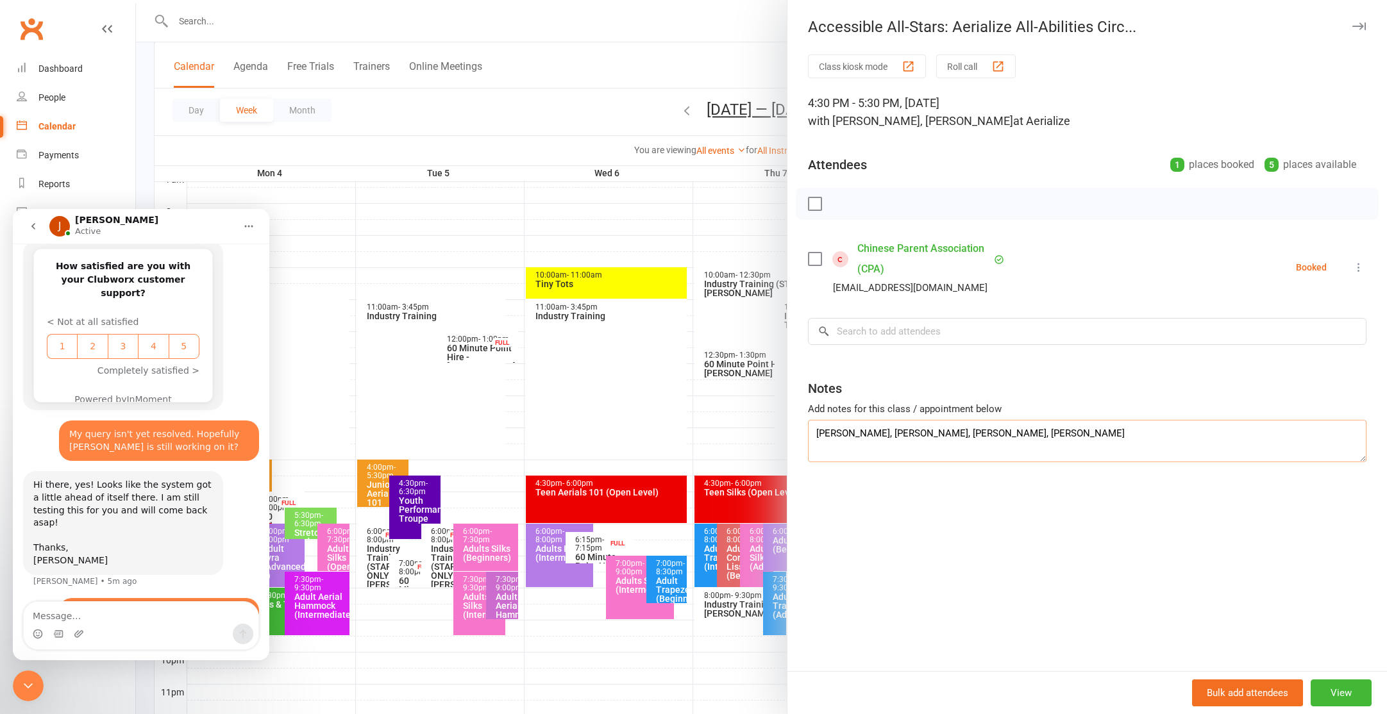
drag, startPoint x: 822, startPoint y: 433, endPoint x: 1014, endPoint y: 439, distance: 191.8
click at [1014, 439] on textarea "[PERSON_NAME], [PERSON_NAME], [PERSON_NAME], [PERSON_NAME]" at bounding box center [1087, 441] width 559 height 42
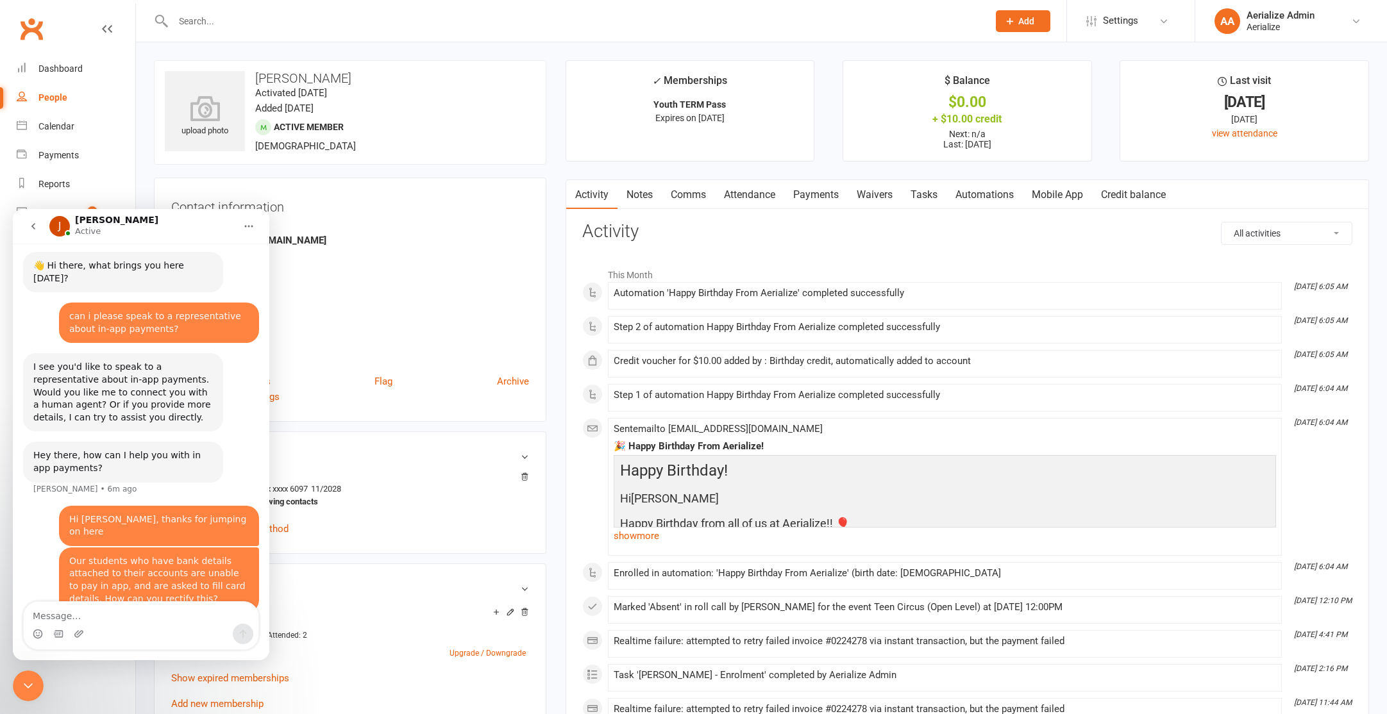
click at [757, 194] on link "Attendance" at bounding box center [749, 194] width 69 height 29
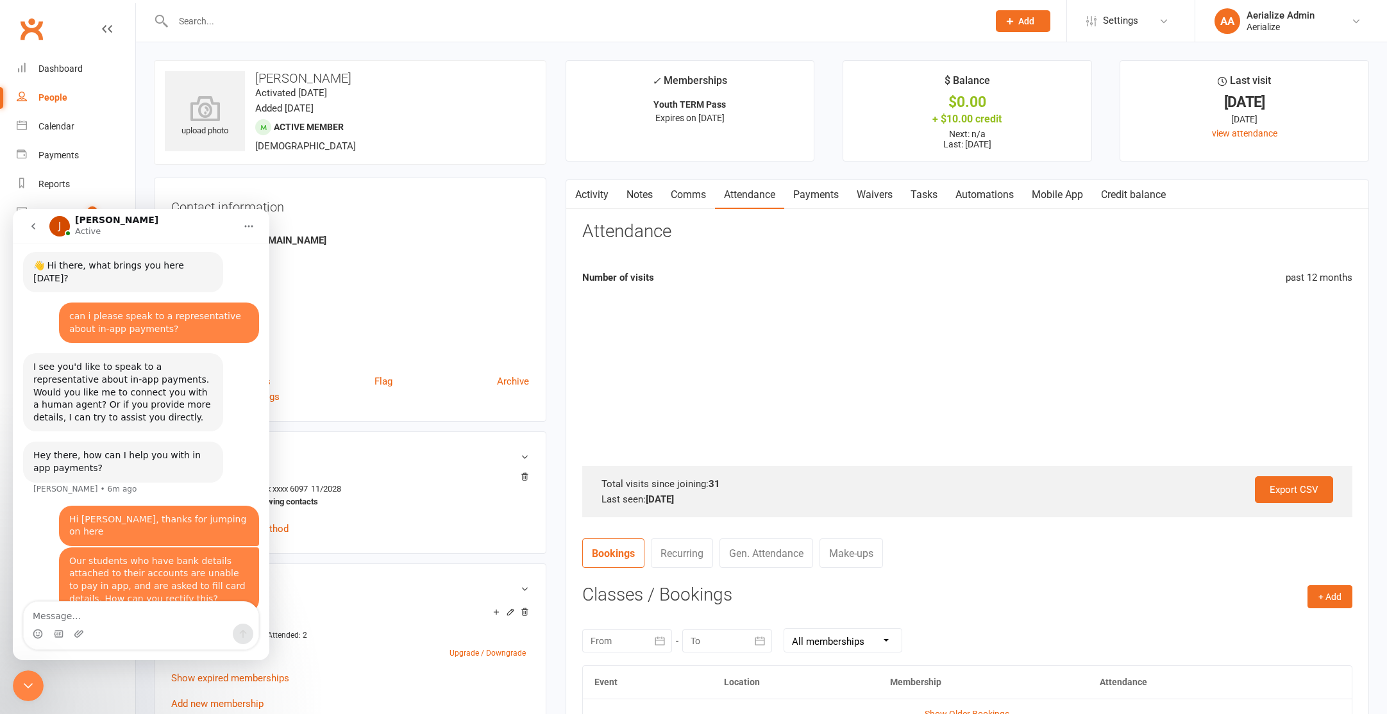
click at [815, 196] on link "Payments" at bounding box center [815, 194] width 63 height 29
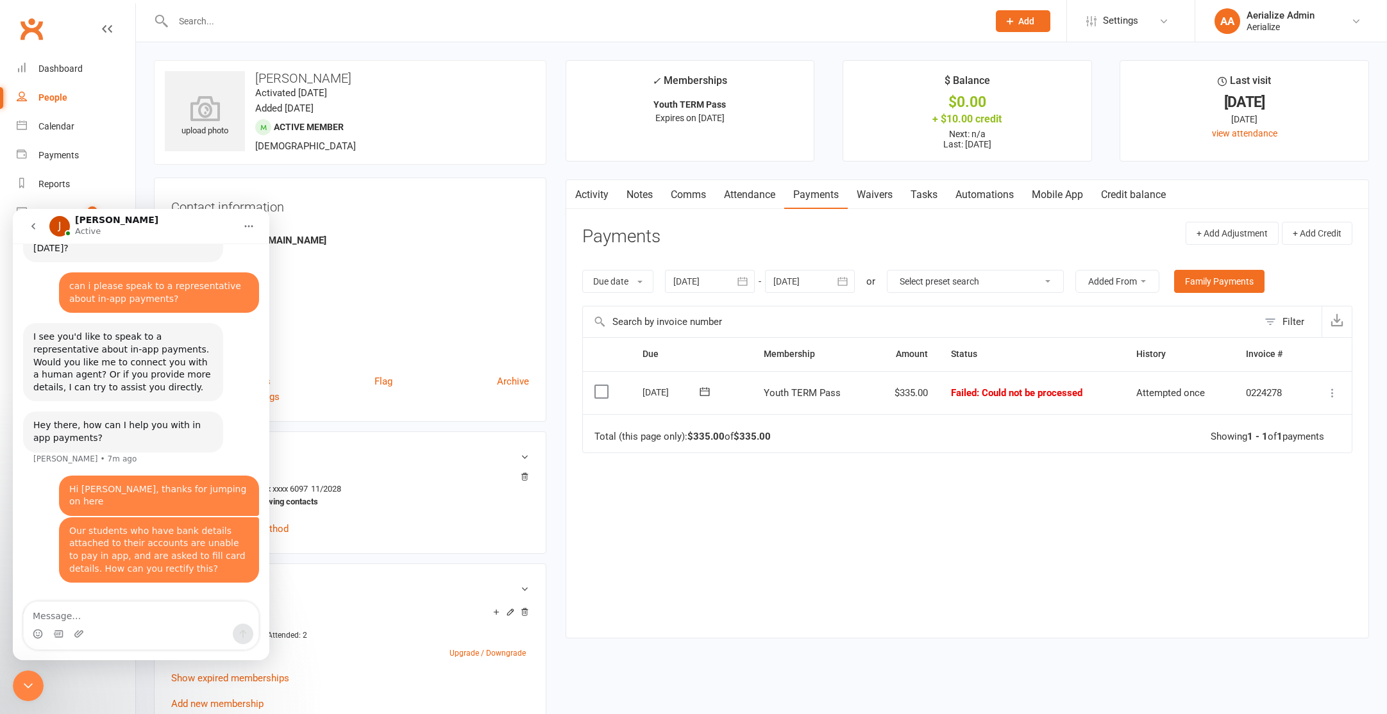
scroll to position [56, 0]
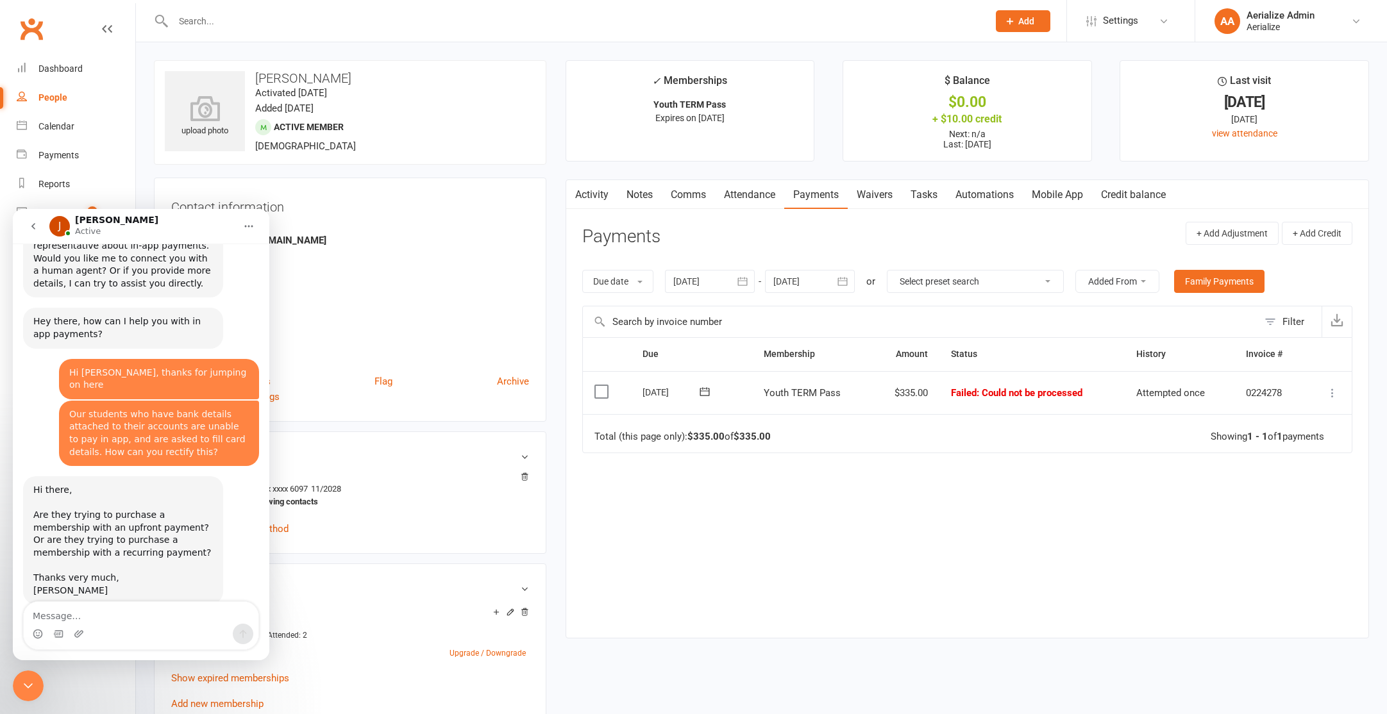
click at [251, 23] on input "text" at bounding box center [574, 21] width 810 height 18
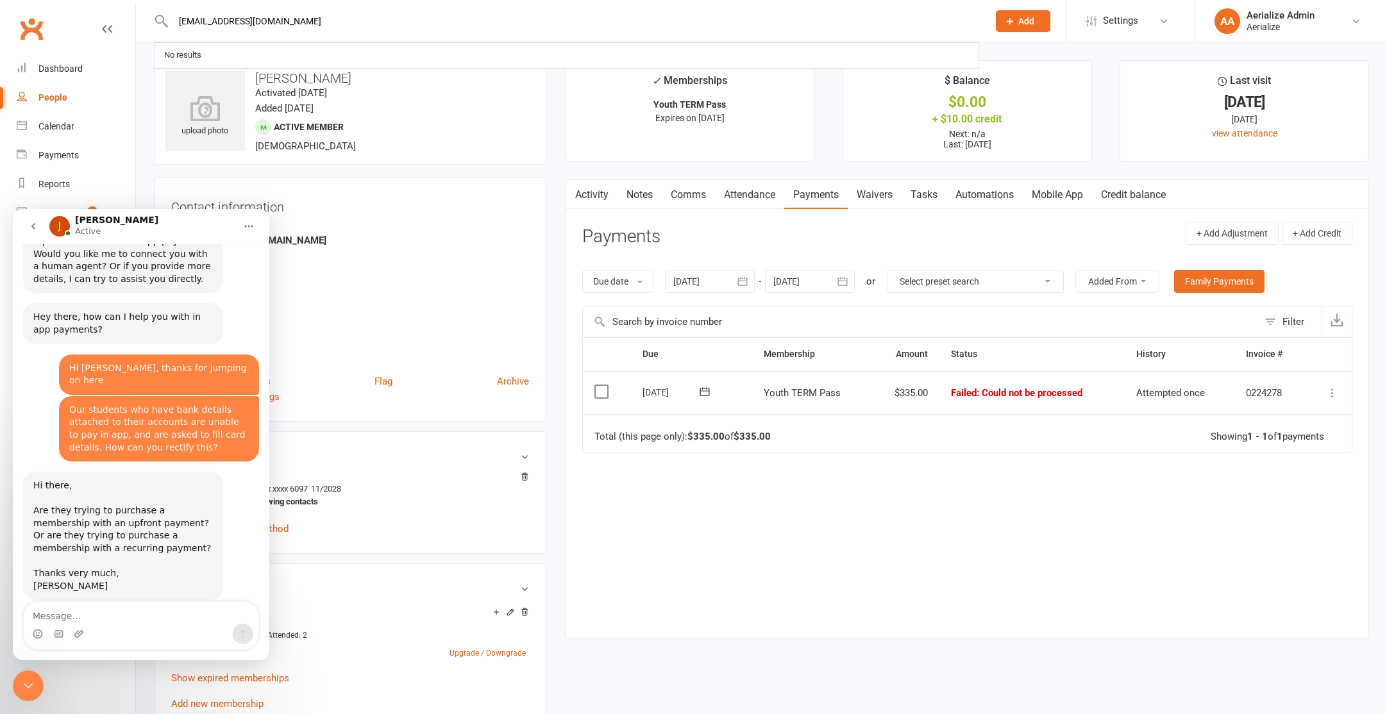
type input "barnesvl@gmail.com"
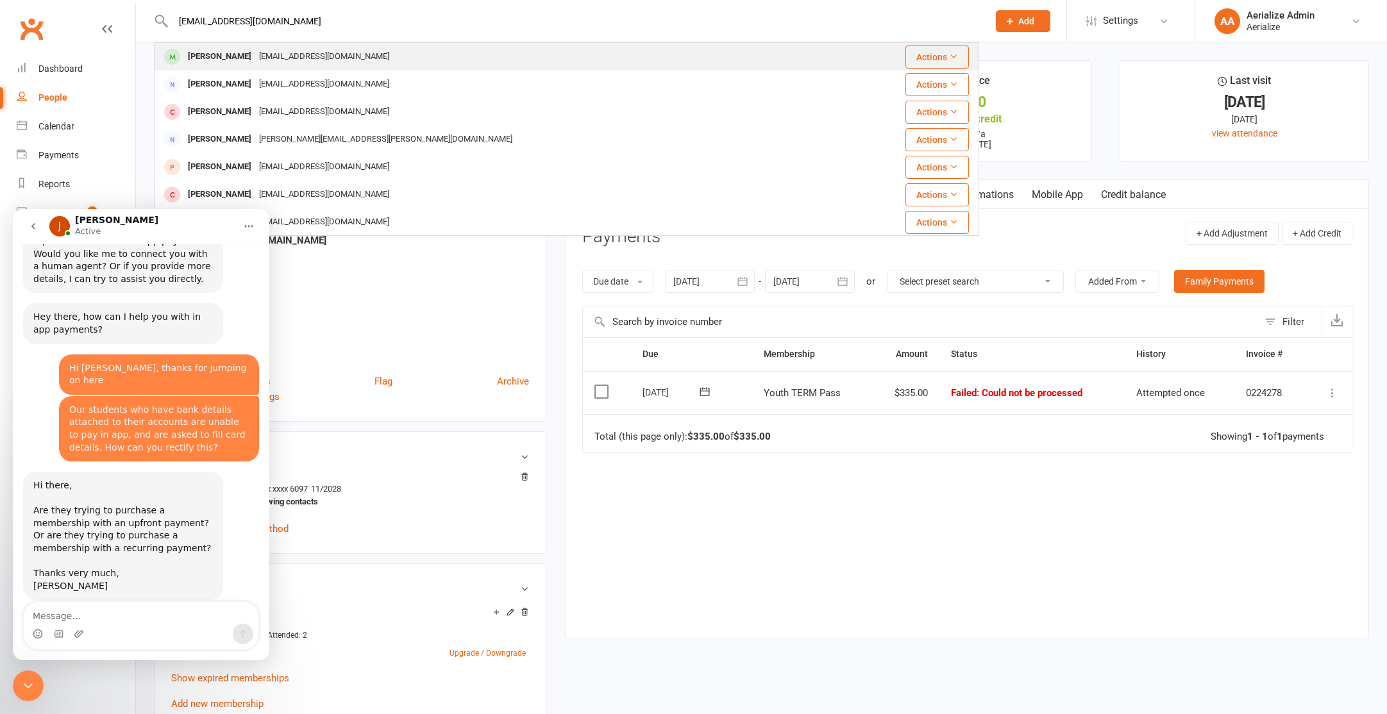
click at [279, 63] on div "barnesvl@gmail.com" at bounding box center [324, 56] width 138 height 19
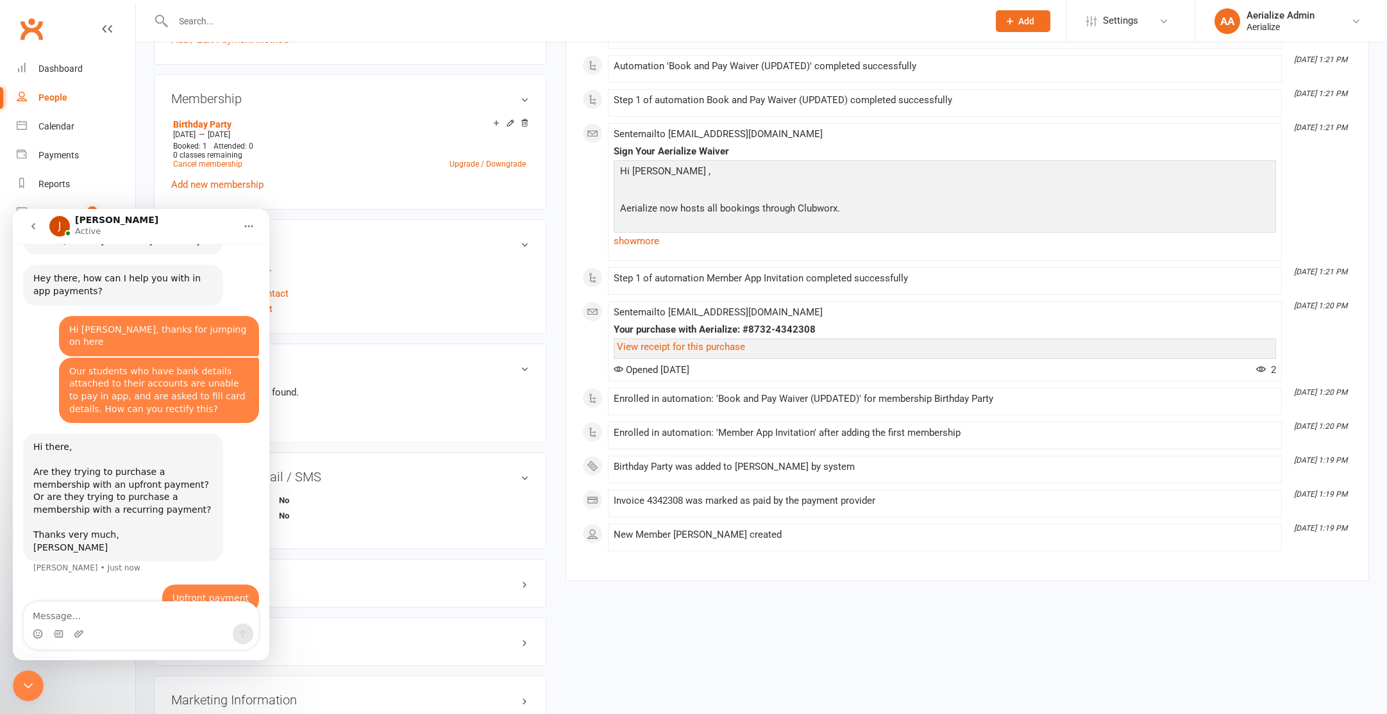
scroll to position [556, 0]
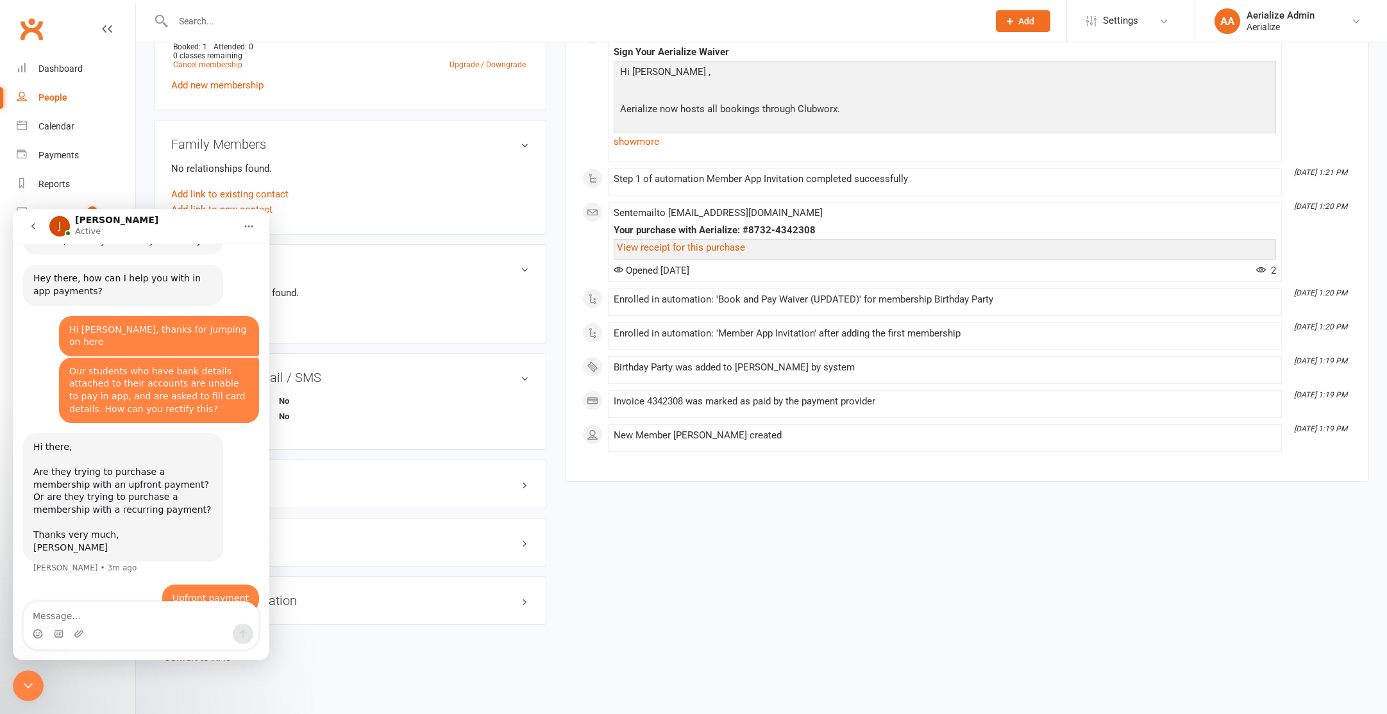
drag, startPoint x: 368, startPoint y: 222, endPoint x: 298, endPoint y: 230, distance: 71.0
click at [367, 222] on div "Family Members No relationships found. Add link to existing contact Add link to…" at bounding box center [350, 177] width 392 height 115
click at [34, 690] on icon "Close Intercom Messenger" at bounding box center [28, 685] width 15 height 15
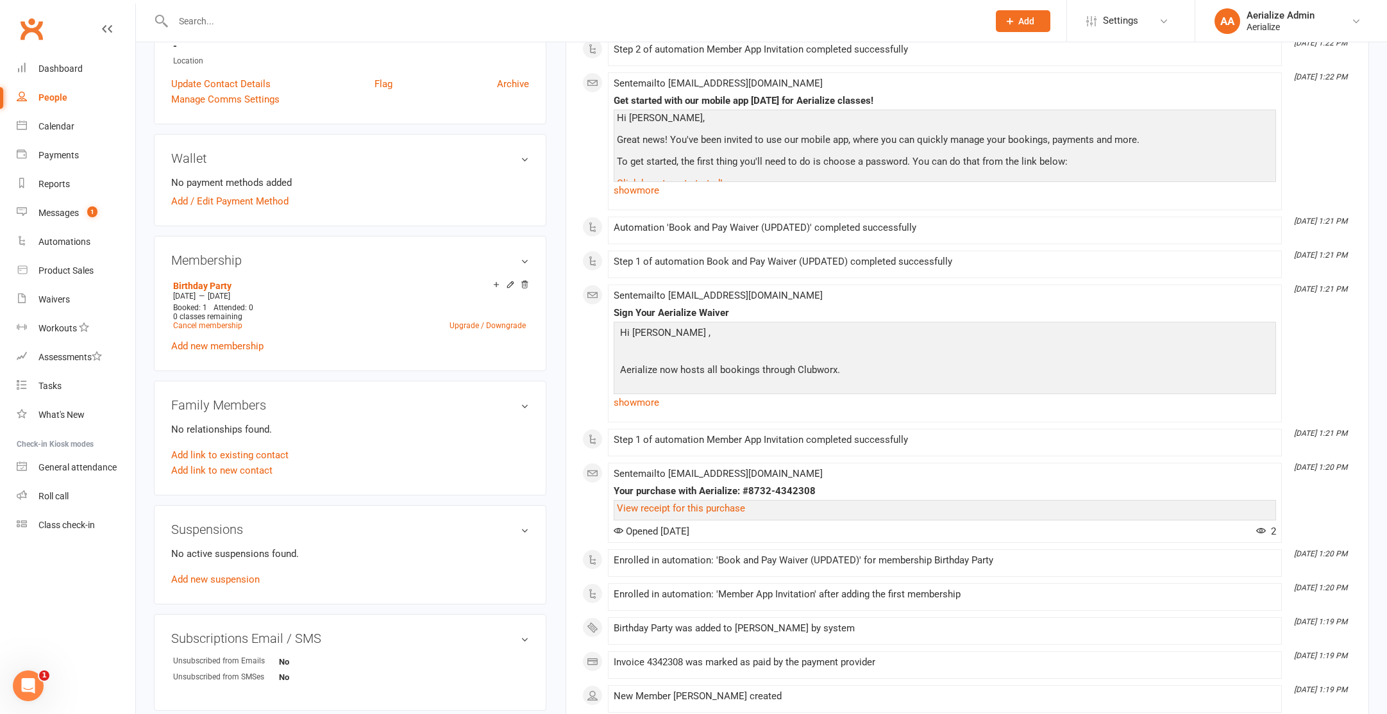
scroll to position [0, 0]
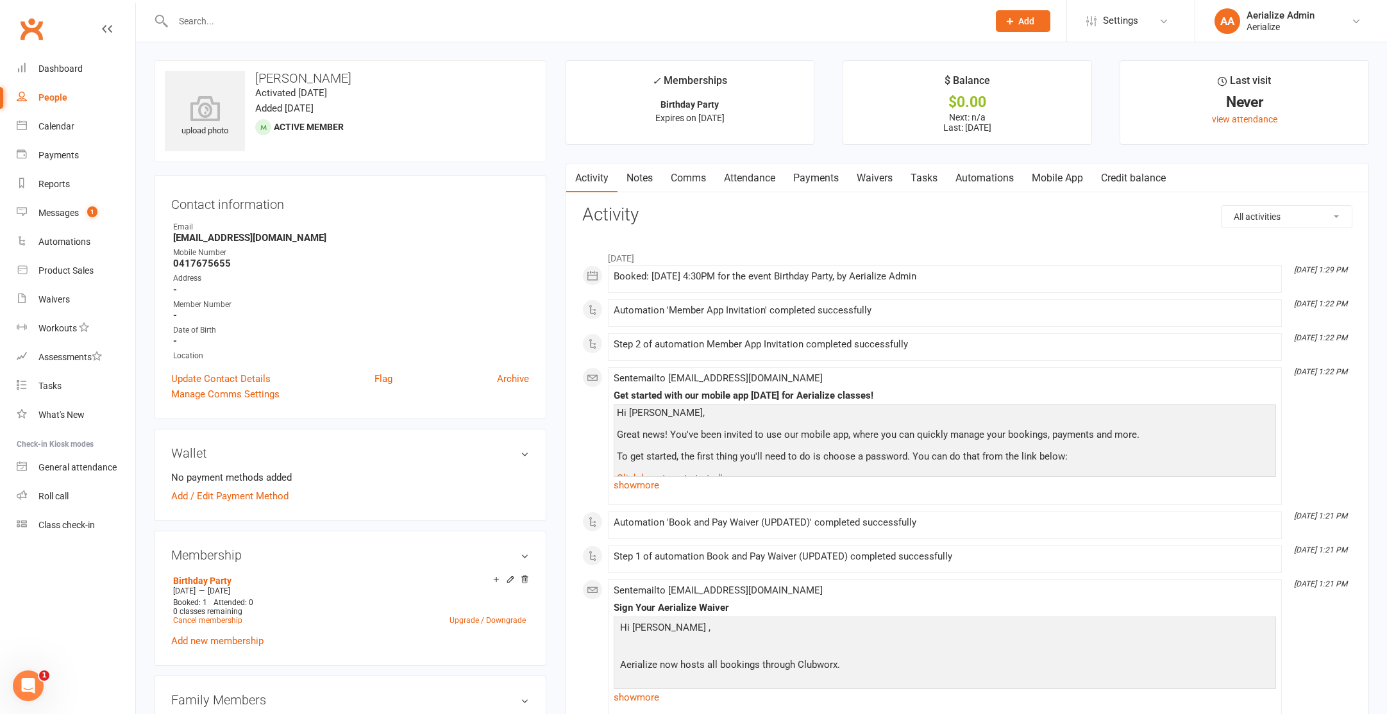
click at [868, 180] on link "Waivers" at bounding box center [875, 178] width 54 height 29
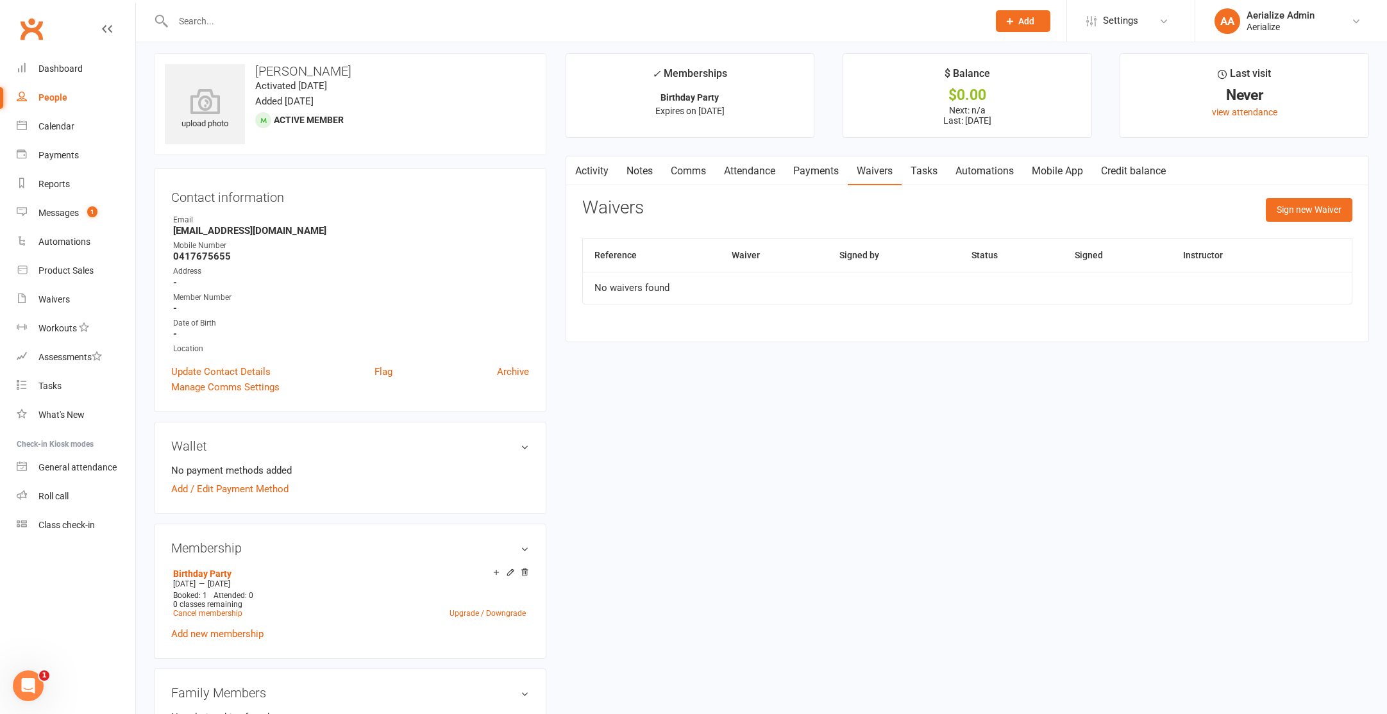
scroll to position [233, 0]
click at [28, 687] on icon "Open Intercom Messenger" at bounding box center [28, 686] width 9 height 10
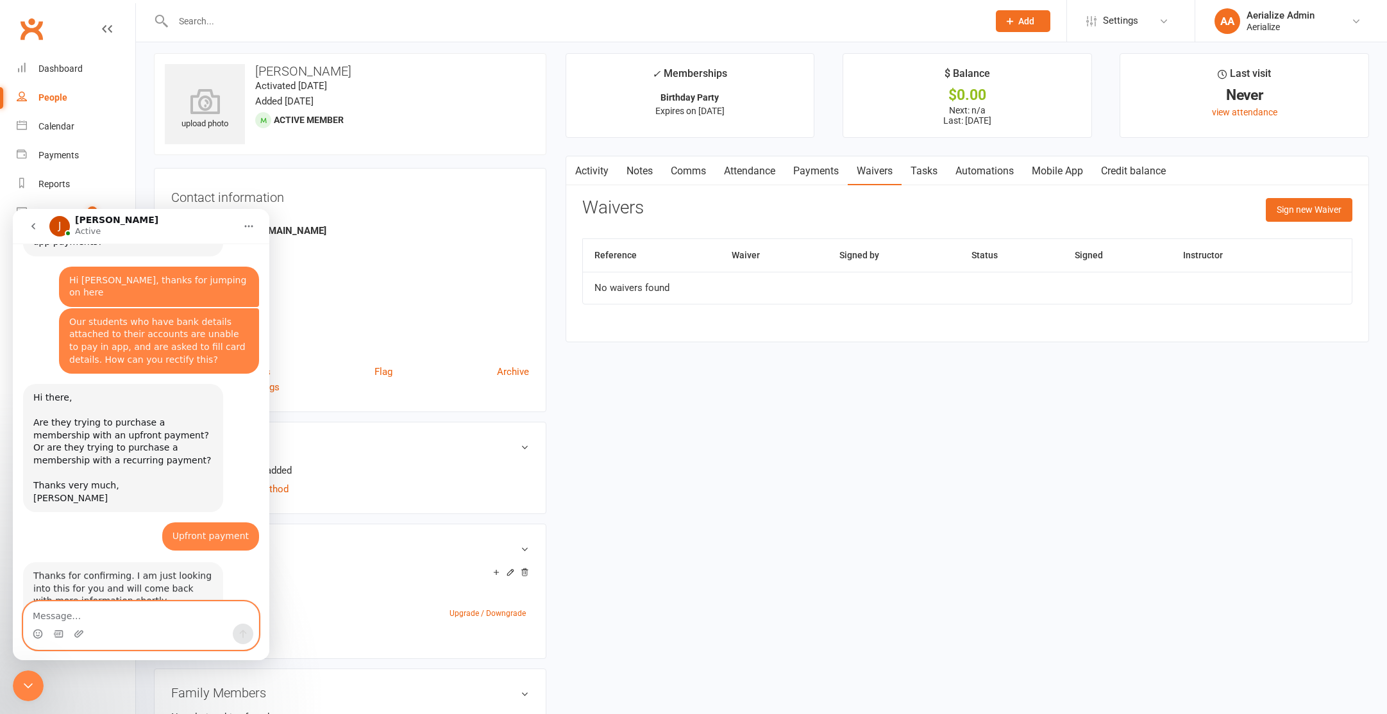
scroll to position [285, 0]
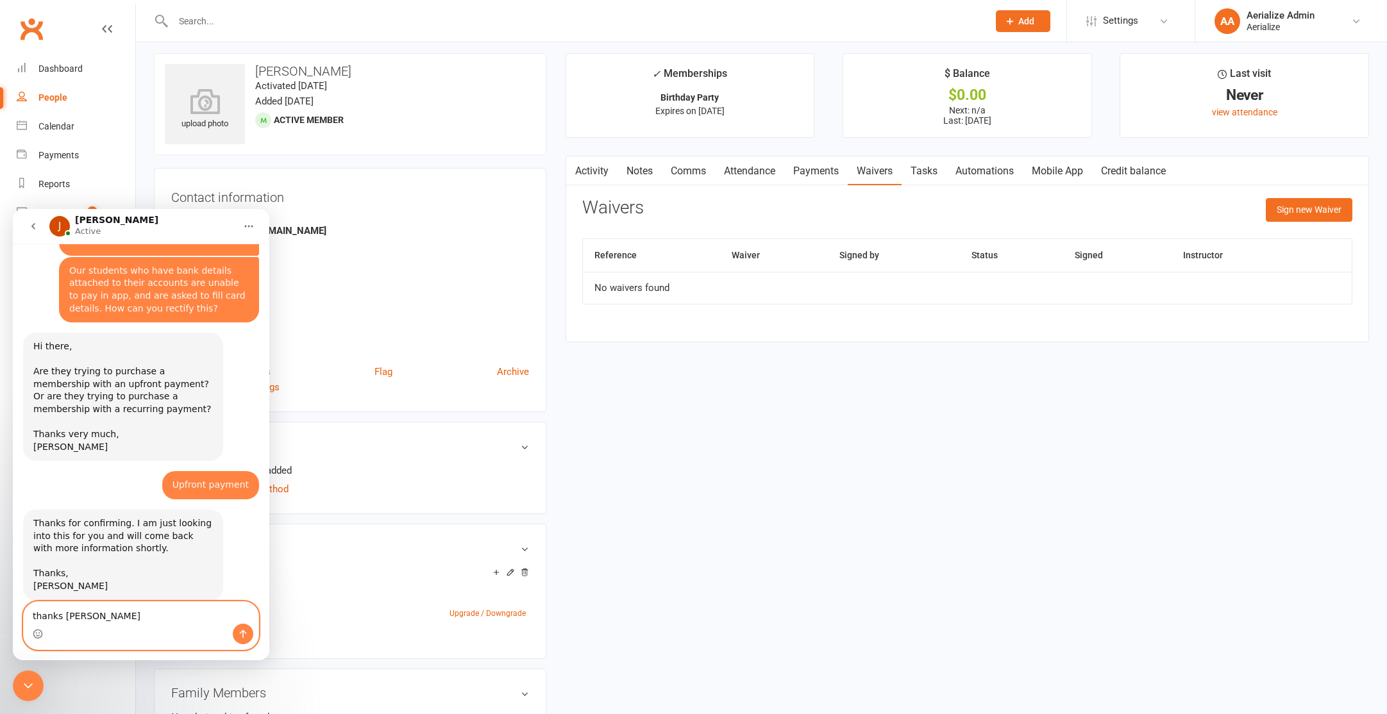
type textarea "thanks [PERSON_NAME]"
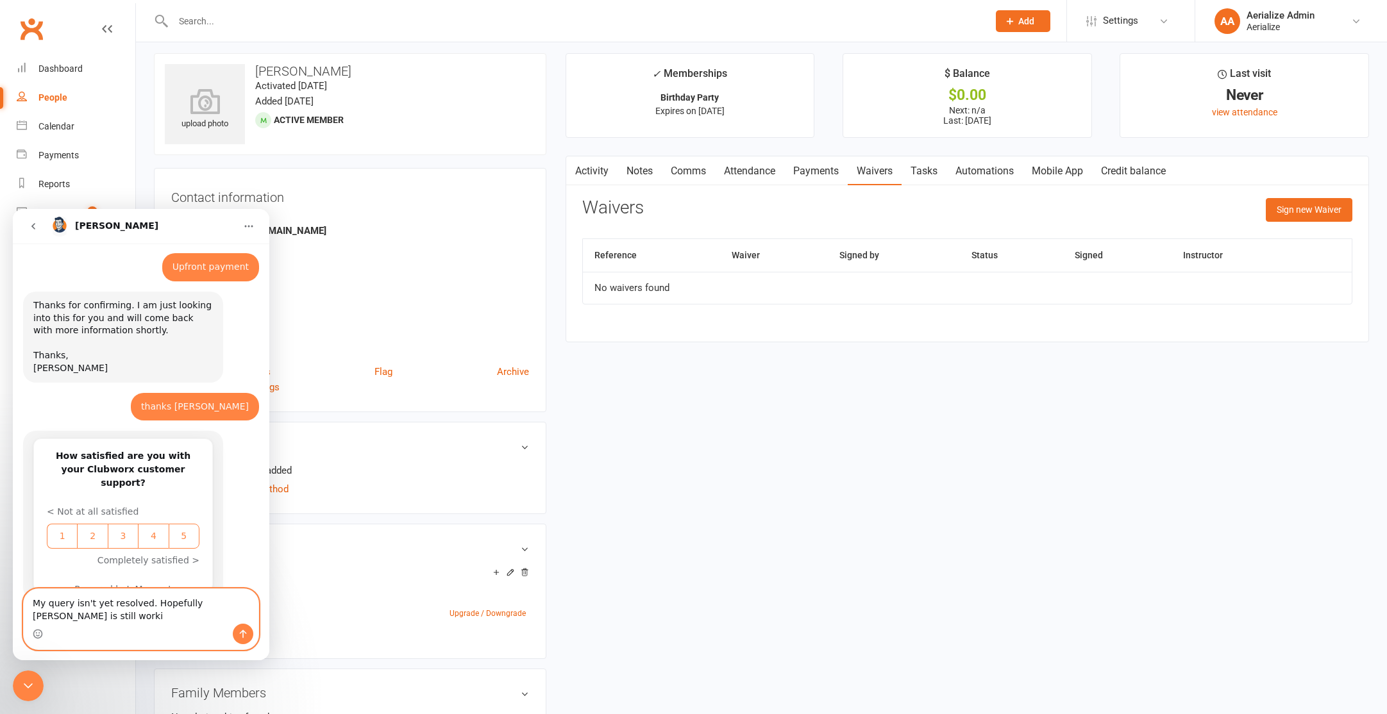
scroll to position [516, 0]
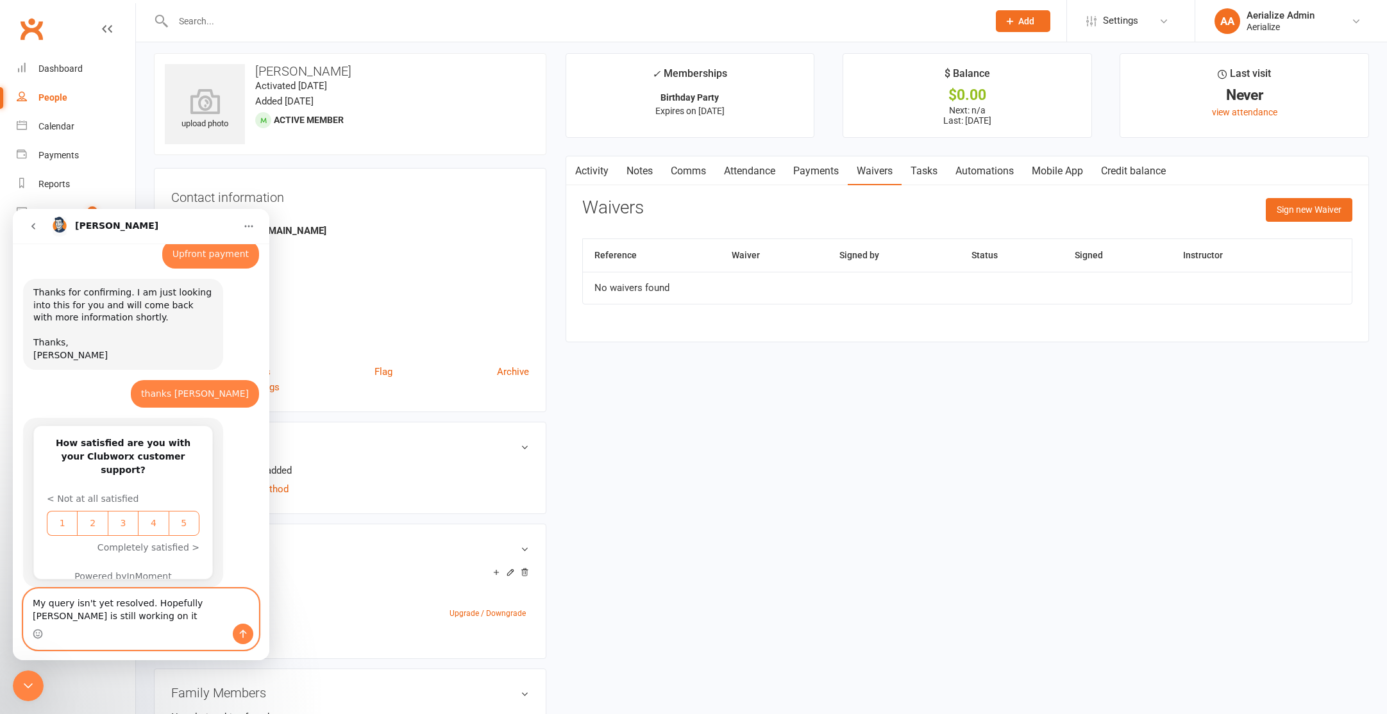
type textarea "My query isn't yet resolved. Hopefully [PERSON_NAME] is still working on it?"
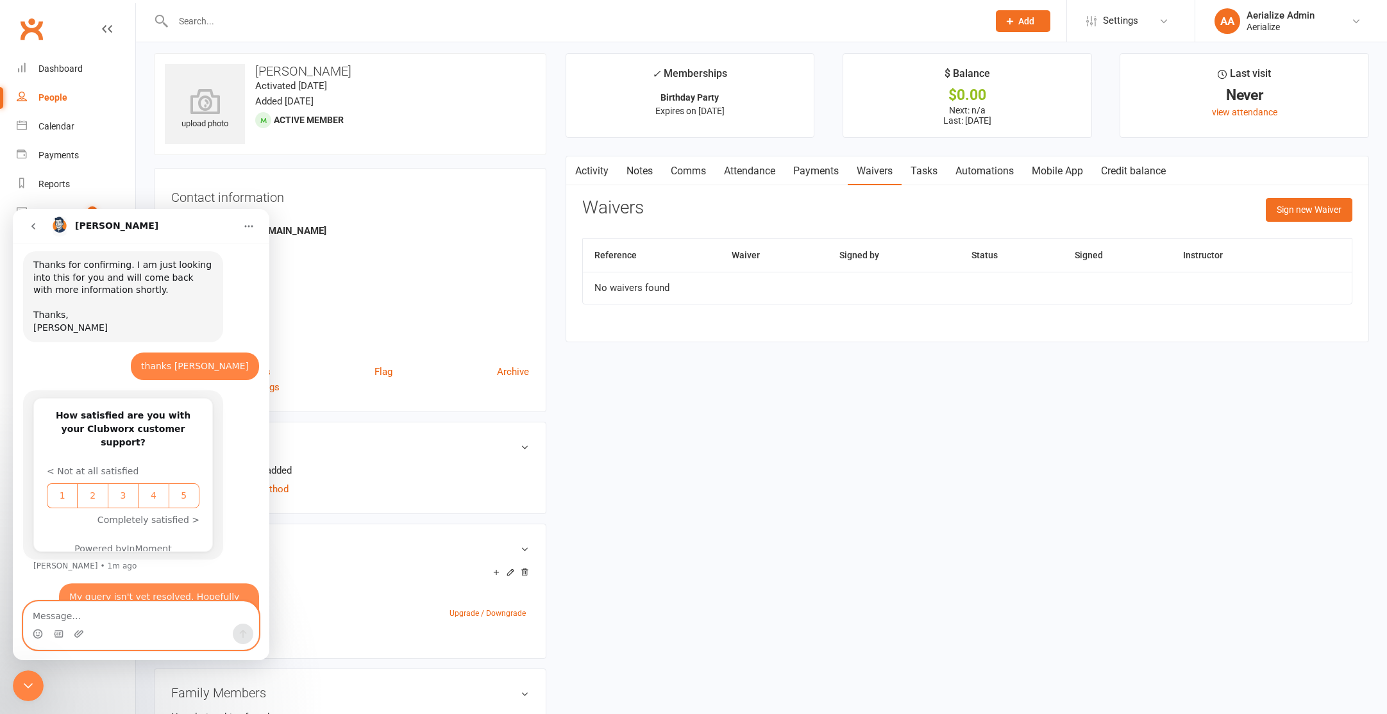
scroll to position [553, 0]
